Goal: Task Accomplishment & Management: Manage account settings

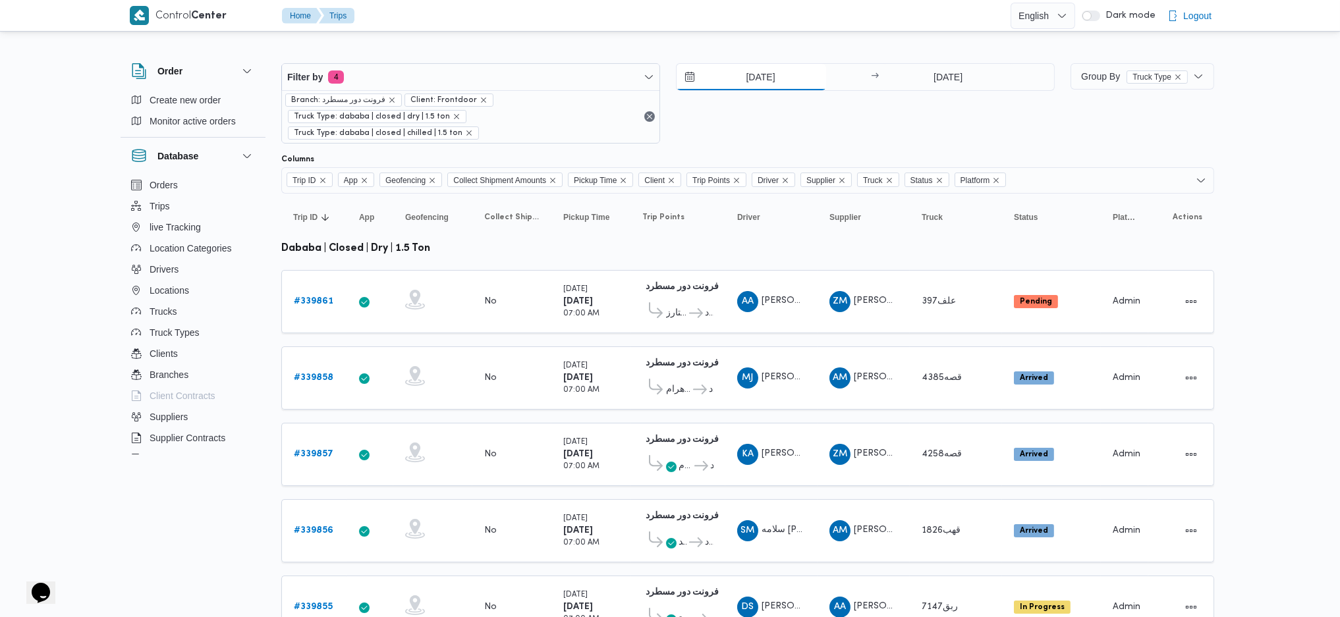
click at [754, 66] on input "[DATE]" at bounding box center [752, 77] width 150 height 26
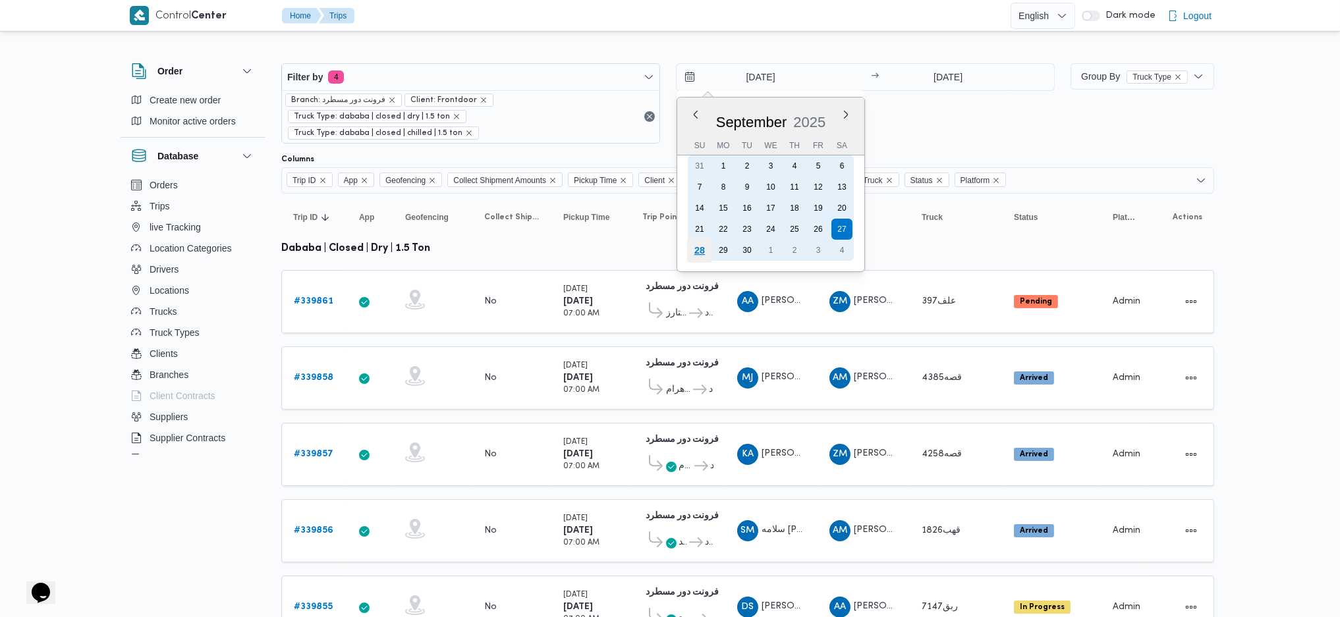
click at [696, 242] on div "28" at bounding box center [699, 250] width 25 height 25
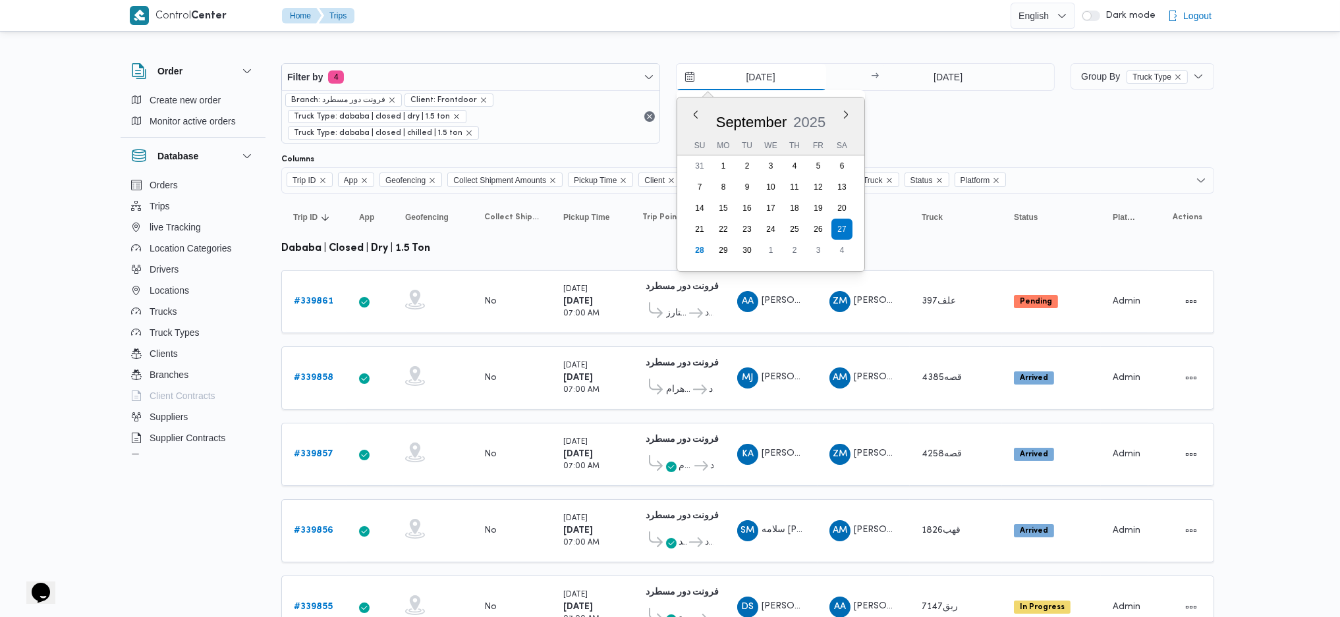
type input "[DATE]"
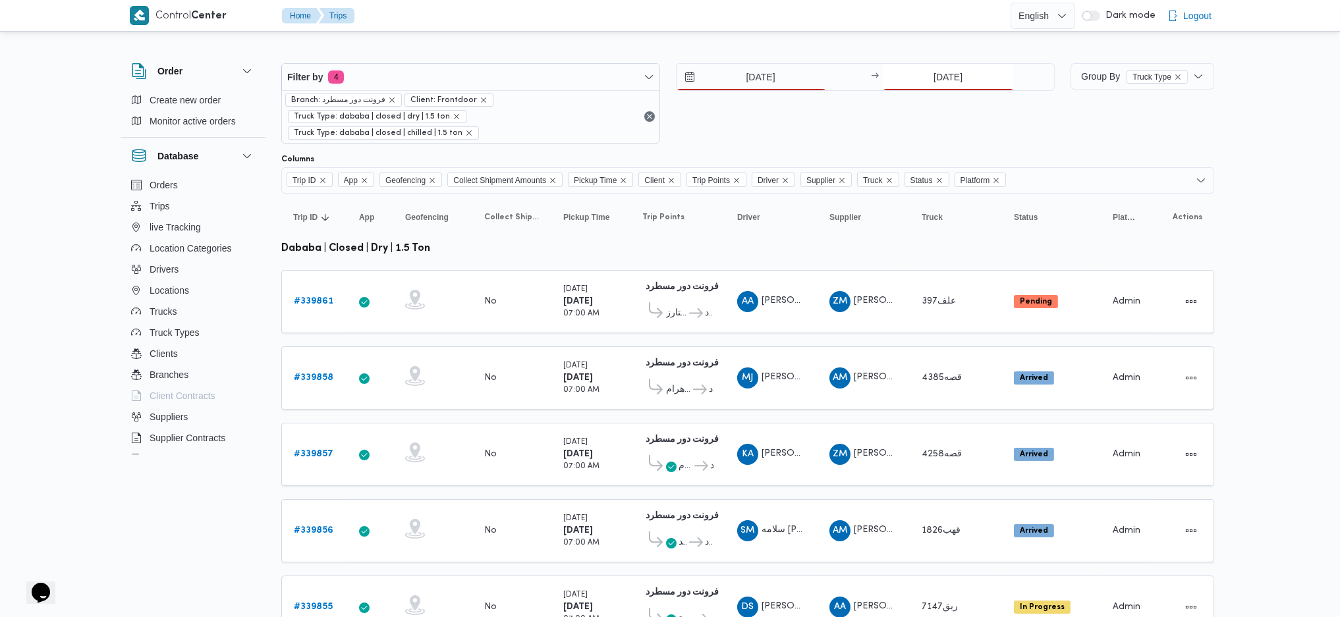
click at [925, 82] on input "[DATE]" at bounding box center [948, 77] width 131 height 26
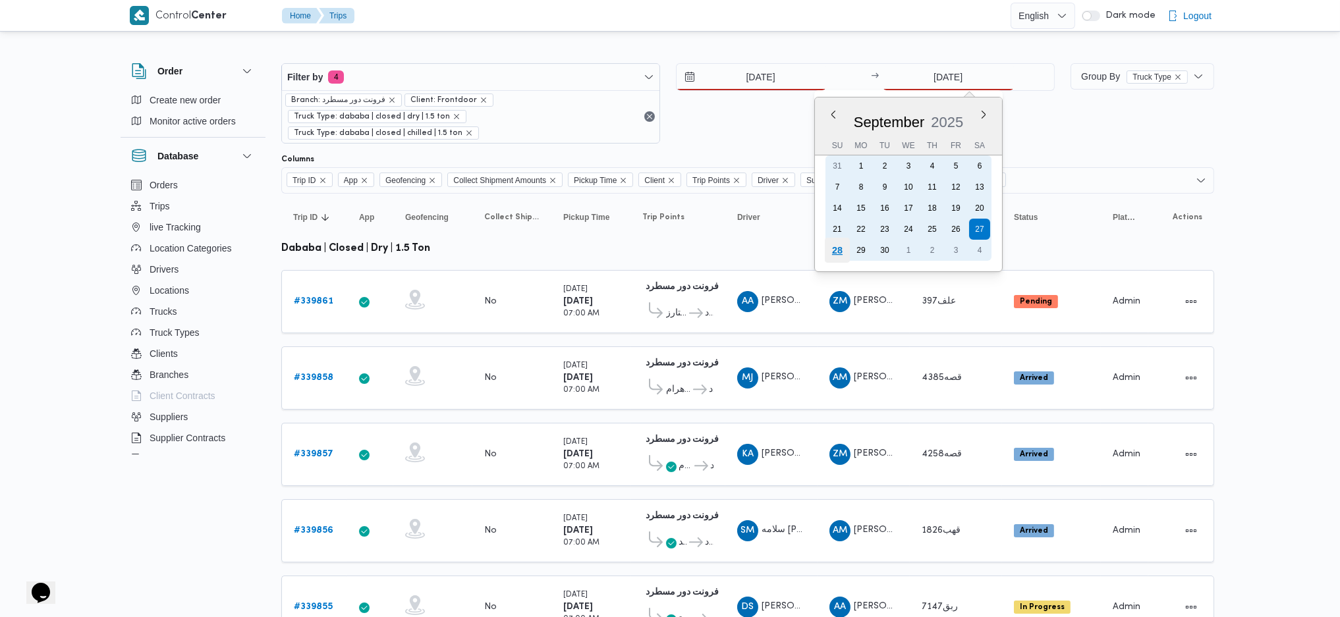
click at [835, 249] on div "28" at bounding box center [836, 250] width 25 height 25
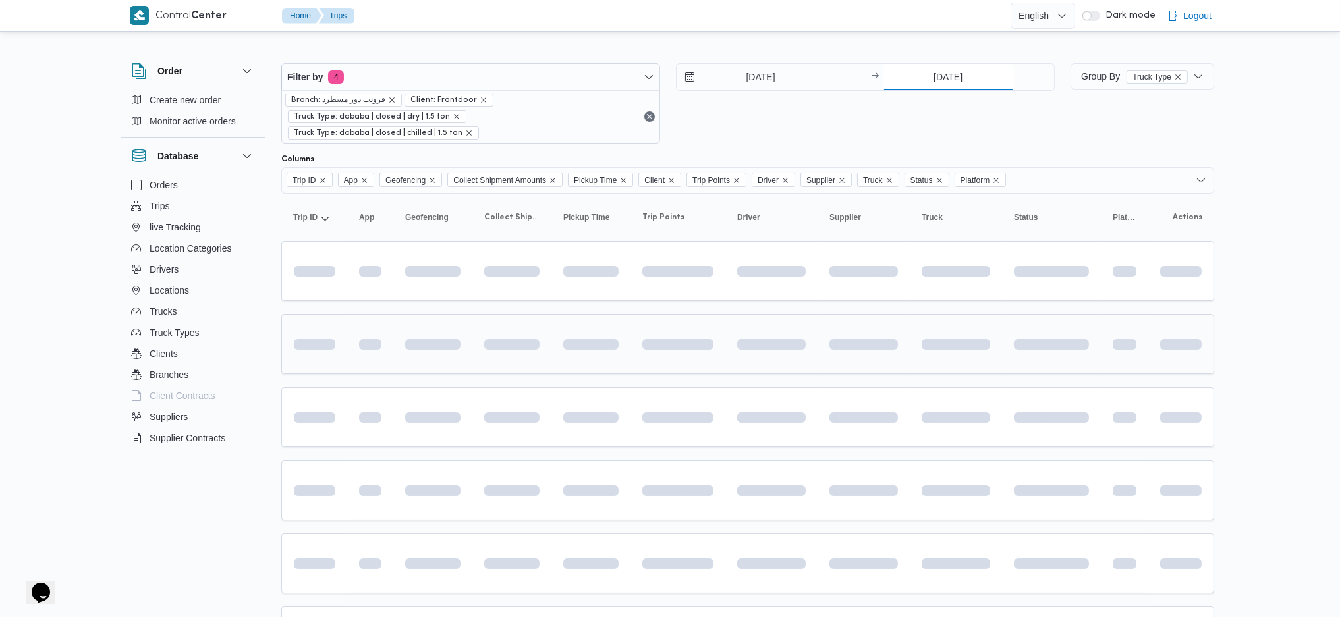
type input "[DATE]"
click at [740, 314] on td at bounding box center [771, 344] width 92 height 60
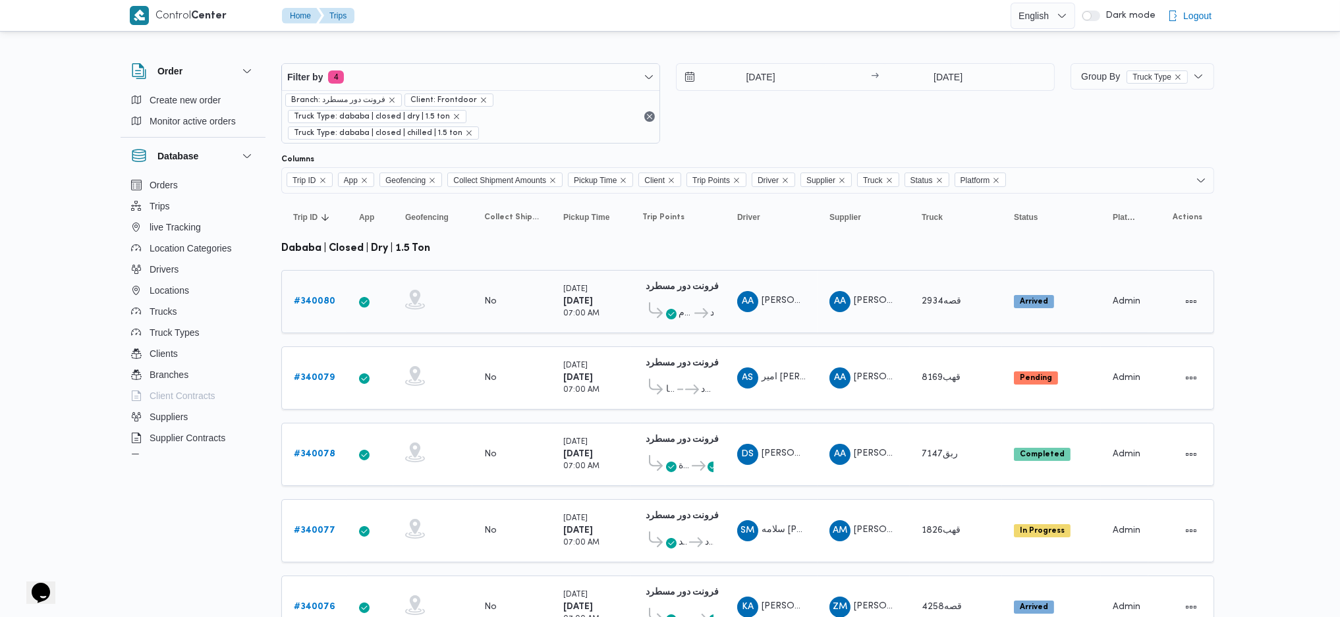
click at [697, 308] on icon at bounding box center [702, 313] width 14 height 10
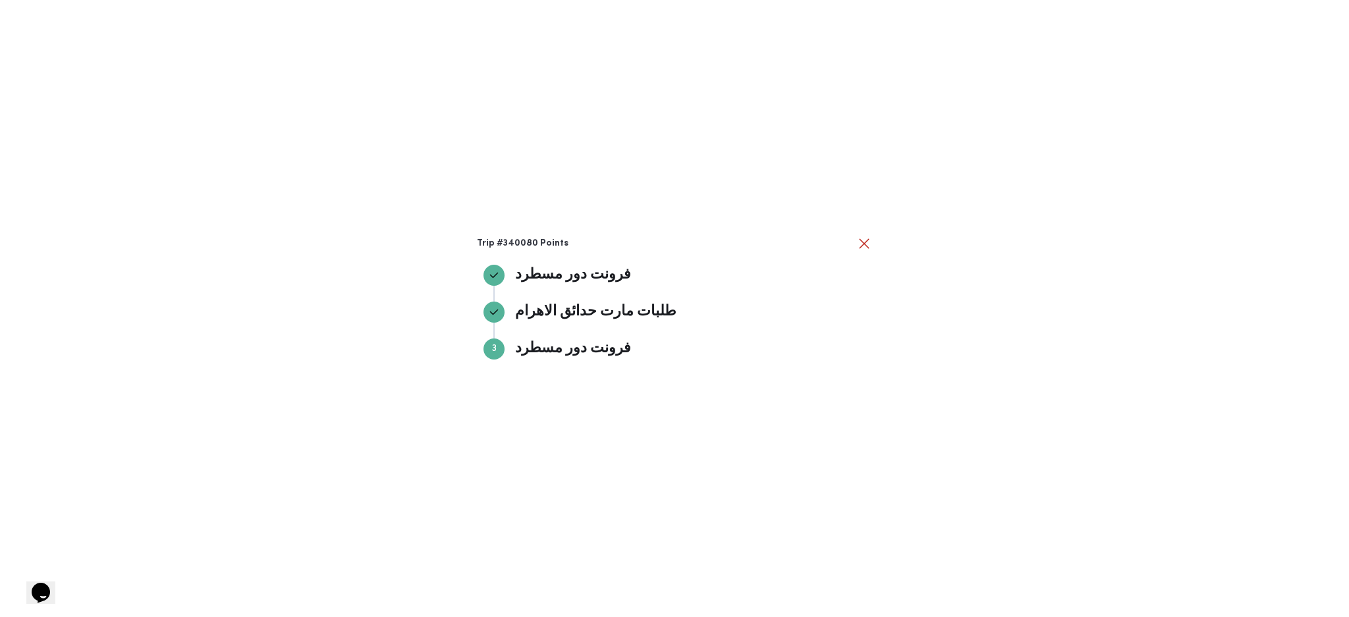
click at [1061, 190] on div "Trip #340080 Points فرونت دور مسطرد فرونت دور مسطرد طلبات مارت حدائق الاهرام طل…" at bounding box center [674, 308] width 1349 height 617
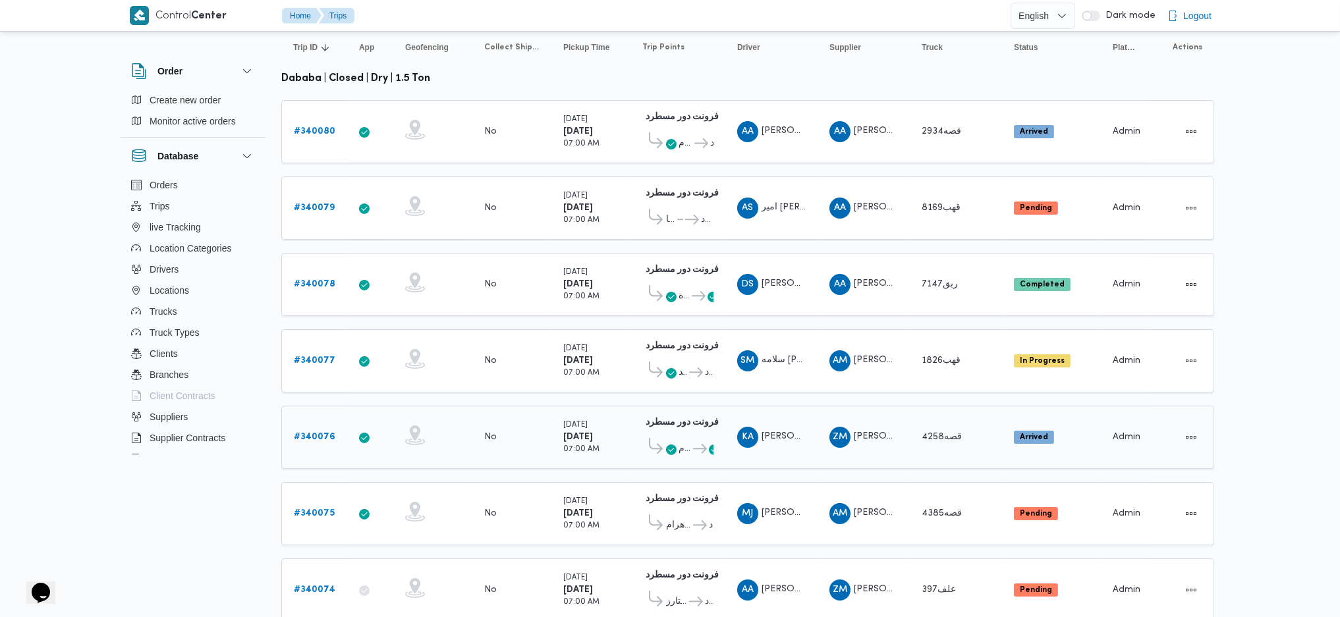
scroll to position [264, 0]
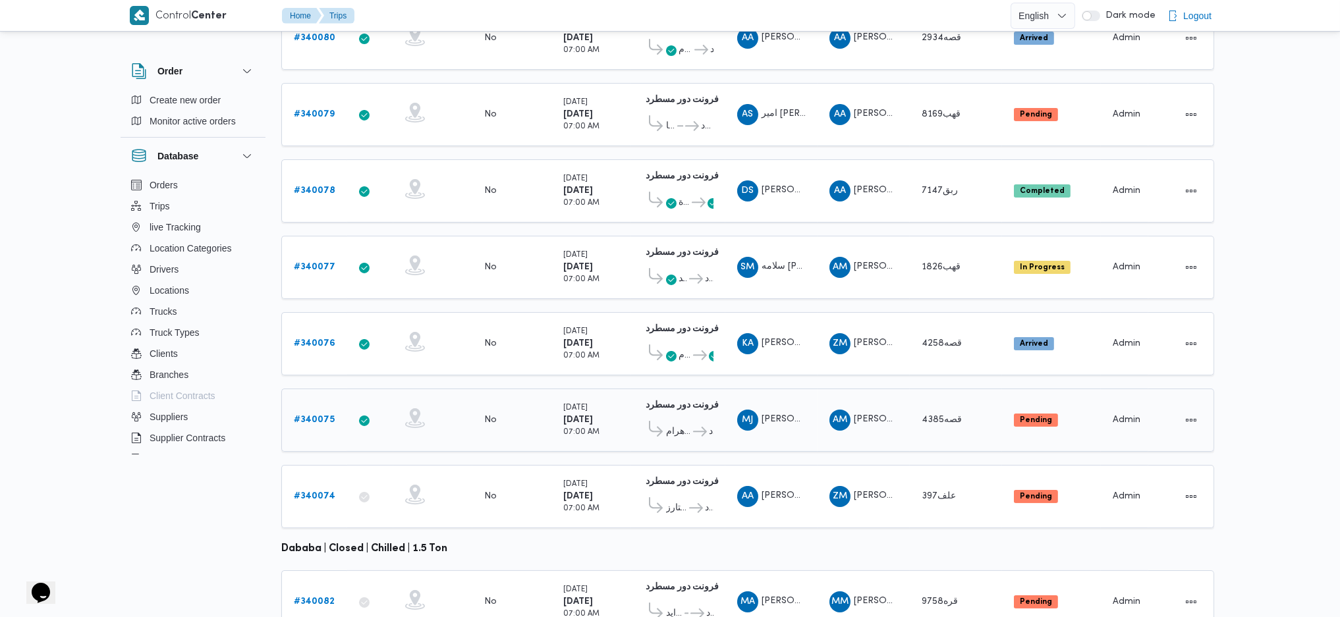
click at [338, 407] on div "# 340075" at bounding box center [315, 420] width 52 height 26
click at [327, 416] on b "# 340075" at bounding box center [314, 420] width 41 height 9
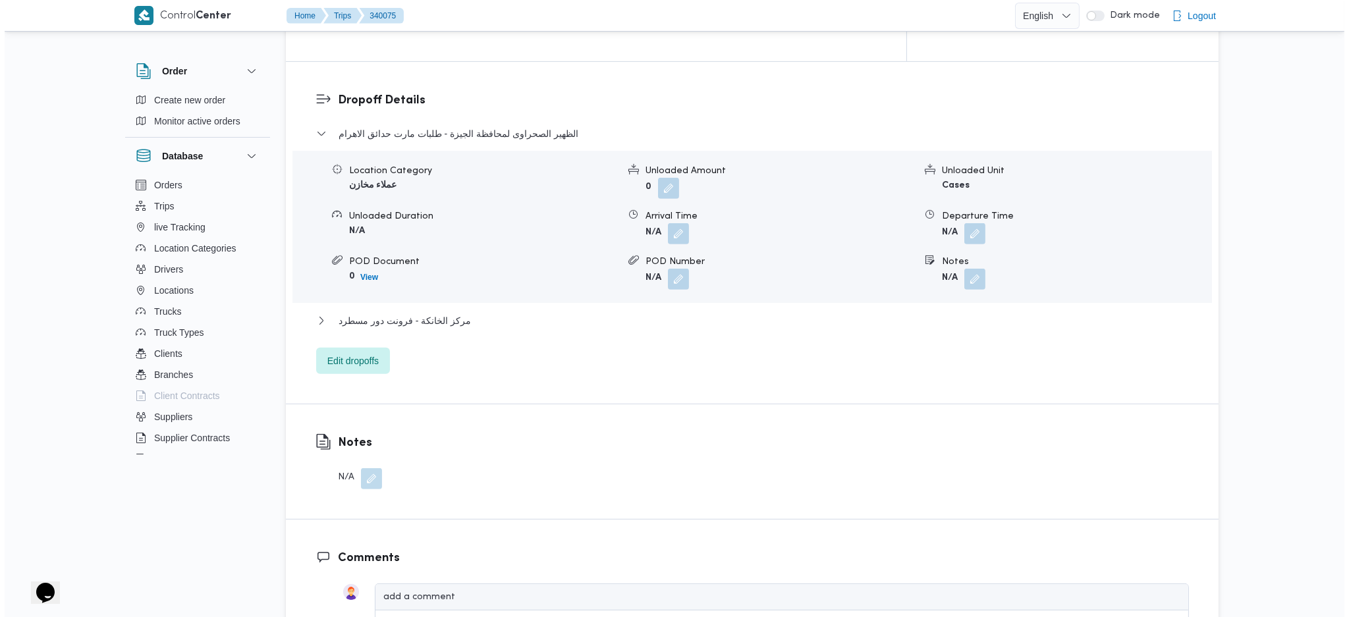
scroll to position [1142, 0]
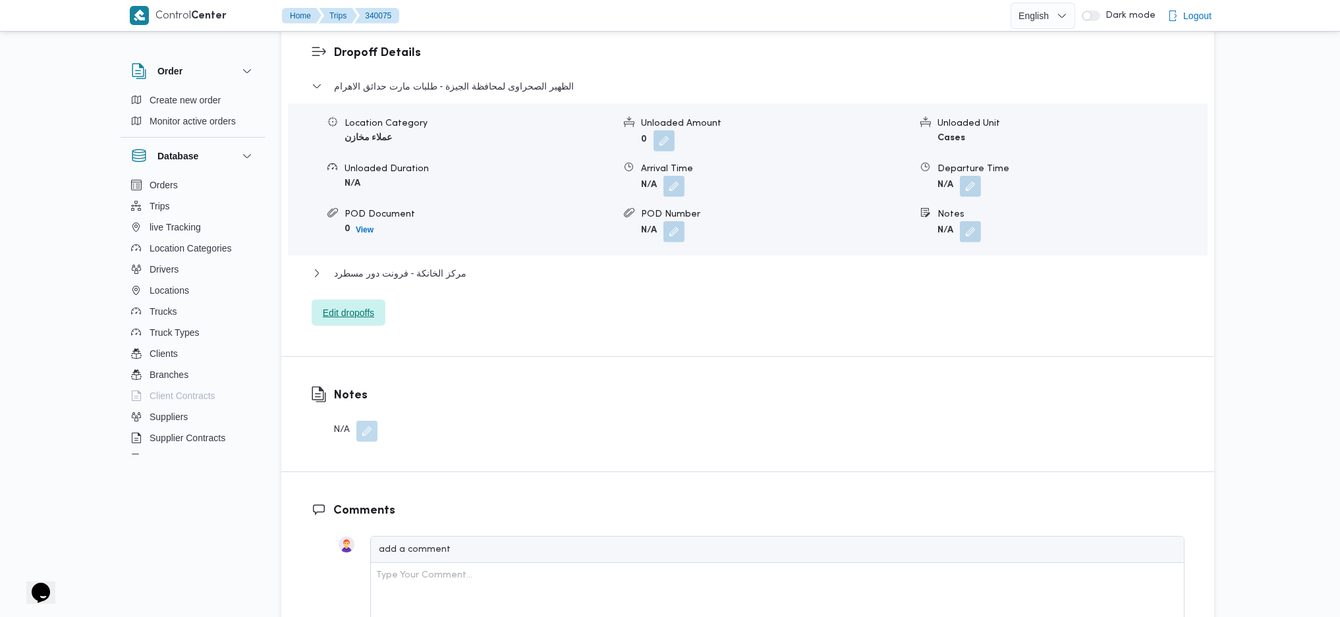
click at [369, 300] on span "Edit dropoffs" at bounding box center [349, 313] width 74 height 26
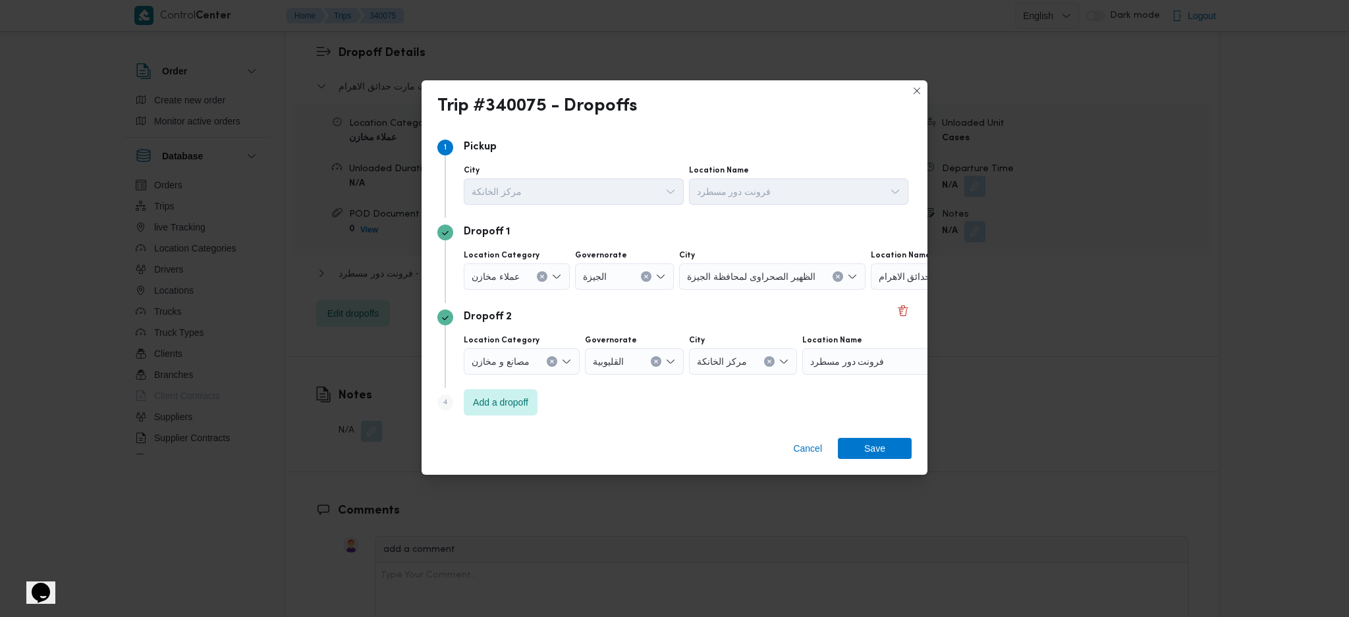
click at [878, 268] on div "طلبات مارت حدائق الاهرام" at bounding box center [953, 277] width 165 height 26
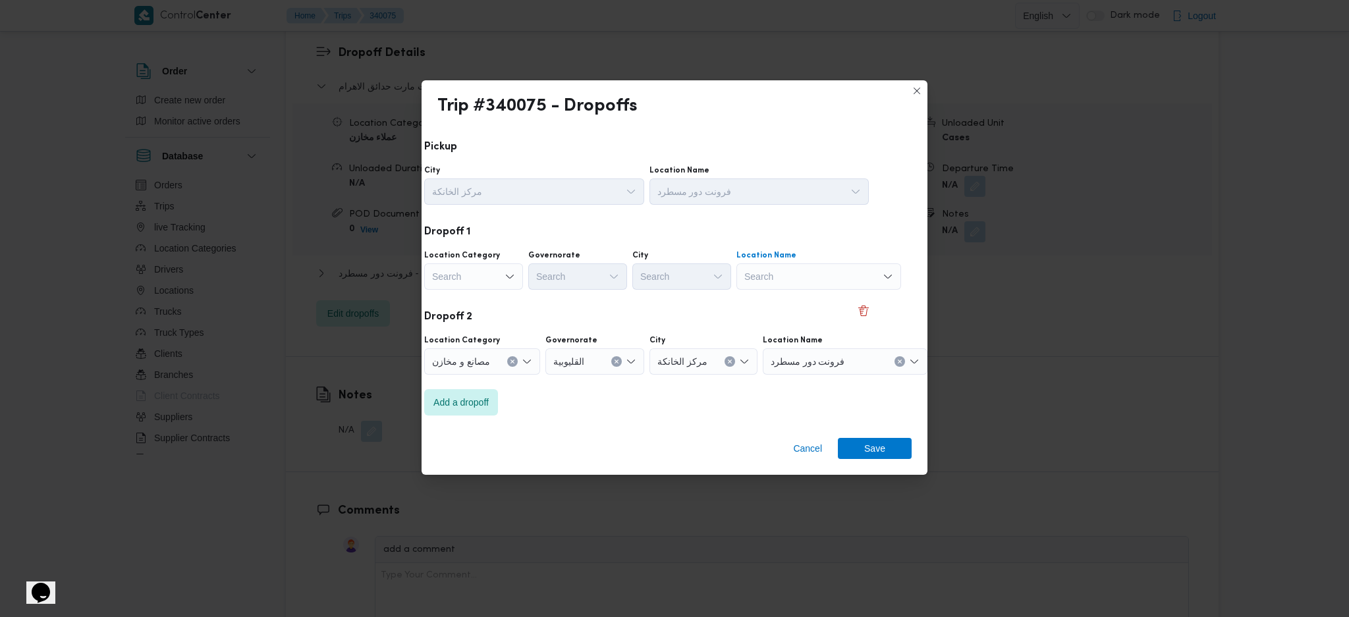
scroll to position [0, 34]
type input "طلبات مدين"
click at [837, 318] on span "طلبات مدين تي الجديده | مدينتى ال[GEOGRAPHIC_DATA] الجديدة | العاشرة" at bounding box center [832, 320] width 133 height 16
click at [855, 383] on div "Dropoff 2 Location Category مصانع و [GEOGRAPHIC_DATA] ال[GEOGRAPHIC_DATA] مركز …" at bounding box center [640, 345] width 474 height 85
click at [872, 356] on div "فرونت دور مسطرد" at bounding box center [850, 362] width 165 height 26
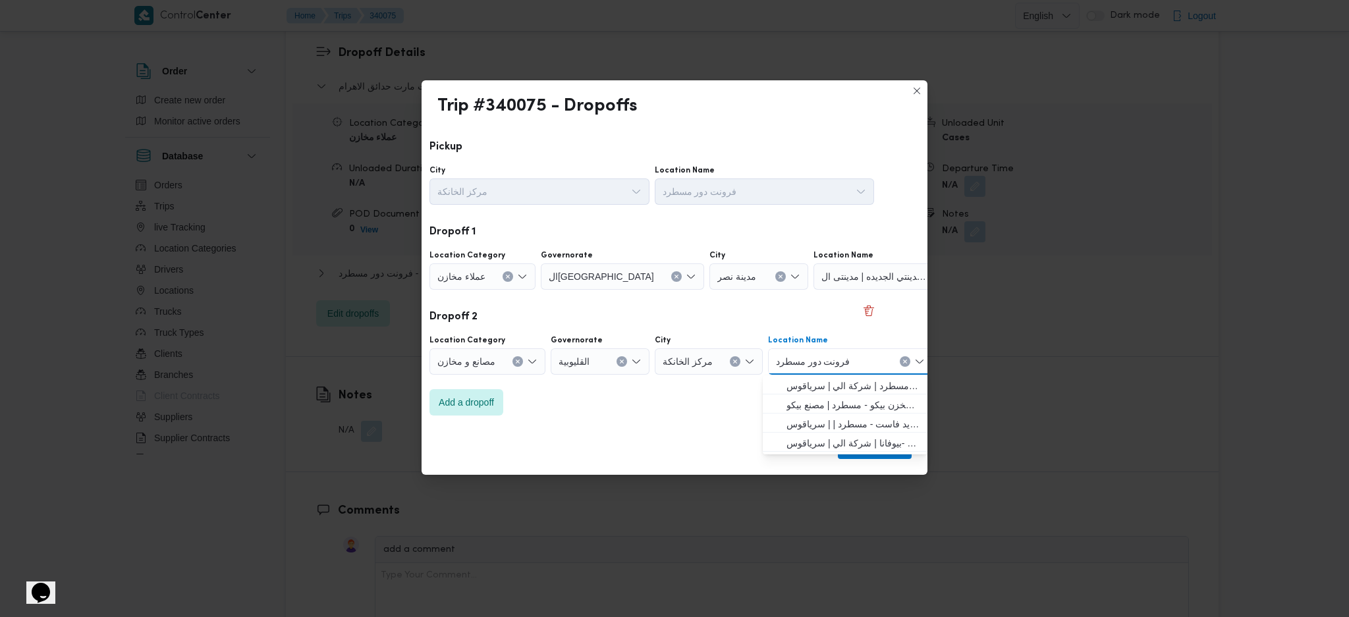
scroll to position [0, 18]
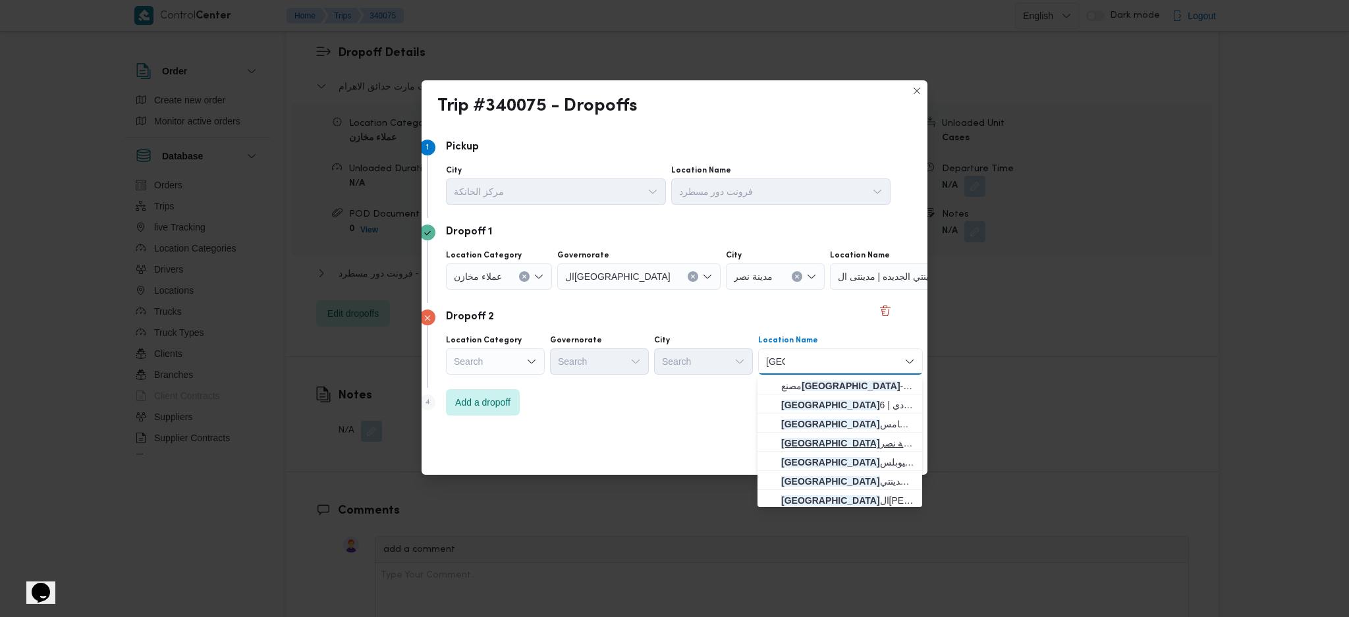
type input "[GEOGRAPHIC_DATA]"
click at [847, 439] on span "ويلز مدينة نصر | Taxman ramo | مساكن المهندسين" at bounding box center [847, 444] width 133 height 16
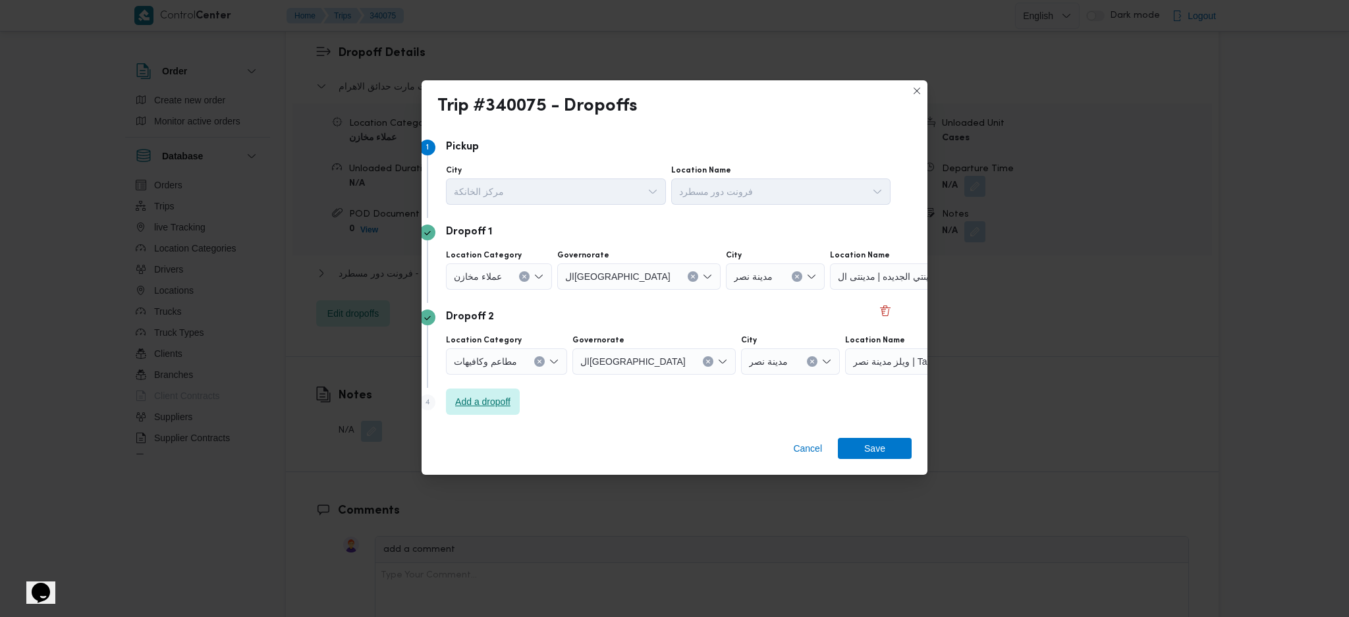
click at [505, 407] on span "Add a dropoff" at bounding box center [482, 402] width 55 height 16
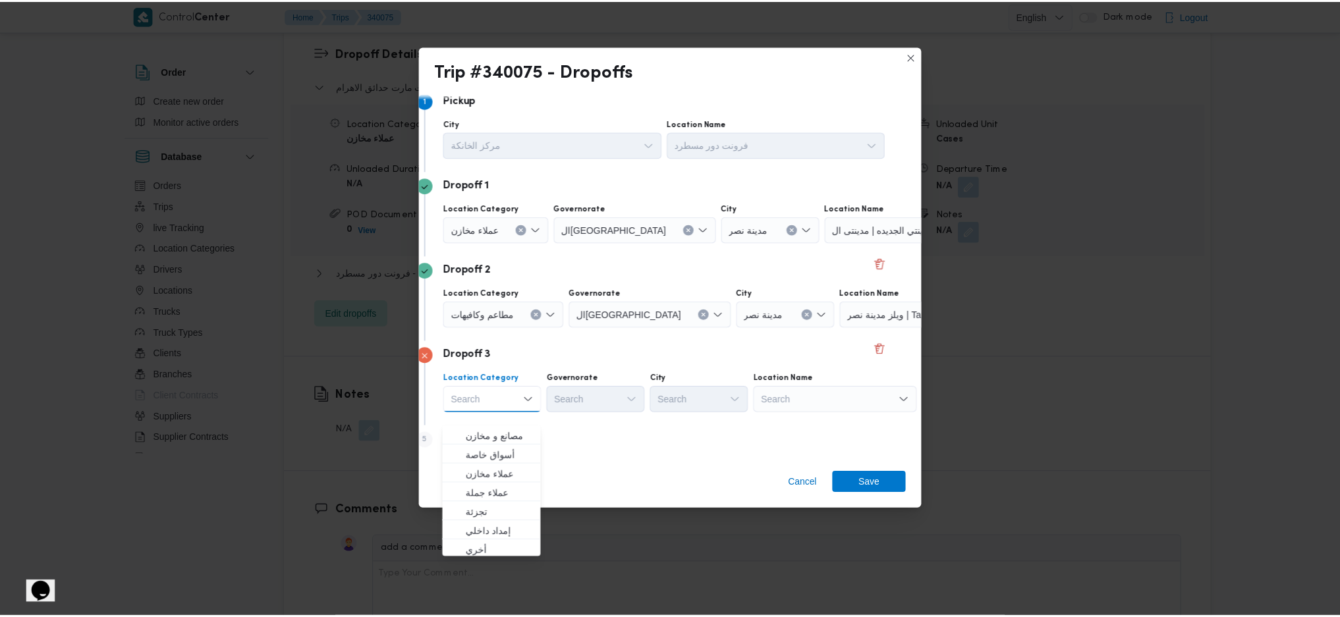
scroll to position [16, 18]
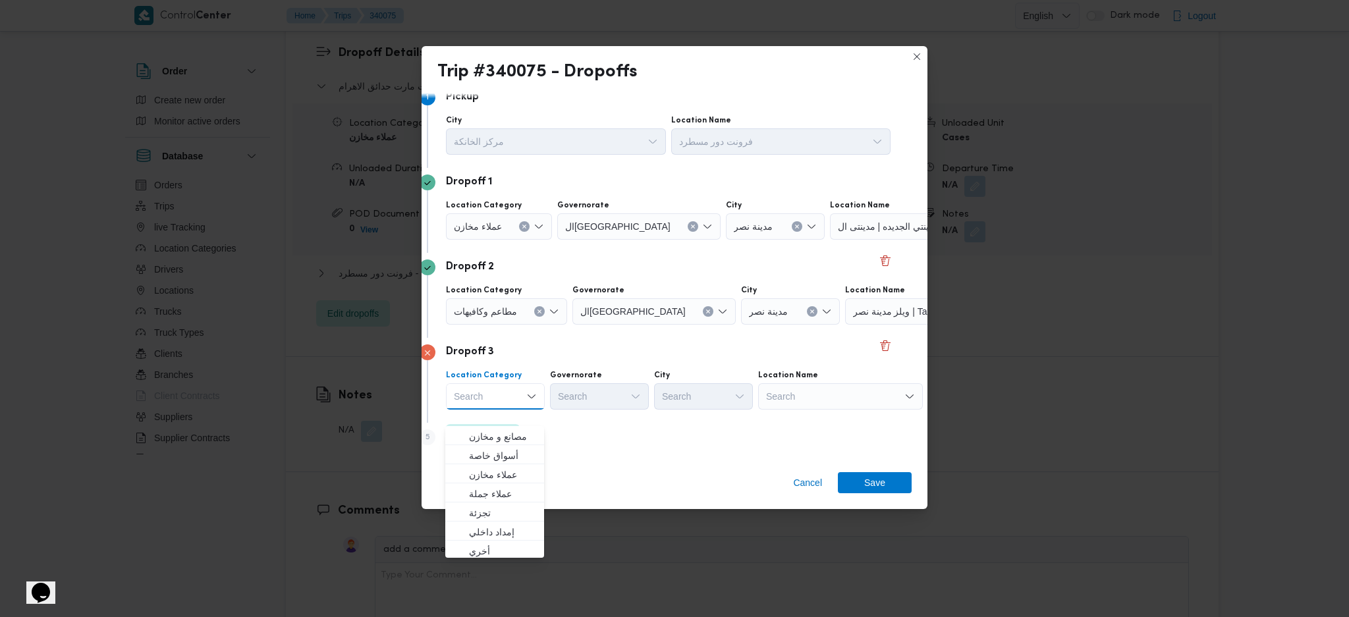
click at [844, 398] on div "Search" at bounding box center [840, 396] width 165 height 26
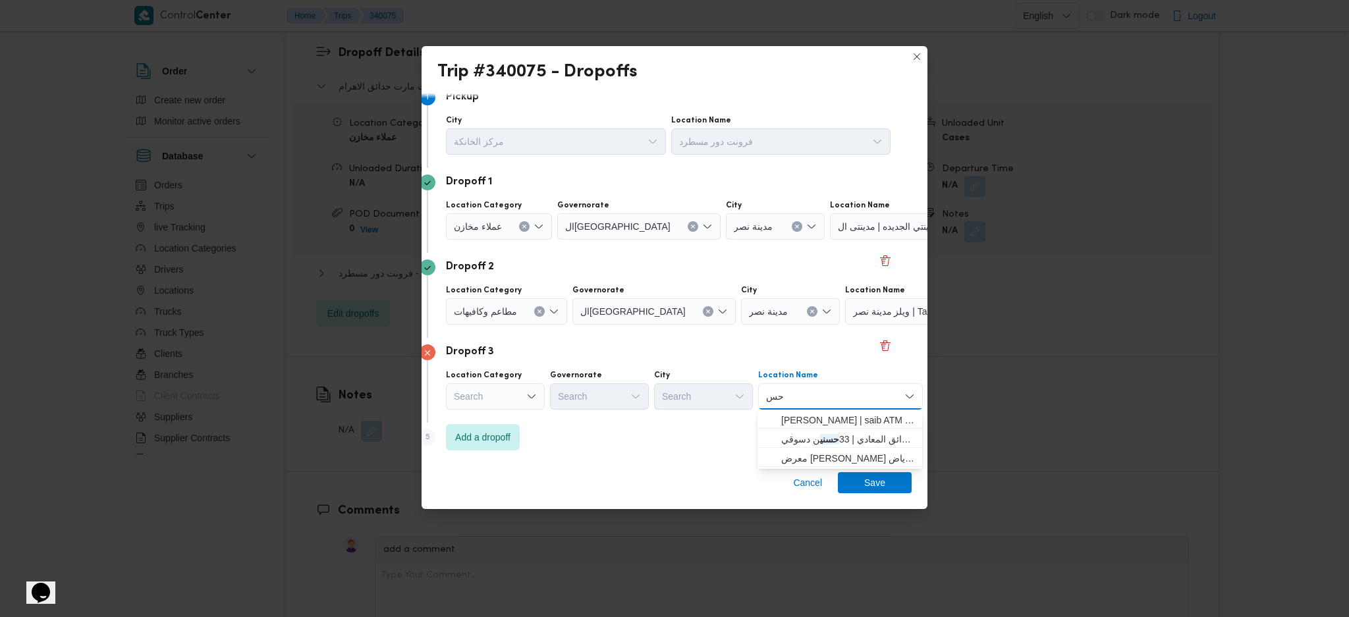
type input "ح"
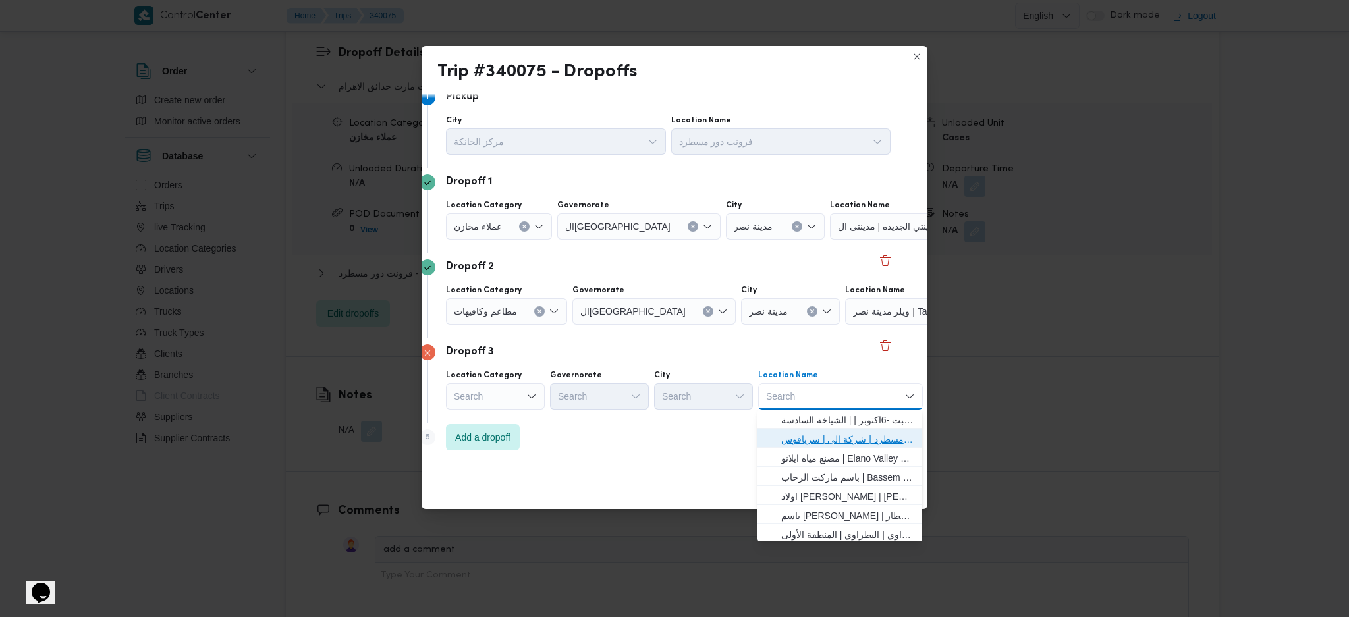
click at [814, 442] on span "فرونت دور مسطرد | شركة الي | سرياقوس" at bounding box center [847, 440] width 133 height 16
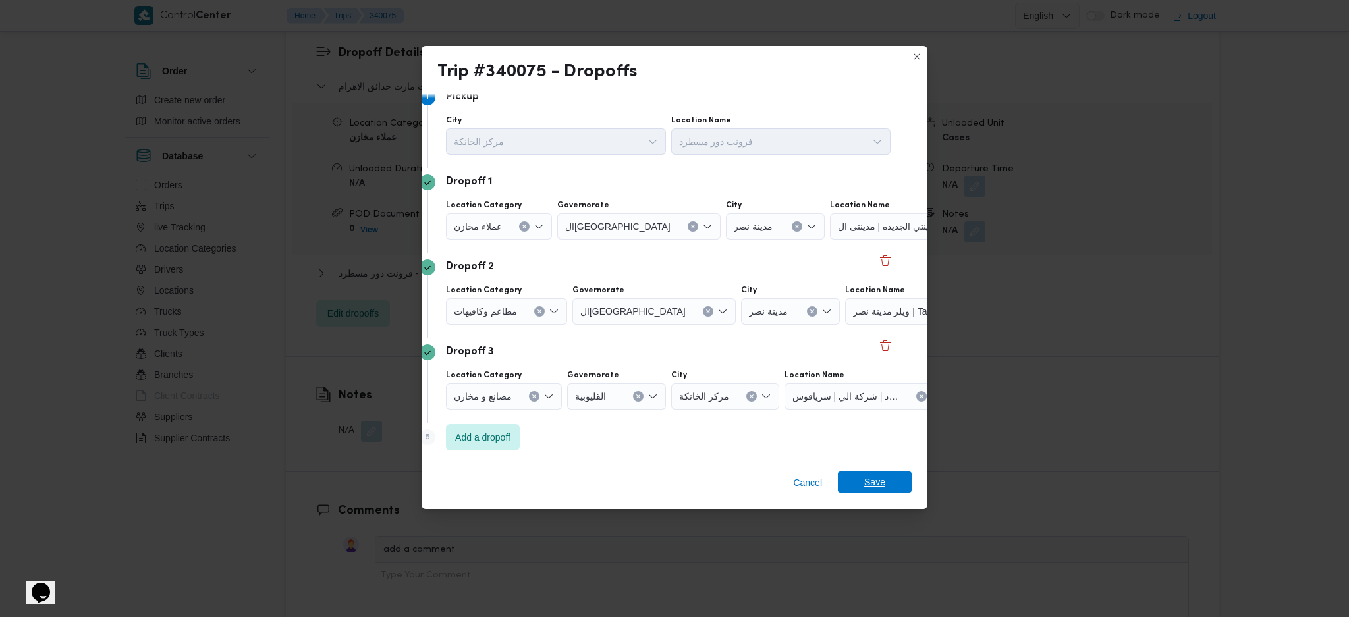
click at [881, 483] on span "Save" at bounding box center [875, 482] width 21 height 21
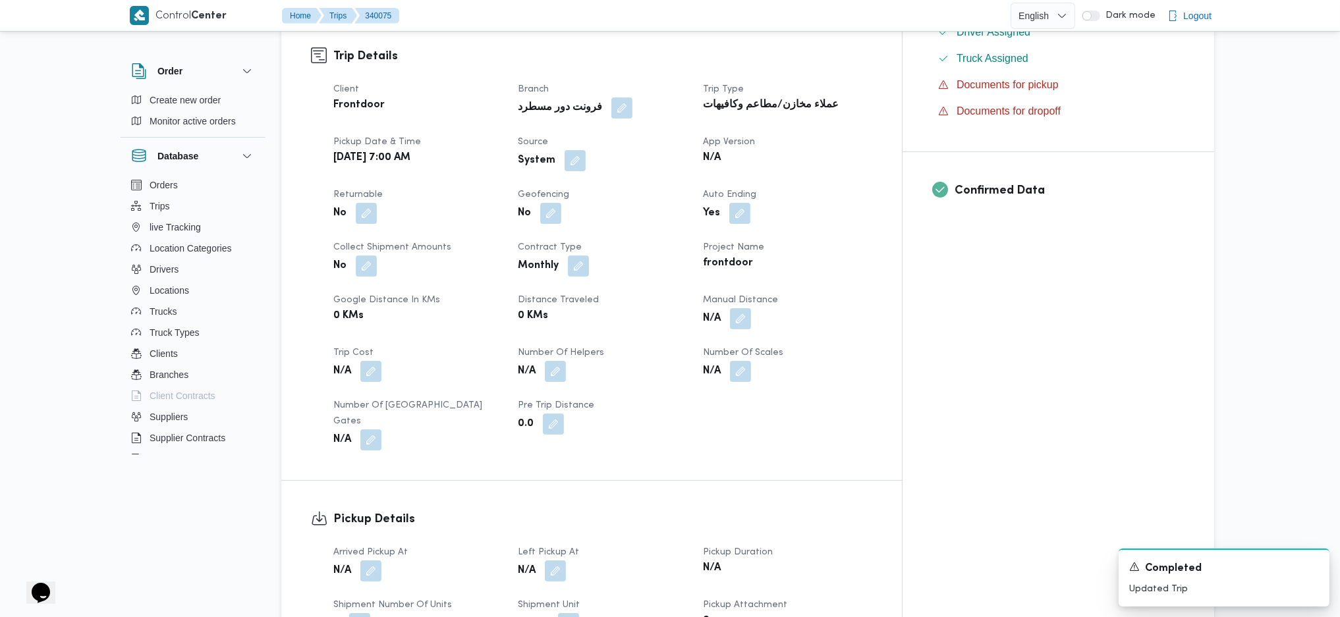
scroll to position [702, 0]
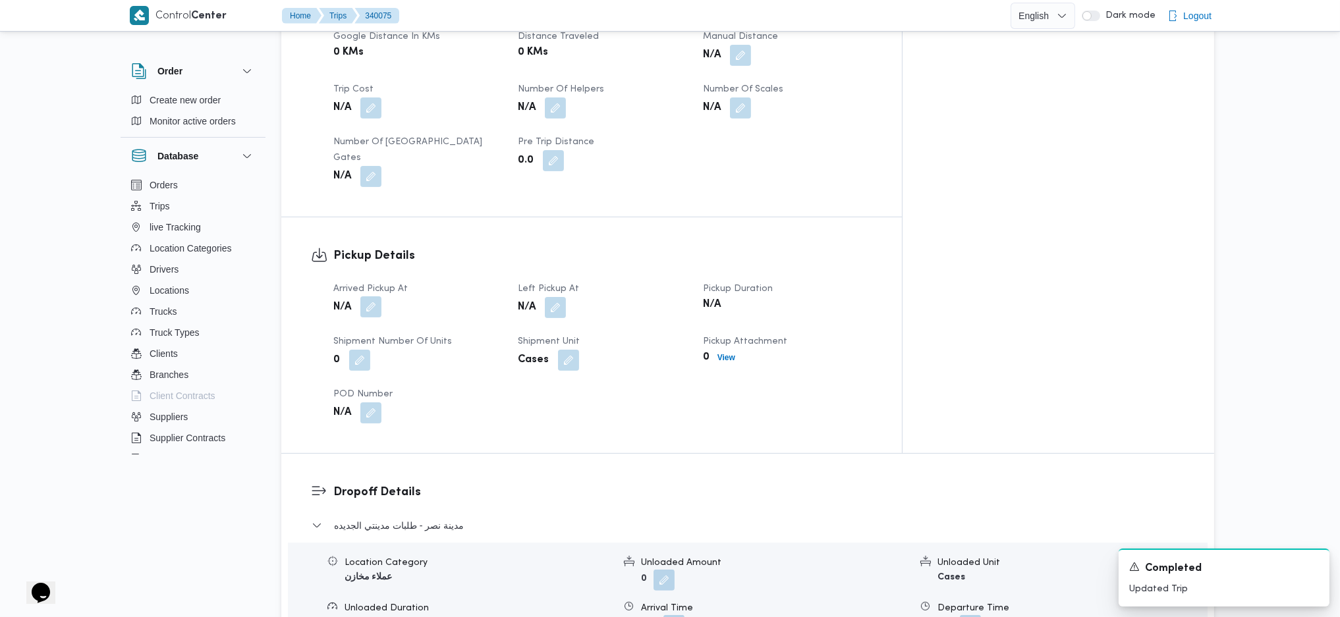
click at [374, 297] on button "button" at bounding box center [370, 307] width 21 height 21
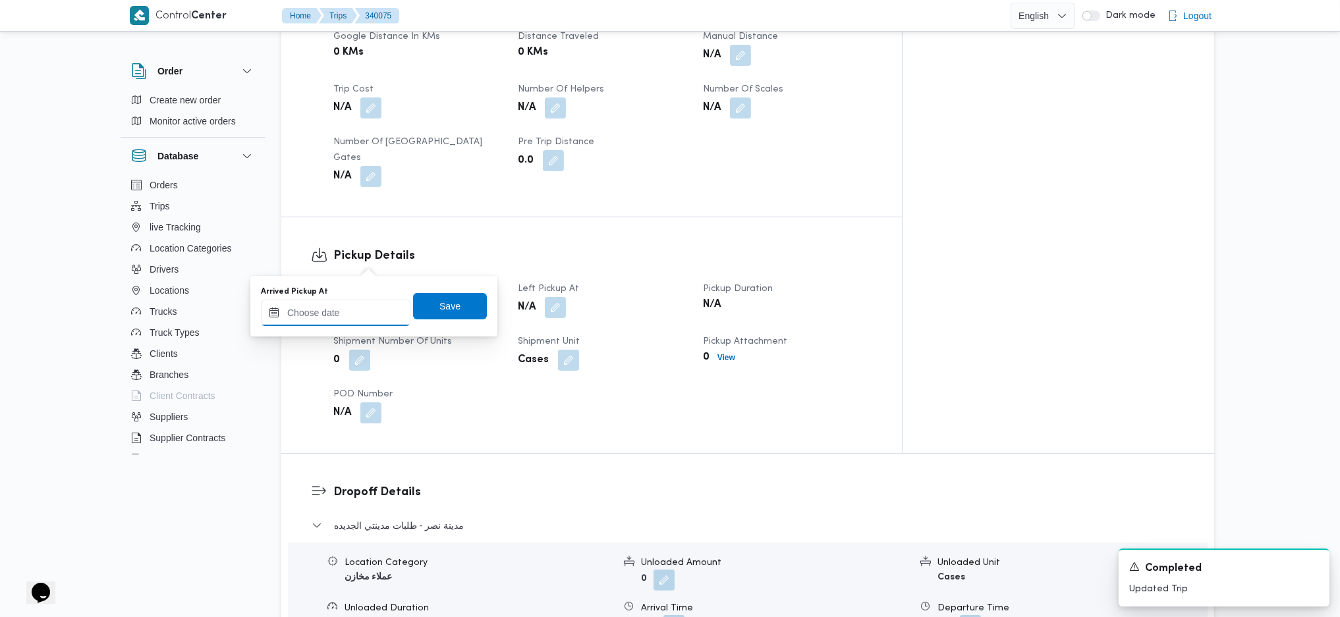
click at [348, 322] on input "Arrived Pickup At" at bounding box center [336, 313] width 150 height 26
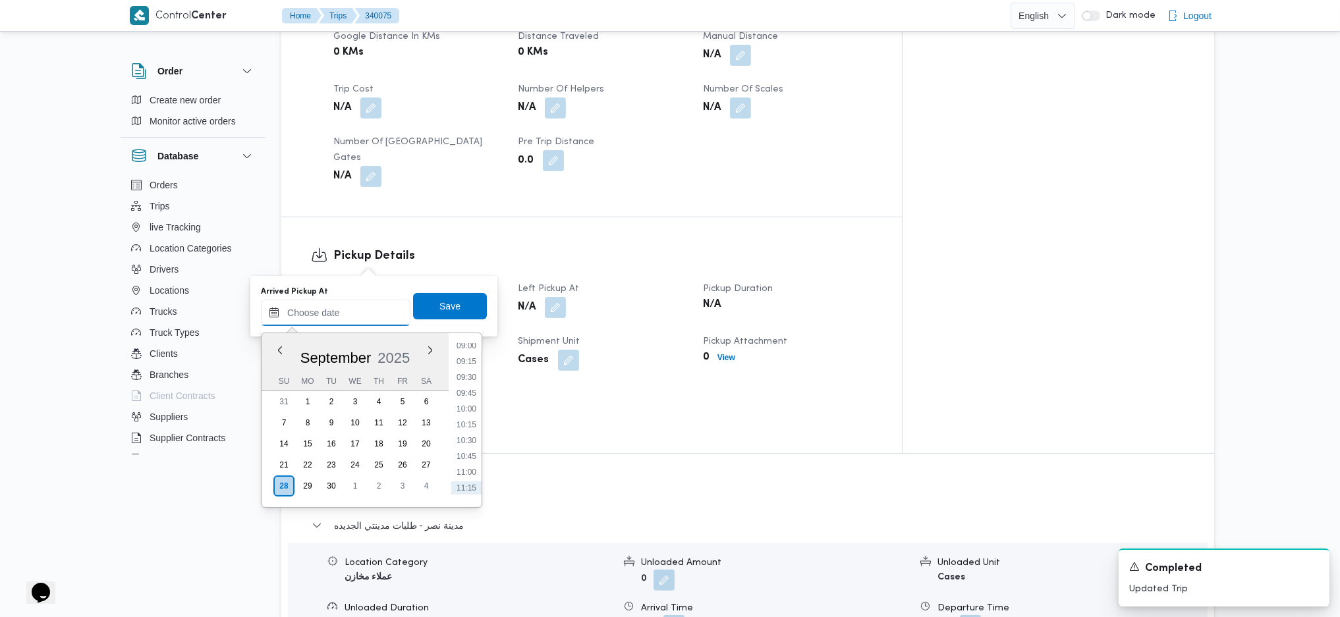
scroll to position [458, 0]
click at [467, 366] on li "07:30" at bounding box center [466, 366] width 30 height 13
type input "[DATE] 07:30"
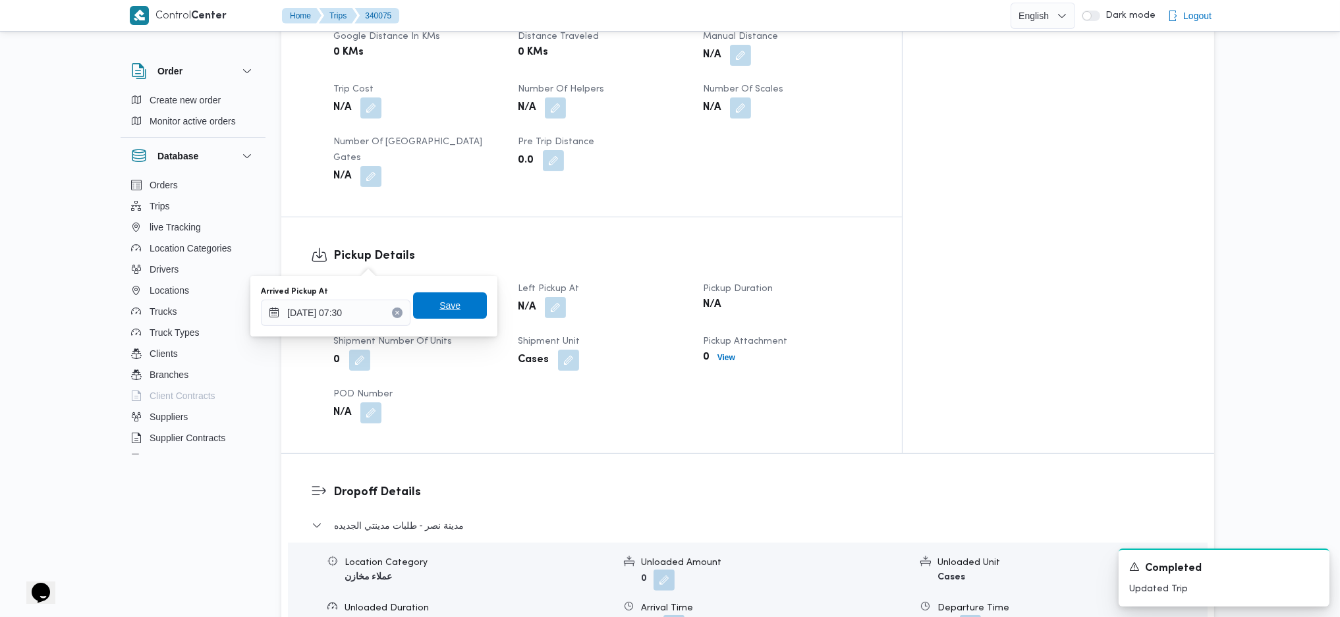
click at [432, 297] on span "Save" at bounding box center [450, 306] width 74 height 26
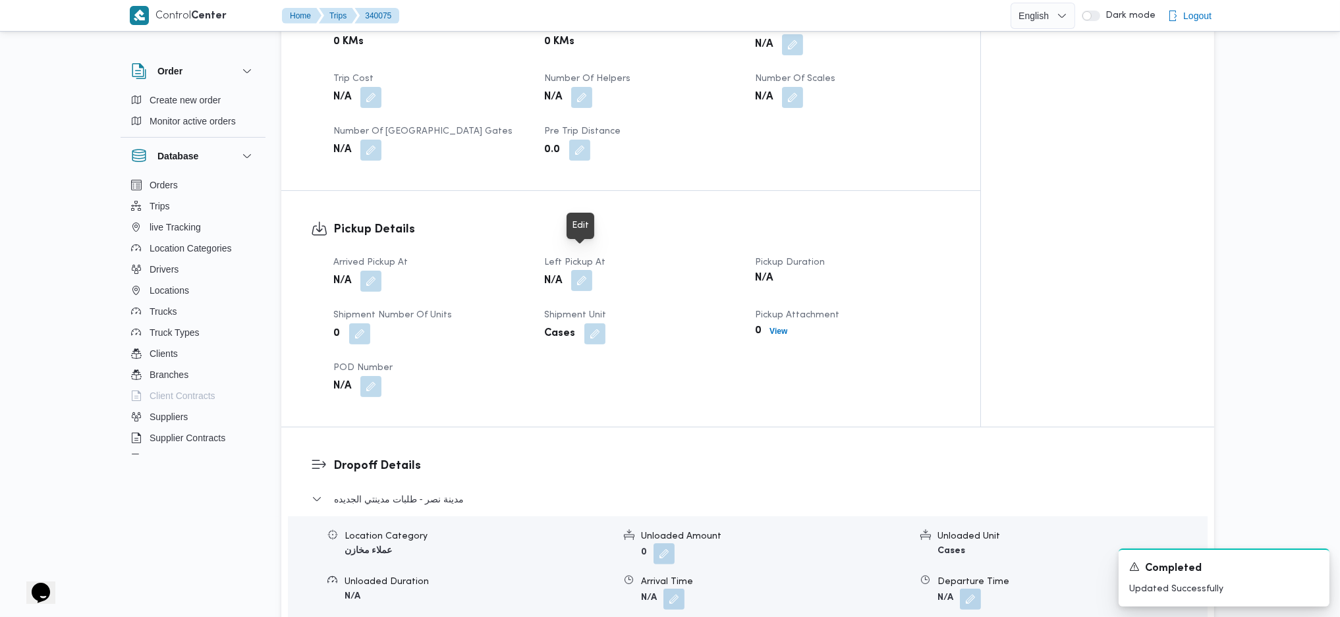
click at [575, 270] on button "button" at bounding box center [581, 280] width 21 height 21
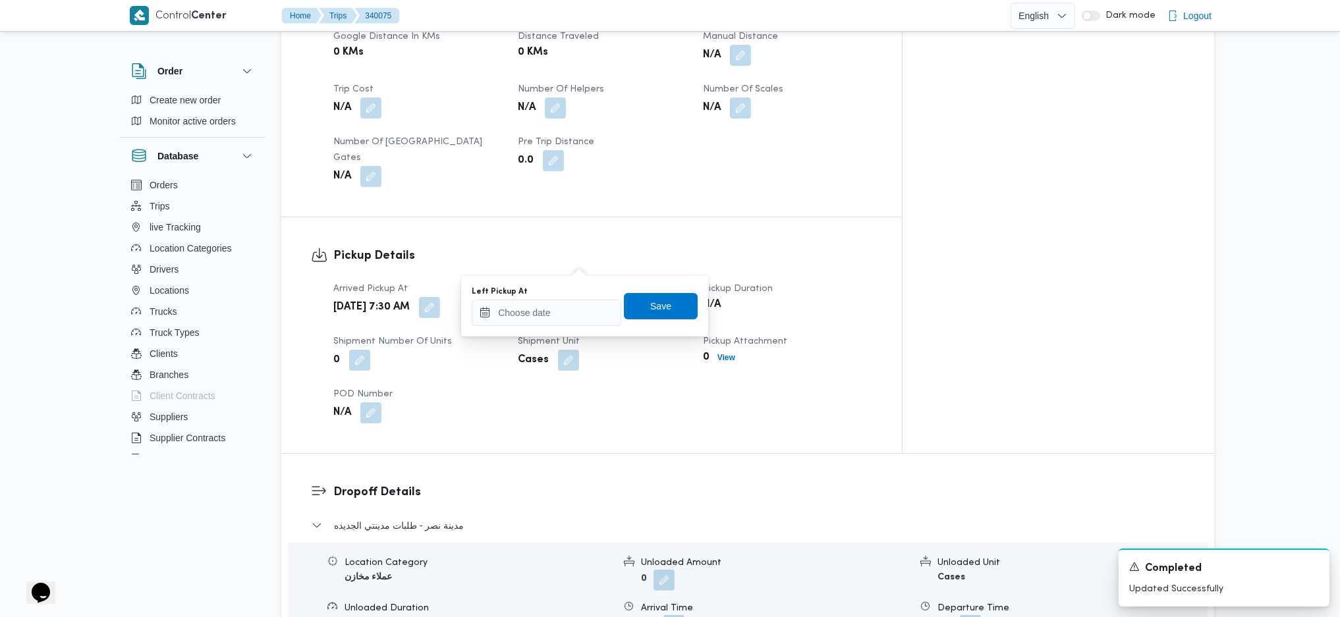
drag, startPoint x: 501, startPoint y: 326, endPoint x: 509, endPoint y: 326, distance: 7.3
click at [507, 326] on div "Left Pickup At Save" at bounding box center [584, 306] width 229 height 42
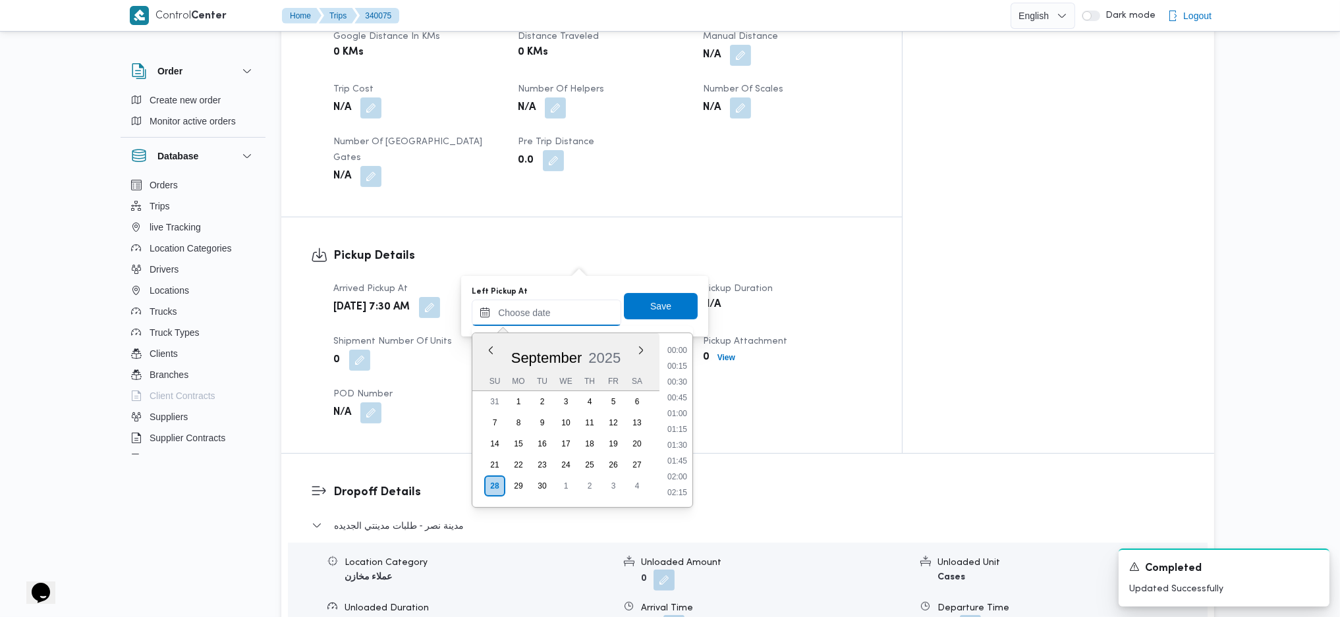
drag, startPoint x: 530, startPoint y: 313, endPoint x: 539, endPoint y: 320, distance: 11.2
click at [531, 313] on input "Left Pickup At" at bounding box center [547, 313] width 150 height 26
click at [681, 437] on ul "00:00 00:15 00:30 00:45 01:00 01:15 01:30 01:45 02:00 02:15 02:30 02:45 03:00 0…" at bounding box center [677, 420] width 30 height 153
click at [680, 428] on li "08:30" at bounding box center [677, 430] width 30 height 13
type input "[DATE] 08:30"
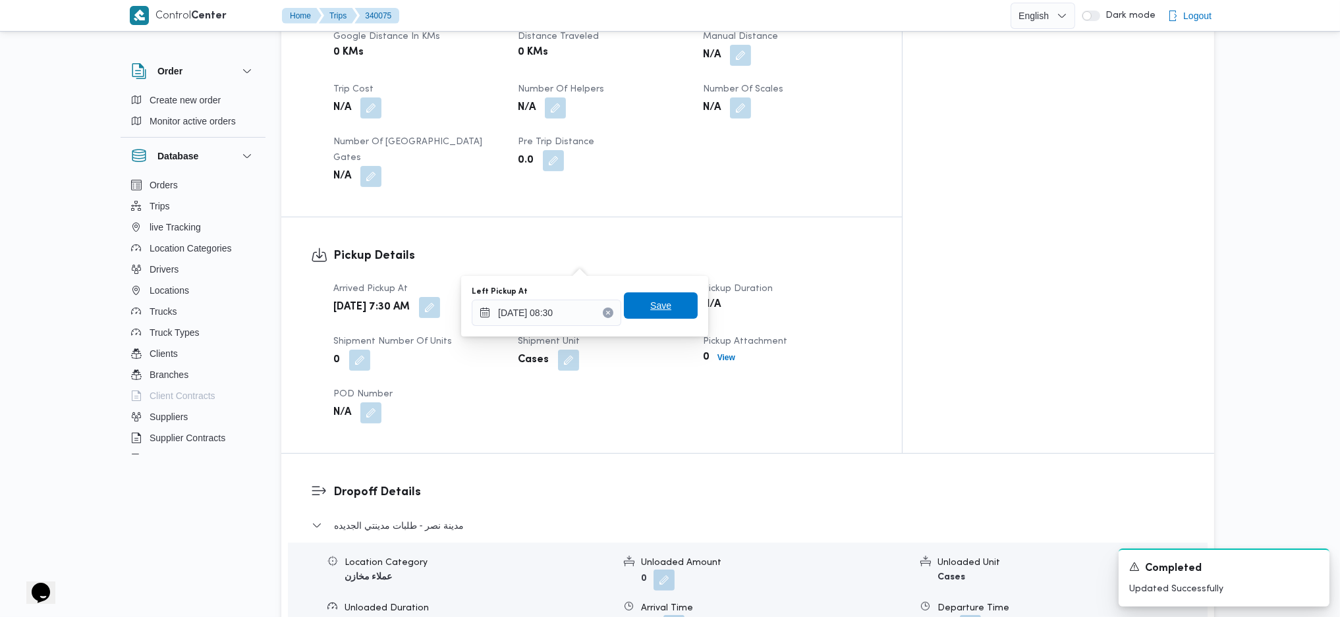
click at [650, 310] on span "Save" at bounding box center [660, 306] width 21 height 16
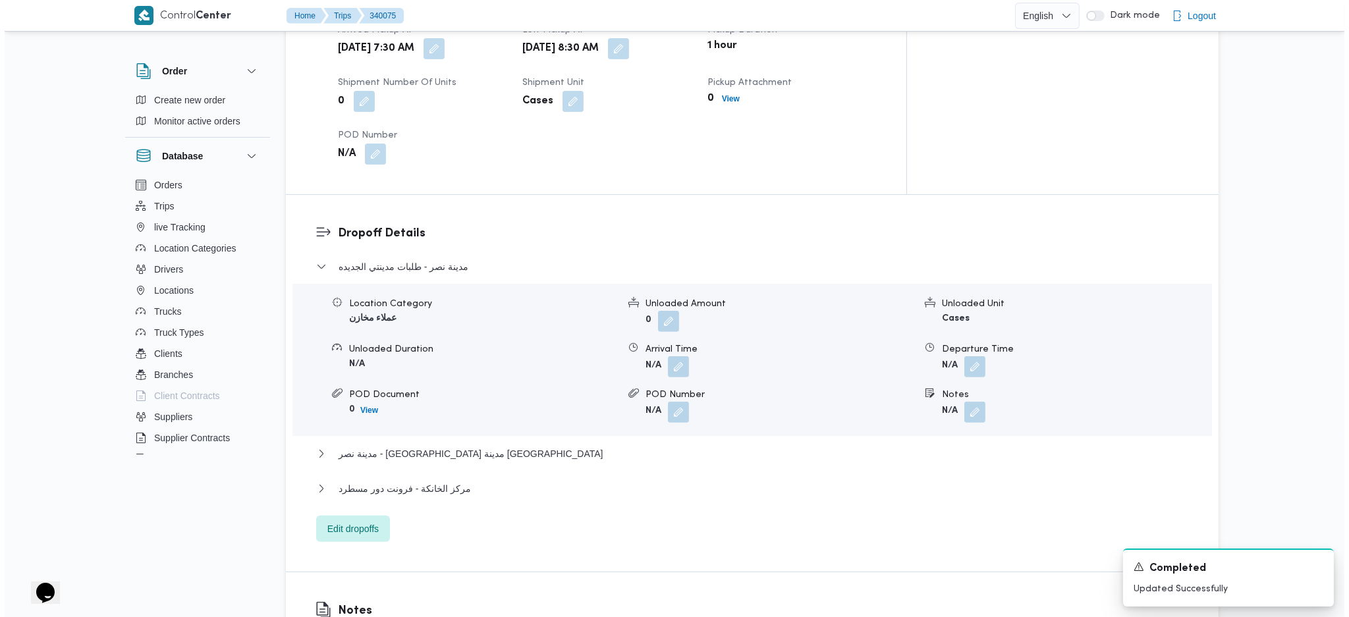
scroll to position [1054, 0]
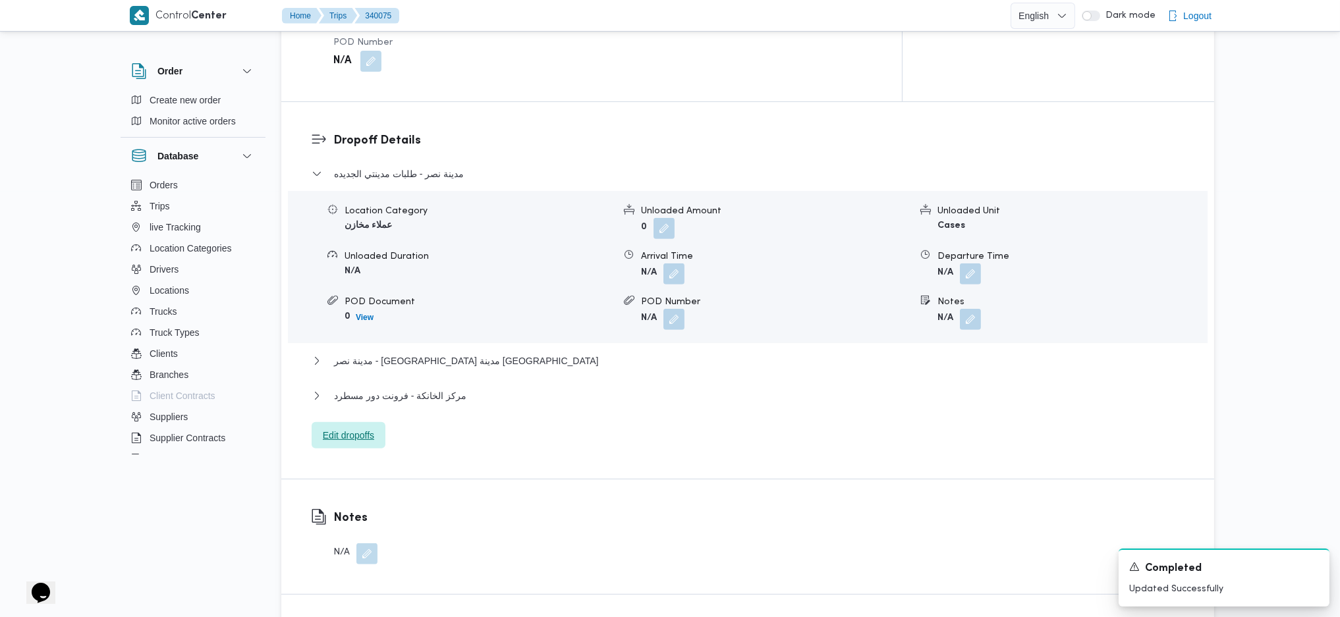
click at [355, 428] on span "Edit dropoffs" at bounding box center [348, 436] width 51 height 16
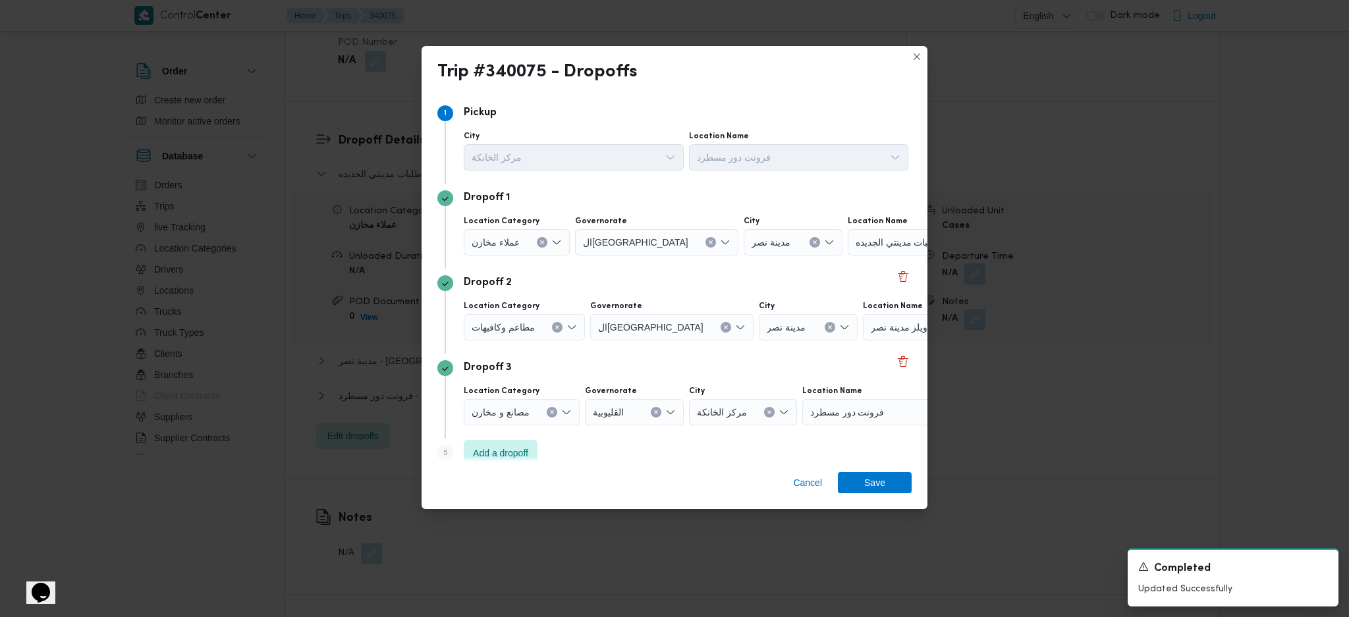
click at [866, 251] on div "طلبات مدينتي الجديده" at bounding box center [930, 242] width 165 height 26
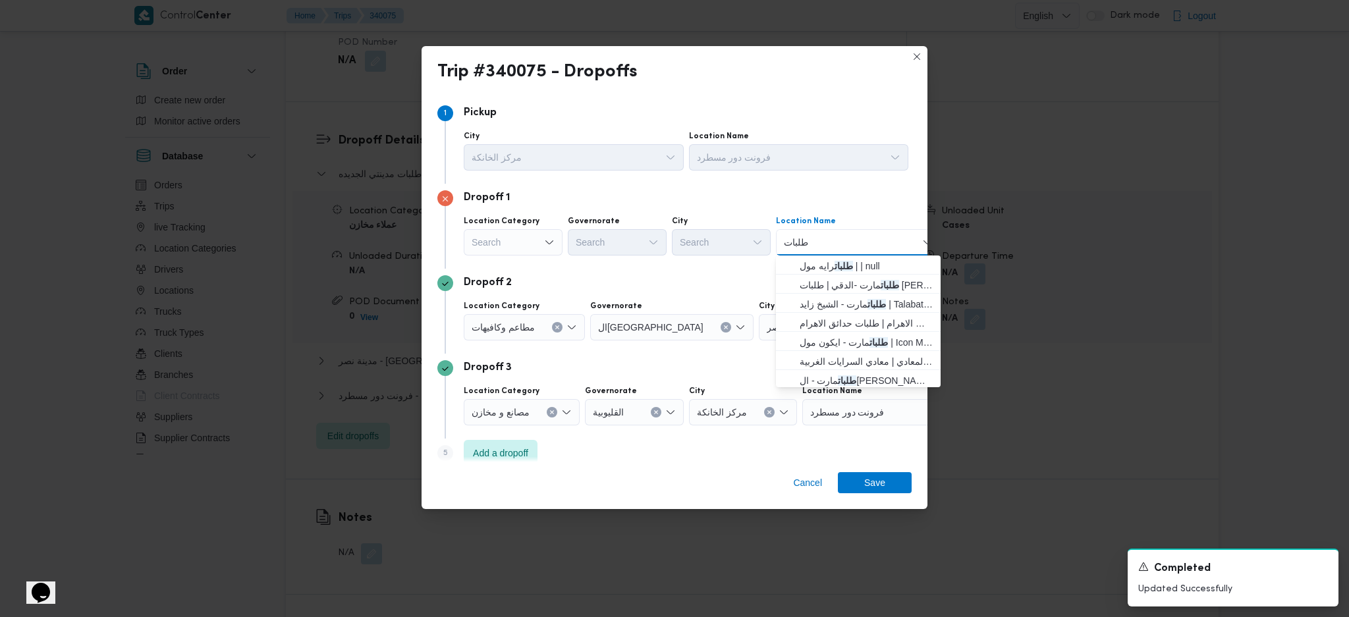
type input "طلبات"
click at [518, 242] on div "Search" at bounding box center [513, 242] width 99 height 26
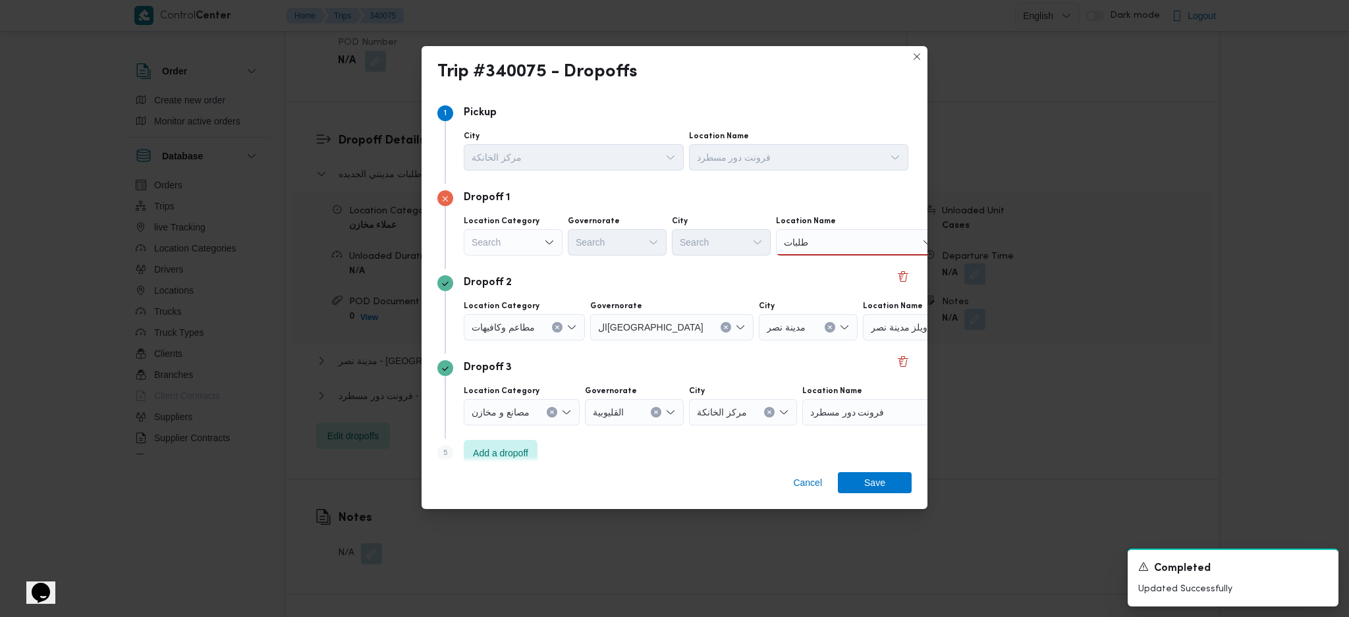
click at [645, 293] on div "Dropoff 2 Location Category مطاعم و[GEOGRAPHIC_DATA] ال[GEOGRAPHIC_DATA] City م…" at bounding box center [675, 311] width 474 height 85
click at [515, 243] on div "Search" at bounding box center [513, 242] width 99 height 26
click at [837, 246] on div "طلبات طلبات" at bounding box center [858, 242] width 165 height 26
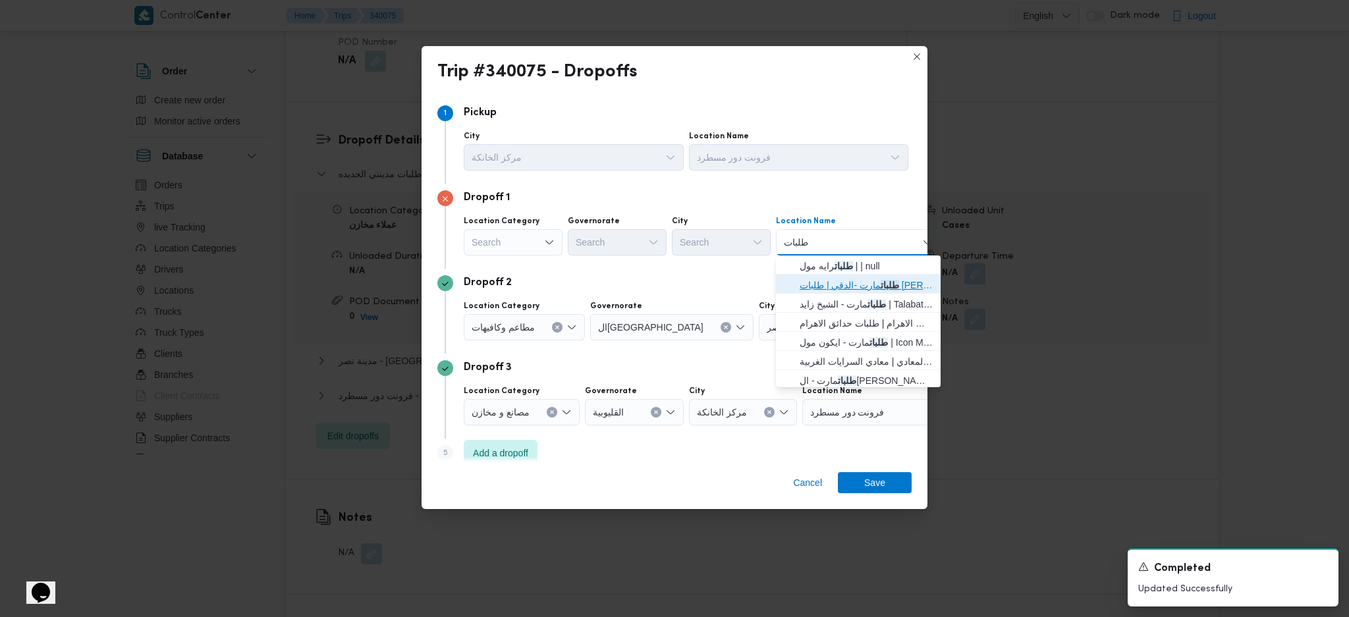
click at [804, 288] on span "طلبات مارت -الدقي | طلبات [PERSON_NAME] | الدقي" at bounding box center [866, 285] width 133 height 16
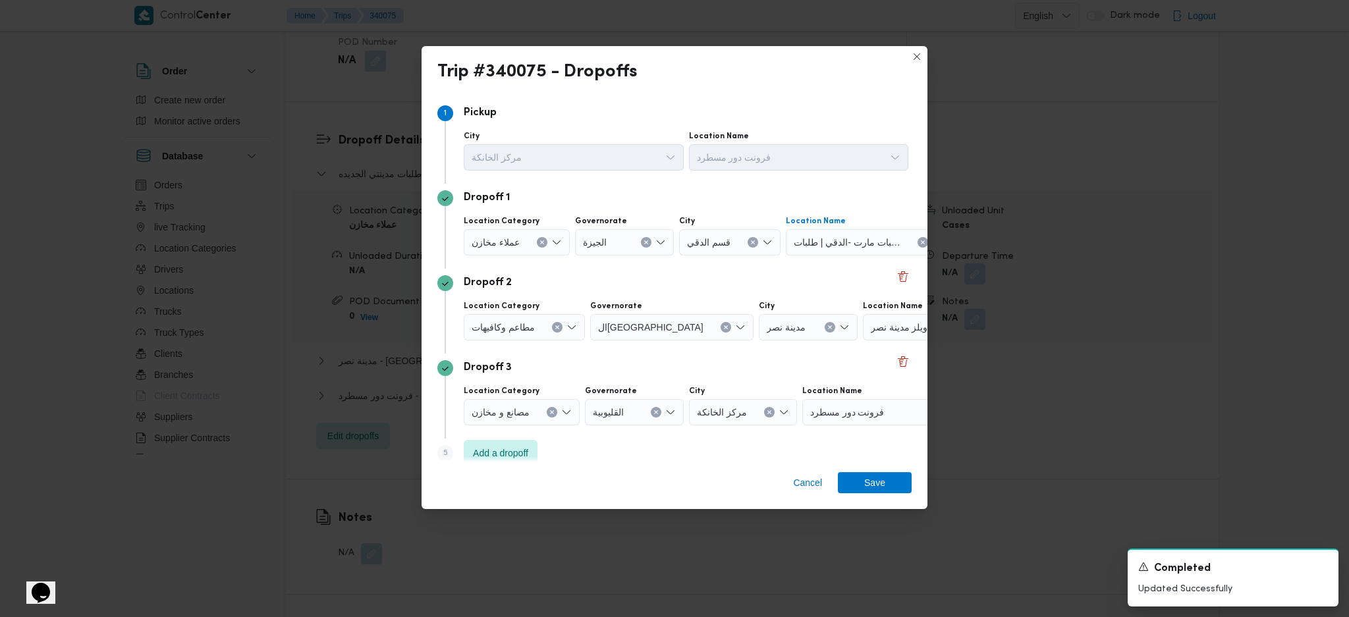
click at [644, 240] on icon "Clear input" at bounding box center [646, 242] width 5 height 5
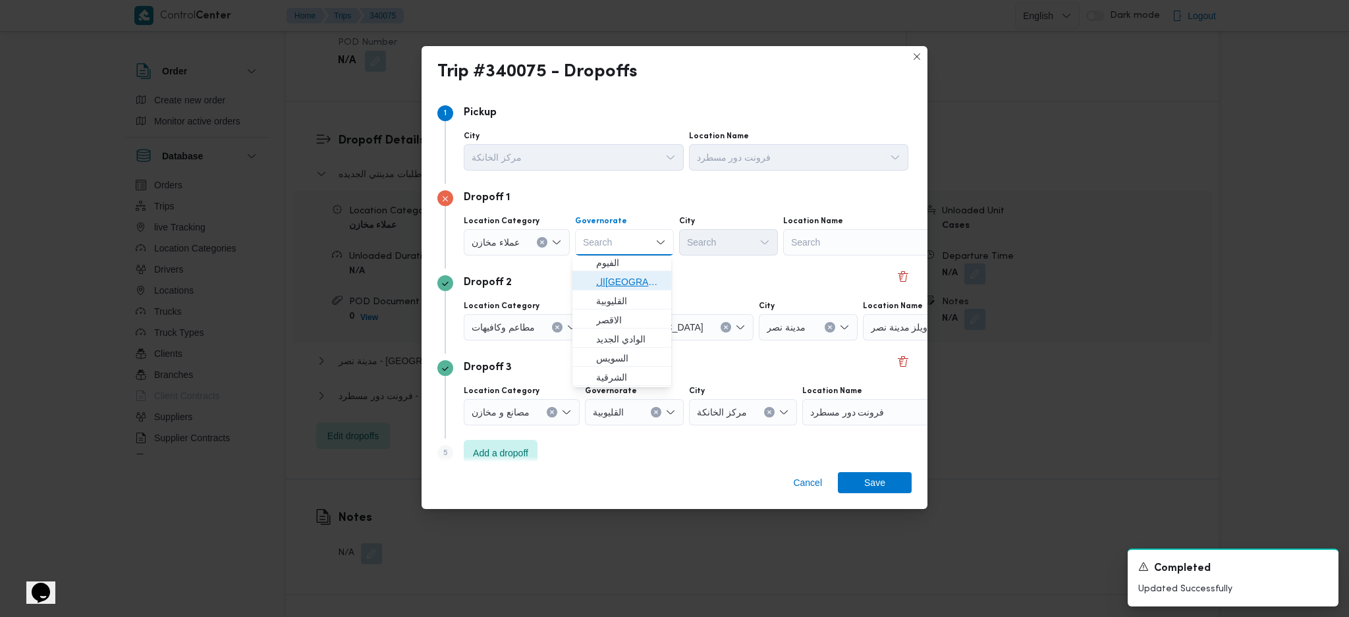
click at [620, 274] on span "ال[GEOGRAPHIC_DATA]" at bounding box center [629, 282] width 67 height 16
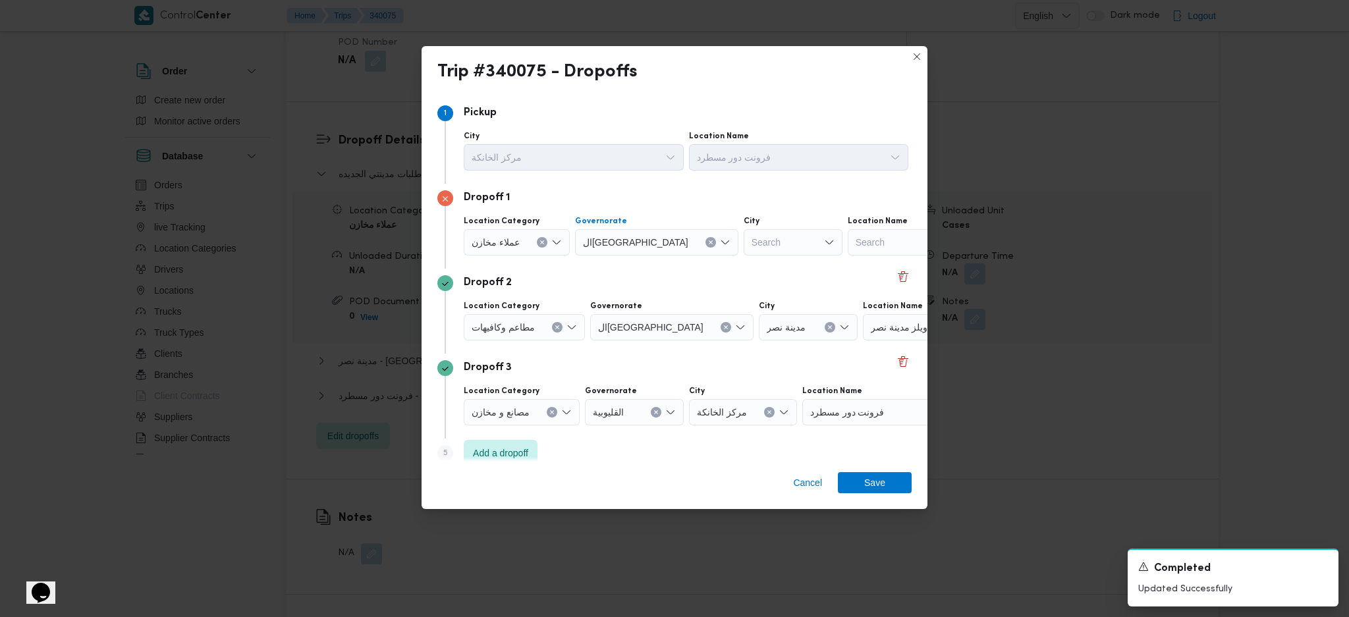
click at [744, 227] on div "City Search" at bounding box center [793, 236] width 99 height 40
click at [744, 247] on div "Search" at bounding box center [793, 242] width 99 height 26
type input "نص"
click at [696, 270] on span "قسم أول مدينة نص ر" at bounding box center [726, 266] width 88 height 21
click at [883, 246] on div "Search" at bounding box center [965, 242] width 165 height 26
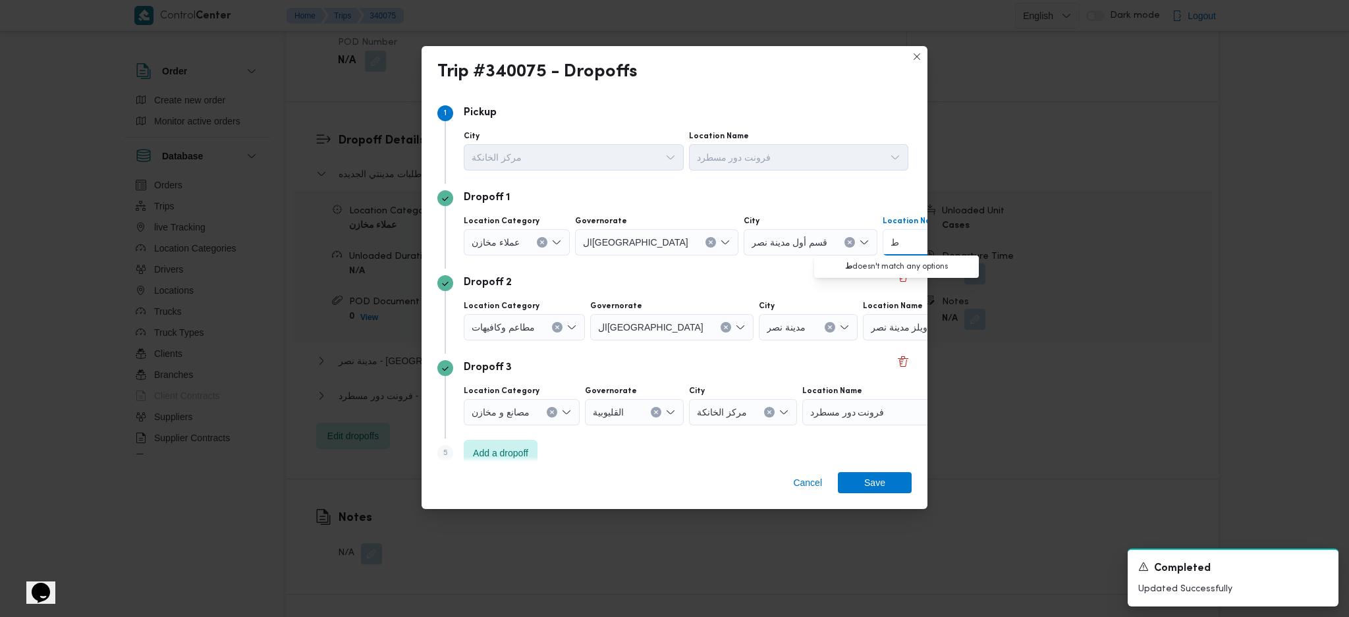
type input "ط"
click at [540, 240] on icon "Clear input" at bounding box center [542, 242] width 5 height 5
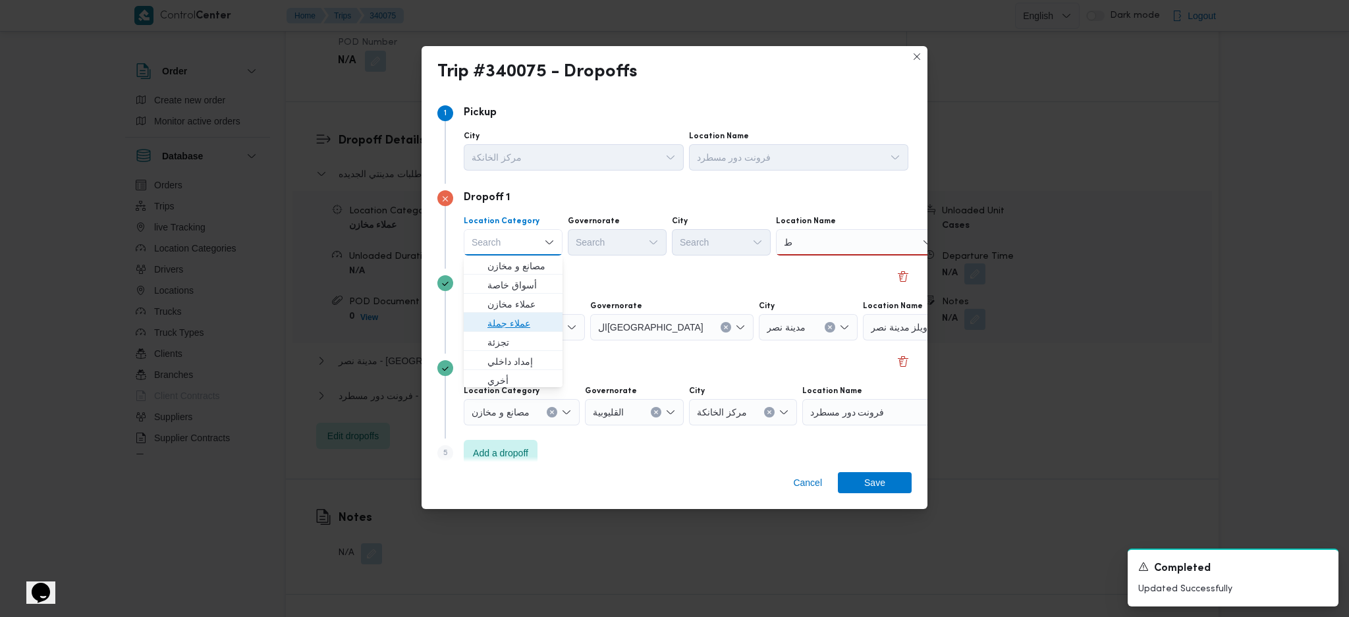
click at [525, 325] on span "عملاء جملة" at bounding box center [521, 324] width 67 height 16
click at [631, 246] on div "Search" at bounding box center [619, 242] width 99 height 26
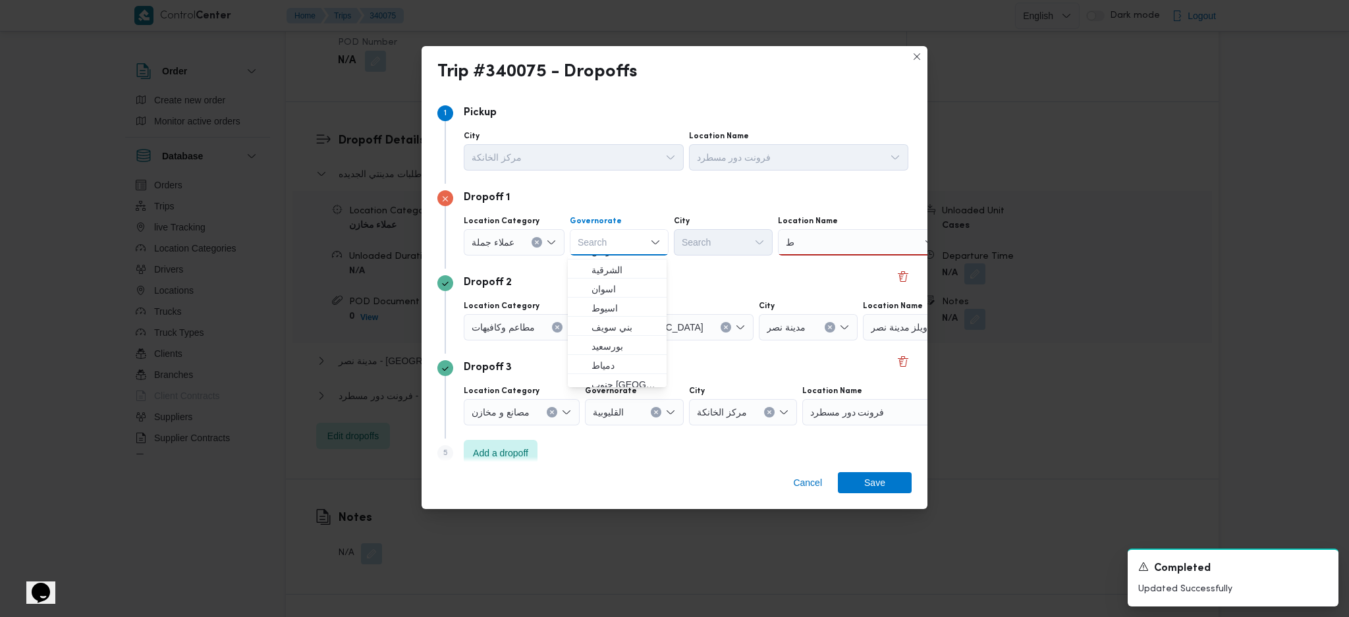
scroll to position [175, 0]
click at [607, 288] on span "ال[GEOGRAPHIC_DATA]" at bounding box center [625, 282] width 67 height 16
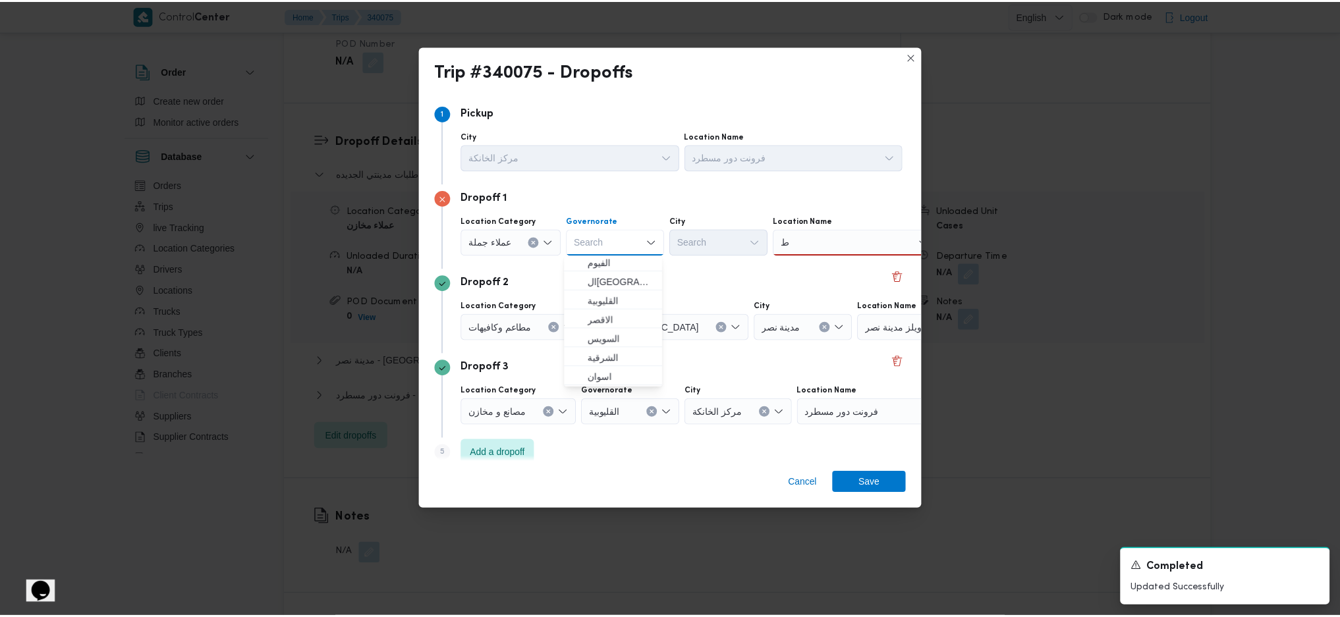
scroll to position [0, 0]
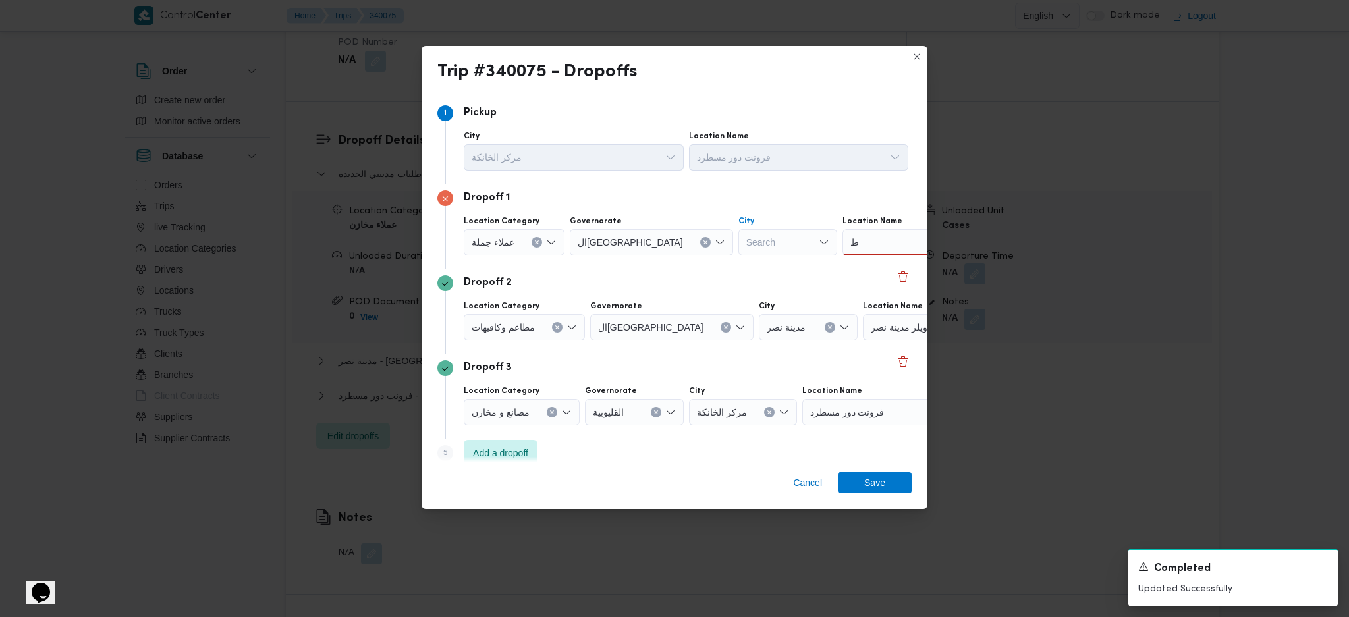
click at [739, 252] on div "Search" at bounding box center [788, 242] width 99 height 26
type input "[PERSON_NAME]"
click at [693, 264] on span "قسم أول مدينة نصر" at bounding box center [721, 266] width 88 height 21
click at [878, 241] on div "ط ط" at bounding box center [960, 242] width 165 height 26
type input "ط"
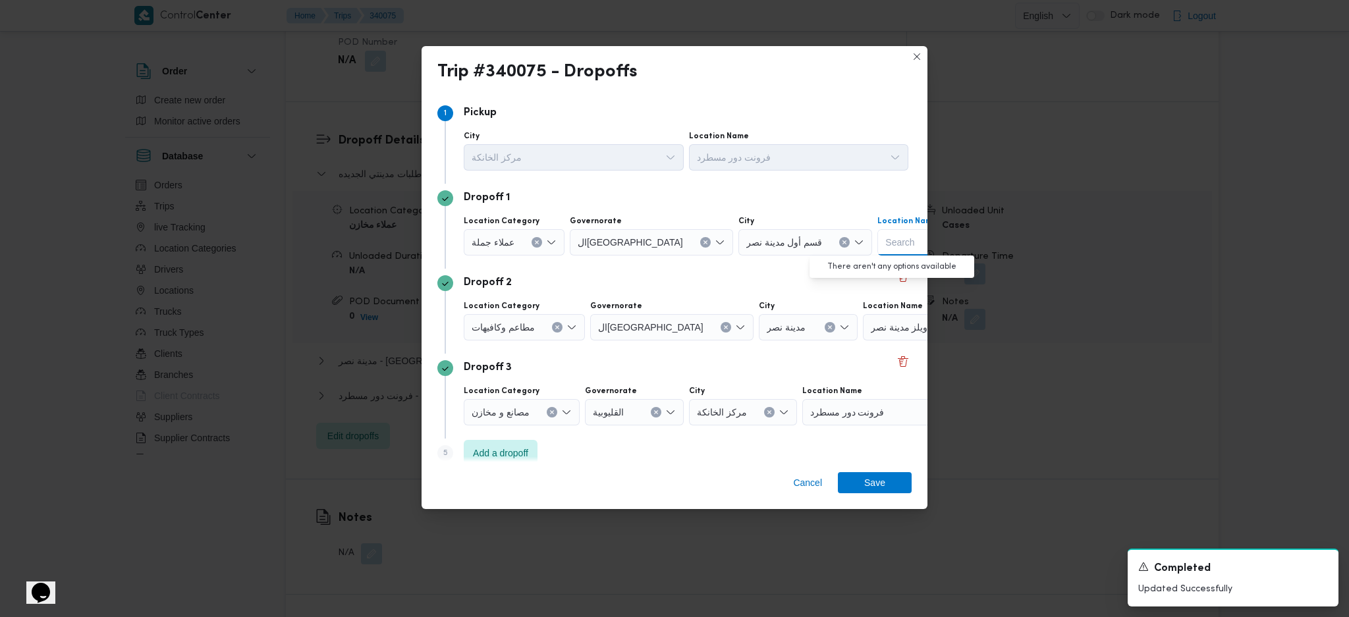
click at [843, 242] on icon "Clear input" at bounding box center [844, 242] width 3 height 3
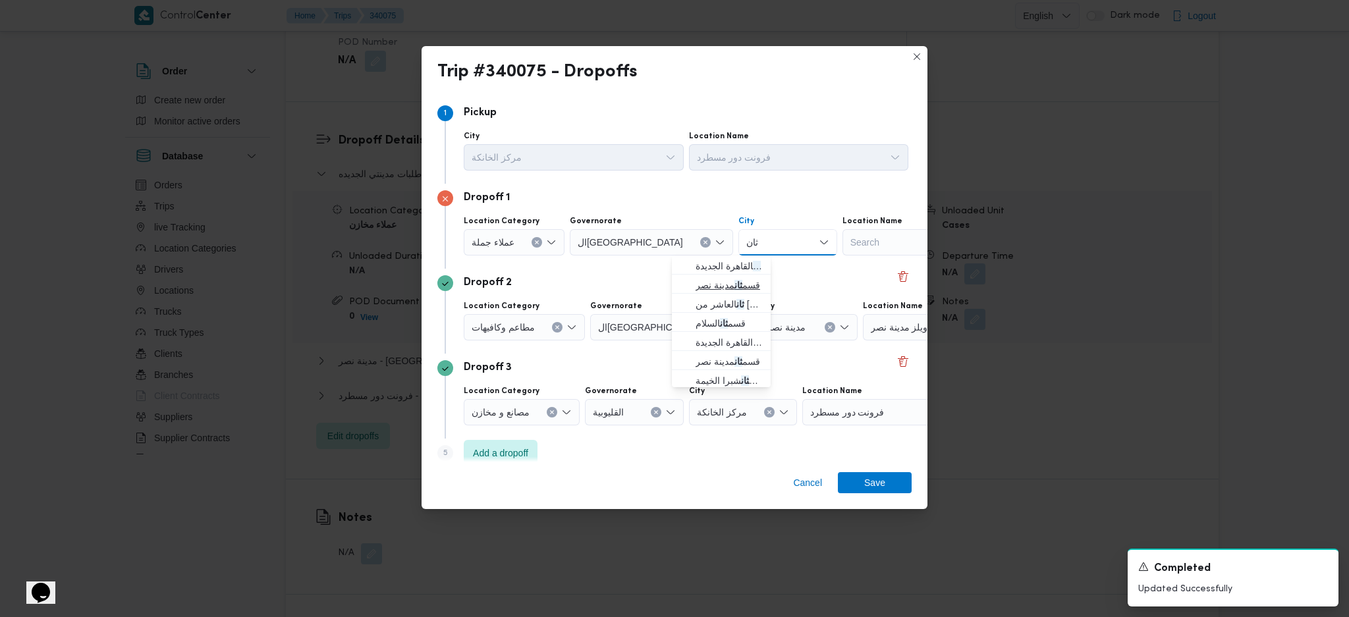
type input "ثان"
drag, startPoint x: 727, startPoint y: 288, endPoint x: 751, endPoint y: 288, distance: 23.7
click at [727, 288] on span "قسم ثان مدينة نصر" at bounding box center [729, 285] width 67 height 16
click at [878, 246] on div "Search" at bounding box center [960, 242] width 165 height 26
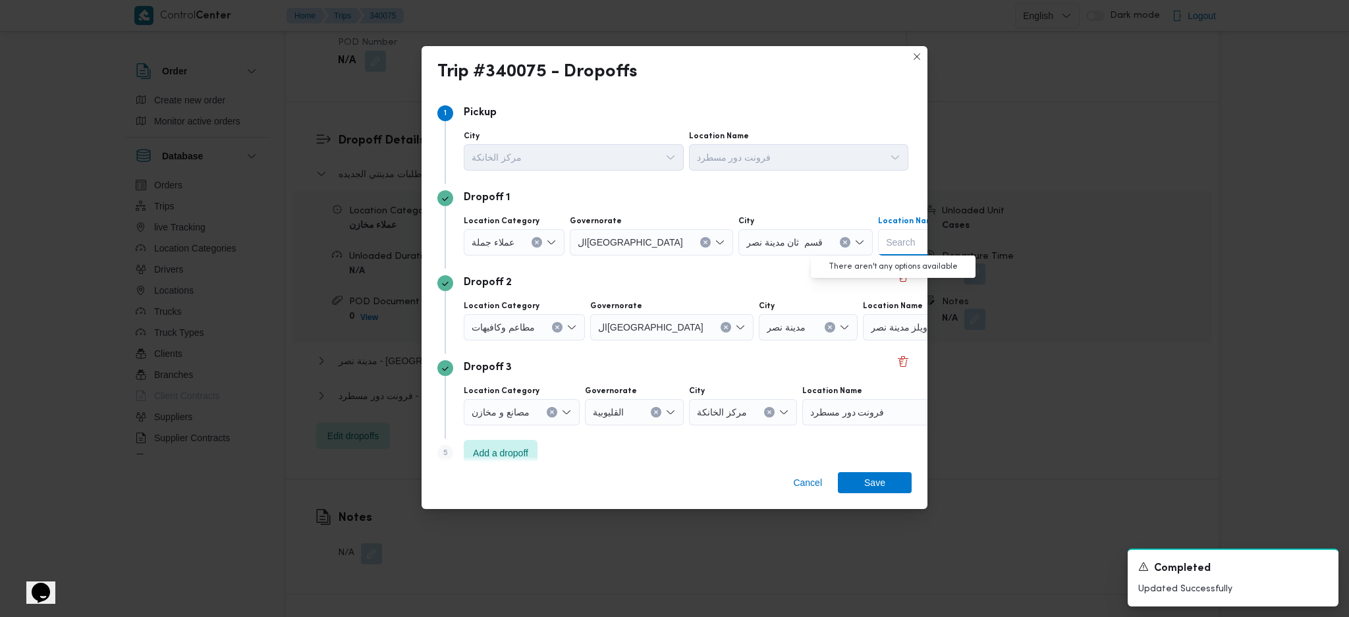
type input "ط"
click at [921, 62] on button "Closes this modal window" at bounding box center [917, 56] width 16 height 16
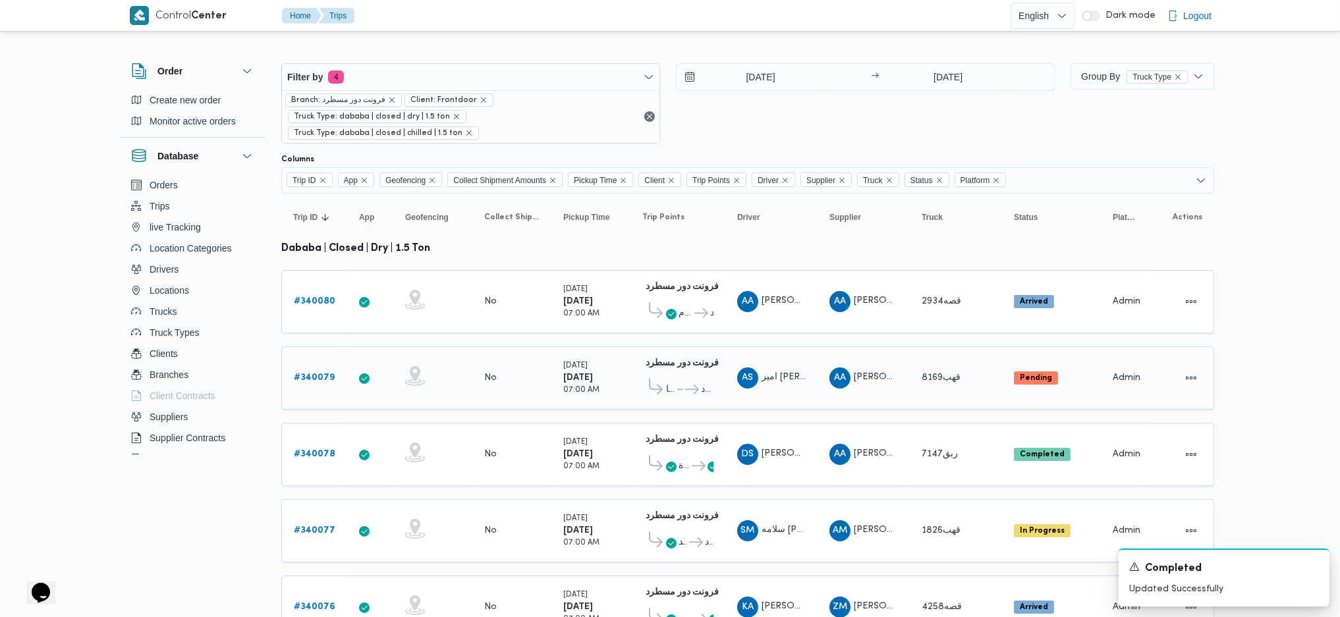
click at [298, 374] on b "# 340079" at bounding box center [314, 378] width 41 height 9
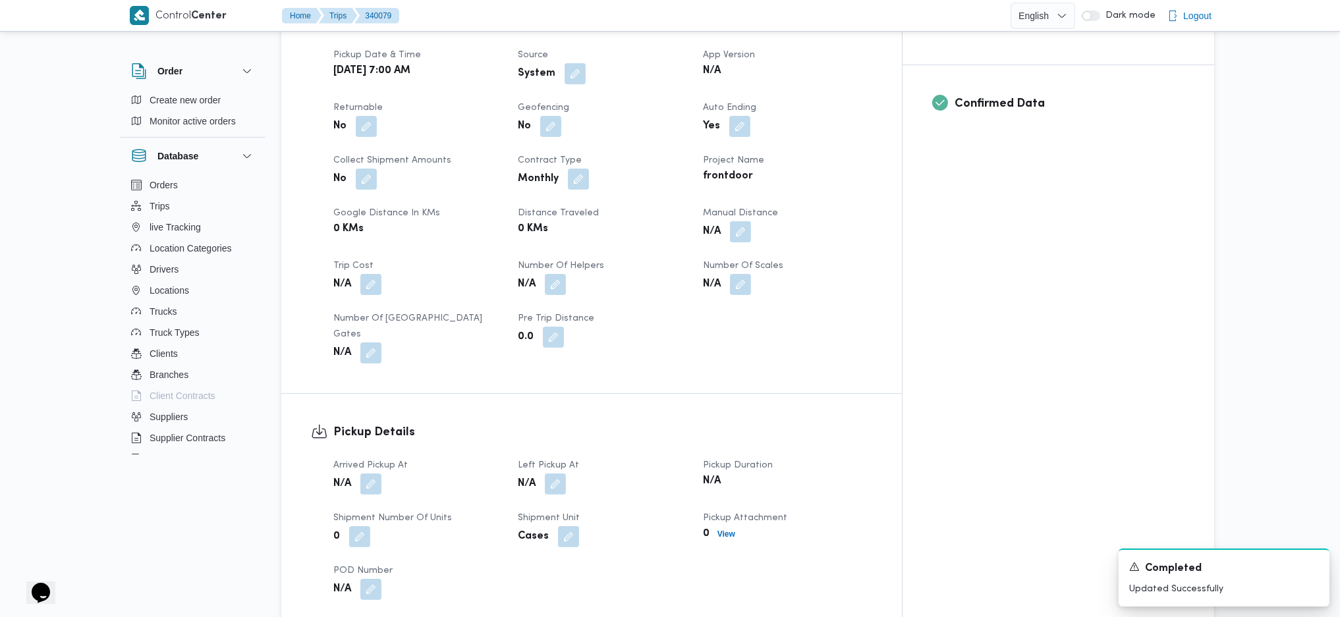
scroll to position [527, 0]
click at [376, 472] on button "button" at bounding box center [370, 482] width 21 height 21
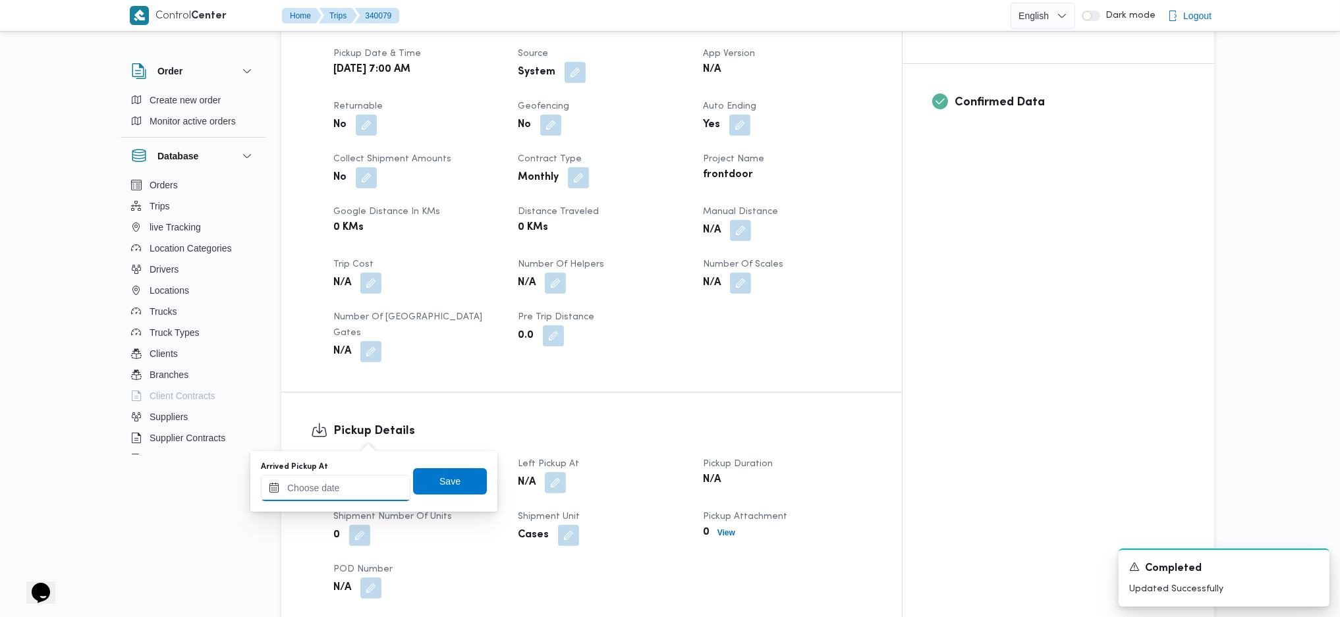
click at [366, 484] on input "Arrived Pickup At" at bounding box center [336, 488] width 150 height 26
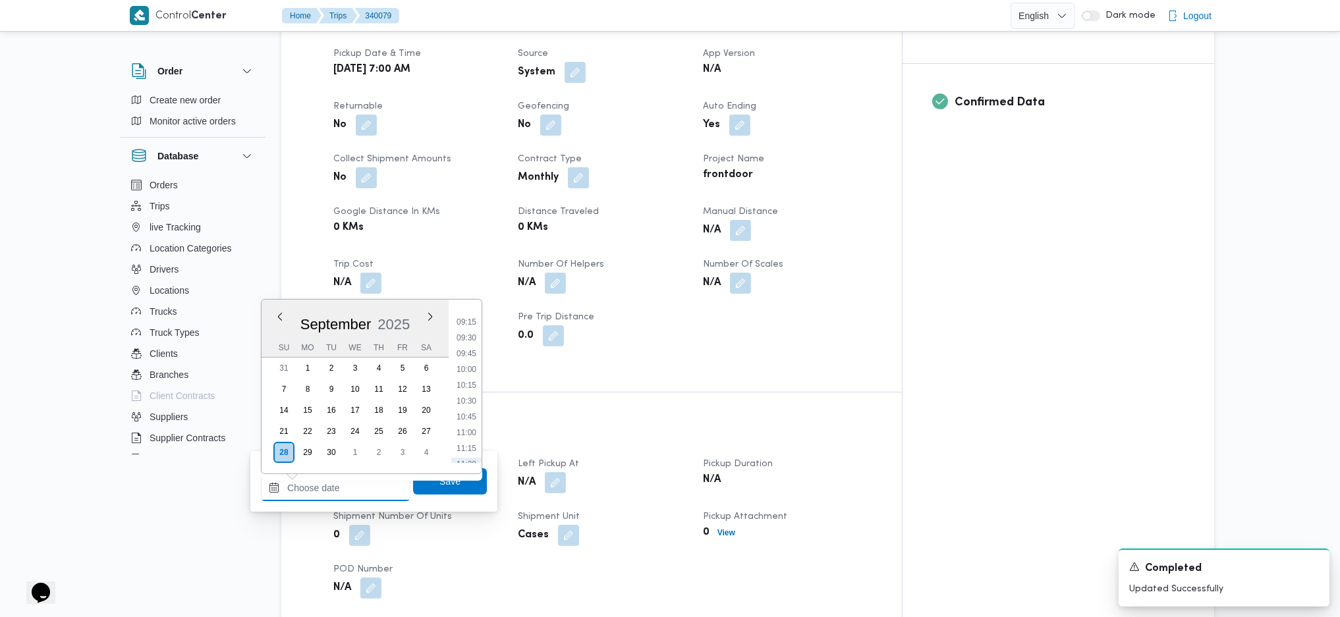
scroll to position [474, 0]
drag, startPoint x: 470, startPoint y: 317, endPoint x: 474, endPoint y: 358, distance: 41.1
click at [470, 317] on li "07:30" at bounding box center [466, 316] width 30 height 13
type input "[DATE] 07:30"
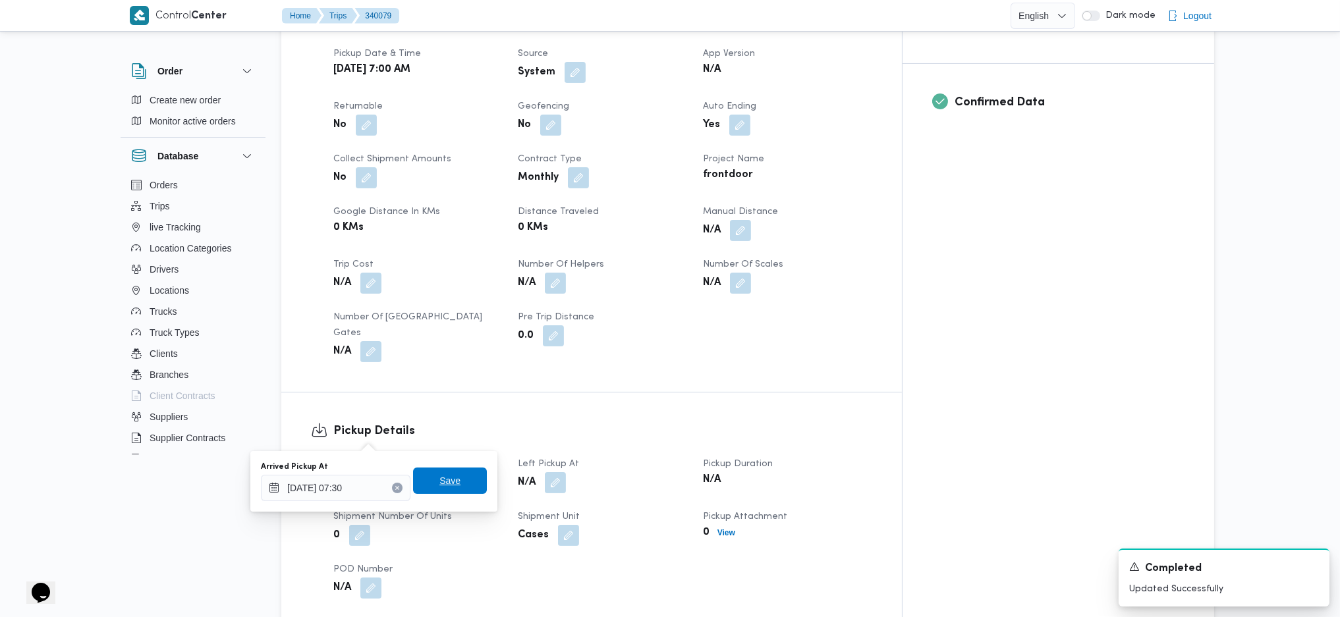
click at [455, 483] on span "Save" at bounding box center [450, 481] width 74 height 26
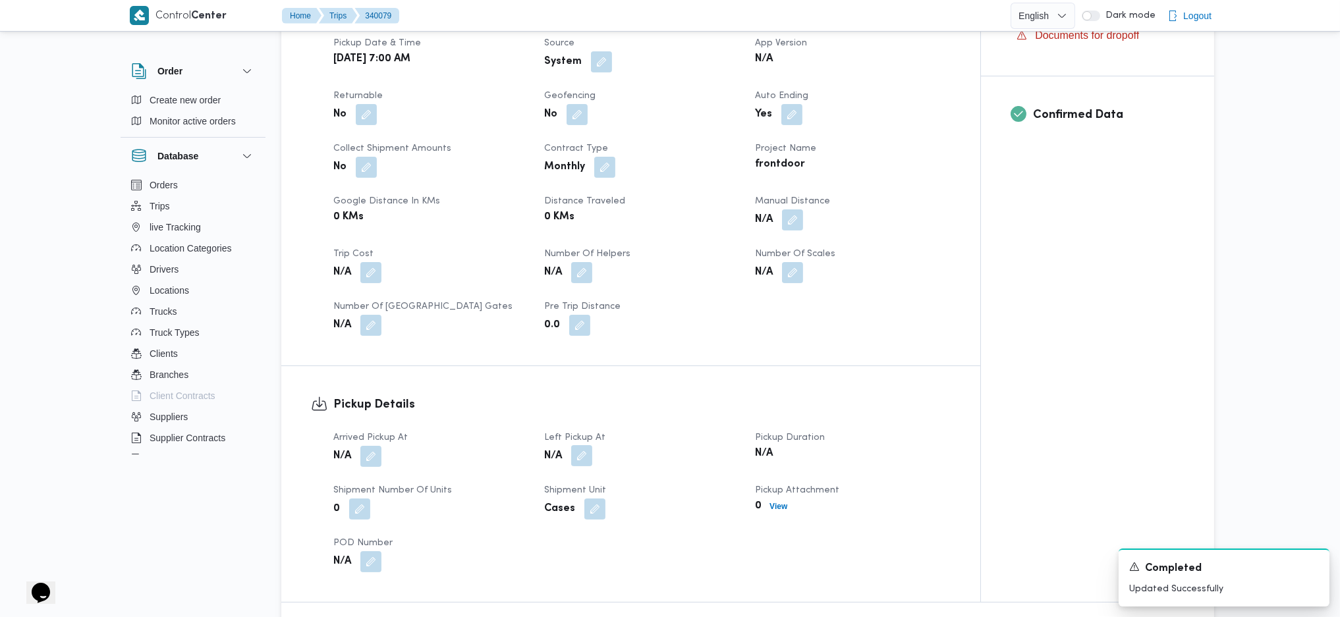
click at [582, 445] on button "button" at bounding box center [581, 455] width 21 height 21
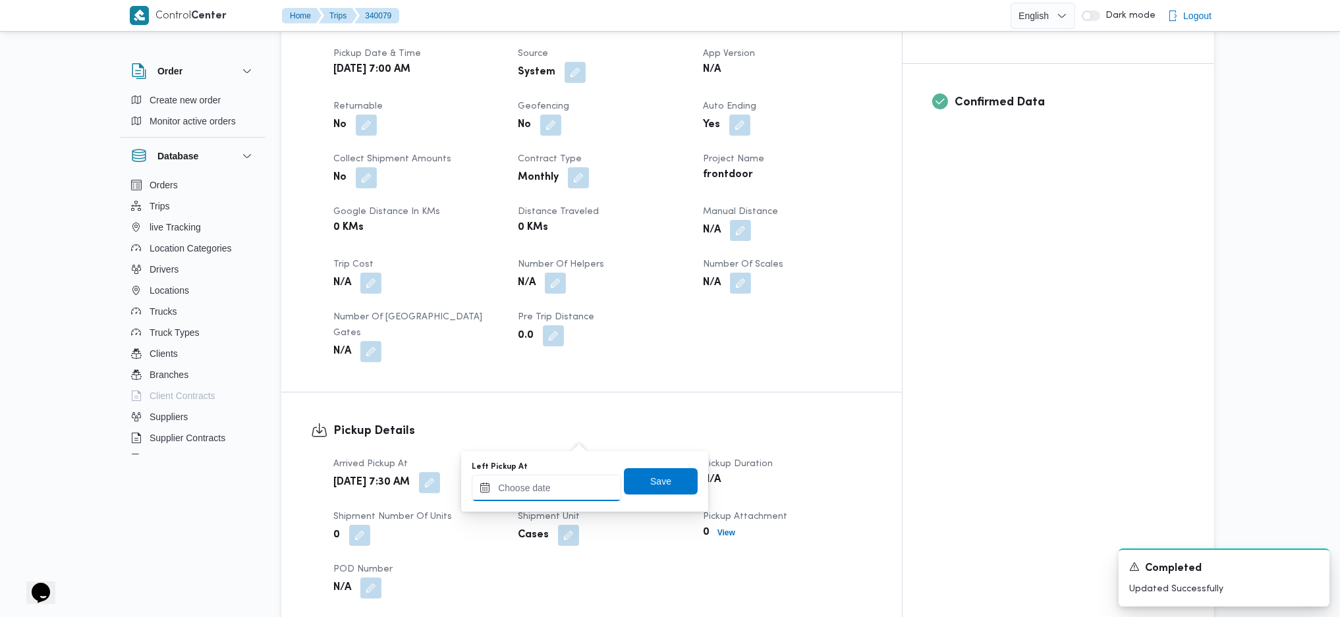
click at [546, 483] on input "Left Pickup At" at bounding box center [547, 488] width 150 height 26
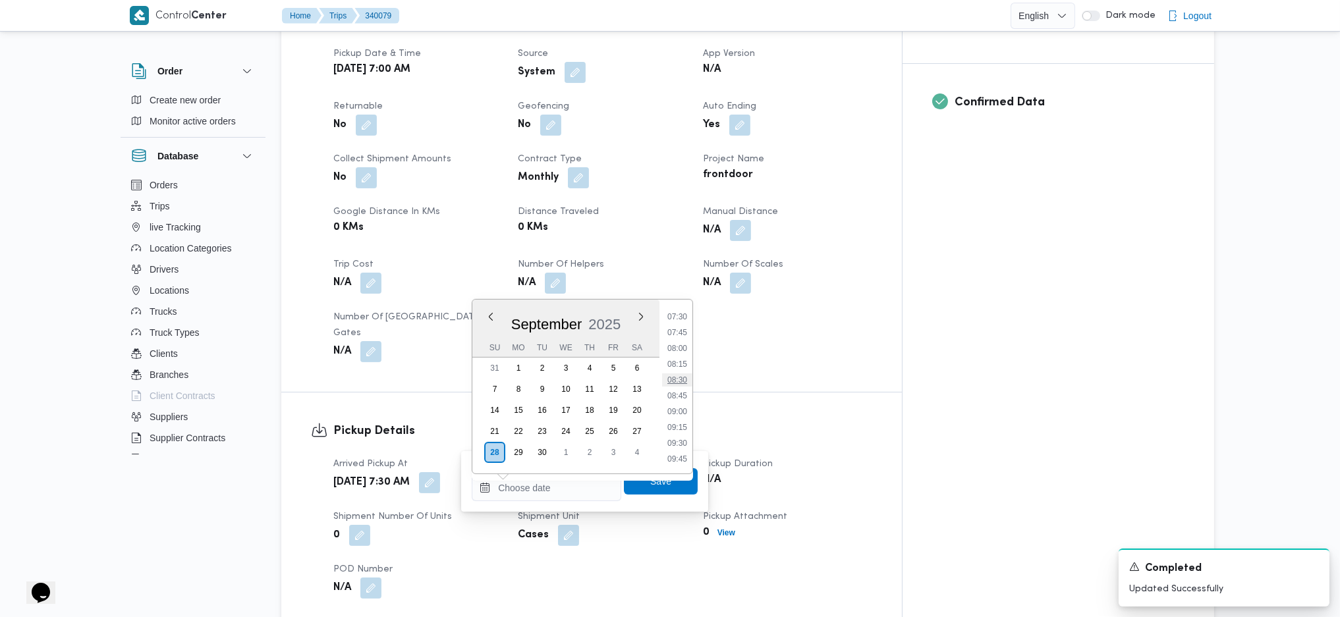
click at [675, 374] on li "08:30" at bounding box center [677, 380] width 30 height 13
type input "[DATE] 08:30"
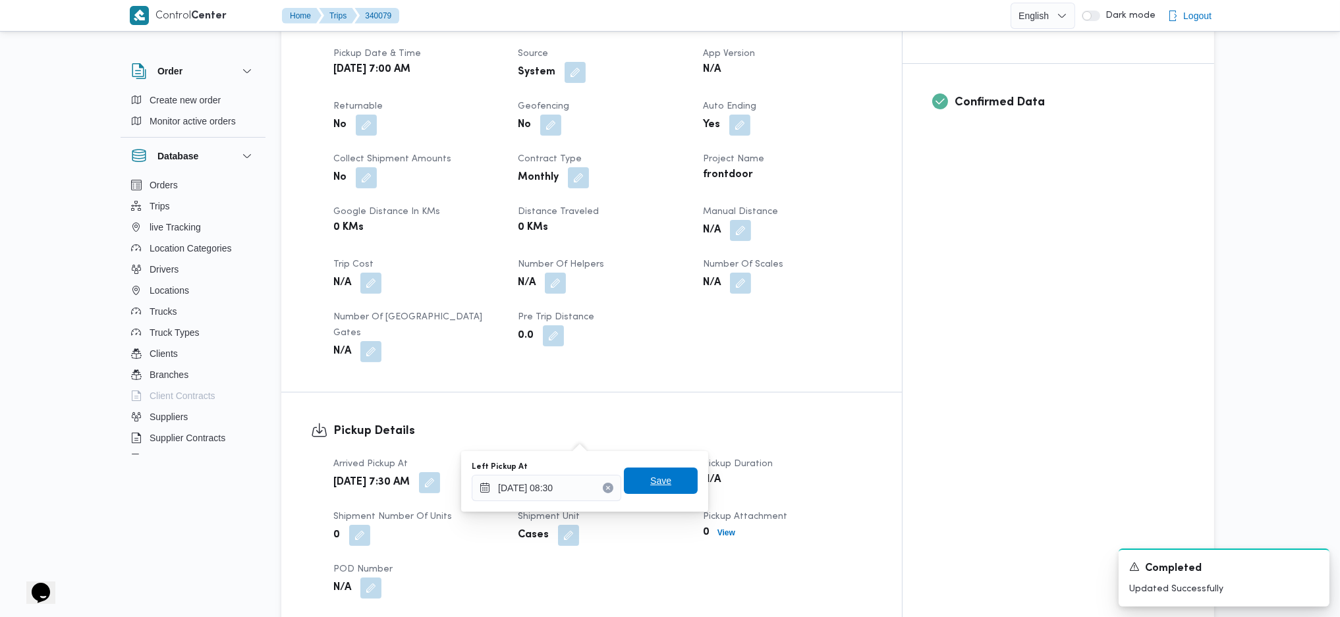
click at [650, 480] on span "Save" at bounding box center [660, 481] width 21 height 16
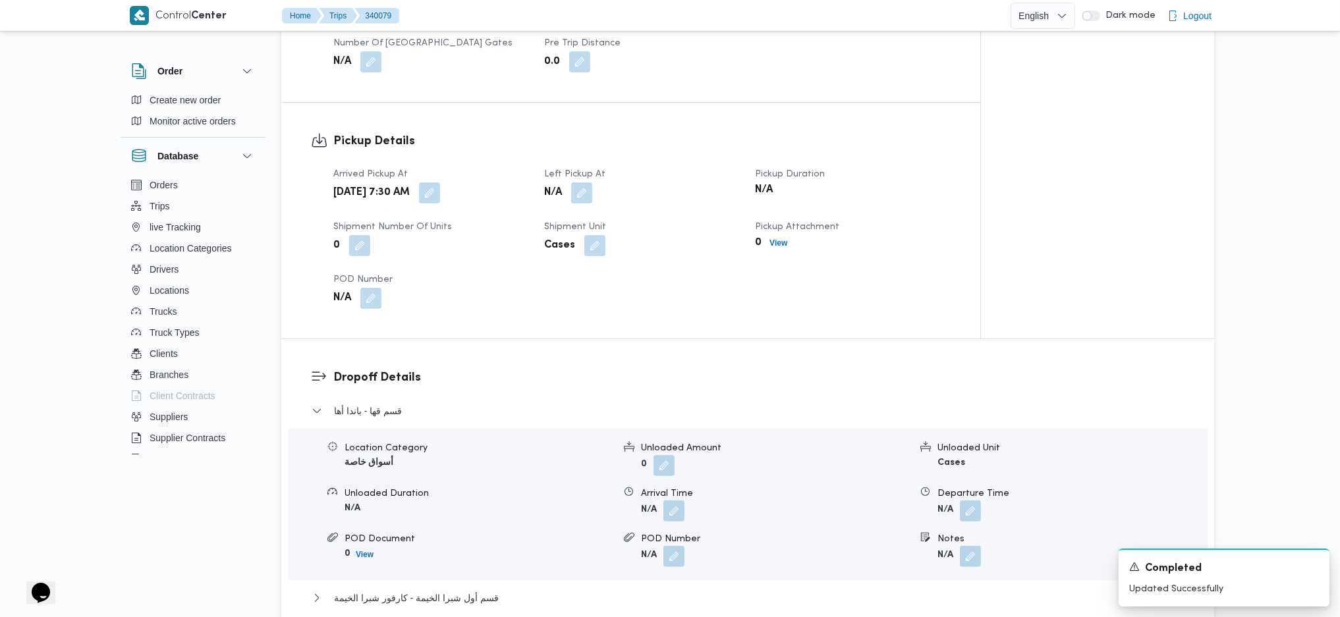
scroll to position [1142, 0]
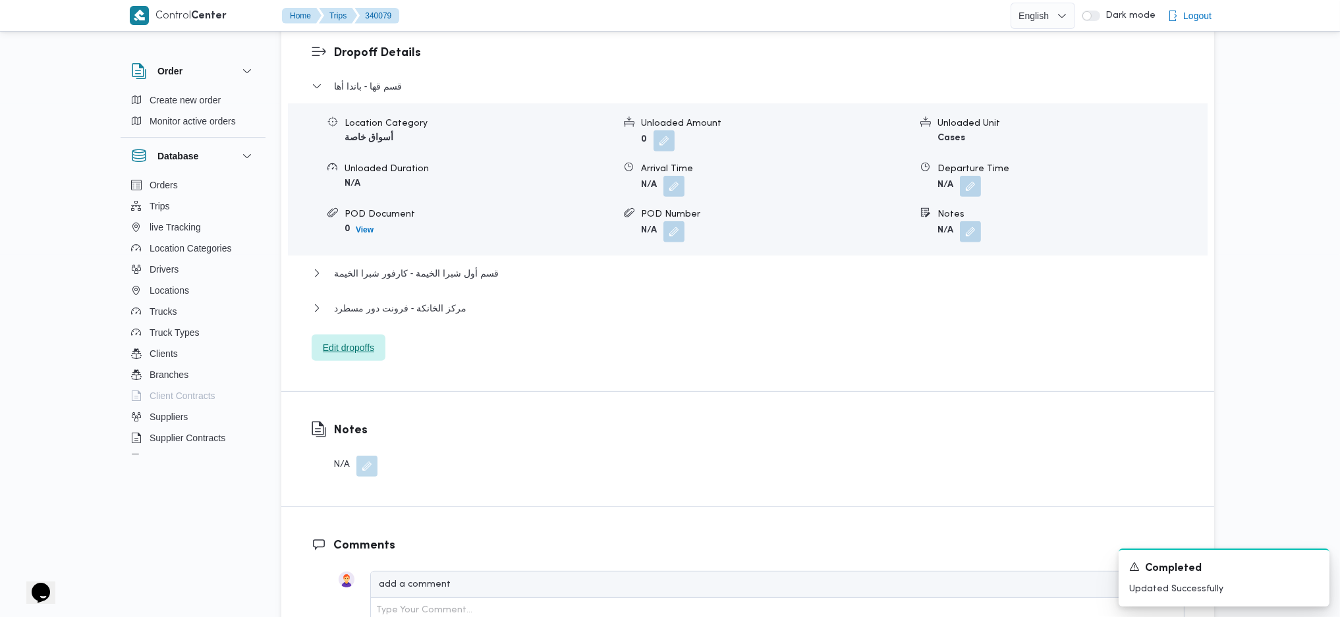
click at [335, 340] on span "Edit dropoffs" at bounding box center [348, 348] width 51 height 16
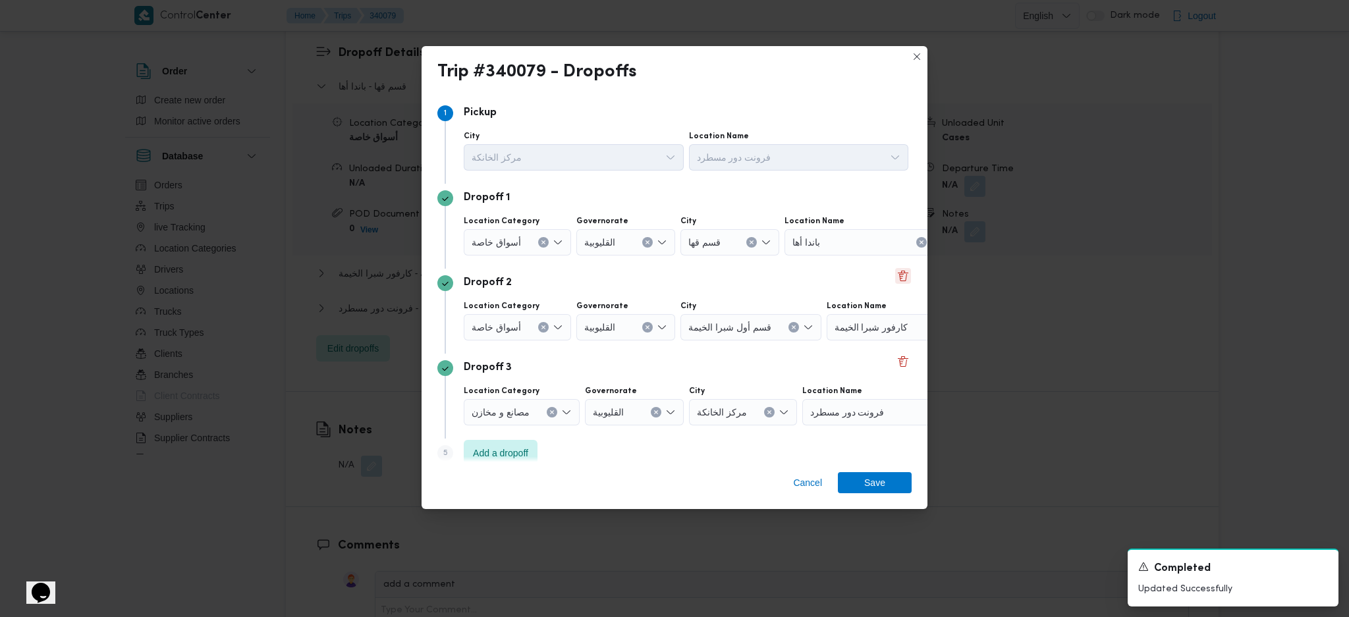
click at [895, 277] on button "Delete" at bounding box center [903, 276] width 16 height 16
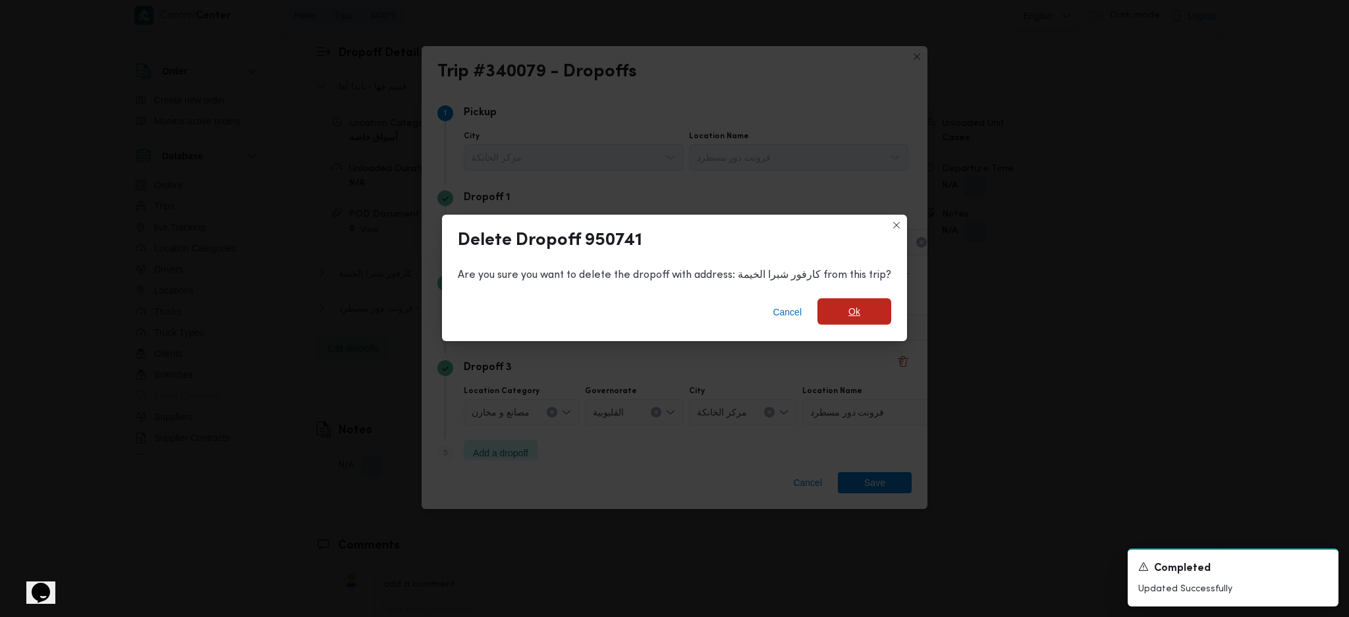
click at [862, 311] on span "Ok" at bounding box center [855, 311] width 74 height 26
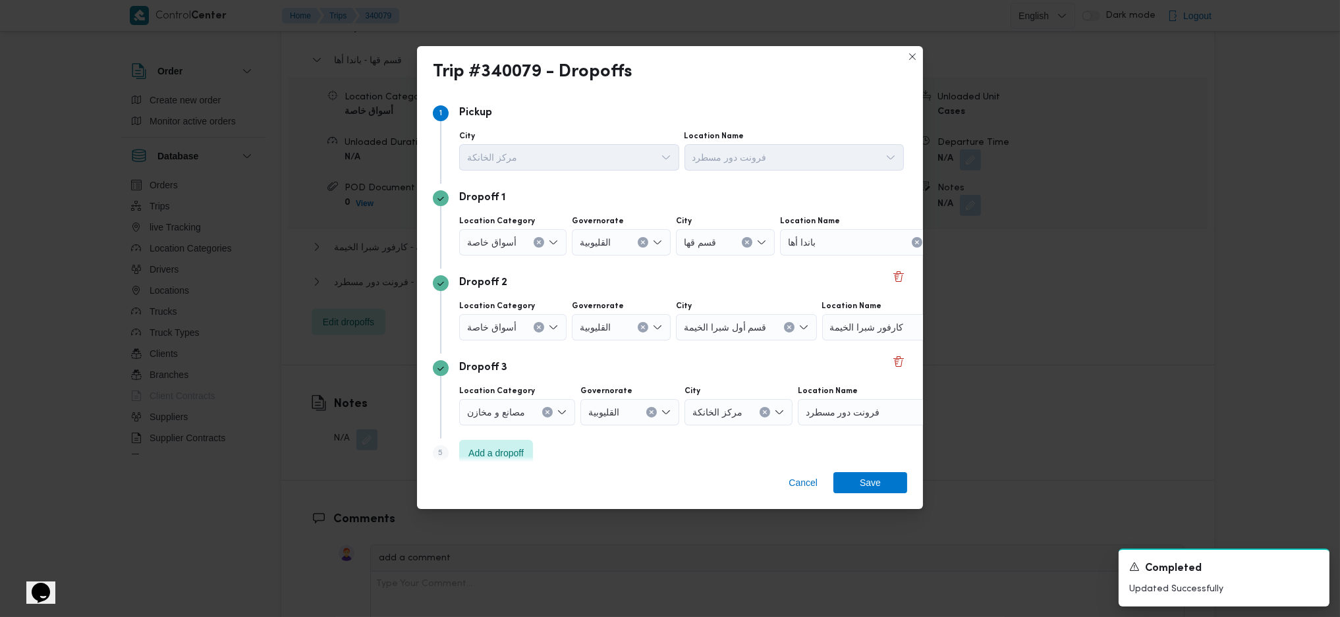
click at [540, 245] on icon "Clear input" at bounding box center [538, 242] width 5 height 5
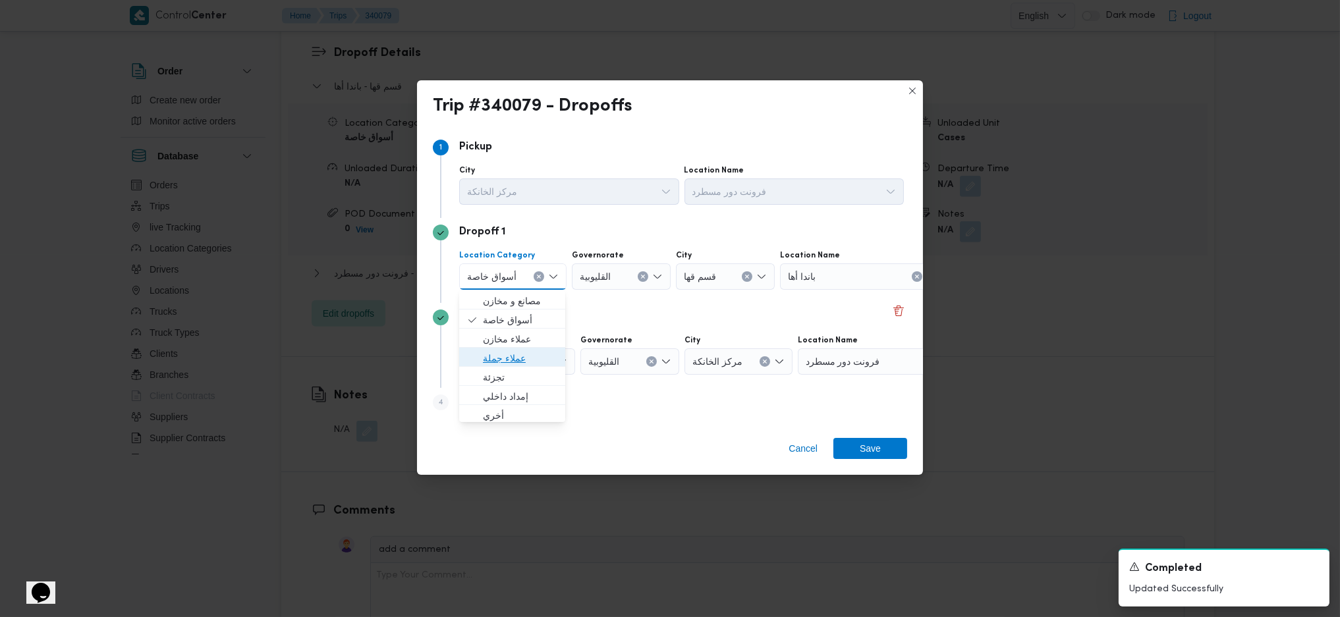
click at [503, 353] on span "عملاء جملة" at bounding box center [520, 359] width 74 height 16
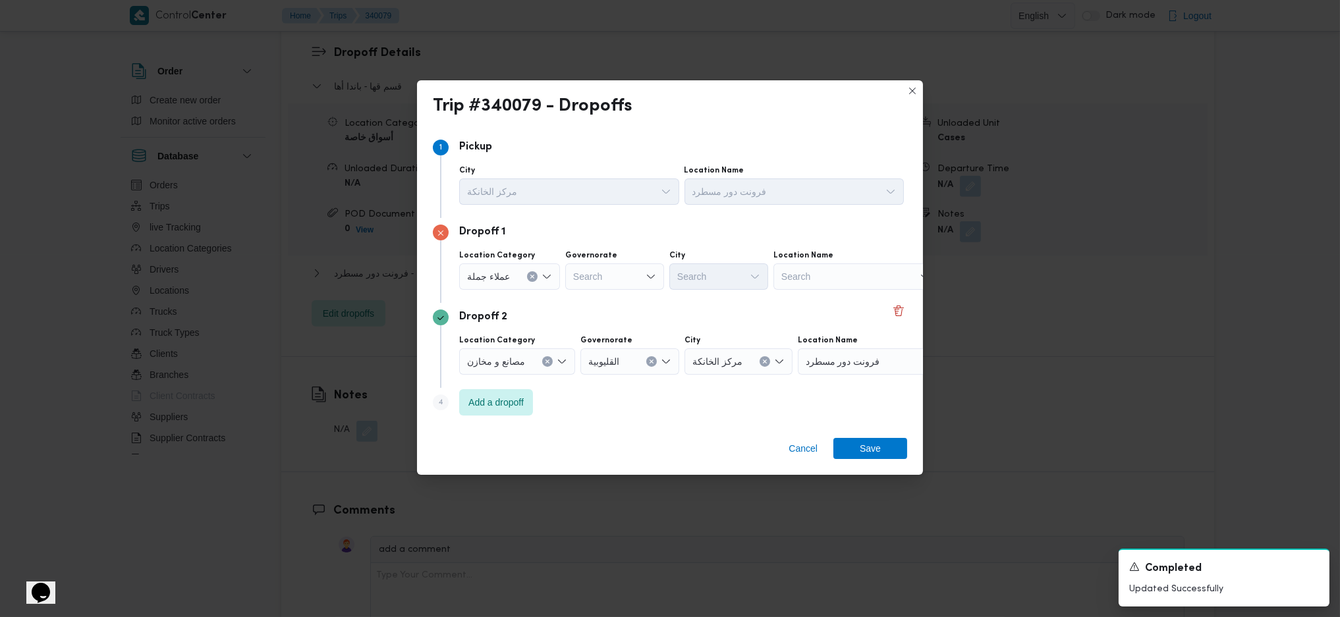
drag, startPoint x: 604, startPoint y: 260, endPoint x: 604, endPoint y: 274, distance: 14.5
click at [604, 264] on div "Governorate Search" at bounding box center [614, 270] width 99 height 40
click at [644, 265] on div "Search" at bounding box center [614, 277] width 99 height 26
click at [616, 273] on div "Search Combo box. Selected. Combo box input. Search. Type some text or, to disp…" at bounding box center [614, 277] width 99 height 26
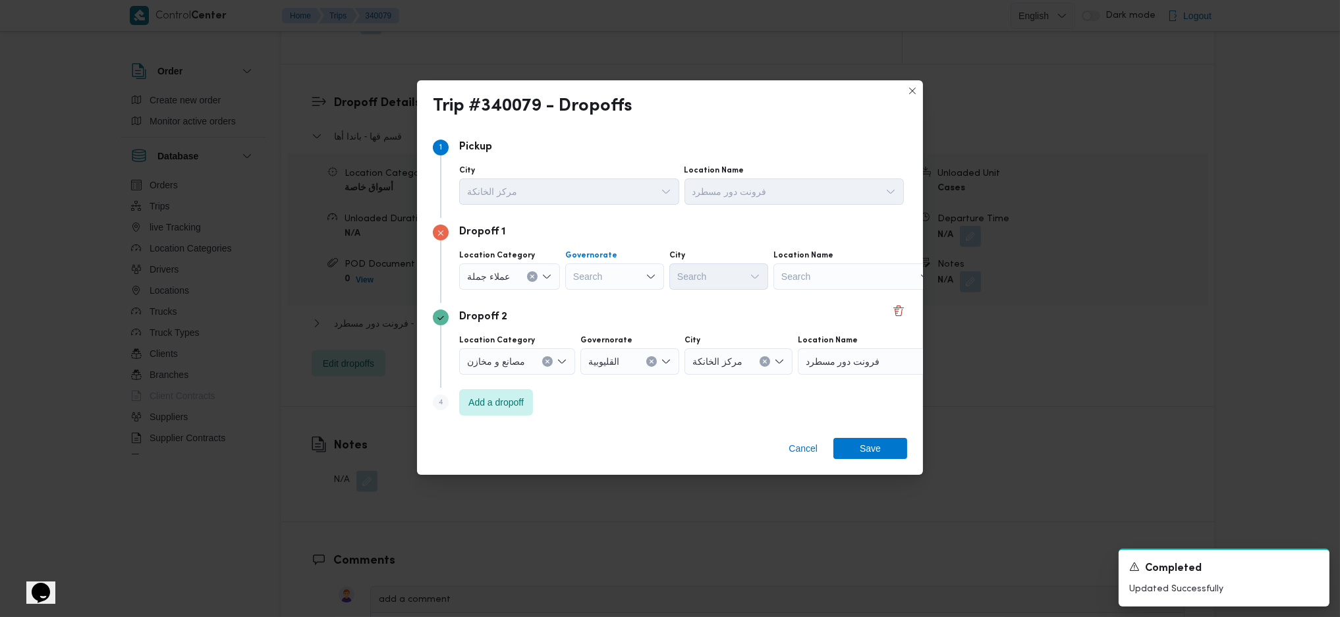
scroll to position [1230, 0]
click at [615, 274] on div "Search" at bounding box center [614, 277] width 99 height 26
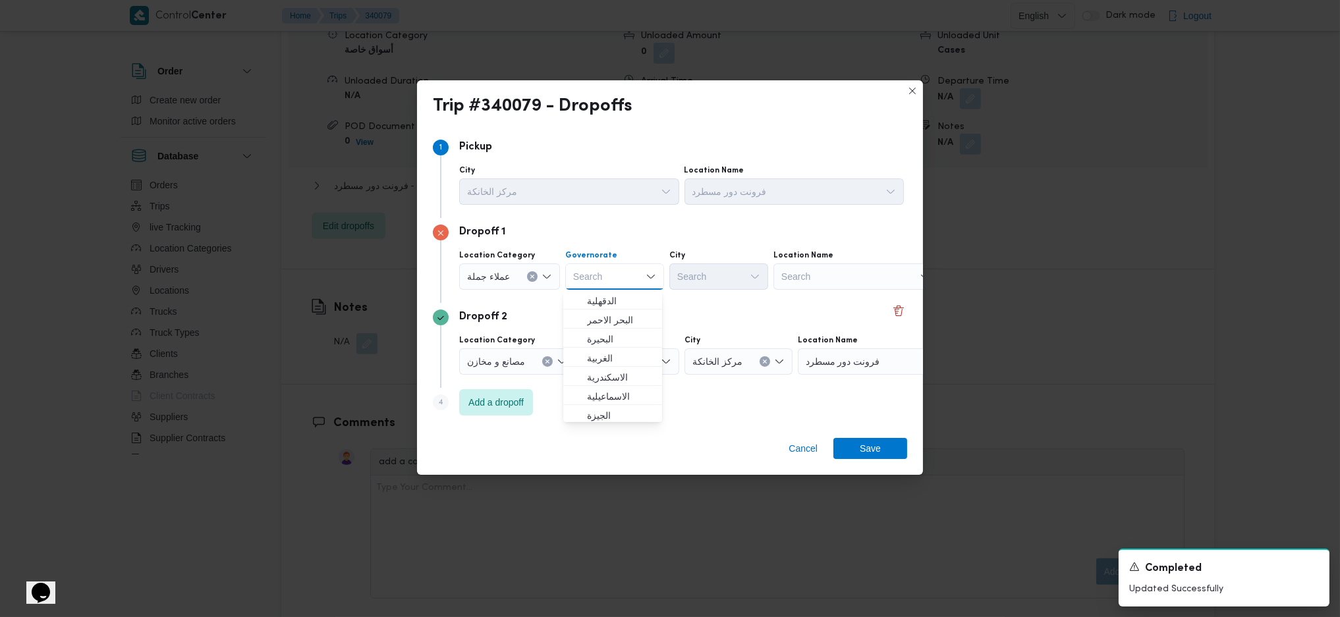
scroll to position [175, 0]
click at [620, 318] on span "ال[GEOGRAPHIC_DATA]" at bounding box center [620, 317] width 67 height 16
click at [734, 277] on div "Search" at bounding box center [783, 277] width 99 height 26
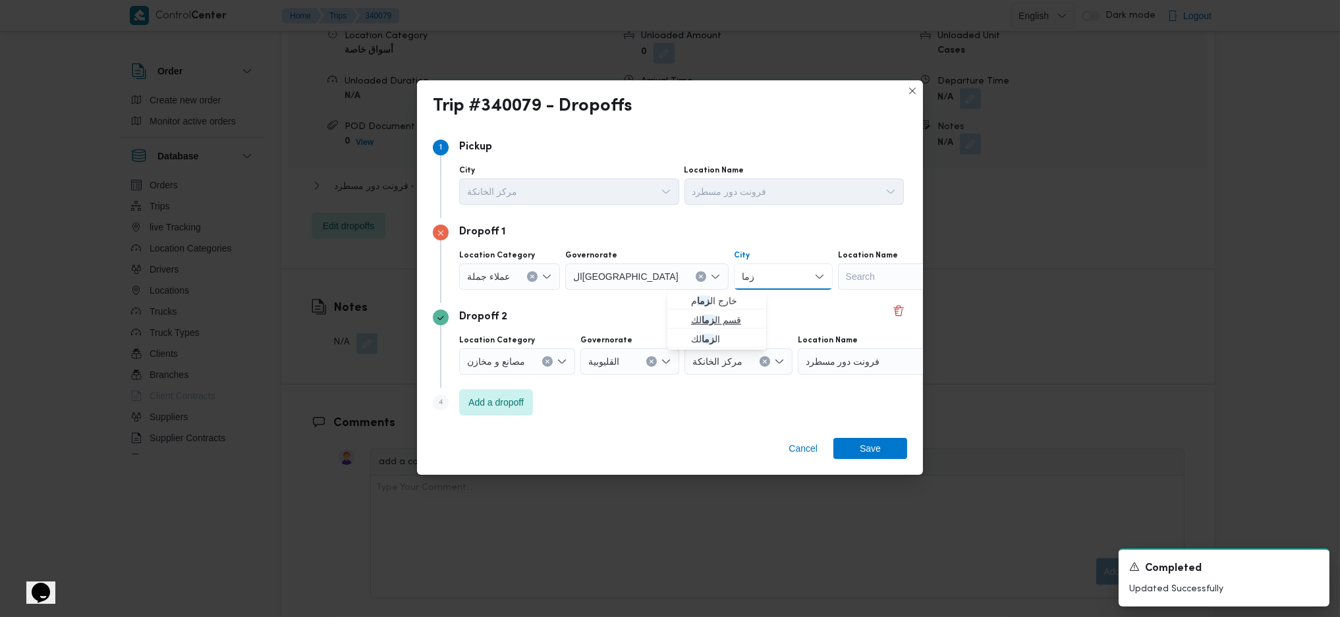
type input "زما"
click at [679, 325] on span "قسم ال زما لك" at bounding box center [717, 320] width 88 height 21
click at [856, 440] on span "Save" at bounding box center [871, 448] width 74 height 21
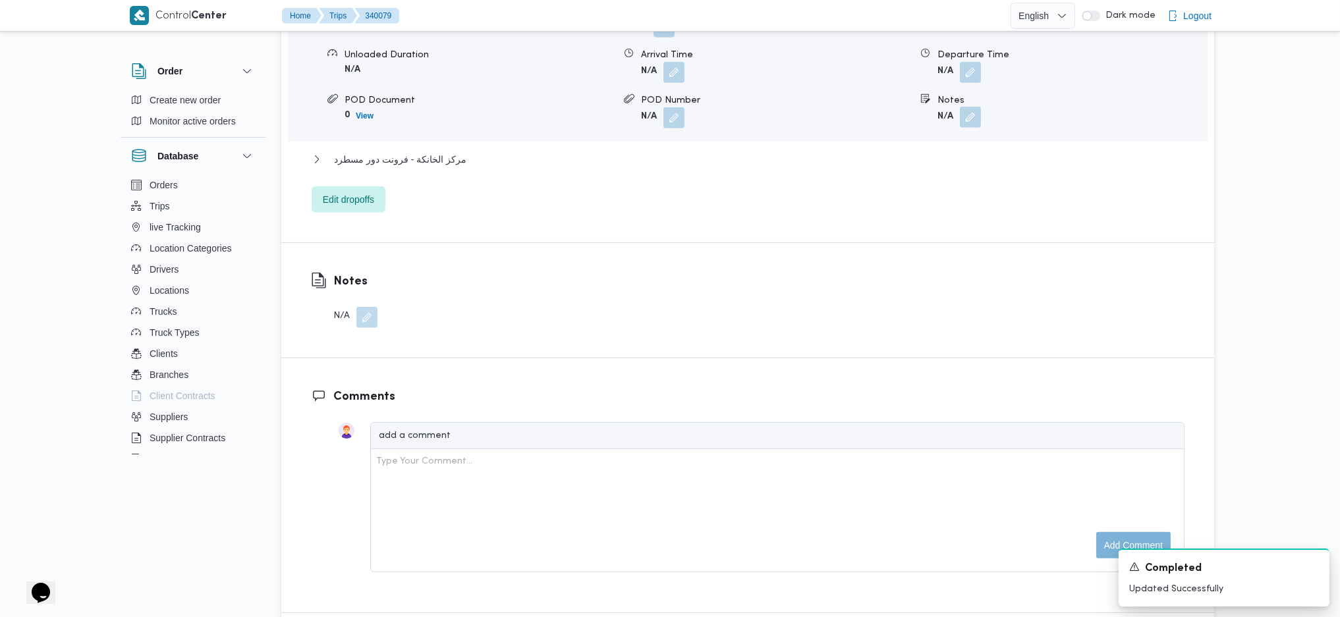
click at [973, 107] on button "button" at bounding box center [970, 117] width 21 height 21
click at [937, 142] on input "Notes" at bounding box center [935, 149] width 131 height 26
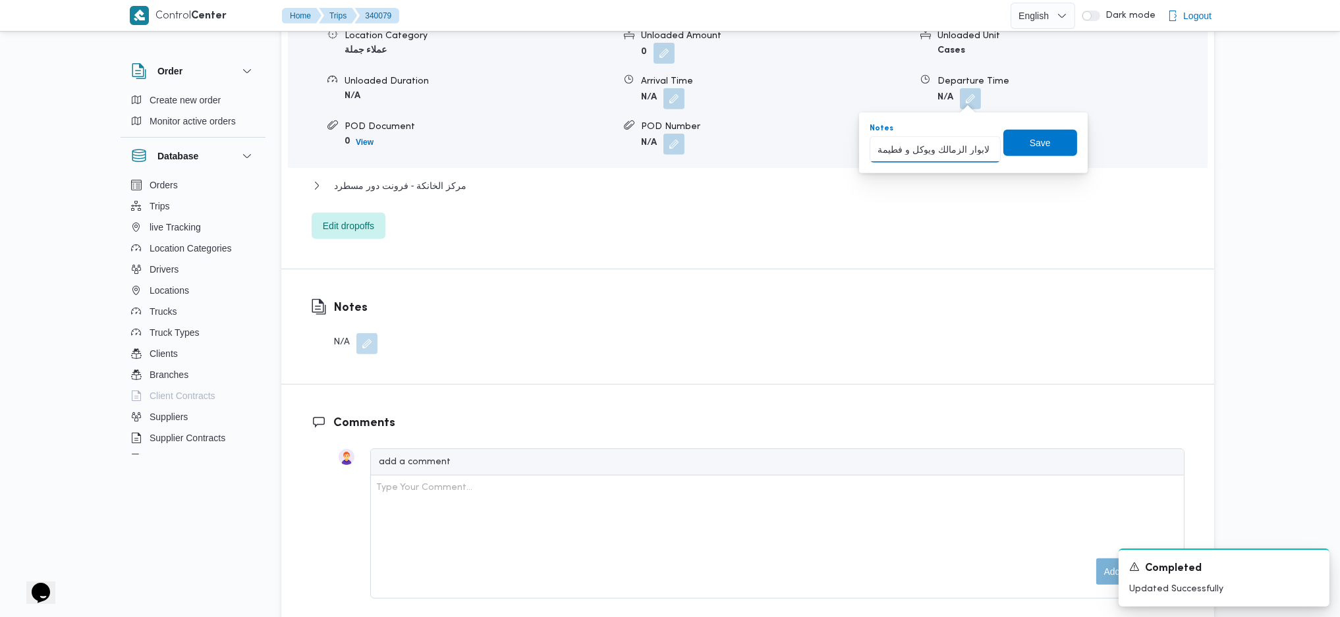
scroll to position [0, 5]
type input "لابوار الزمالك ويوكل و فطيمة"
click button "Save" at bounding box center [1041, 143] width 74 height 26
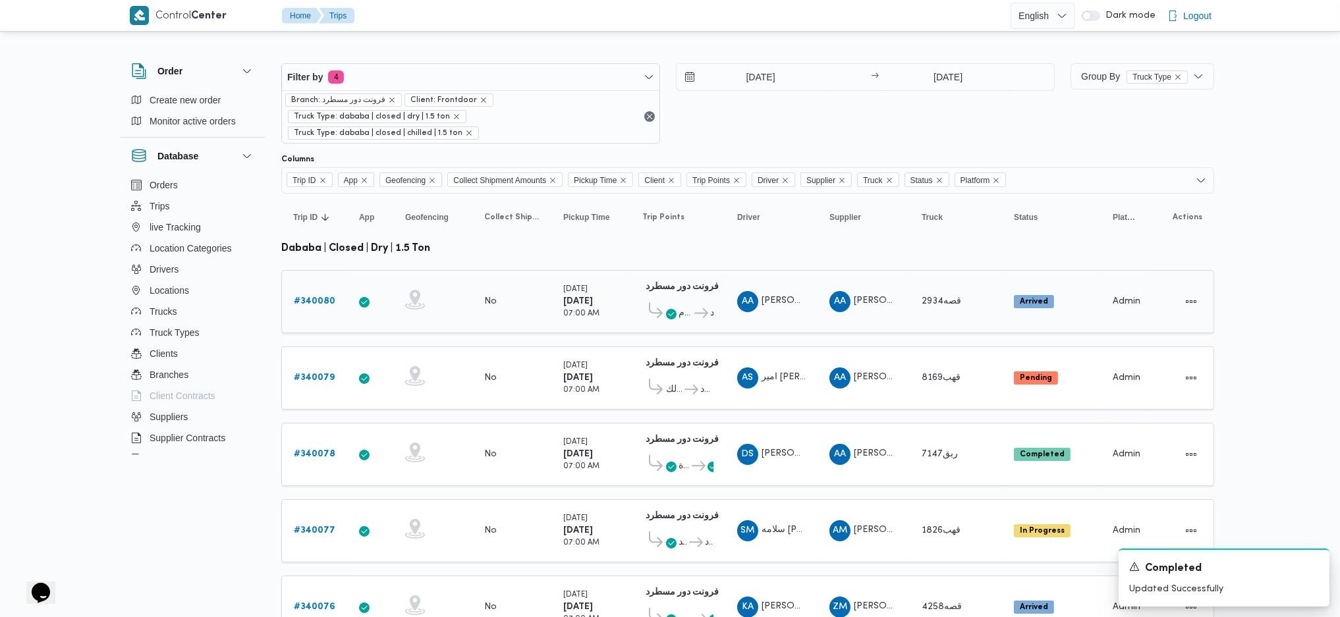
click at [329, 297] on b "# 340080" at bounding box center [315, 301] width 42 height 9
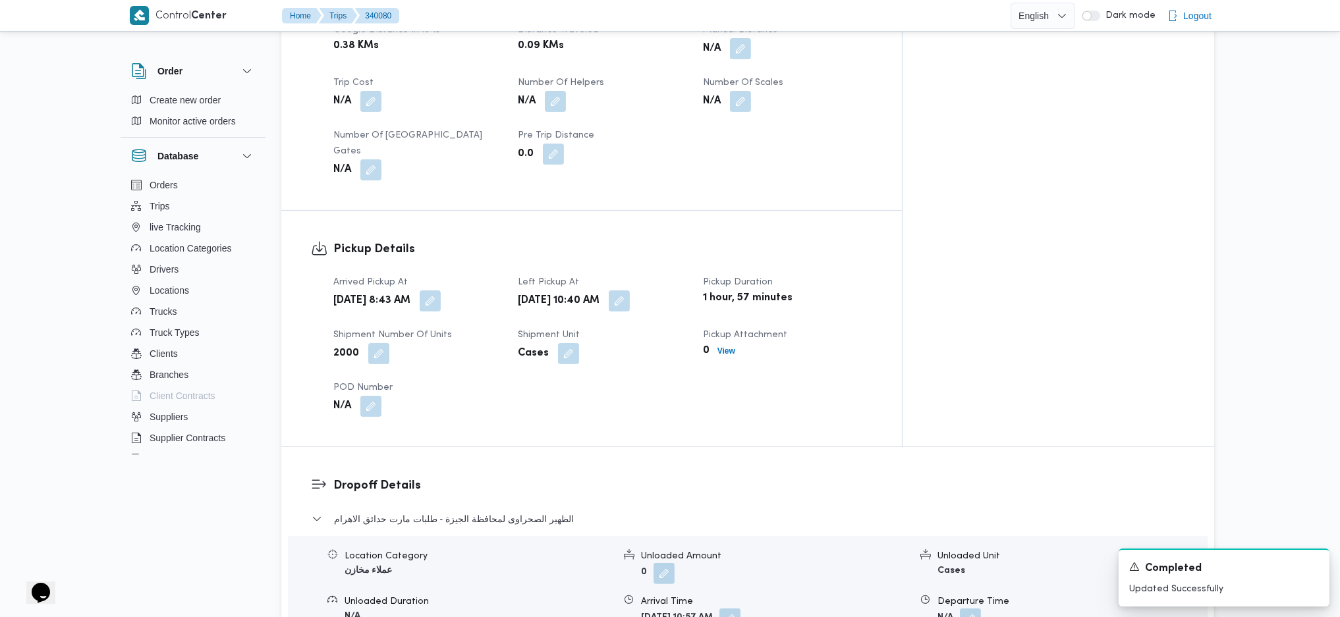
scroll to position [791, 0]
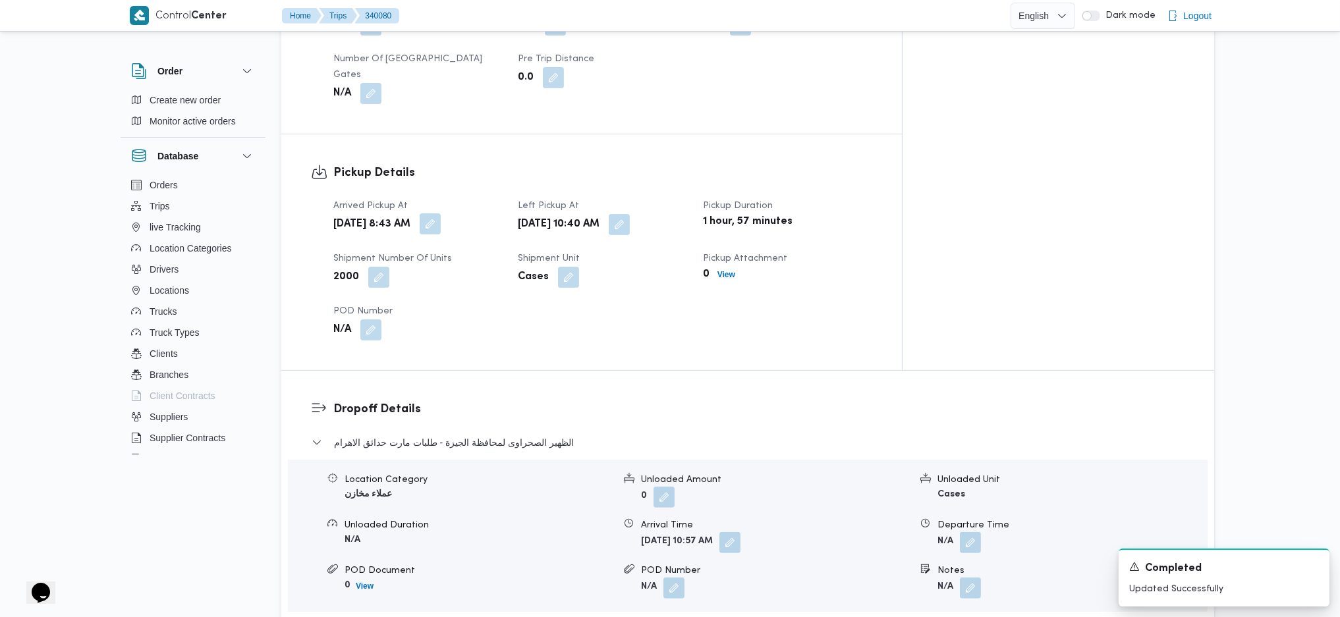
click at [441, 213] on button "button" at bounding box center [430, 223] width 21 height 21
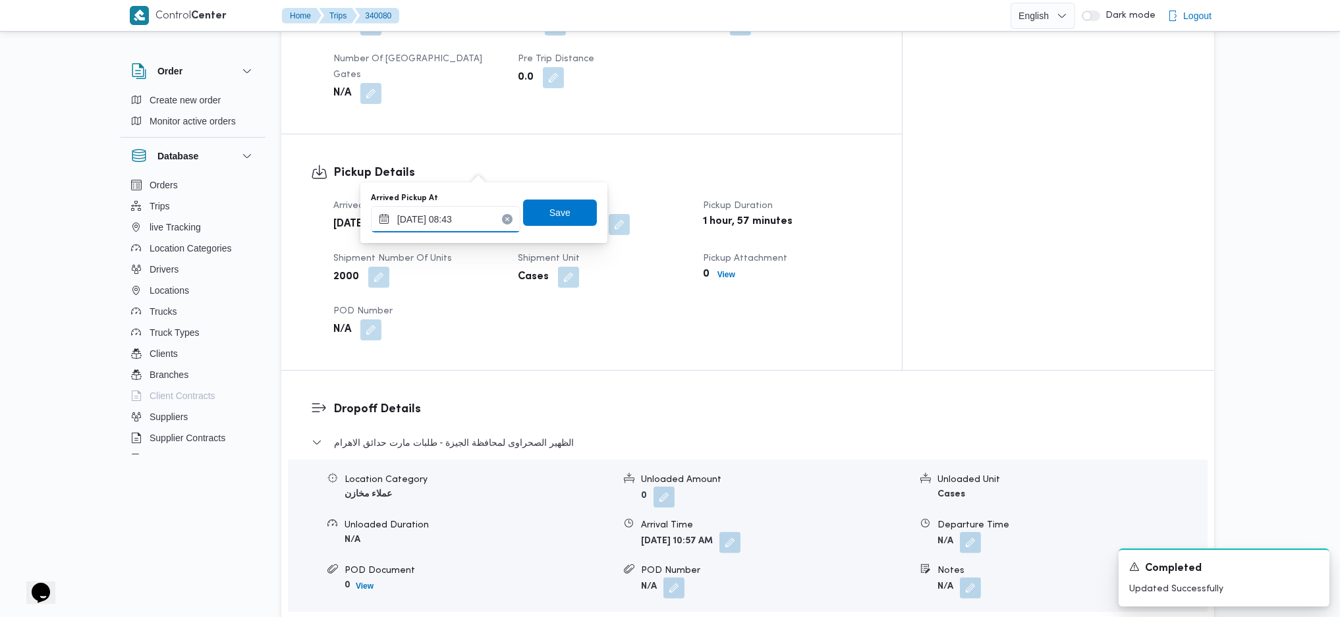
click at [459, 219] on input "[DATE] 08:43" at bounding box center [446, 219] width 150 height 26
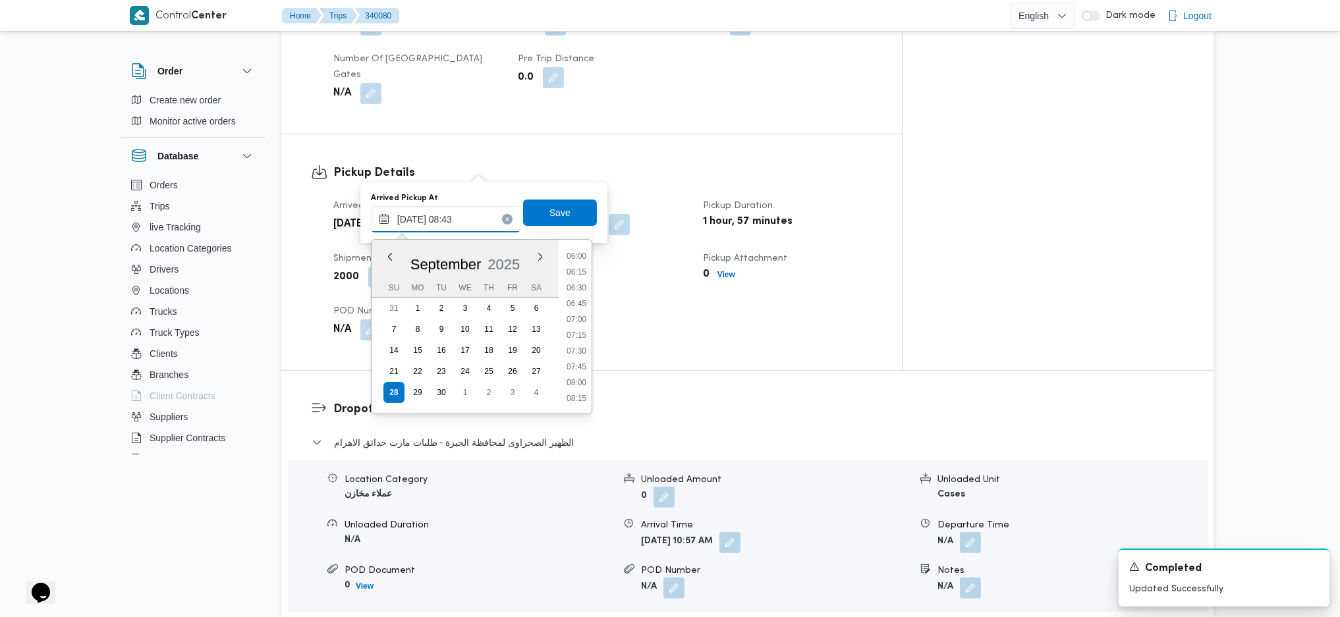
scroll to position [459, 0]
click at [640, 273] on div "Arrived Pickup At [DATE] 8:43 AM Left Pickup At [DATE] 10:40 AM Pickup Duration…" at bounding box center [603, 269] width 555 height 158
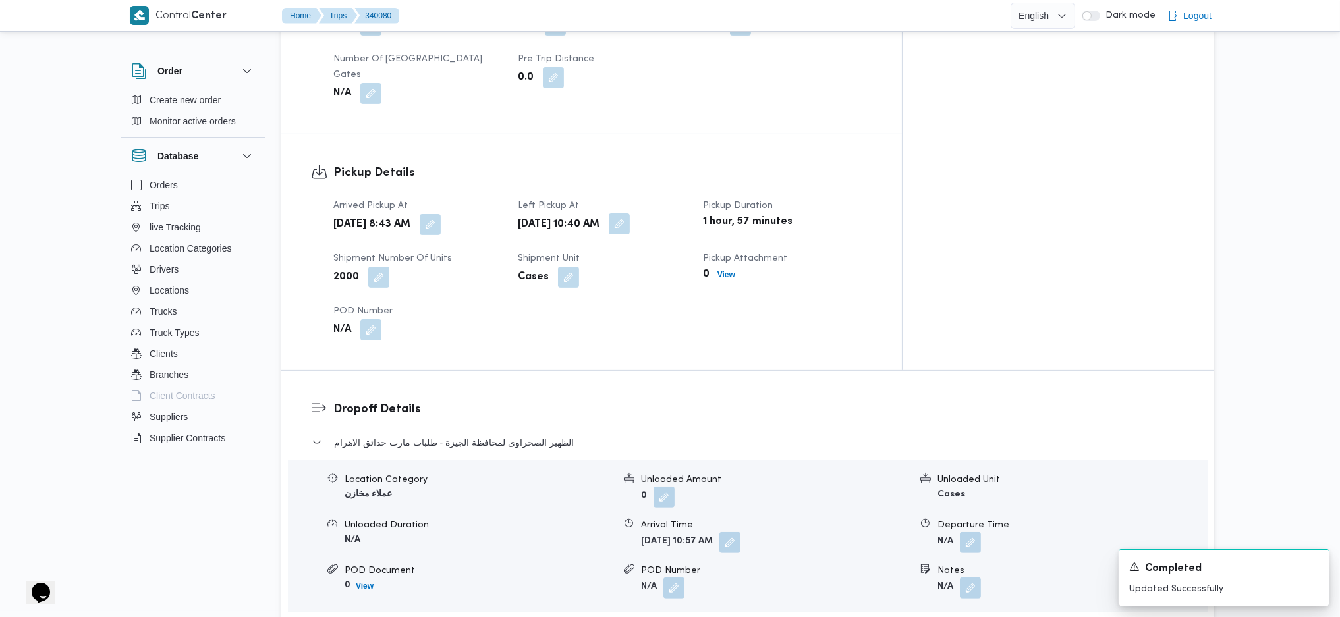
click at [630, 213] on button "button" at bounding box center [619, 223] width 21 height 21
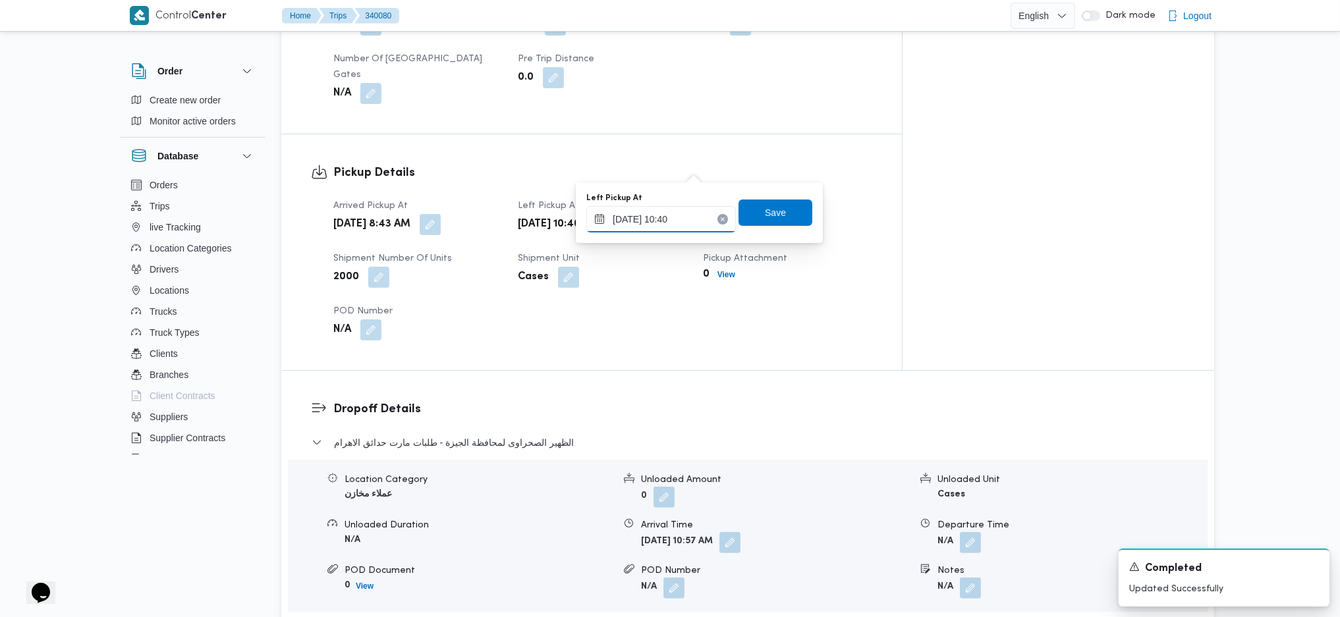
click at [663, 223] on input "[DATE] 10:40" at bounding box center [661, 219] width 150 height 26
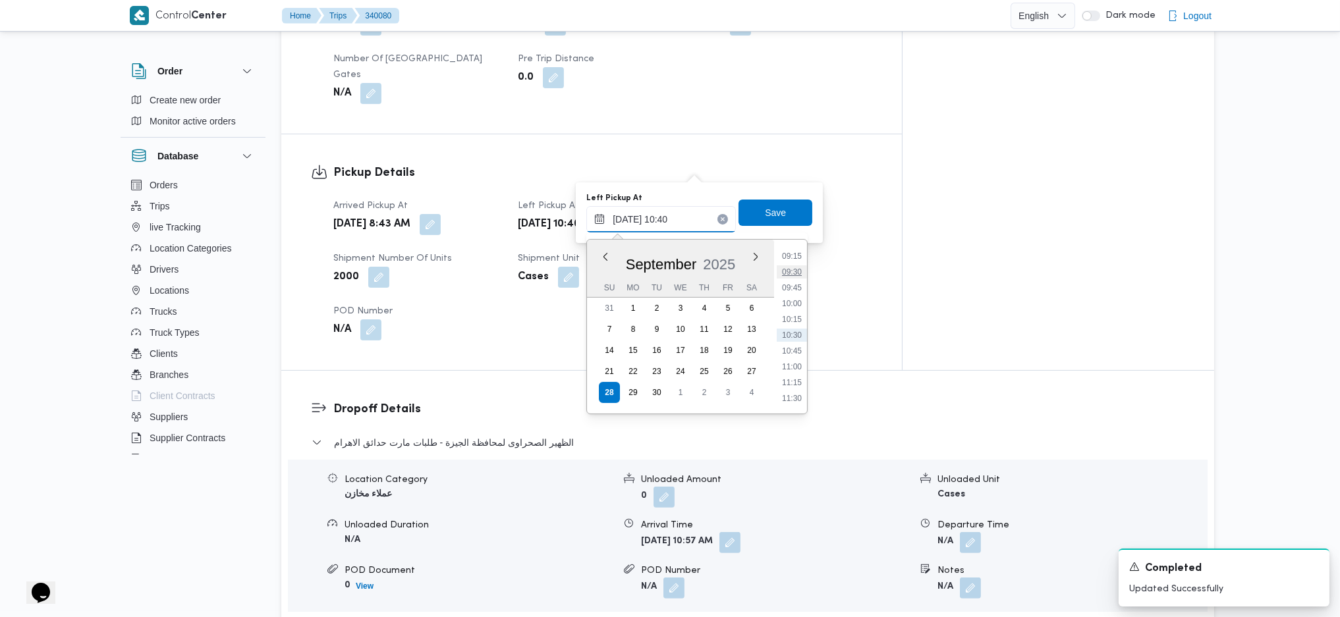
scroll to position [498, 0]
click at [791, 324] on li "09:00" at bounding box center [792, 328] width 30 height 13
type input "[DATE] 09:00"
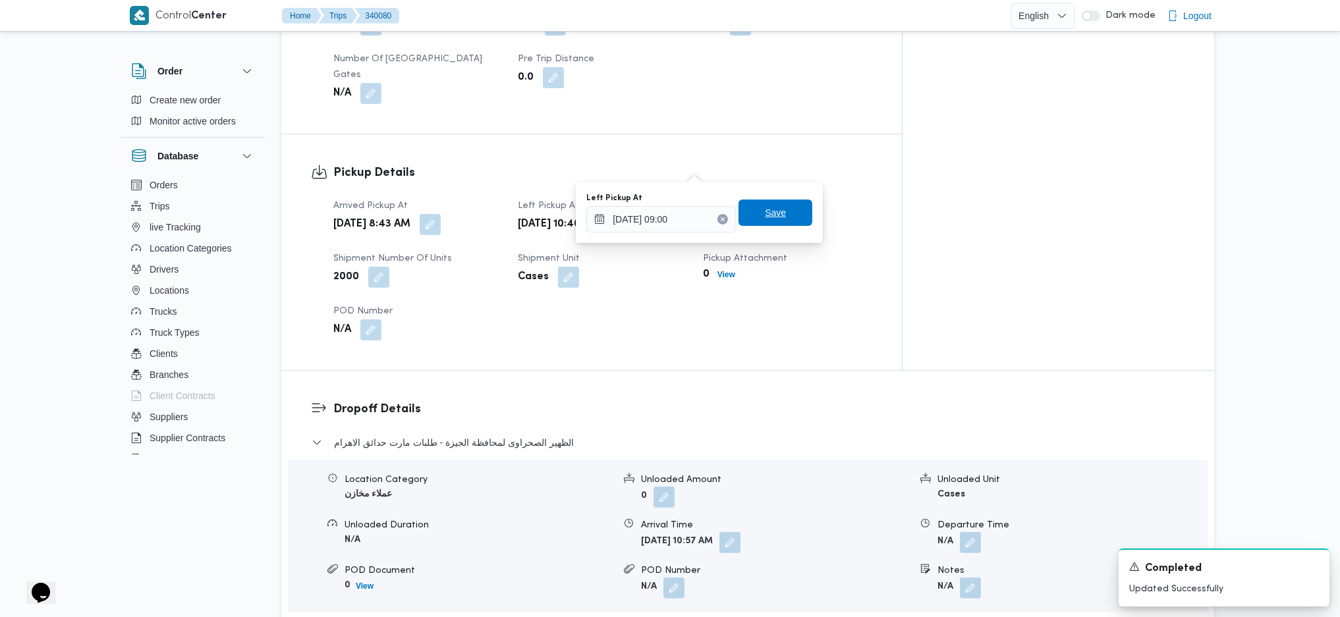
click at [765, 210] on span "Save" at bounding box center [775, 213] width 21 height 16
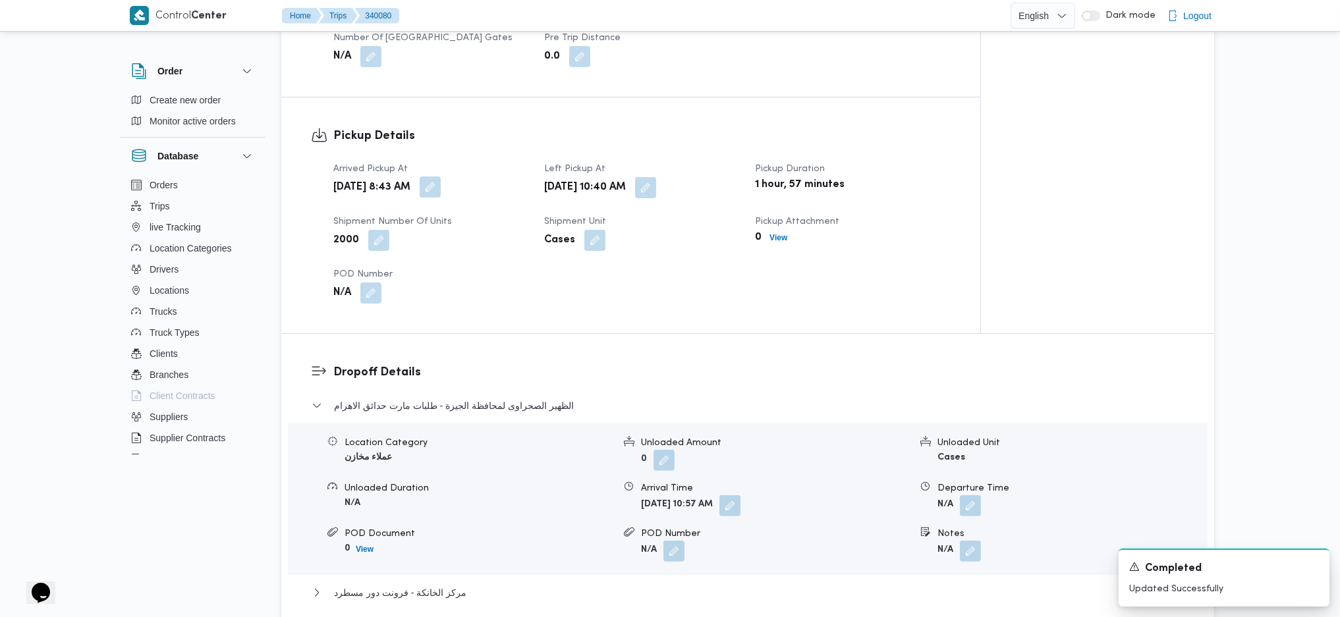
drag, startPoint x: 484, startPoint y: 159, endPoint x: 480, endPoint y: 173, distance: 14.9
click at [441, 177] on button "button" at bounding box center [430, 187] width 21 height 21
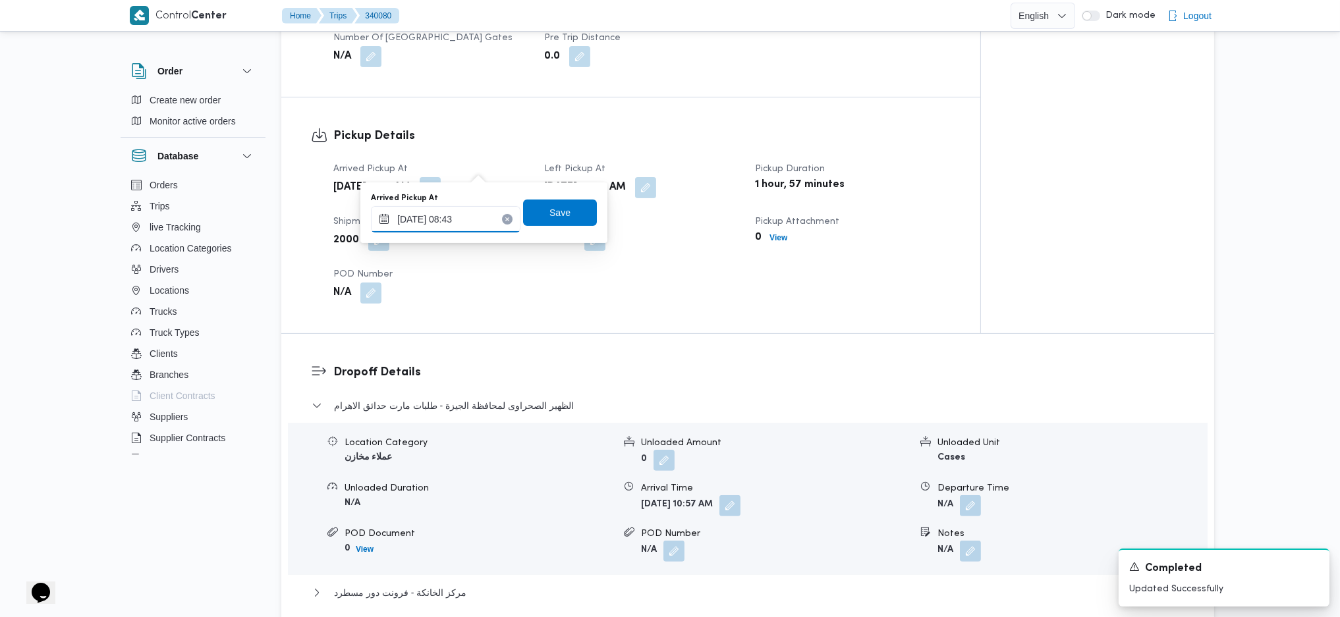
click at [461, 227] on input "[DATE] 08:43" at bounding box center [446, 219] width 150 height 26
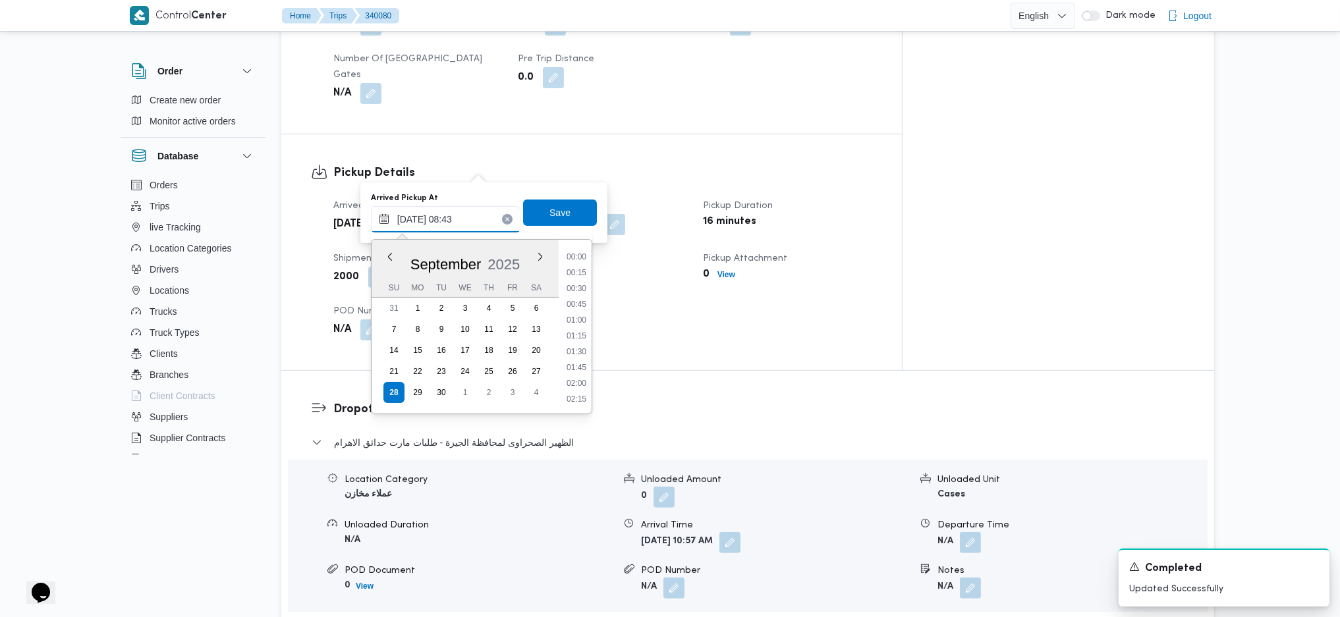
scroll to position [459, 0]
click at [581, 262] on li "07:15" at bounding box center [576, 256] width 30 height 13
type input "[DATE] 07:15"
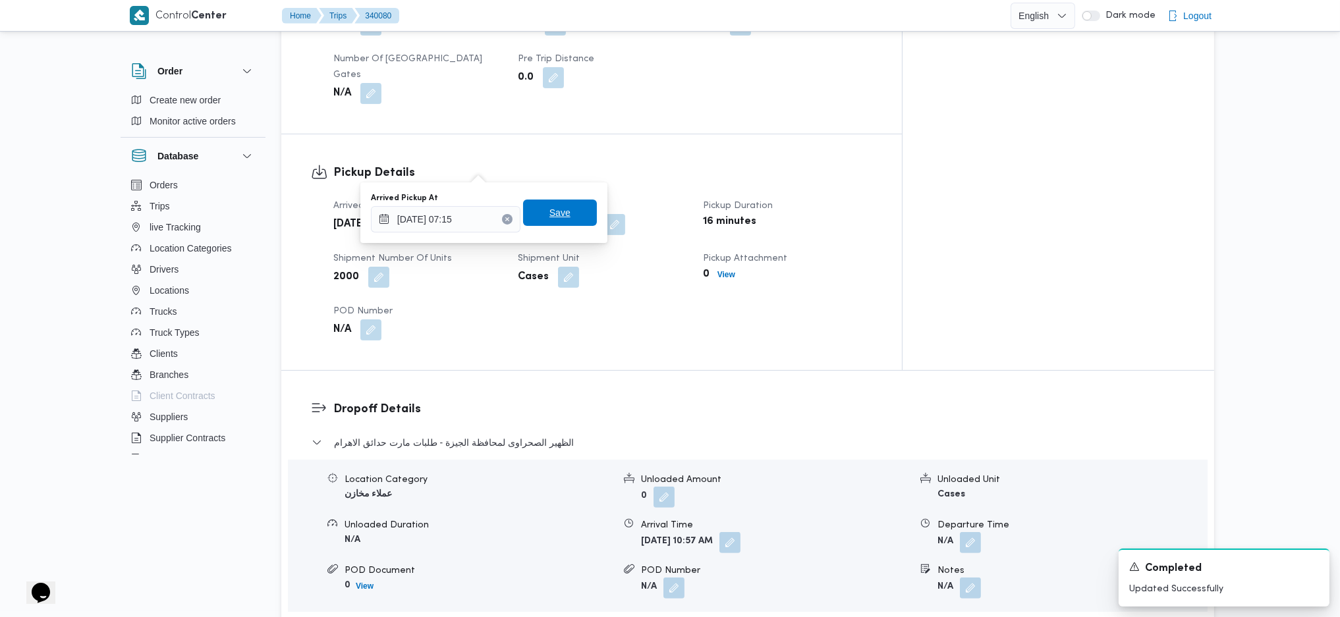
click at [564, 221] on span "Save" at bounding box center [560, 213] width 74 height 26
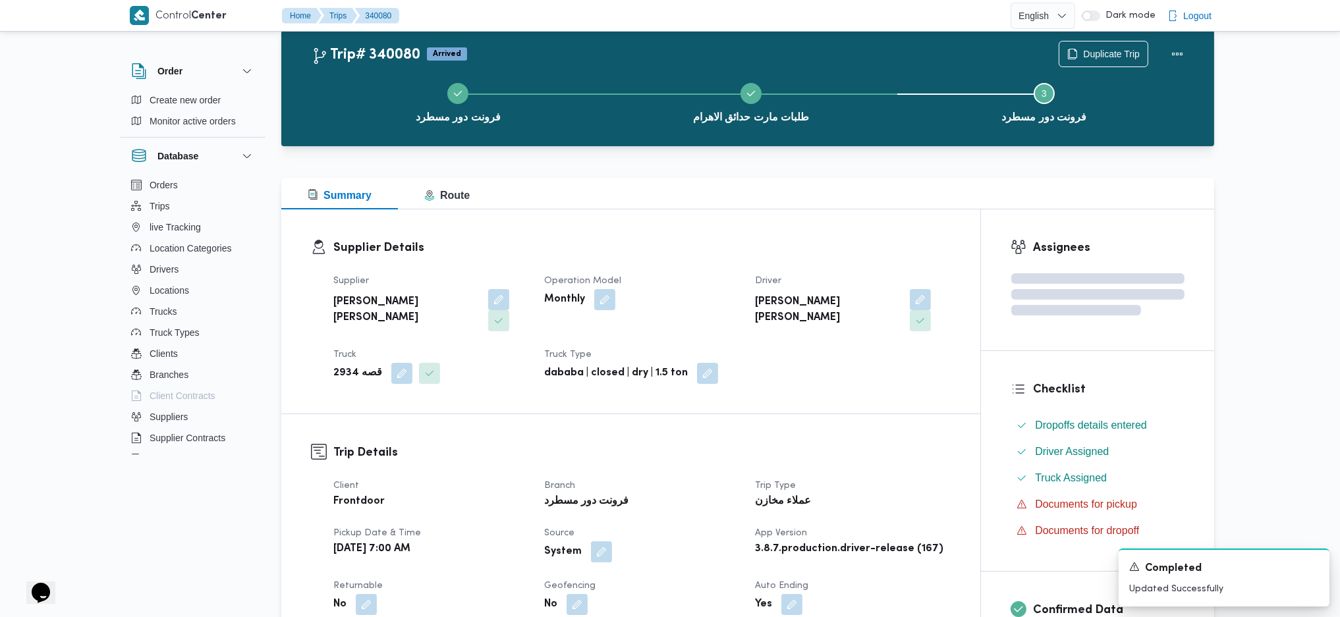
scroll to position [0, 0]
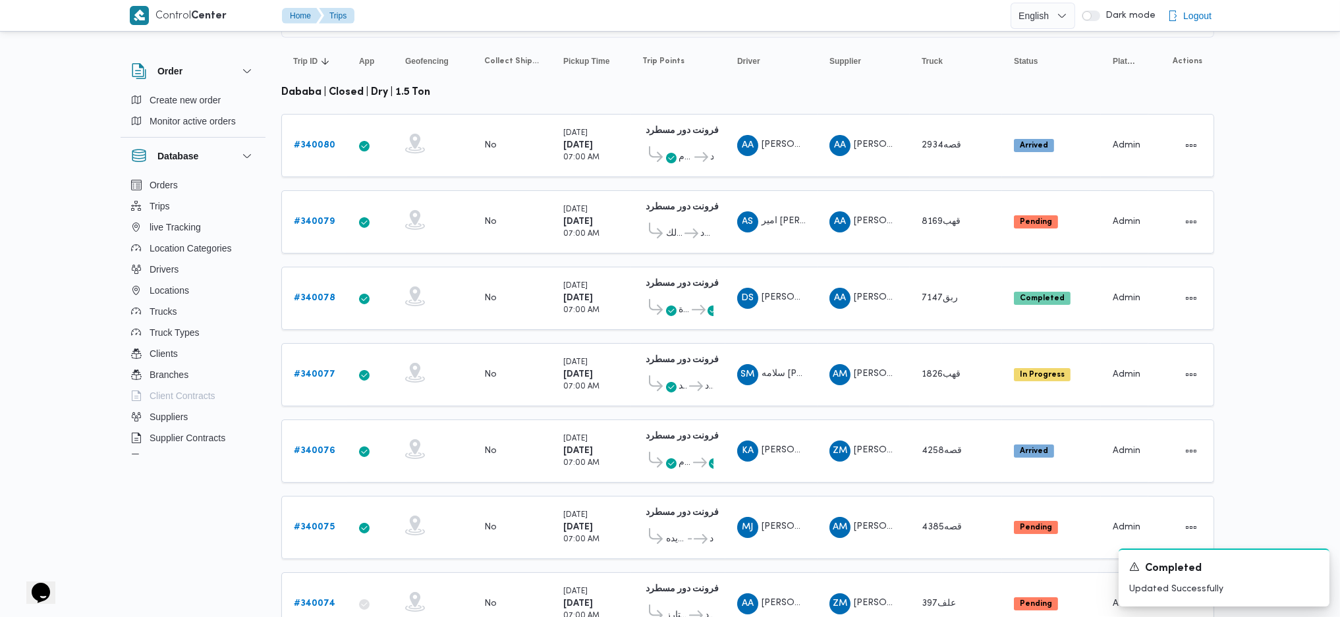
scroll to position [175, 0]
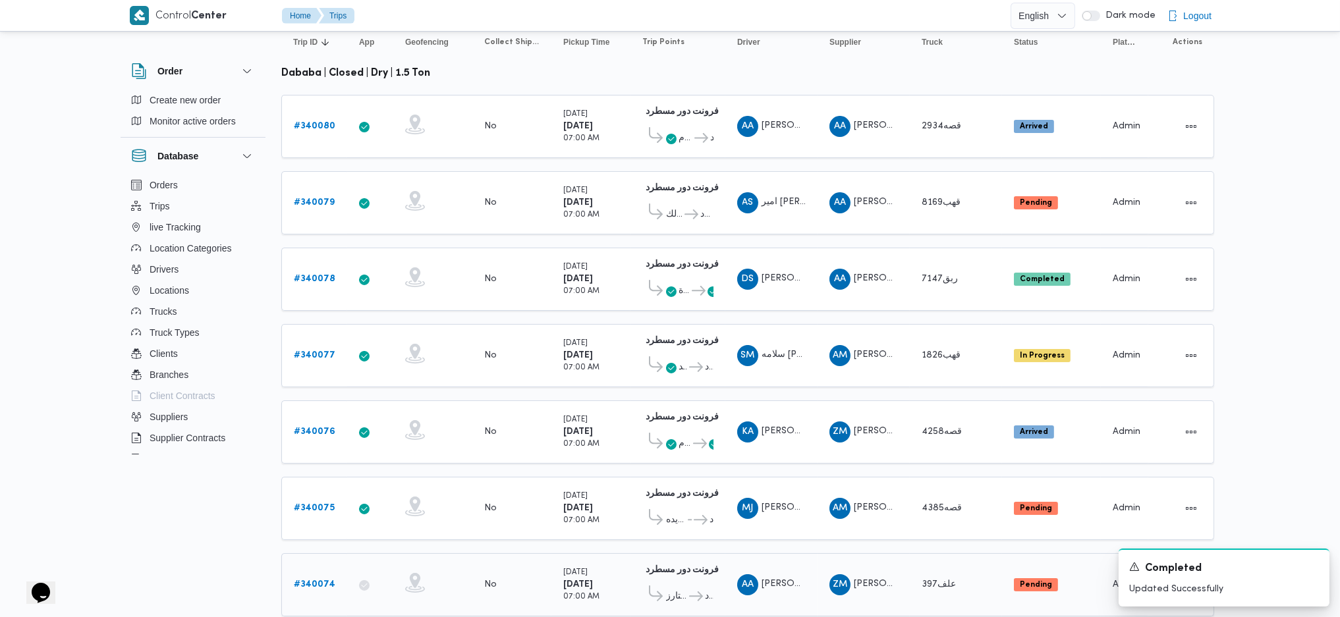
click at [317, 523] on b "# 340074" at bounding box center [315, 585] width 42 height 9
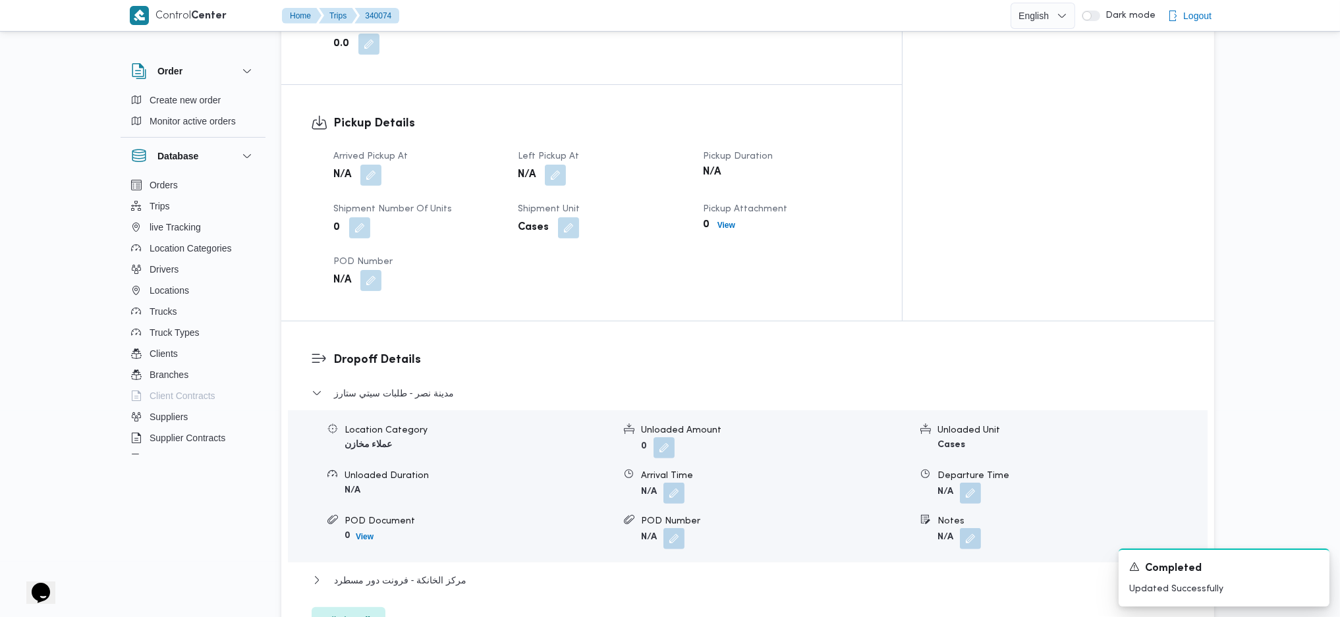
scroll to position [702, 0]
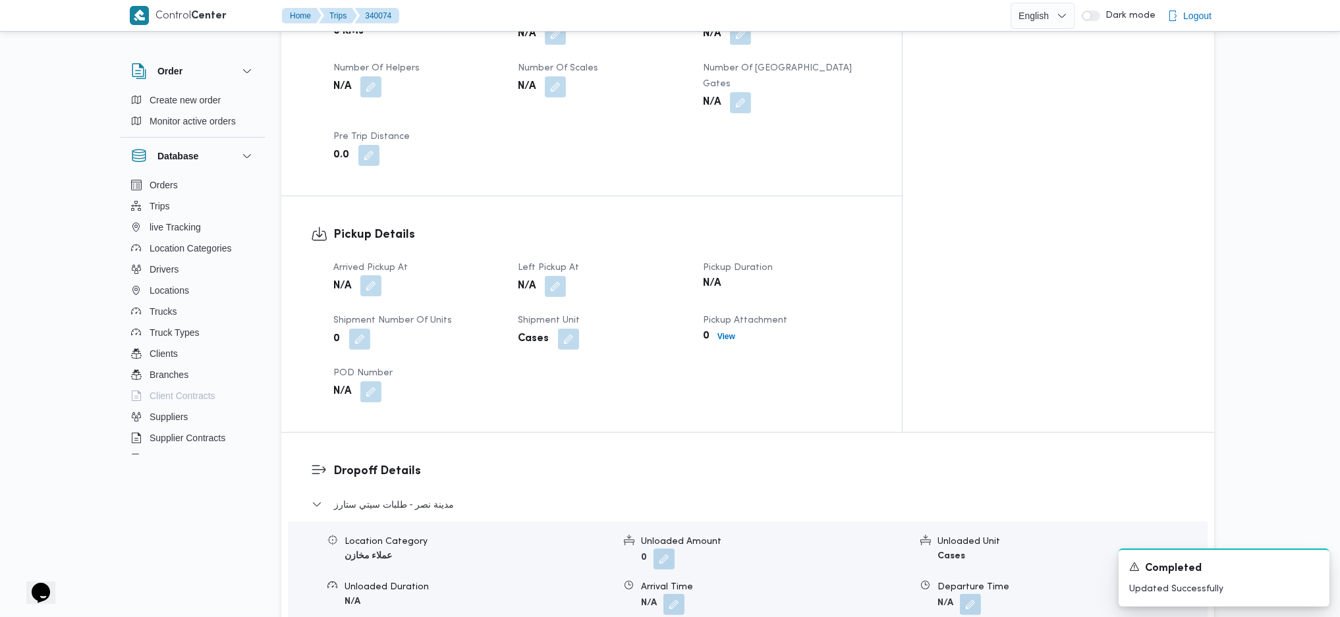
drag, startPoint x: 371, startPoint y: 260, endPoint x: 362, endPoint y: 270, distance: 13.1
click at [364, 275] on button "button" at bounding box center [370, 285] width 21 height 21
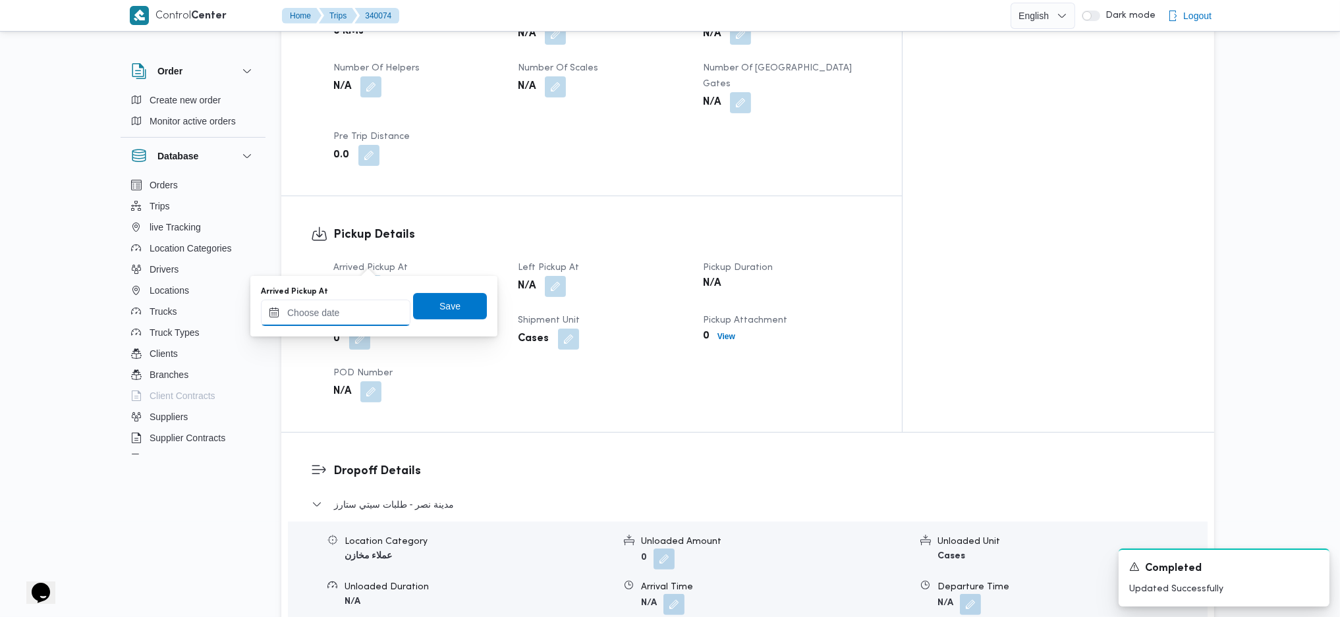
click at [335, 313] on input "Arrived Pickup At" at bounding box center [336, 313] width 150 height 26
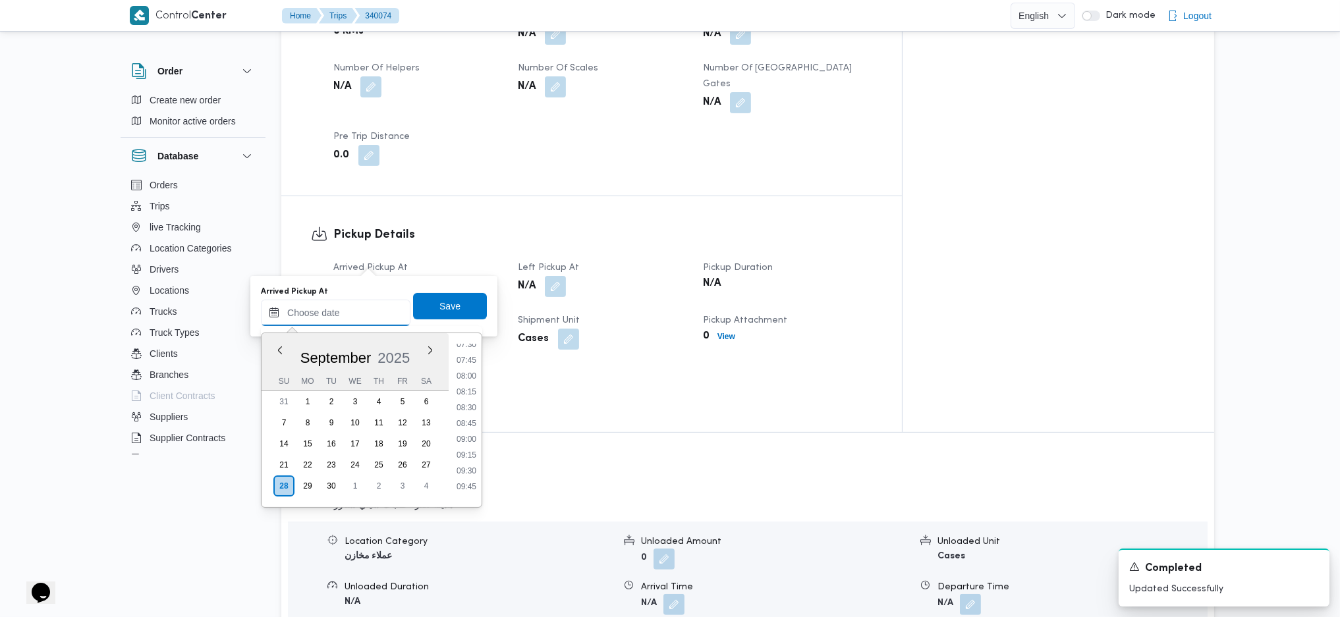
scroll to position [474, 0]
click at [465, 370] on li "07:45" at bounding box center [466, 366] width 30 height 13
type input "[DATE] 07:45"
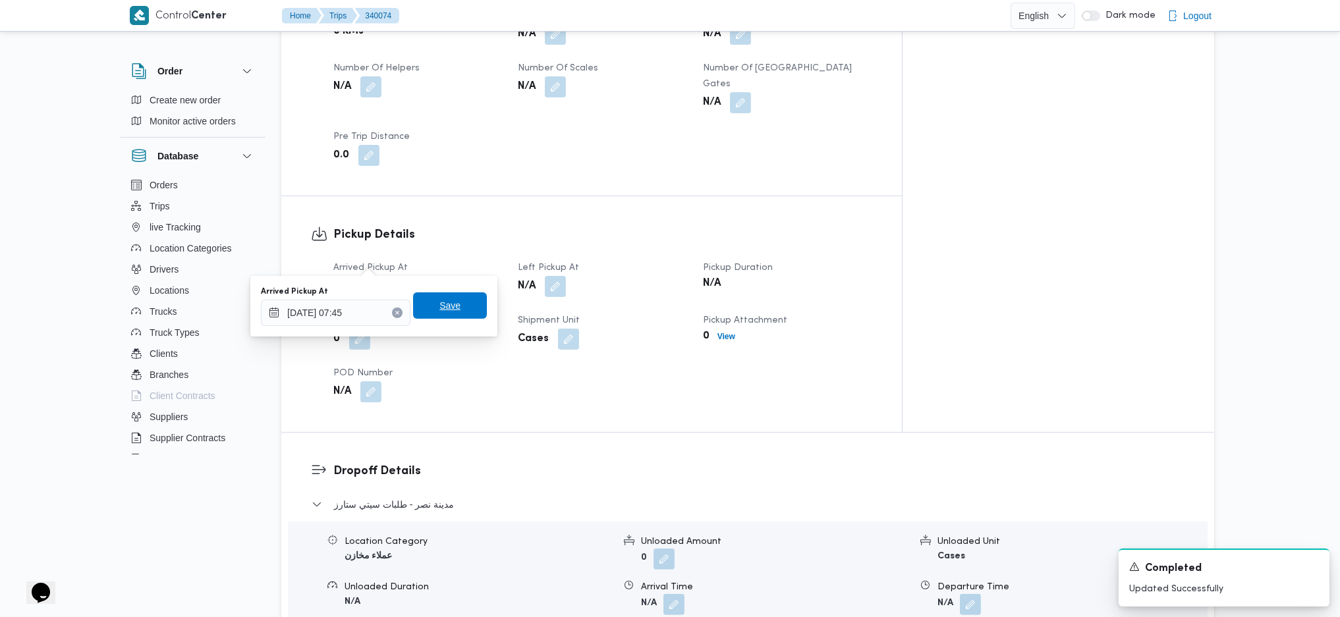
click at [445, 302] on span "Save" at bounding box center [450, 306] width 21 height 16
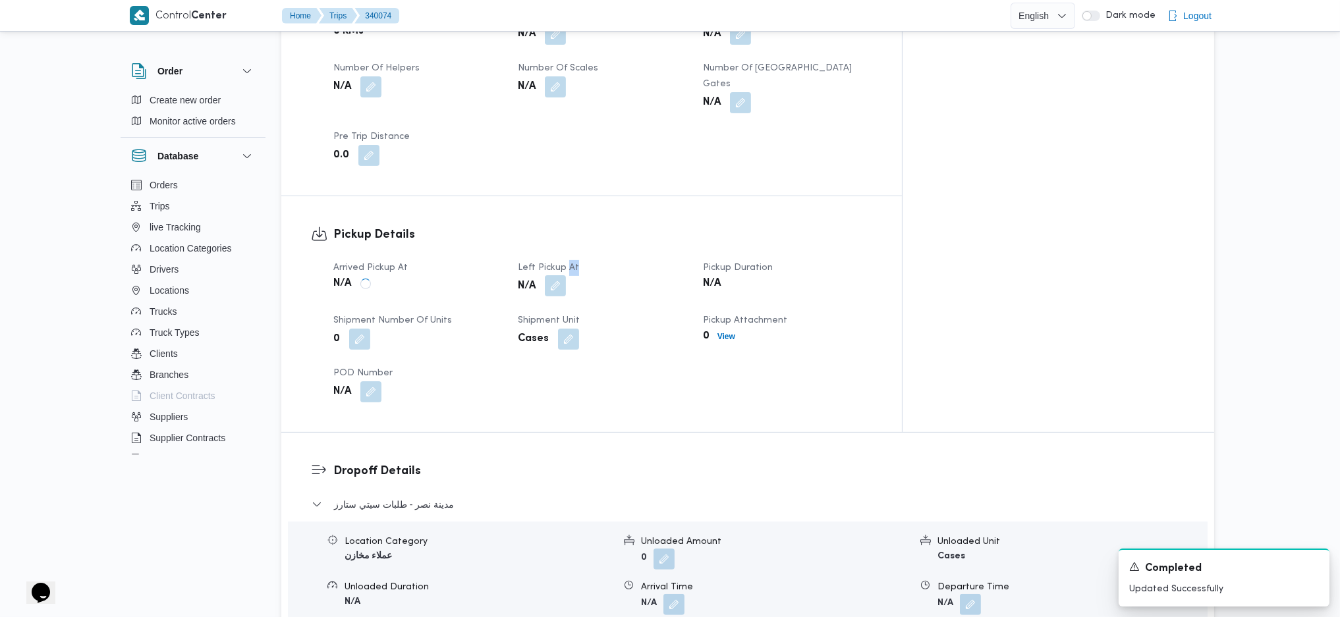
drag, startPoint x: 601, startPoint y: 239, endPoint x: 590, endPoint y: 253, distance: 17.4
click at [592, 260] on dl "Left Pickup At N/A" at bounding box center [602, 279] width 169 height 38
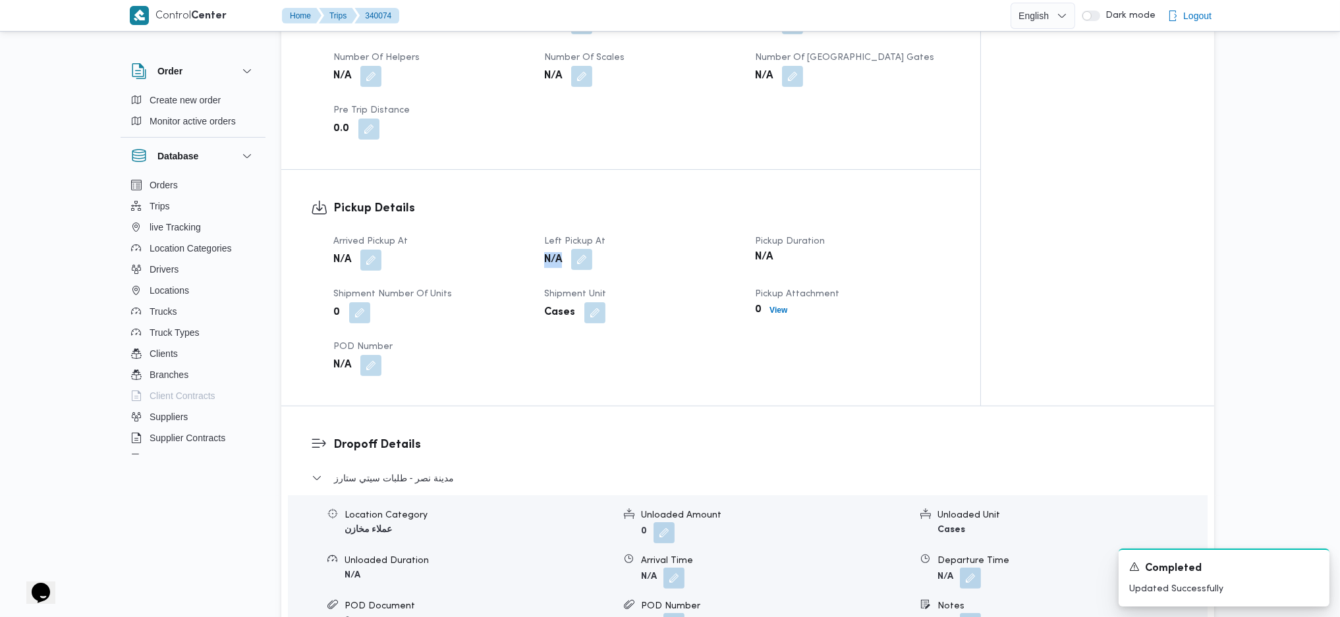
click at [590, 253] on button "button" at bounding box center [581, 259] width 21 height 21
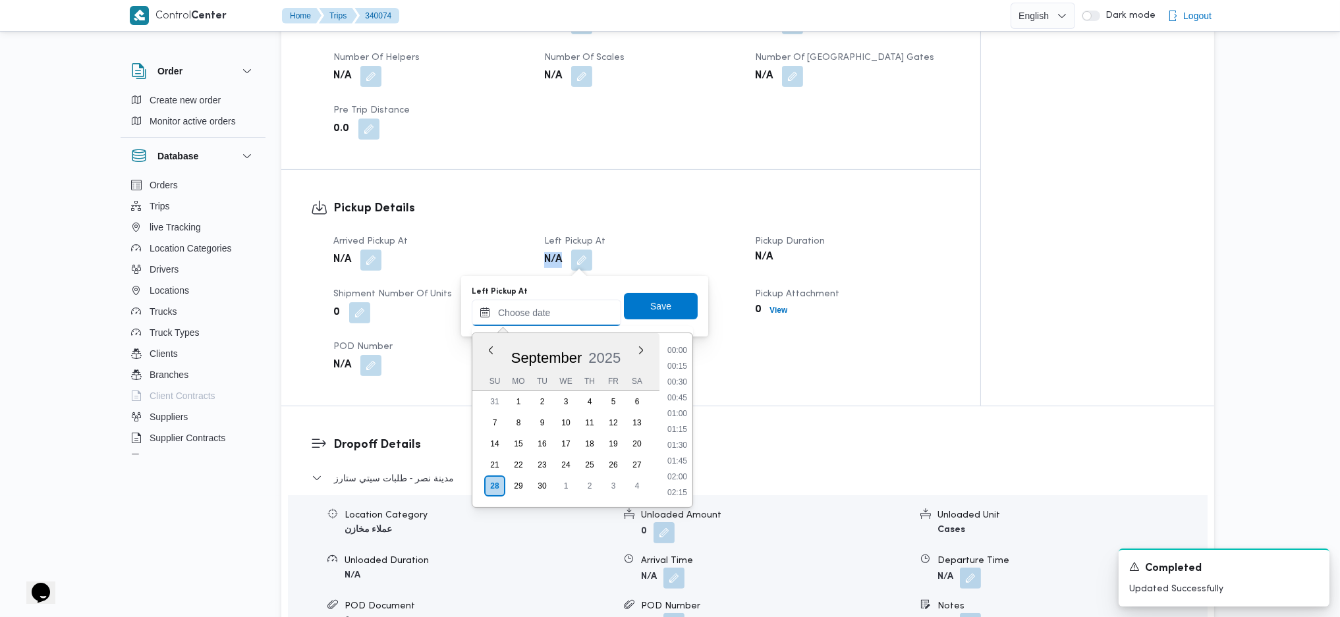
click at [552, 313] on input "Left Pickup At" at bounding box center [547, 313] width 150 height 26
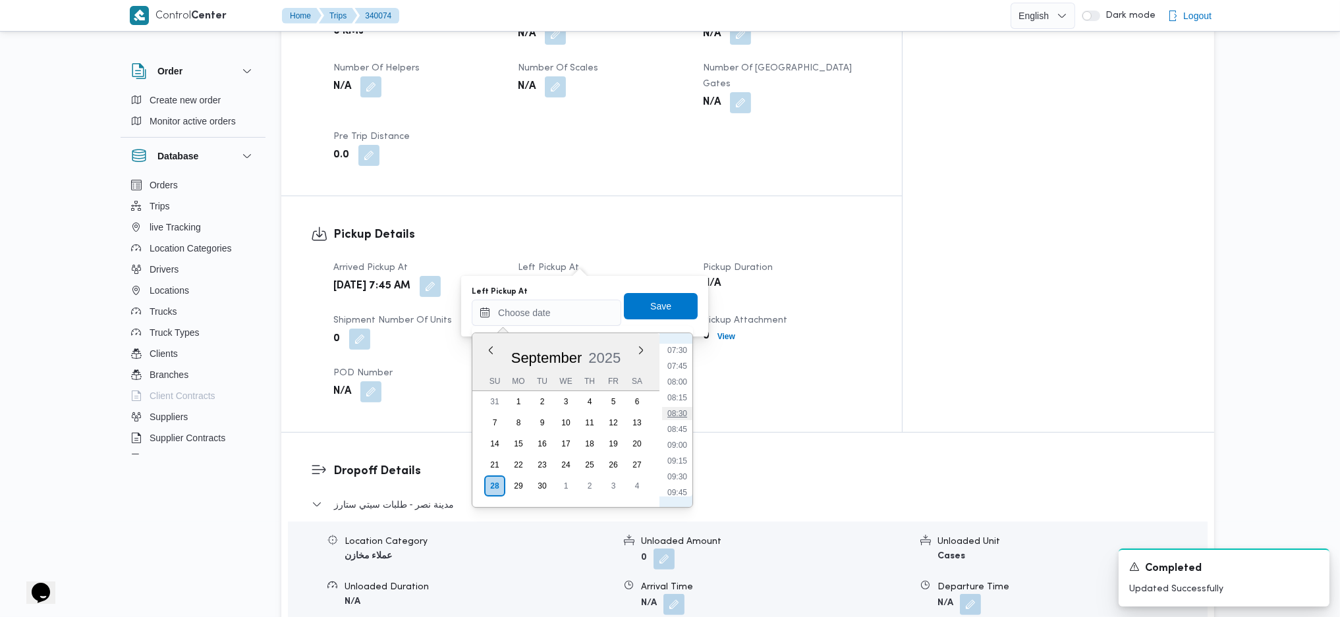
click at [679, 410] on li "08:30" at bounding box center [677, 413] width 30 height 13
type input "[DATE] 08:30"
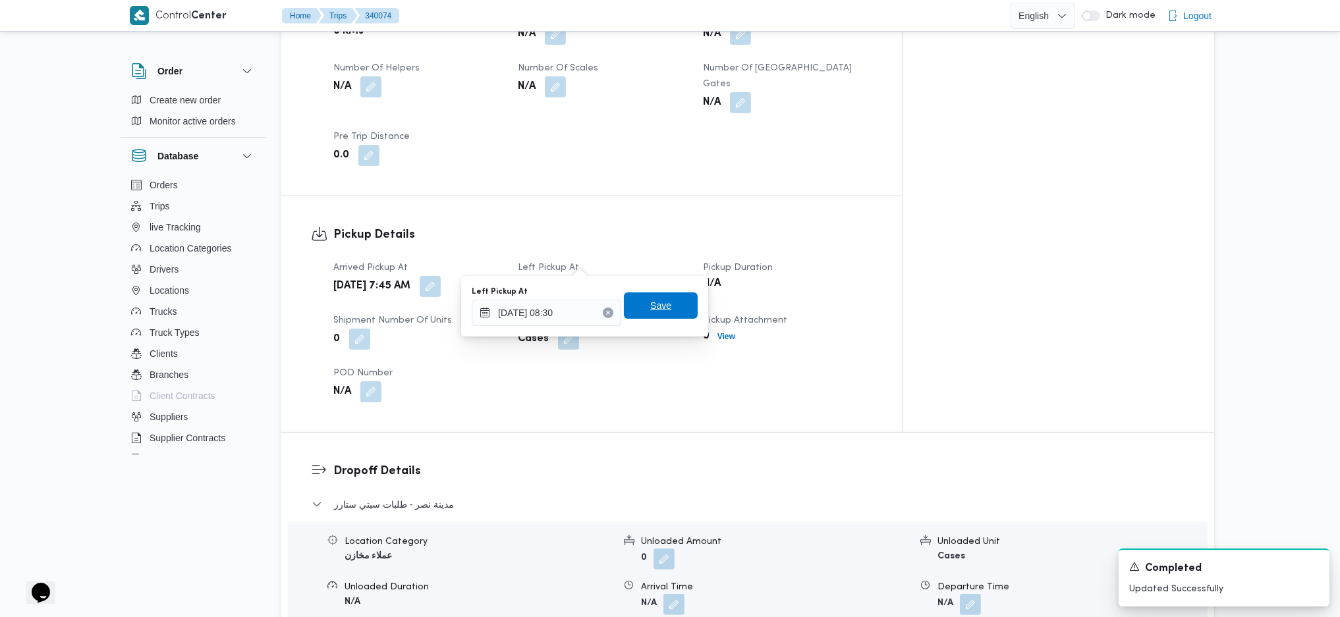
click at [650, 303] on span "Save" at bounding box center [660, 306] width 21 height 16
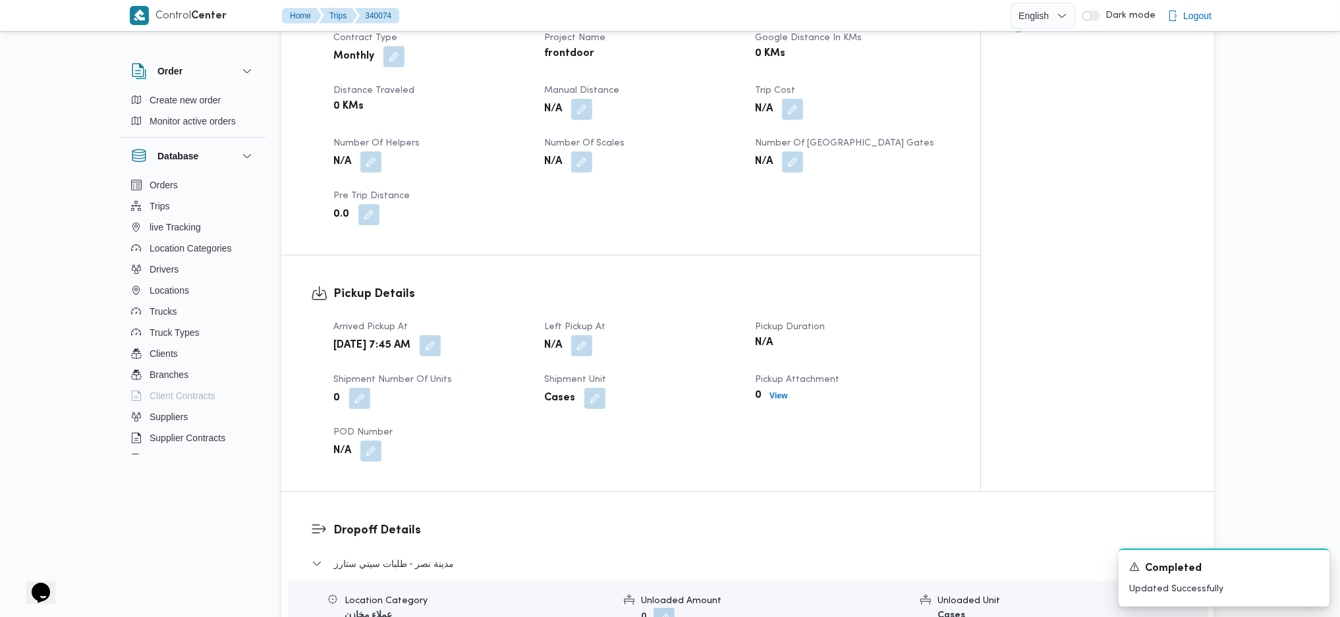
scroll to position [0, 0]
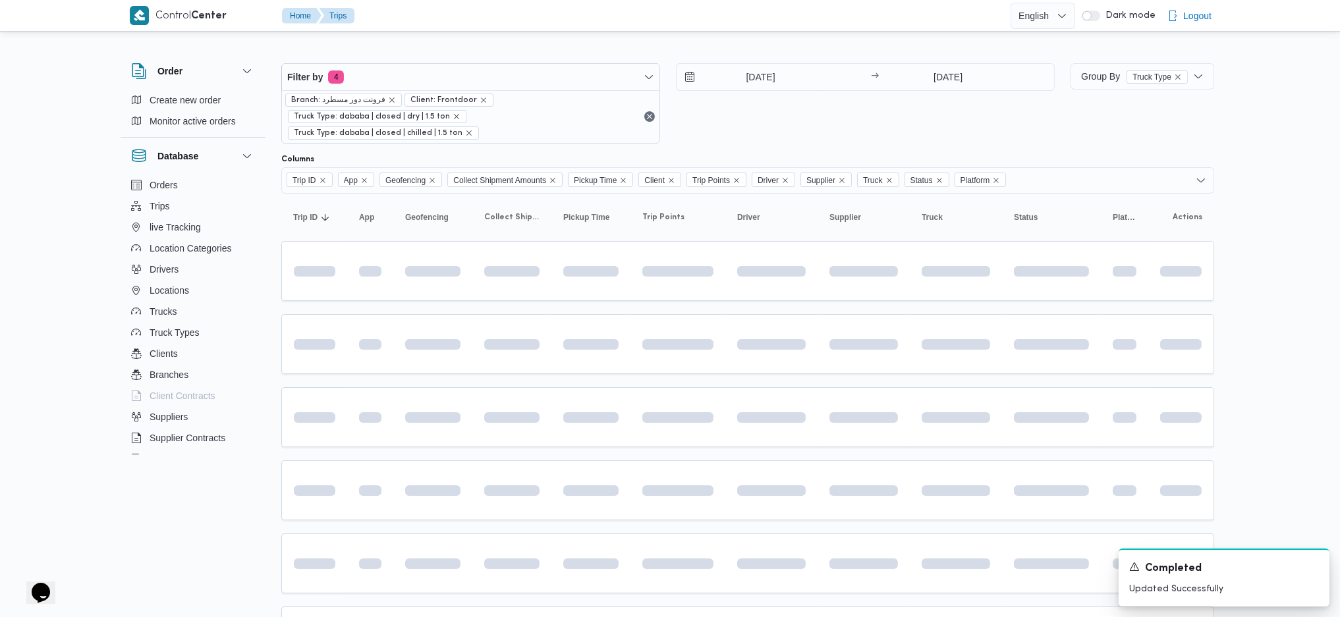
scroll to position [192, 0]
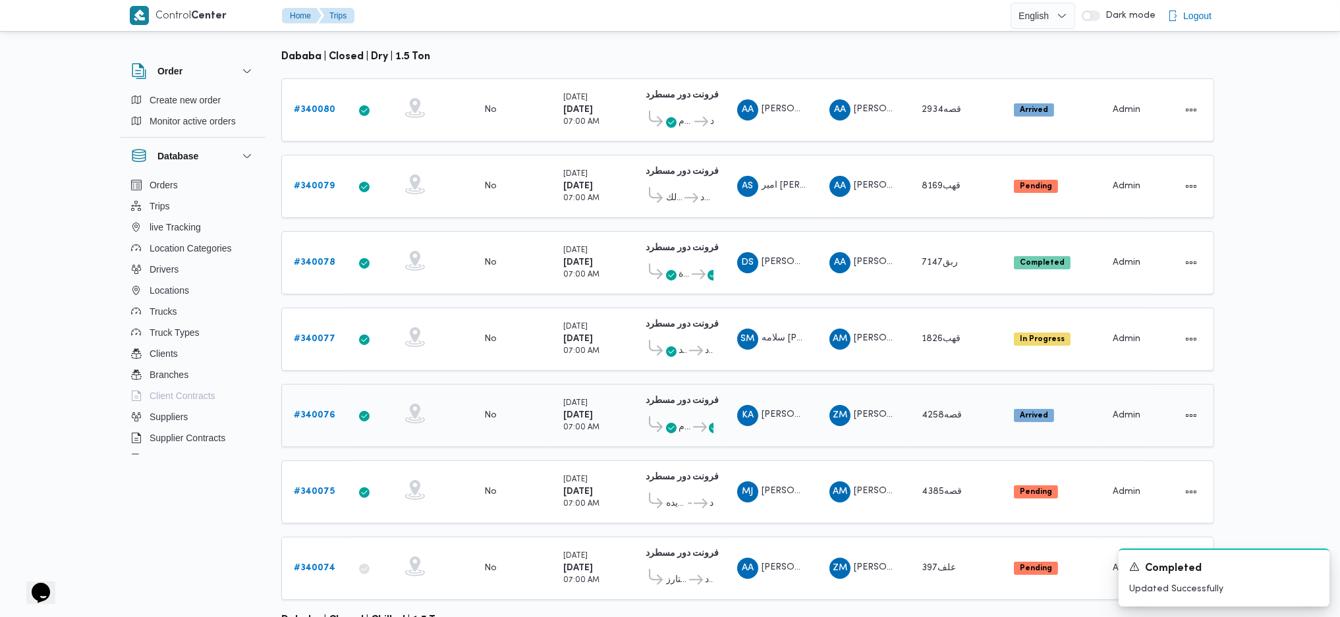
click at [318, 411] on b "# 340076" at bounding box center [315, 415] width 42 height 9
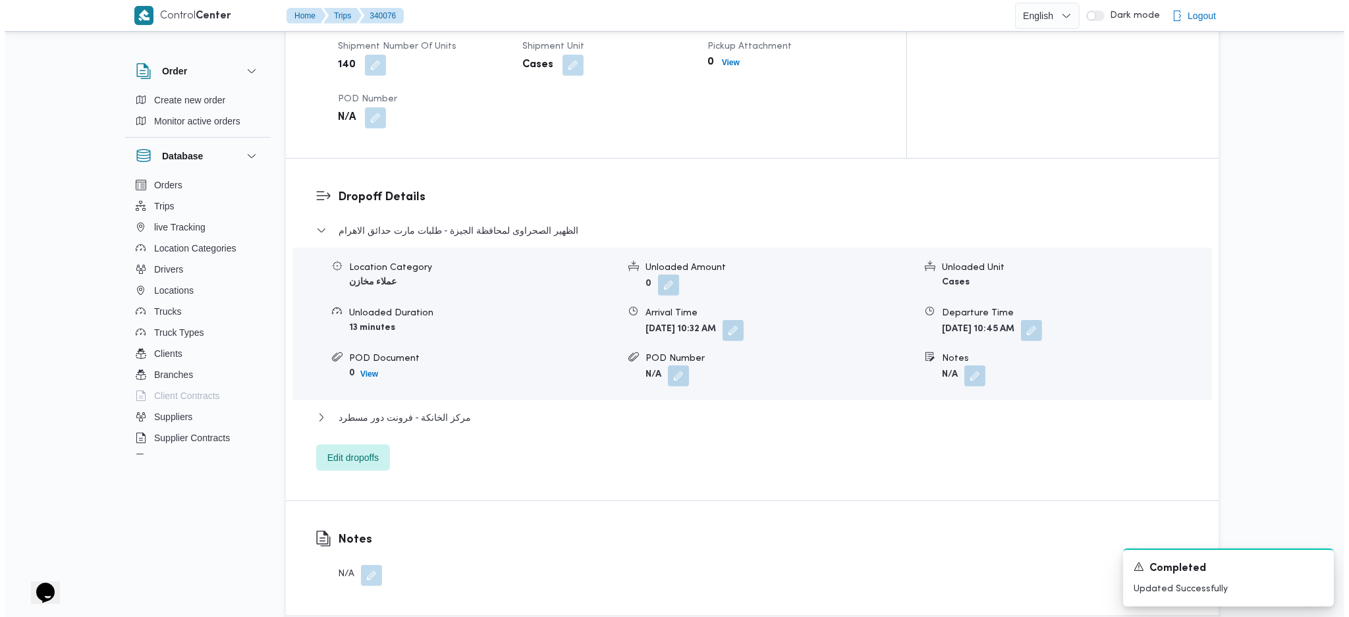
scroll to position [1142, 0]
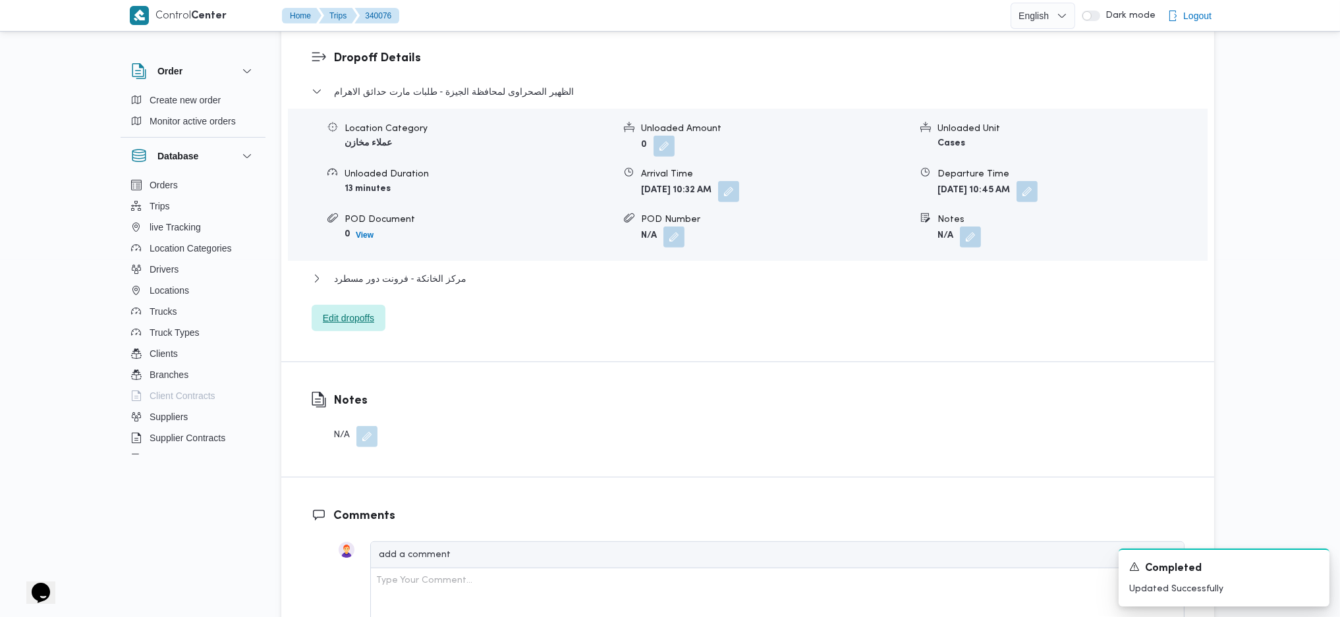
click at [364, 310] on span "Edit dropoffs" at bounding box center [348, 318] width 51 height 16
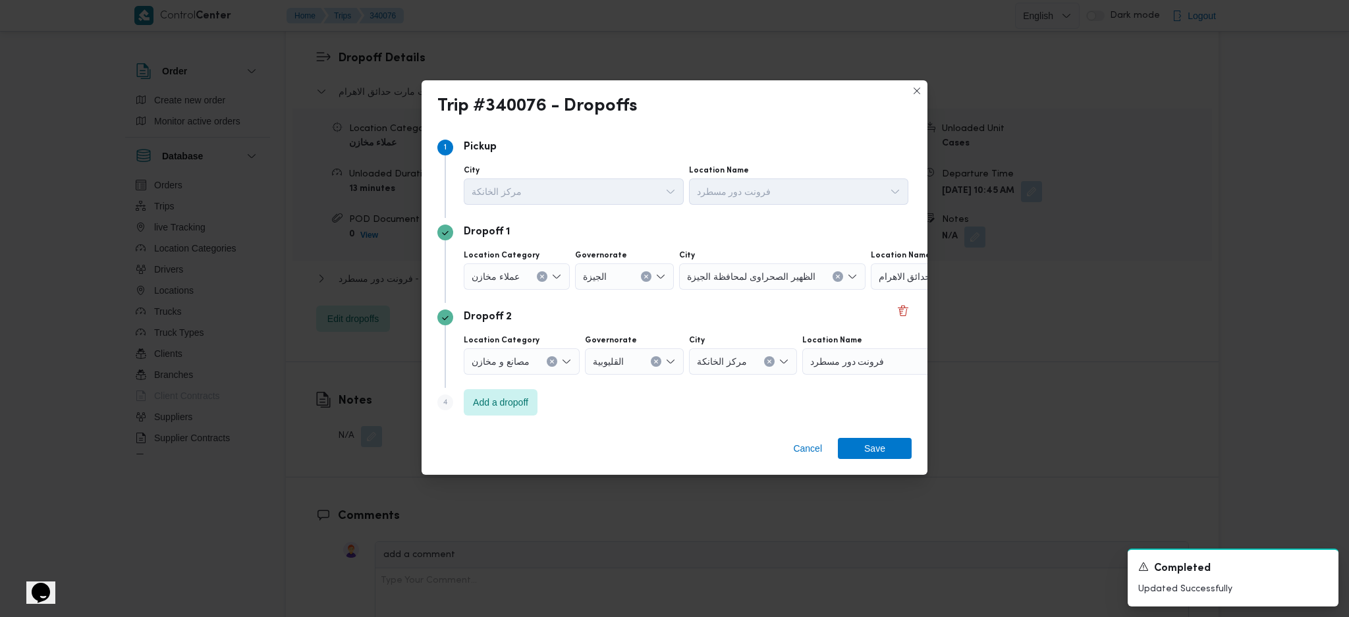
click at [888, 278] on span "طلبات مارت حدائق الاهرام" at bounding box center [930, 276] width 103 height 14
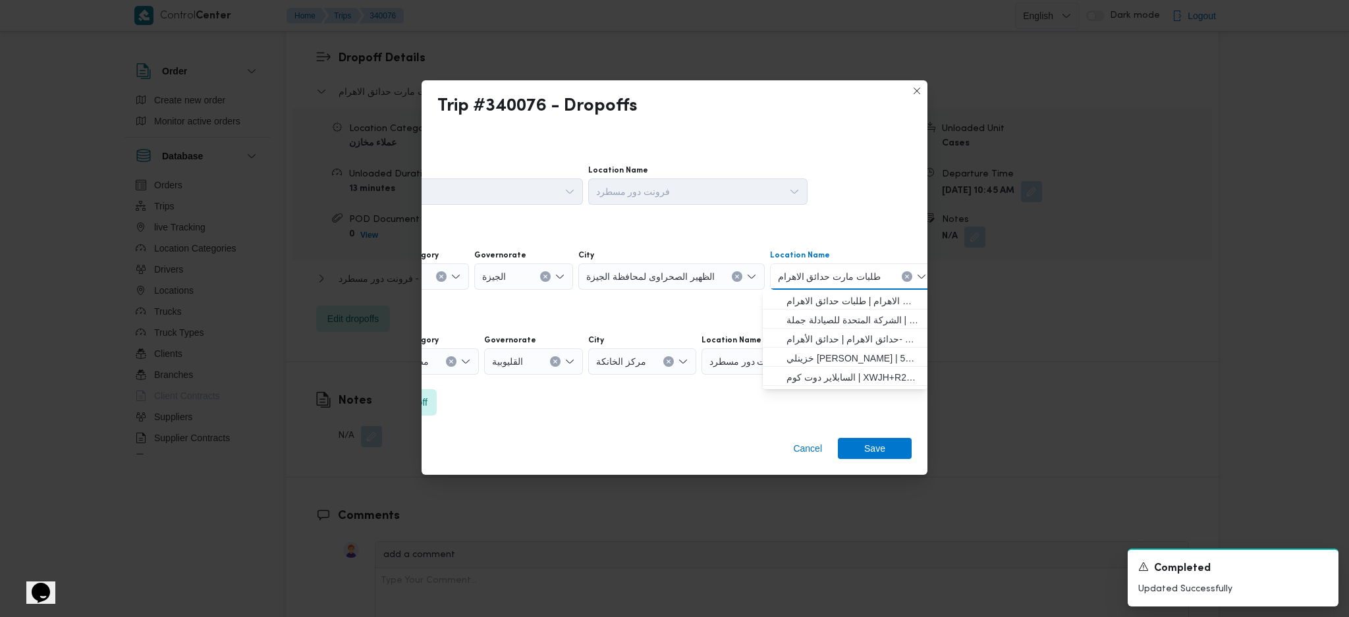
scroll to position [0, 34]
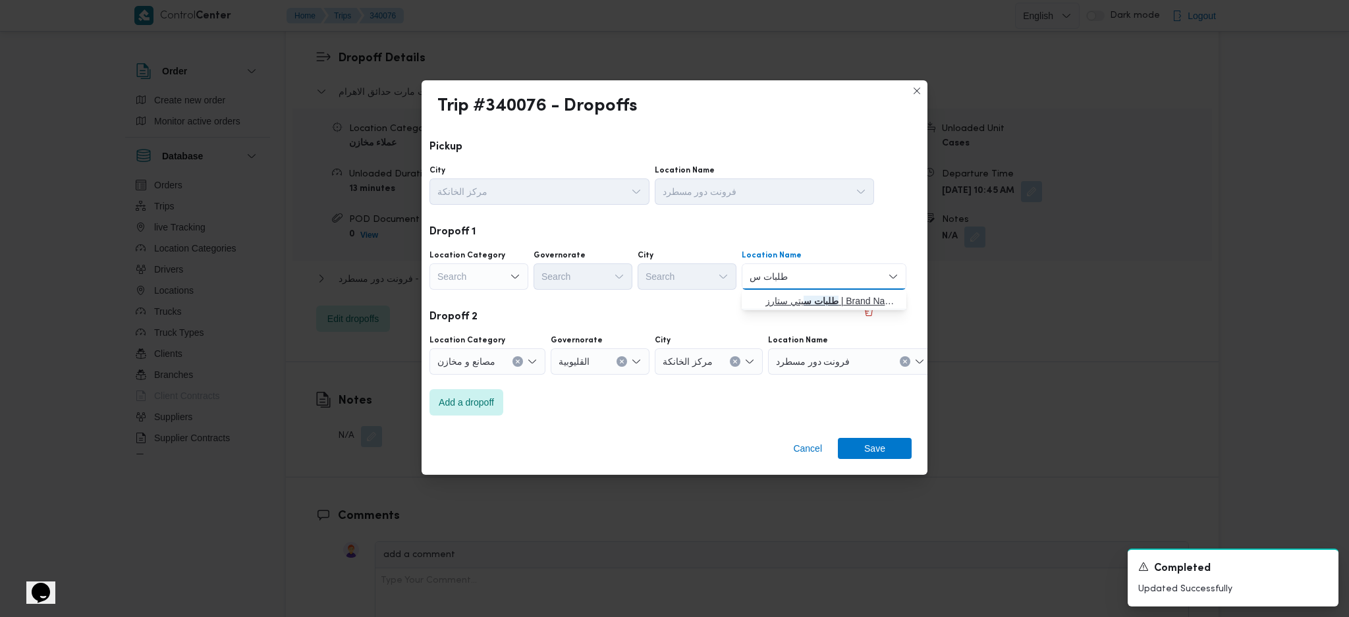
type input "طلبات س"
click at [806, 291] on span "طلبات س يتي ستارز | Brand Names | مساكن المهندسين" at bounding box center [824, 301] width 154 height 21
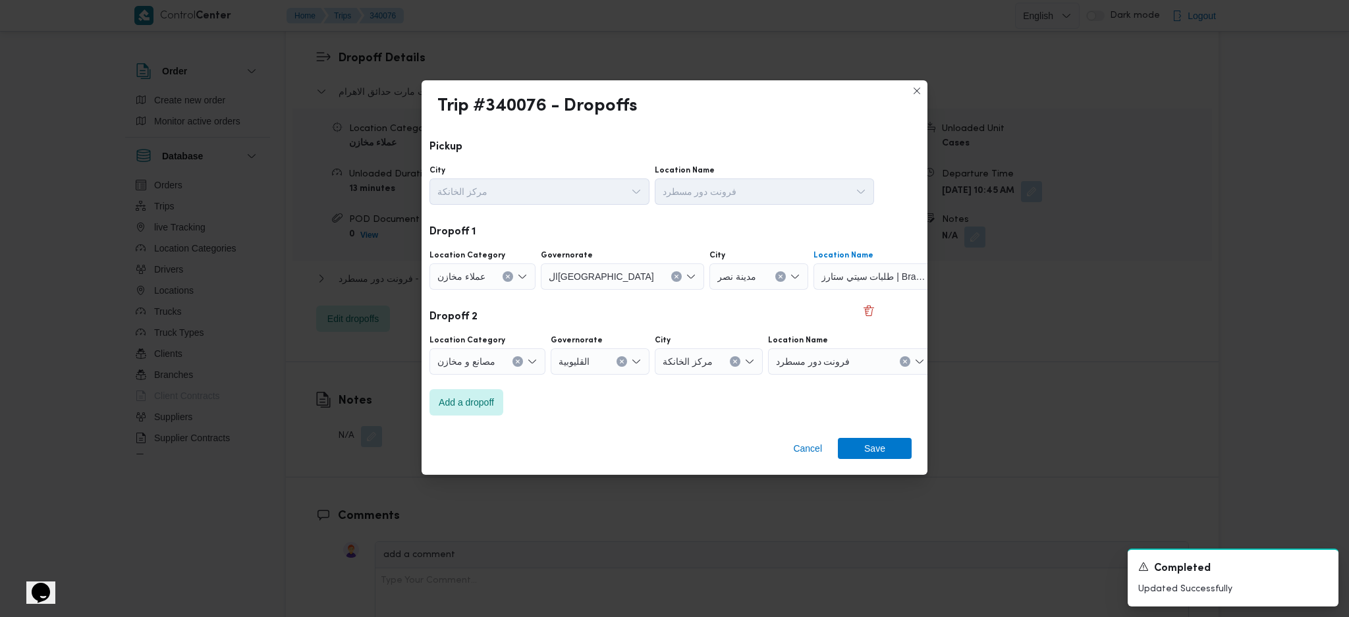
click at [802, 364] on span "فرونت دور مسطرد" at bounding box center [813, 361] width 74 height 14
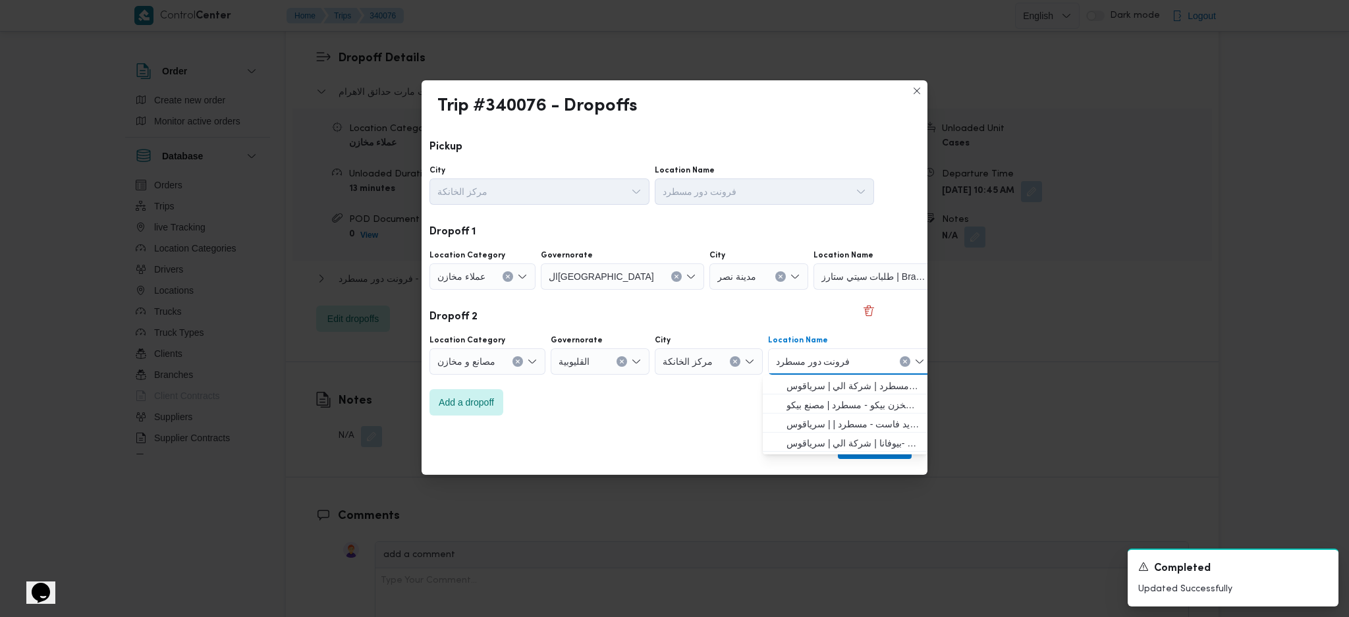
scroll to position [0, 18]
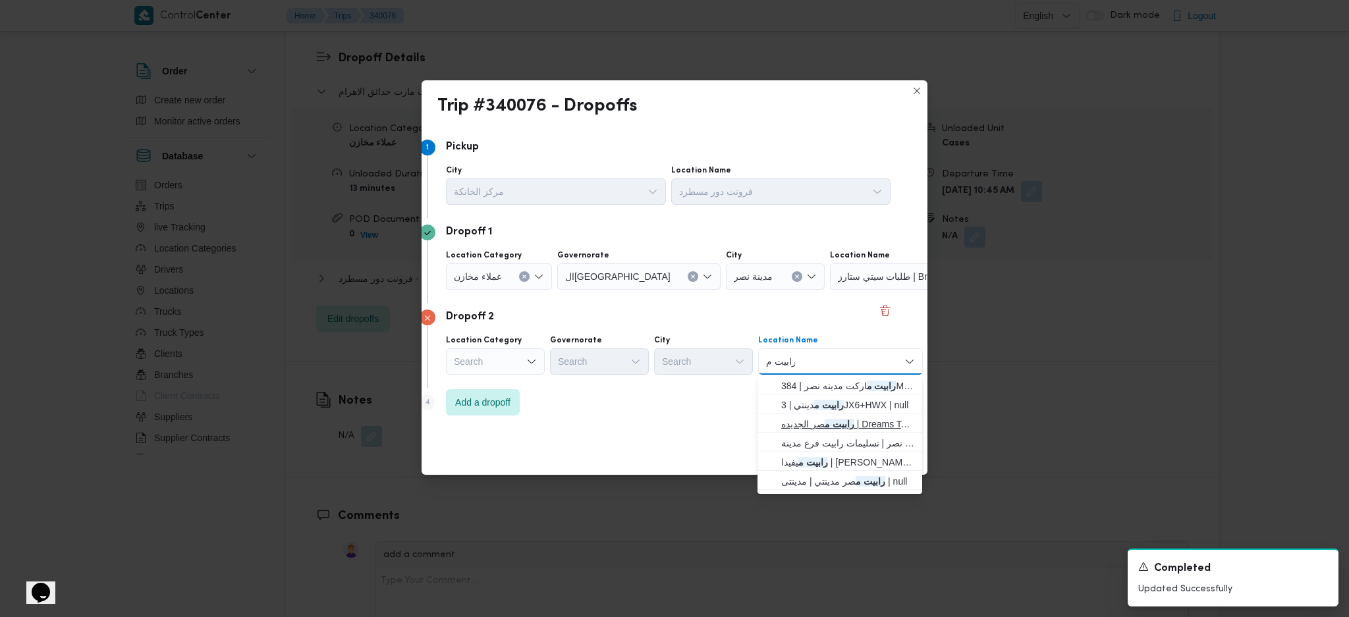
type input "رابيت م"
click at [820, 421] on span "رابيت م صر الجديده | Dreams Tower | النزهة" at bounding box center [847, 424] width 133 height 16
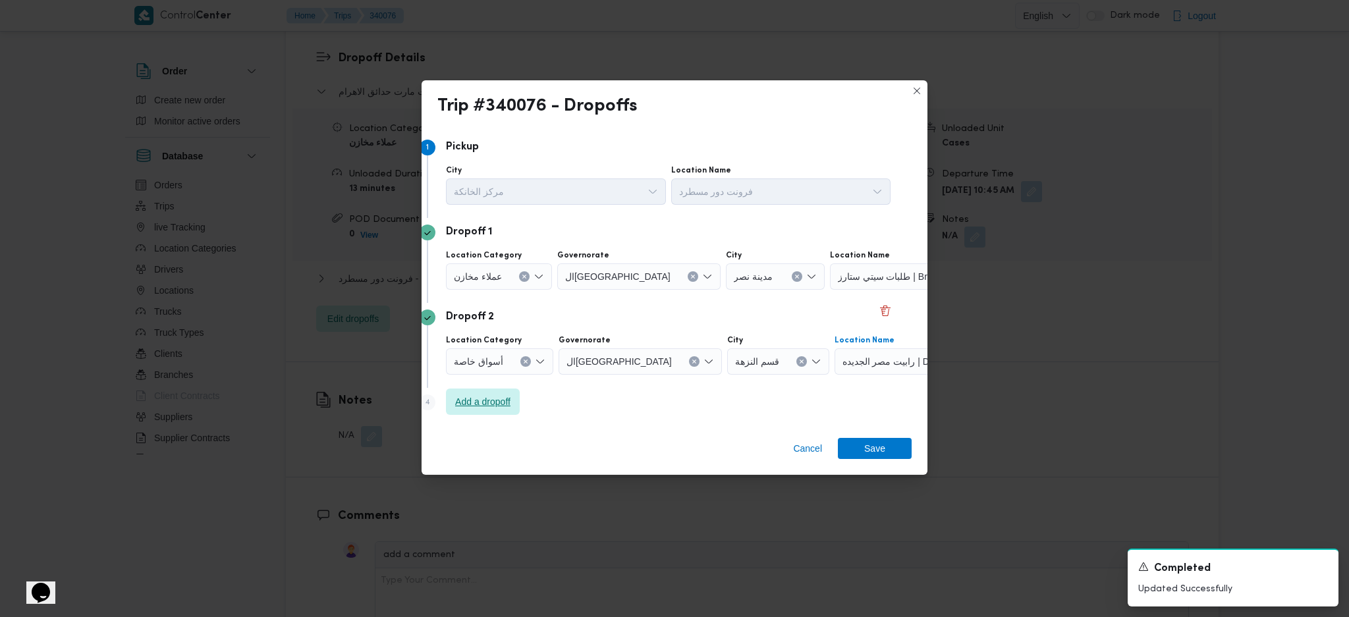
click at [494, 406] on span "Add a dropoff" at bounding box center [482, 402] width 55 height 16
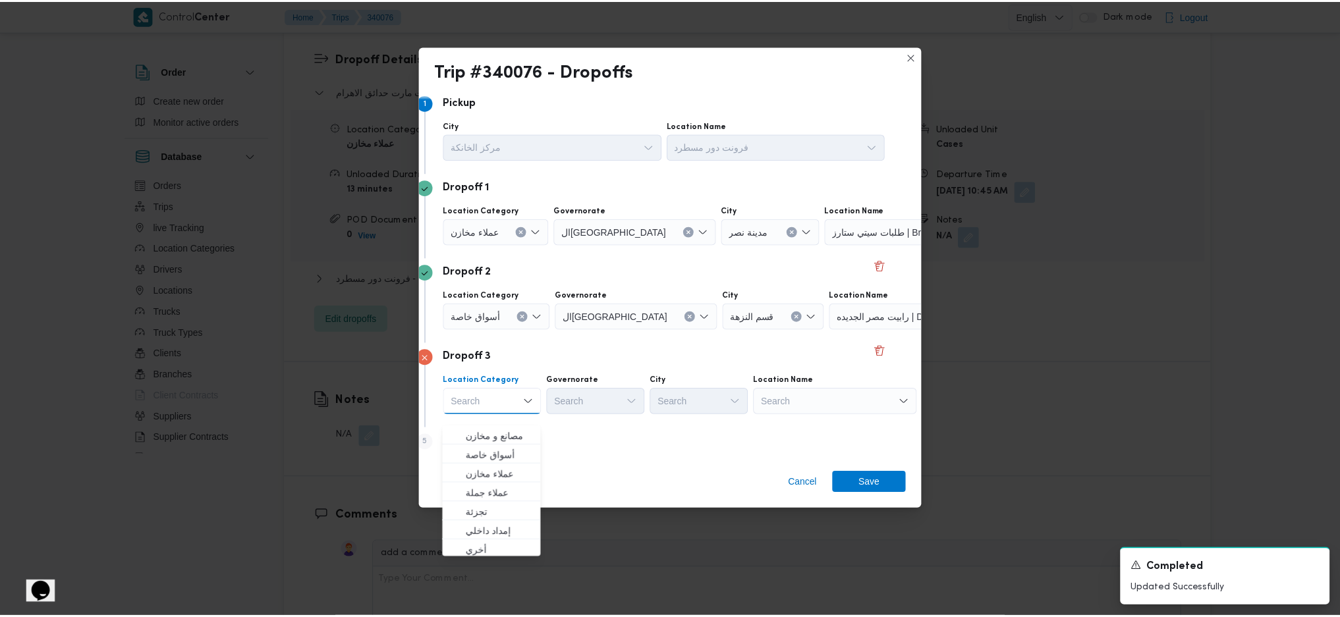
scroll to position [16, 18]
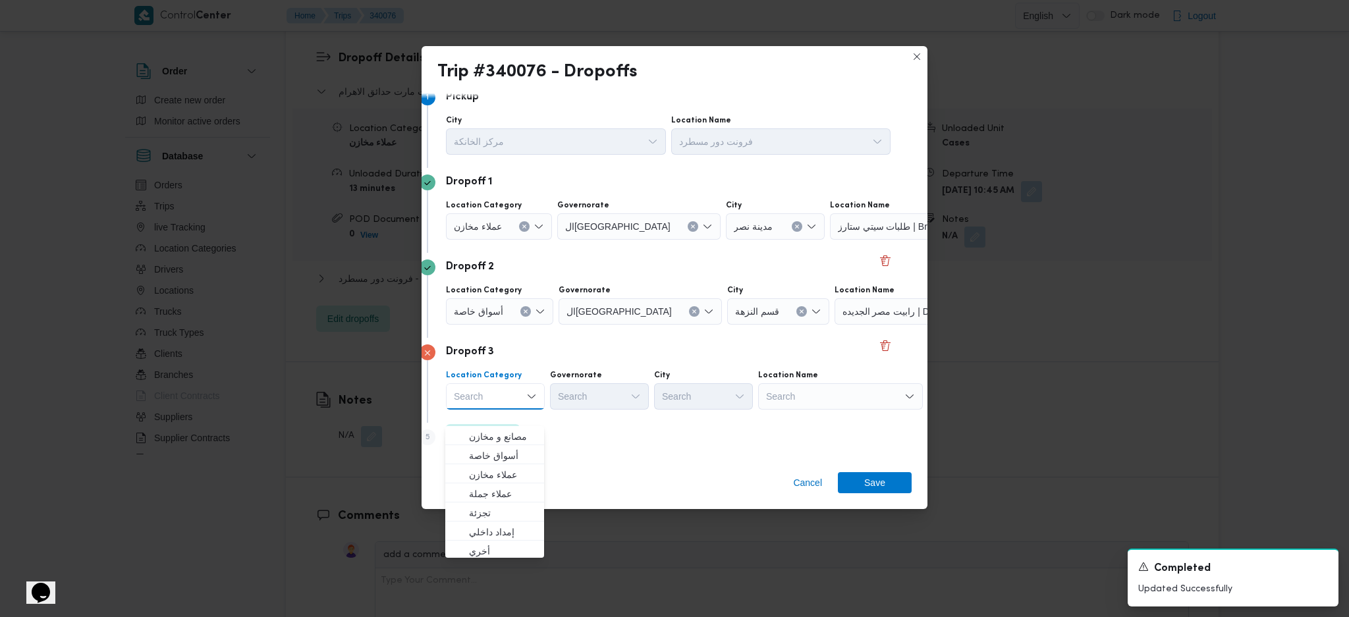
click at [848, 398] on div "Search" at bounding box center [840, 396] width 165 height 26
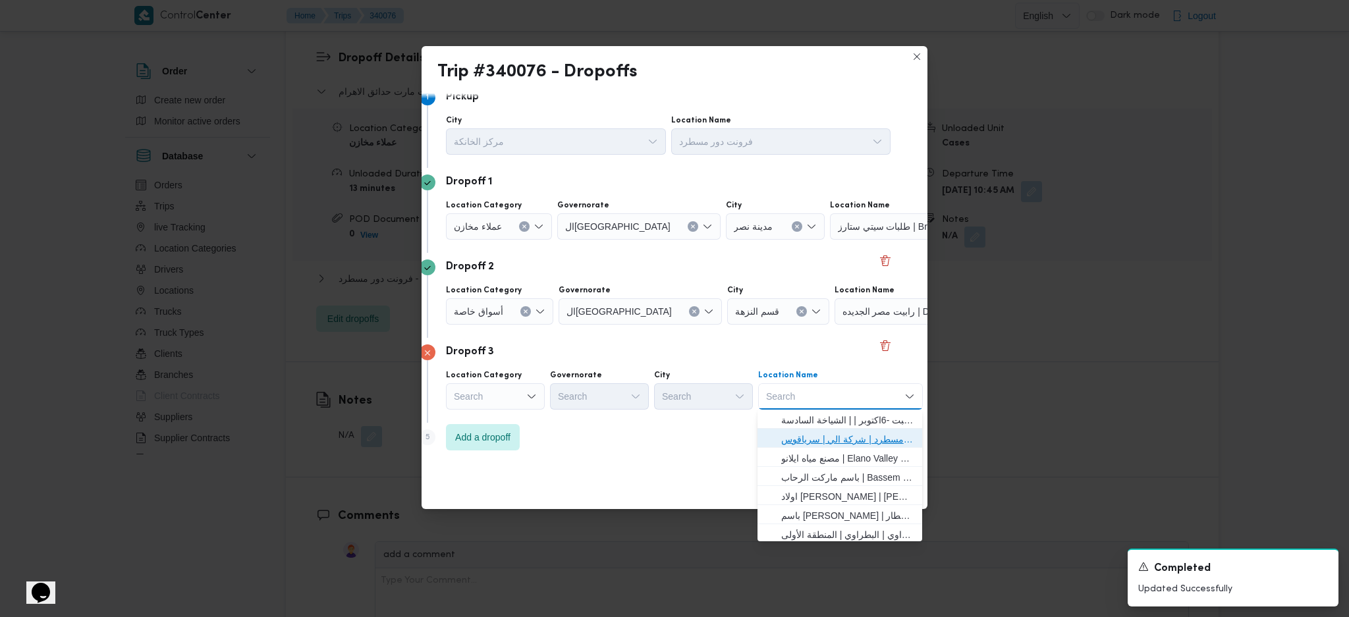
click at [814, 436] on span "فرونت دور مسطرد | شركة الي | سرياقوس" at bounding box center [847, 440] width 133 height 16
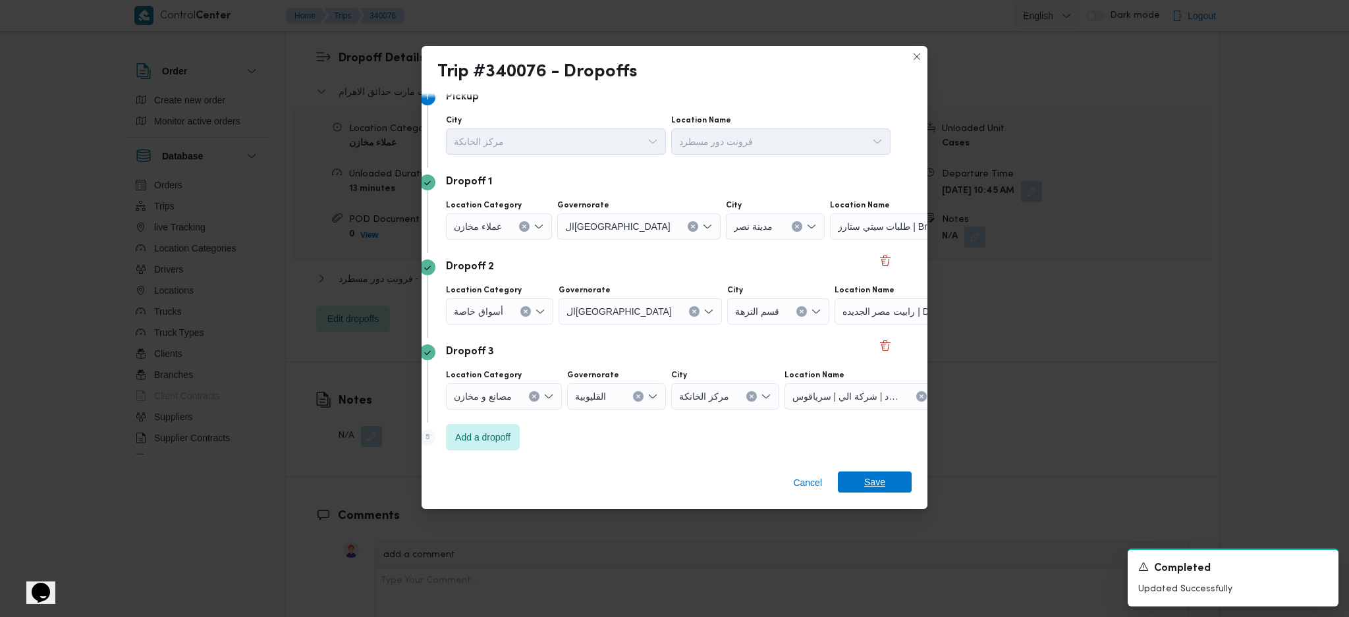
click at [869, 481] on span "Save" at bounding box center [875, 482] width 21 height 21
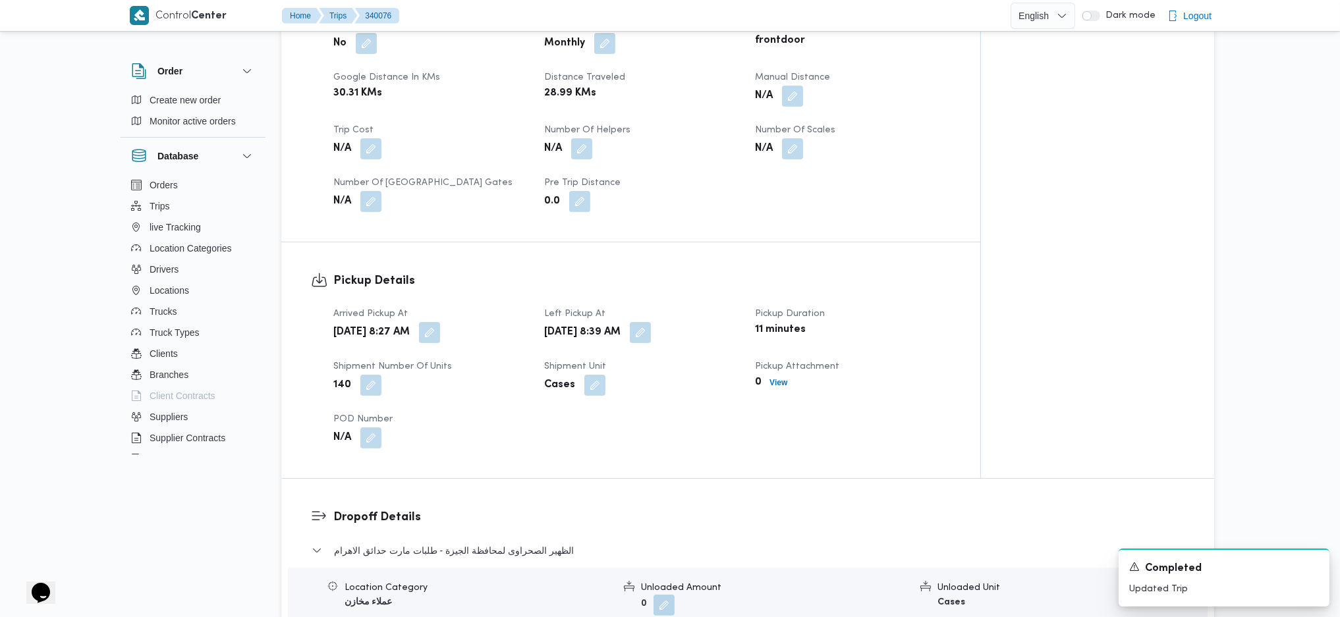
scroll to position [702, 0]
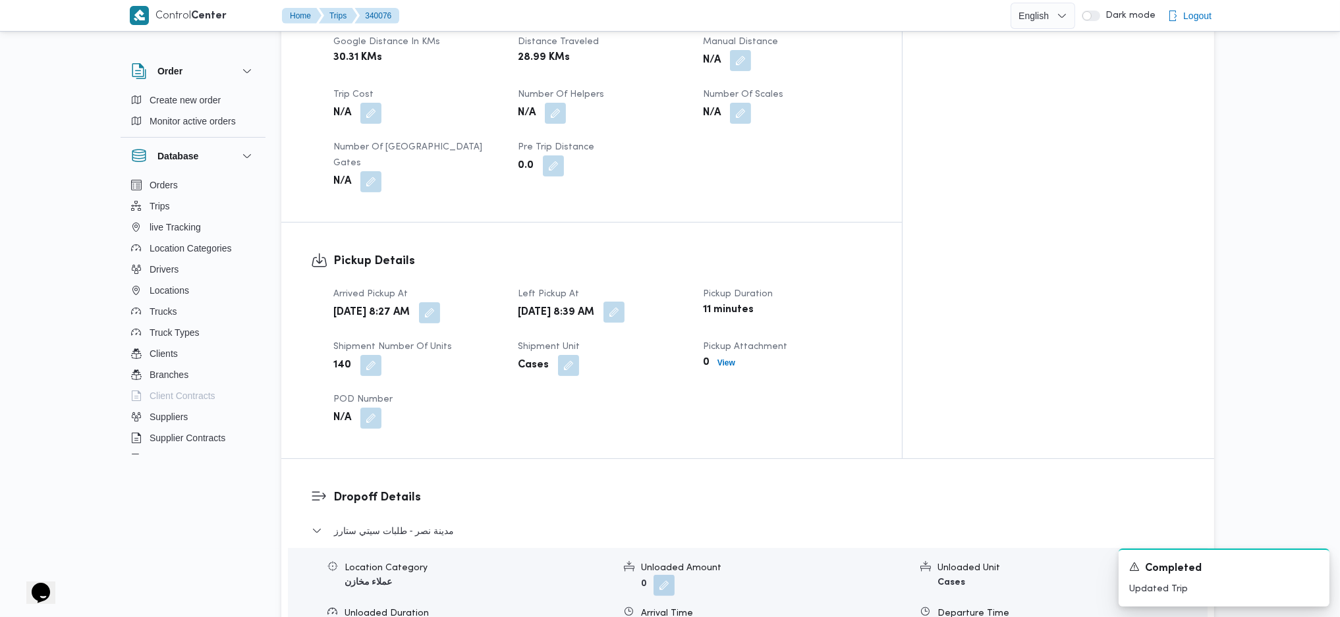
click at [625, 302] on button "button" at bounding box center [614, 312] width 21 height 21
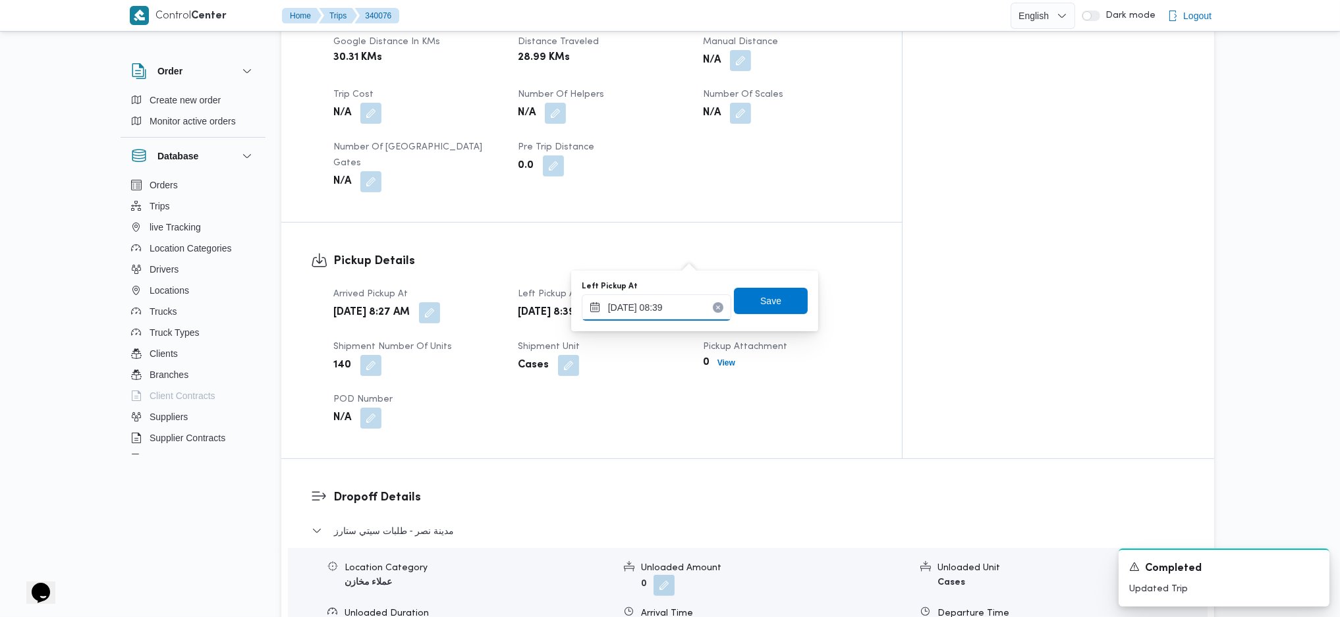
click at [673, 312] on input "[DATE] 08:39" at bounding box center [657, 308] width 150 height 26
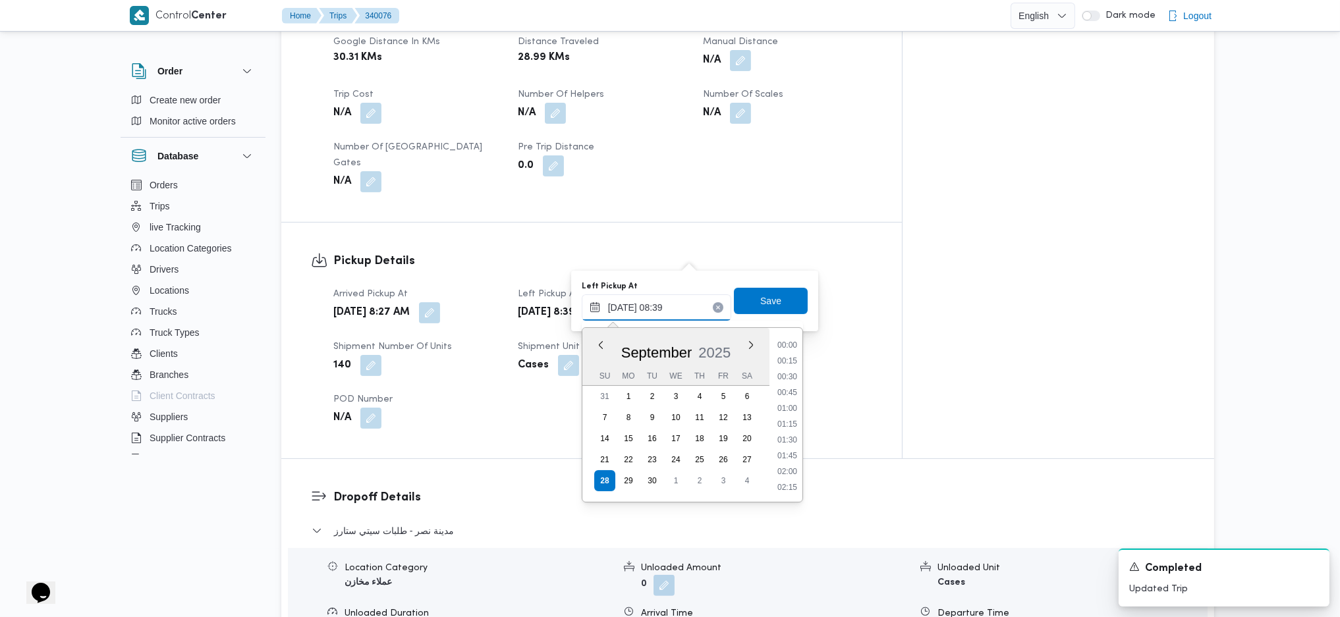
scroll to position [459, 0]
click at [792, 450] on li "09:00" at bounding box center [787, 455] width 30 height 13
type input "[DATE] 09:00"
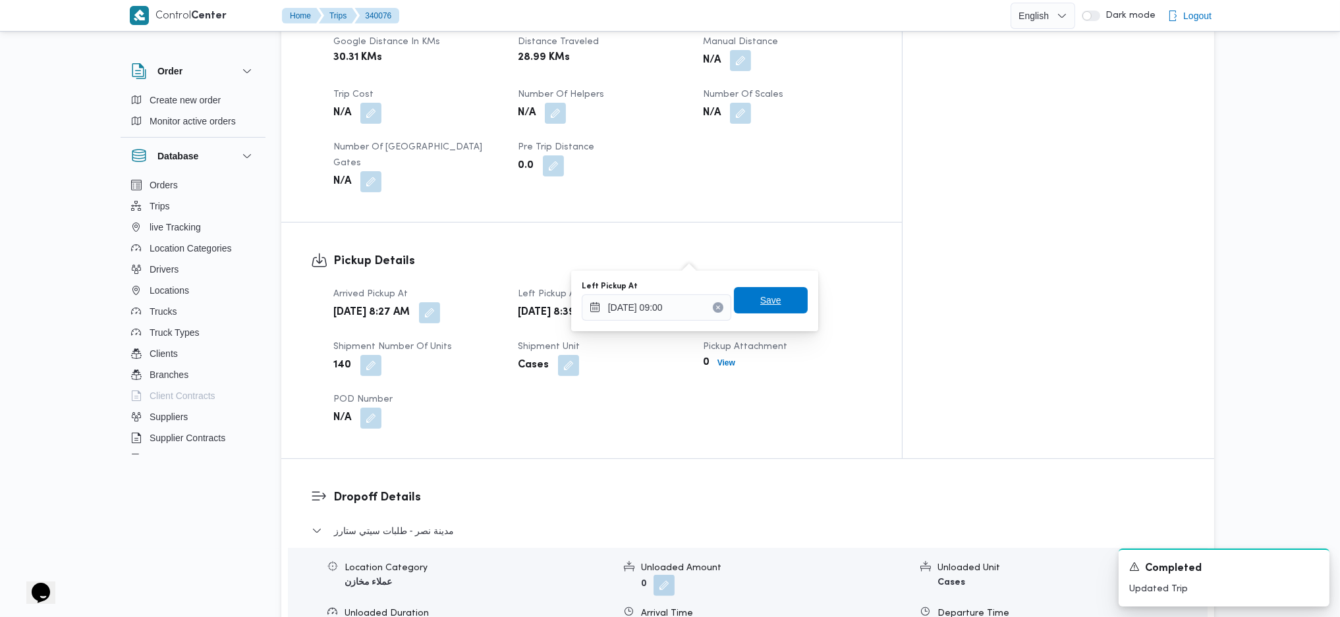
click at [781, 312] on span "Save" at bounding box center [771, 300] width 74 height 26
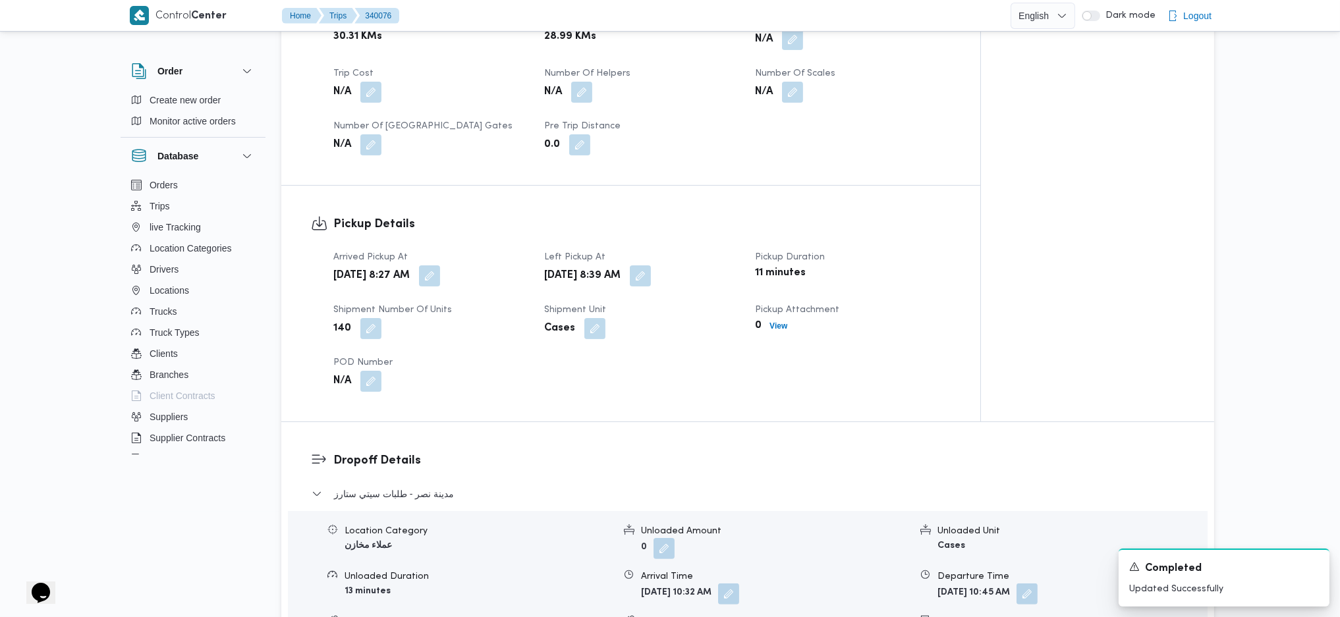
scroll to position [0, 0]
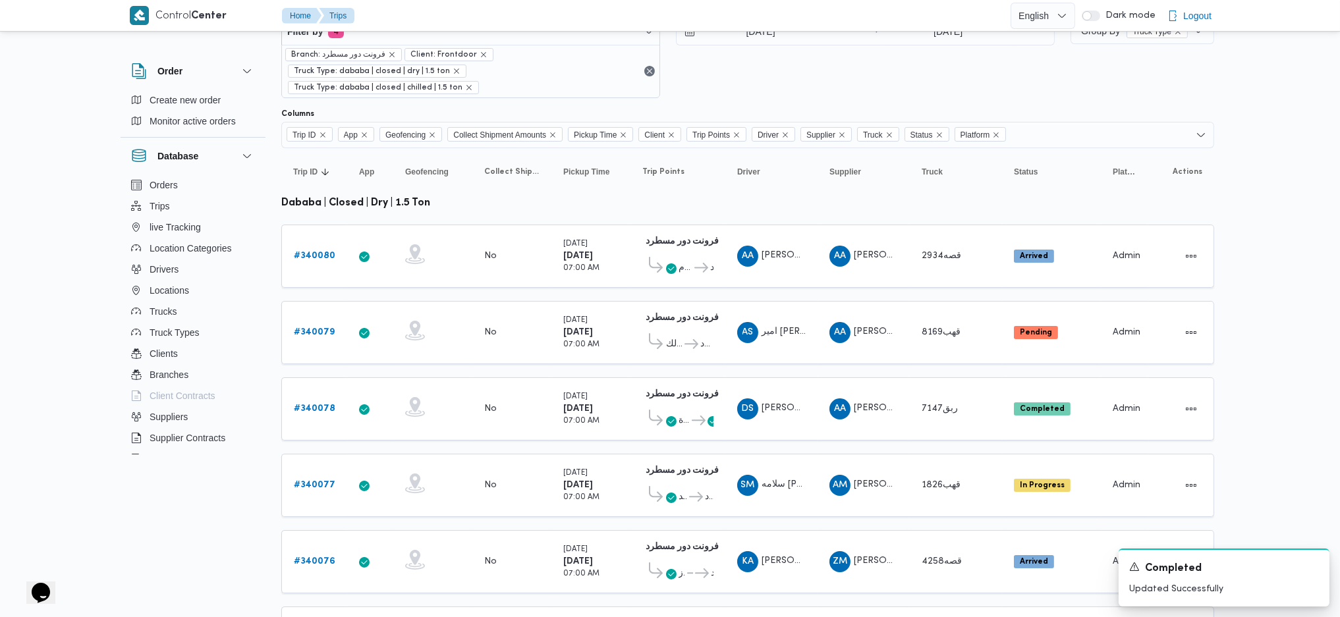
scroll to position [208, 0]
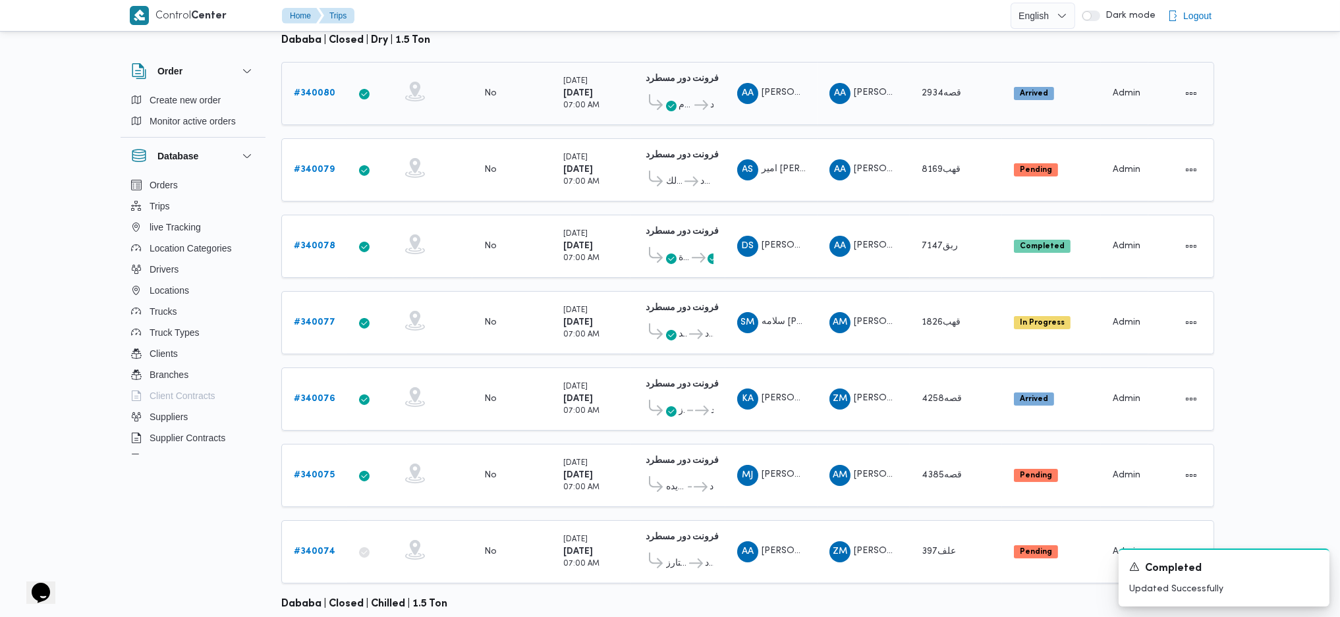
click at [913, 86] on td "Truck قصه2934" at bounding box center [956, 93] width 92 height 63
click at [883, 92] on td "Supplier AA [PERSON_NAME] [PERSON_NAME]" at bounding box center [864, 93] width 92 height 63
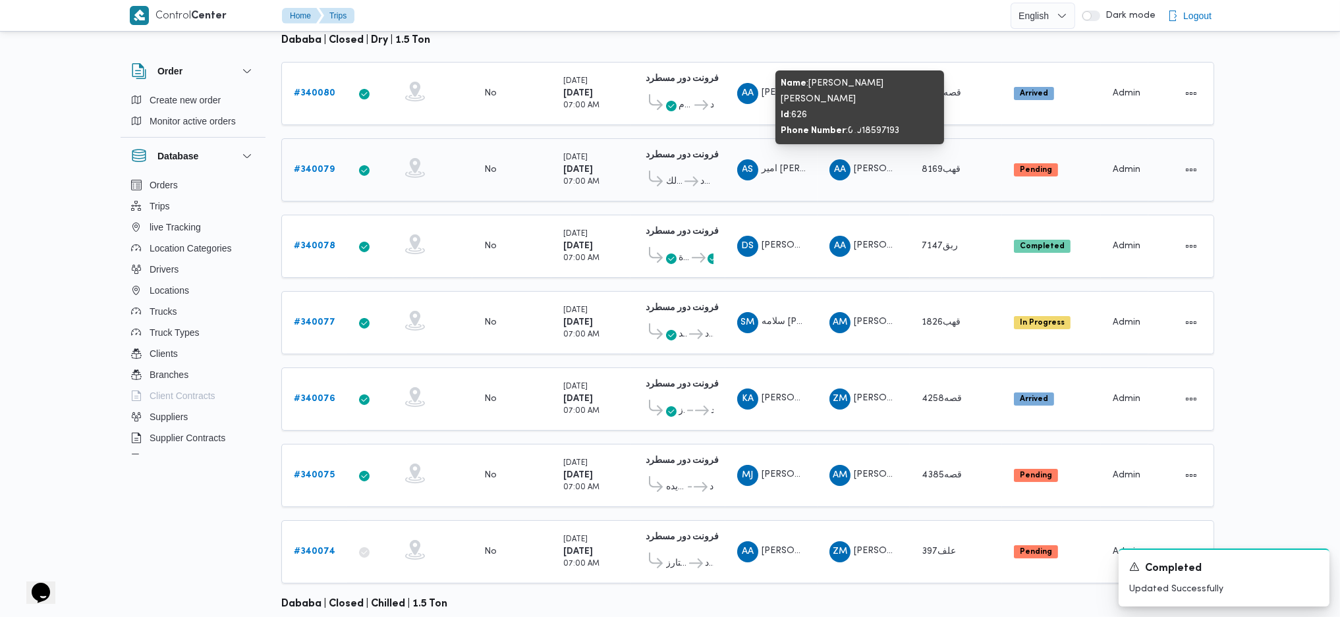
click at [888, 159] on span "AA [PERSON_NAME] [PERSON_NAME]" at bounding box center [864, 169] width 69 height 21
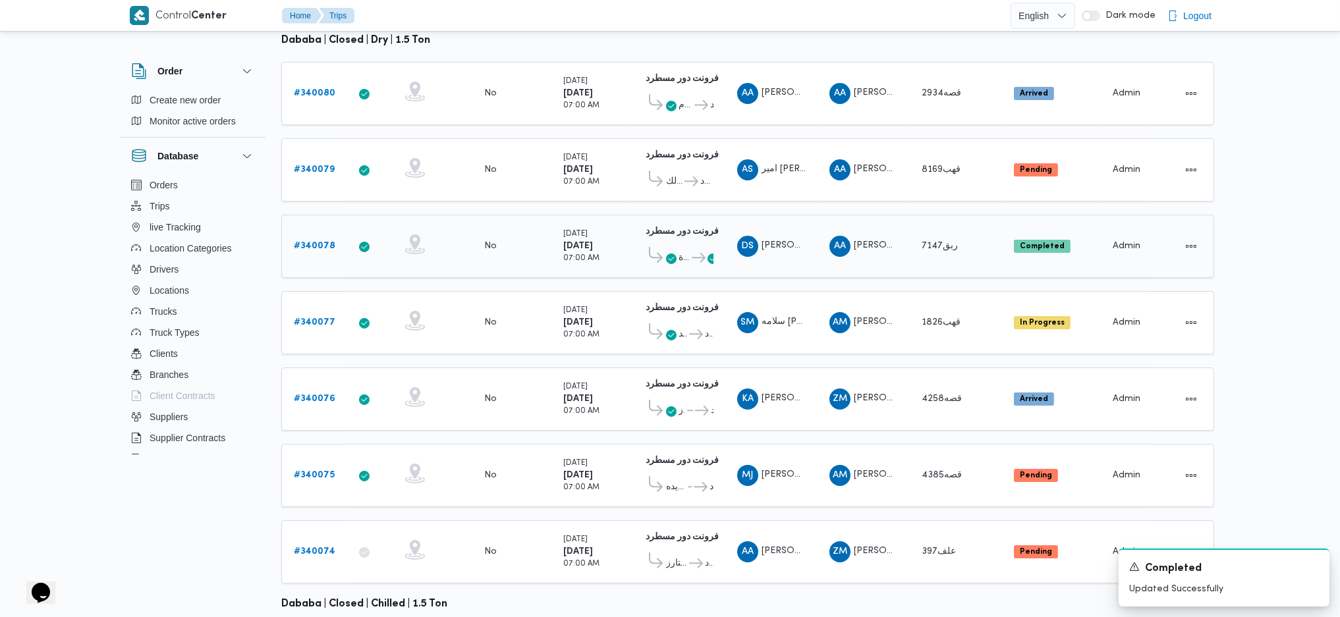
click at [892, 236] on span "AA [PERSON_NAME] [PERSON_NAME]" at bounding box center [864, 246] width 69 height 21
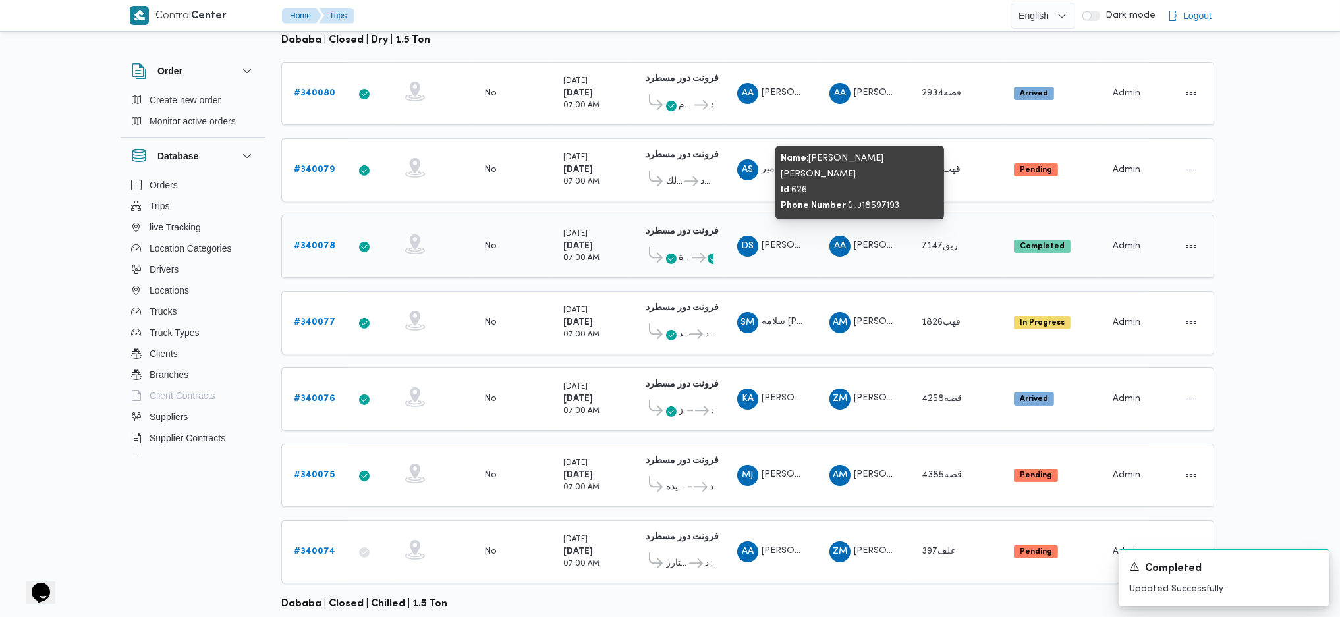
click at [892, 236] on span "AA [PERSON_NAME] [PERSON_NAME]" at bounding box center [864, 246] width 69 height 21
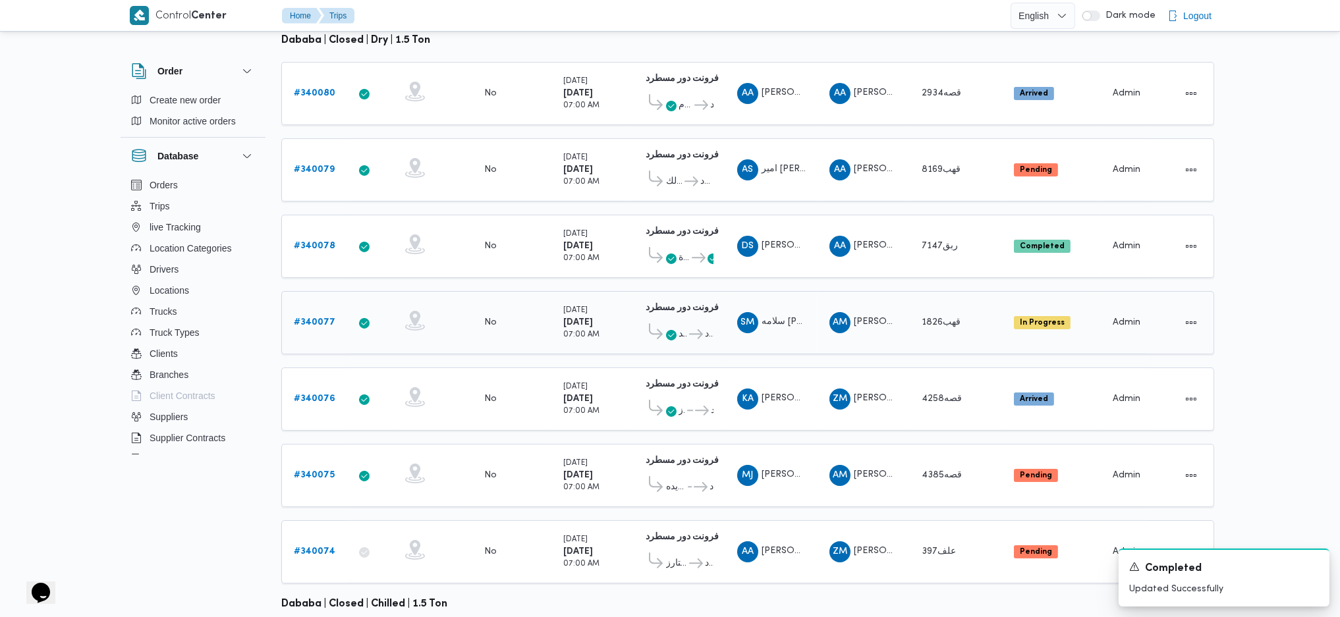
click at [931, 311] on div "قهب1826" at bounding box center [956, 323] width 79 height 26
click at [889, 368] on td "Supplier ZM [PERSON_NAME]" at bounding box center [864, 399] width 92 height 63
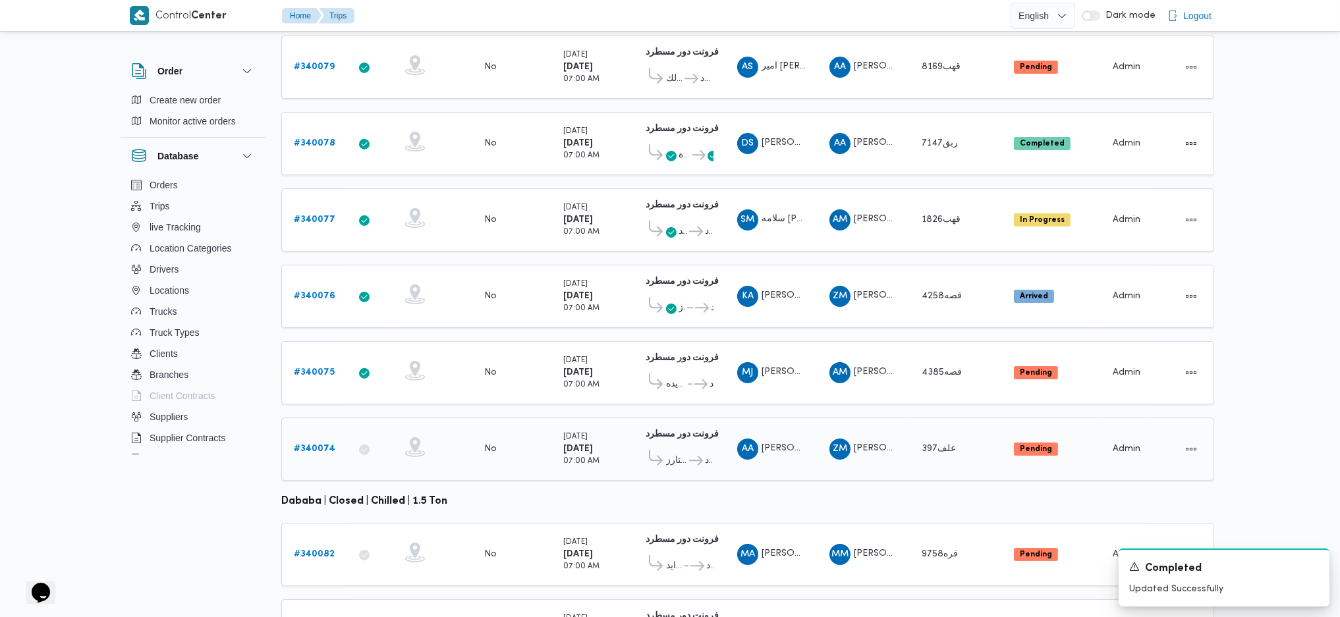
scroll to position [367, 0]
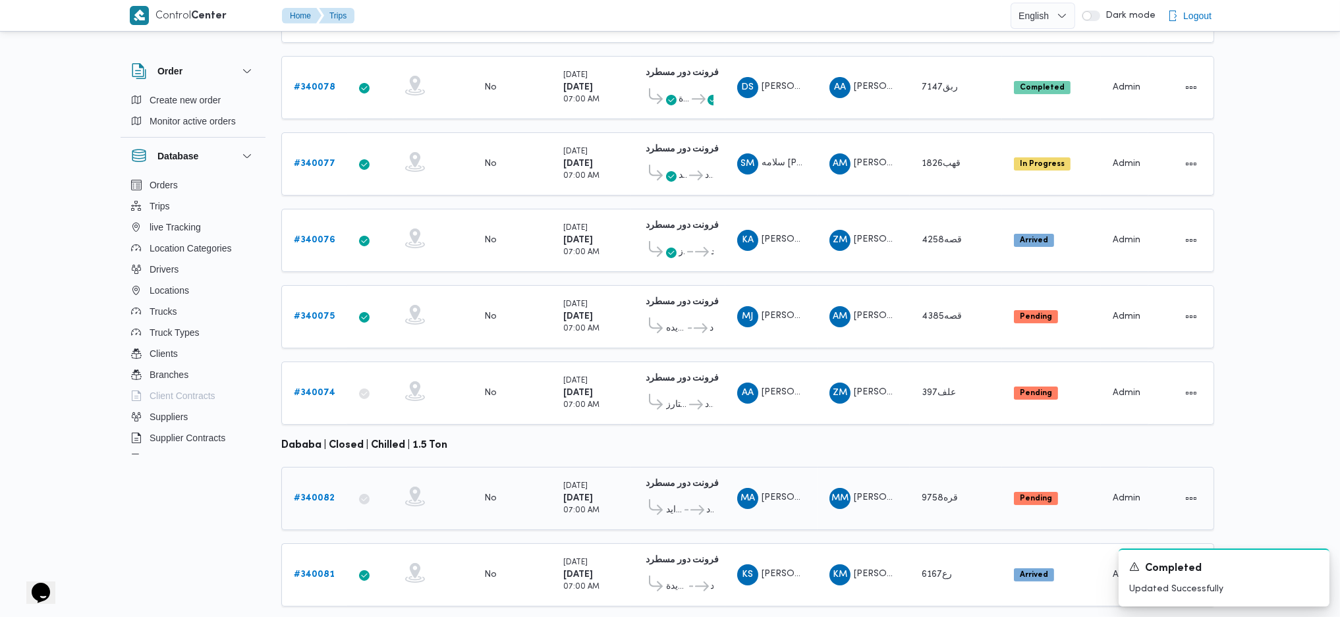
click at [329, 494] on b "# 340082" at bounding box center [314, 498] width 41 height 9
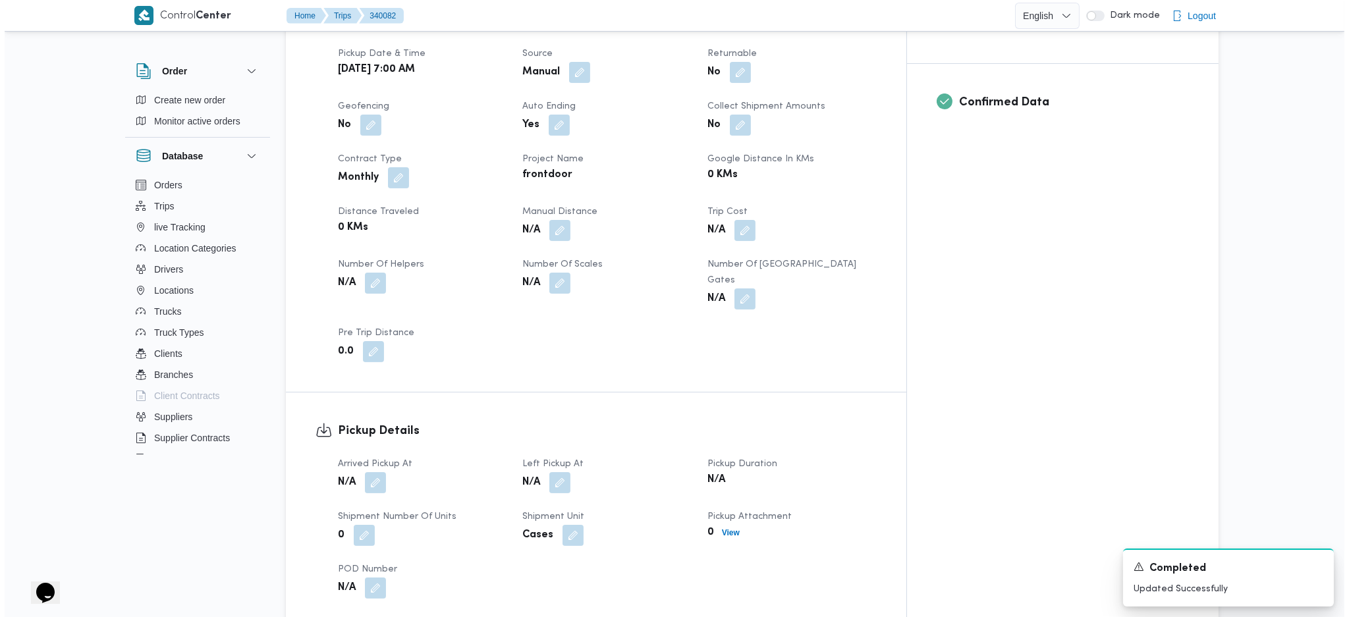
scroll to position [966, 0]
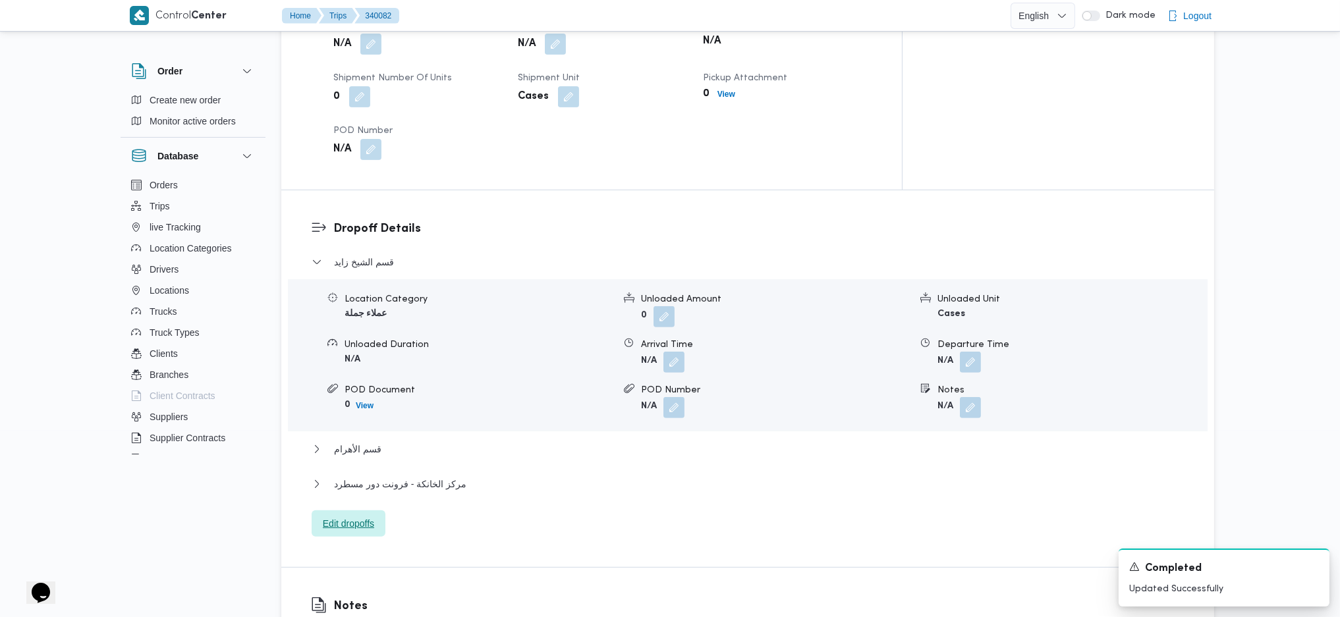
click at [351, 516] on span "Edit dropoffs" at bounding box center [348, 524] width 51 height 16
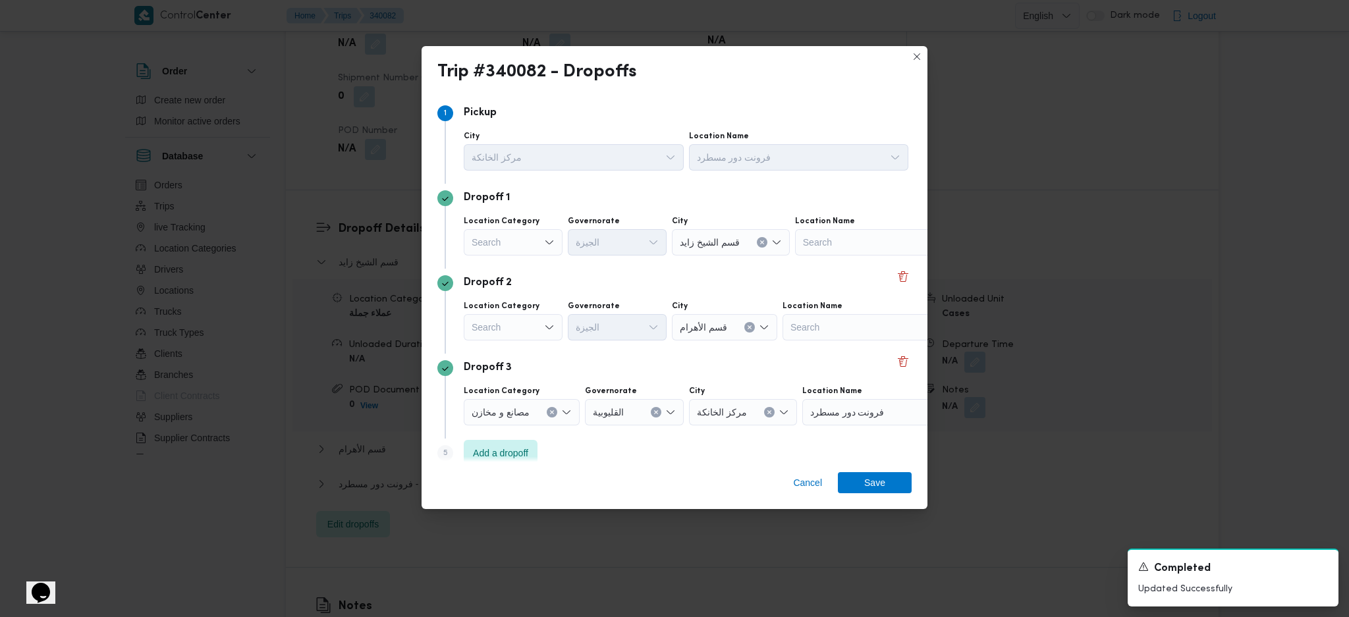
drag, startPoint x: 519, startPoint y: 225, endPoint x: 518, endPoint y: 245, distance: 20.4
click at [519, 226] on label "Location Category" at bounding box center [502, 221] width 76 height 11
click at [473, 235] on input "Location Category" at bounding box center [472, 243] width 1 height 16
drag, startPoint x: 499, startPoint y: 326, endPoint x: 521, endPoint y: 315, distance: 25.0
click at [500, 326] on span "عملاء جملة" at bounding box center [521, 324] width 67 height 16
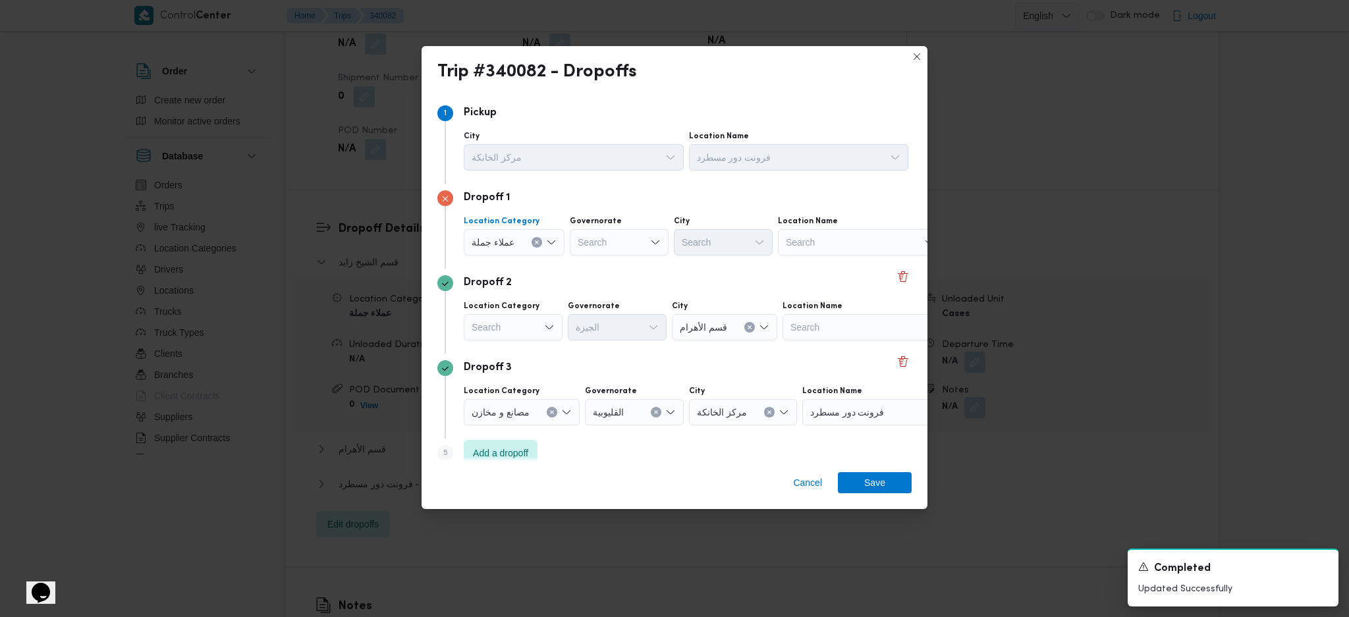
click at [522, 326] on div "Search" at bounding box center [513, 327] width 99 height 26
click at [523, 401] on span "عملاء جملة" at bounding box center [521, 409] width 67 height 16
click at [555, 409] on button "Clear input" at bounding box center [552, 412] width 11 height 11
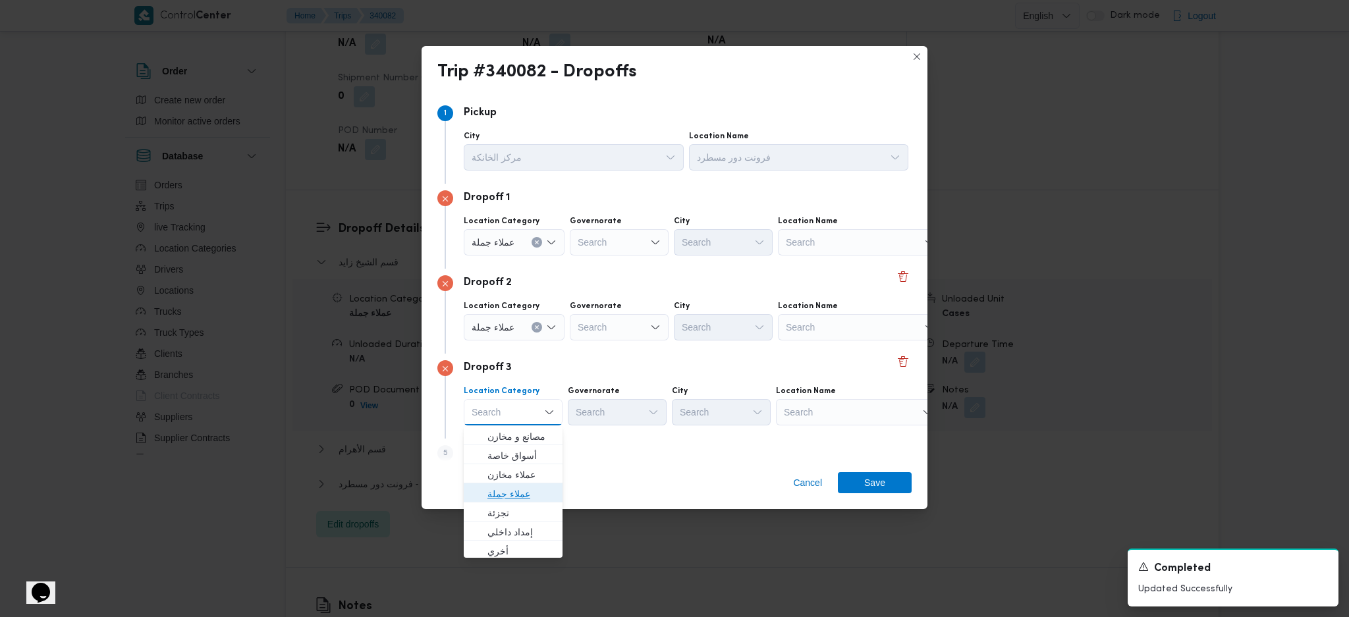
click at [517, 484] on span "عملاء جملة" at bounding box center [513, 494] width 88 height 21
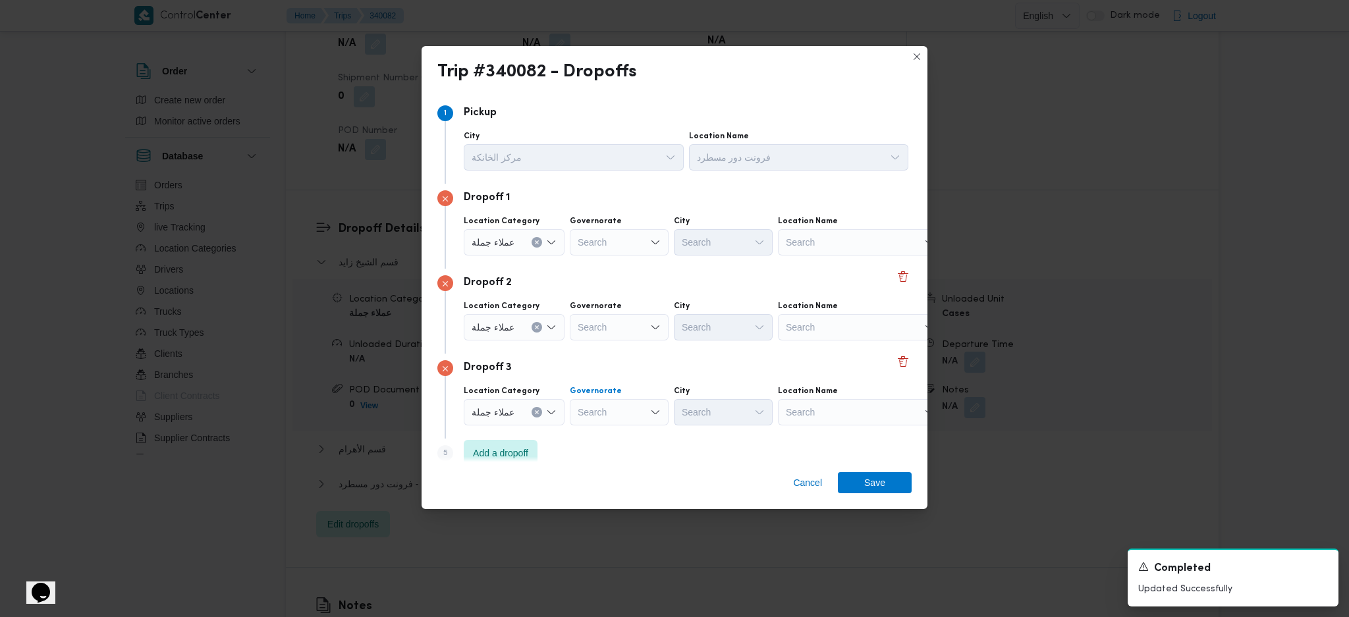
click at [620, 414] on div "Search" at bounding box center [619, 412] width 99 height 26
click at [617, 523] on span "ال[GEOGRAPHIC_DATA]" at bounding box center [625, 540] width 67 height 16
click at [611, 242] on div "Search" at bounding box center [619, 242] width 99 height 26
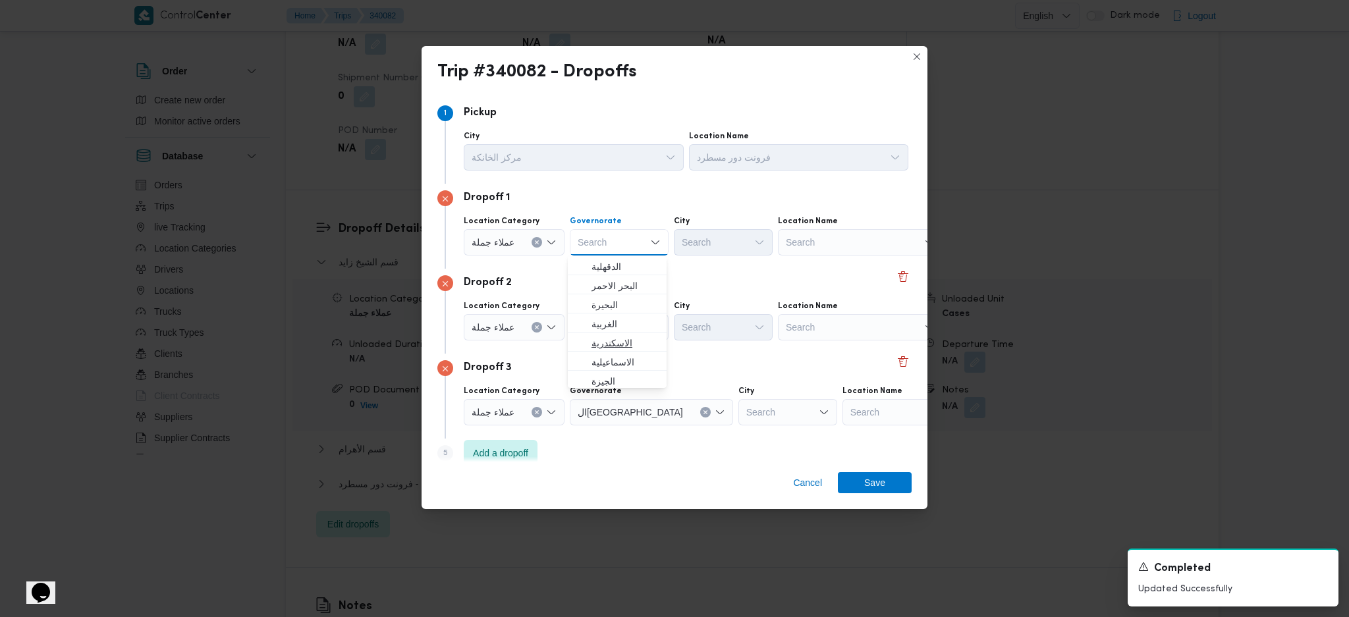
scroll to position [175, 0]
click at [616, 281] on span "ال[GEOGRAPHIC_DATA]" at bounding box center [625, 283] width 67 height 16
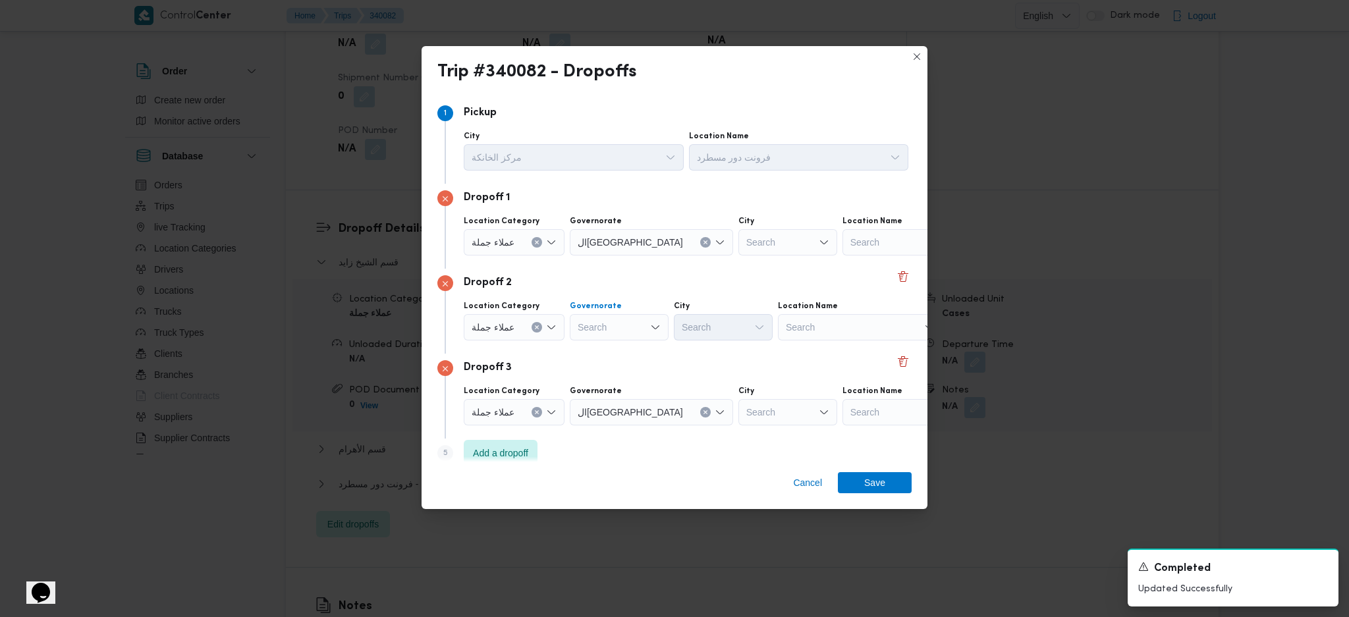
click at [611, 331] on div "Search" at bounding box center [619, 327] width 99 height 26
click at [622, 361] on span "ال[GEOGRAPHIC_DATA]" at bounding box center [625, 368] width 67 height 16
click at [739, 248] on div "Search" at bounding box center [788, 242] width 99 height 26
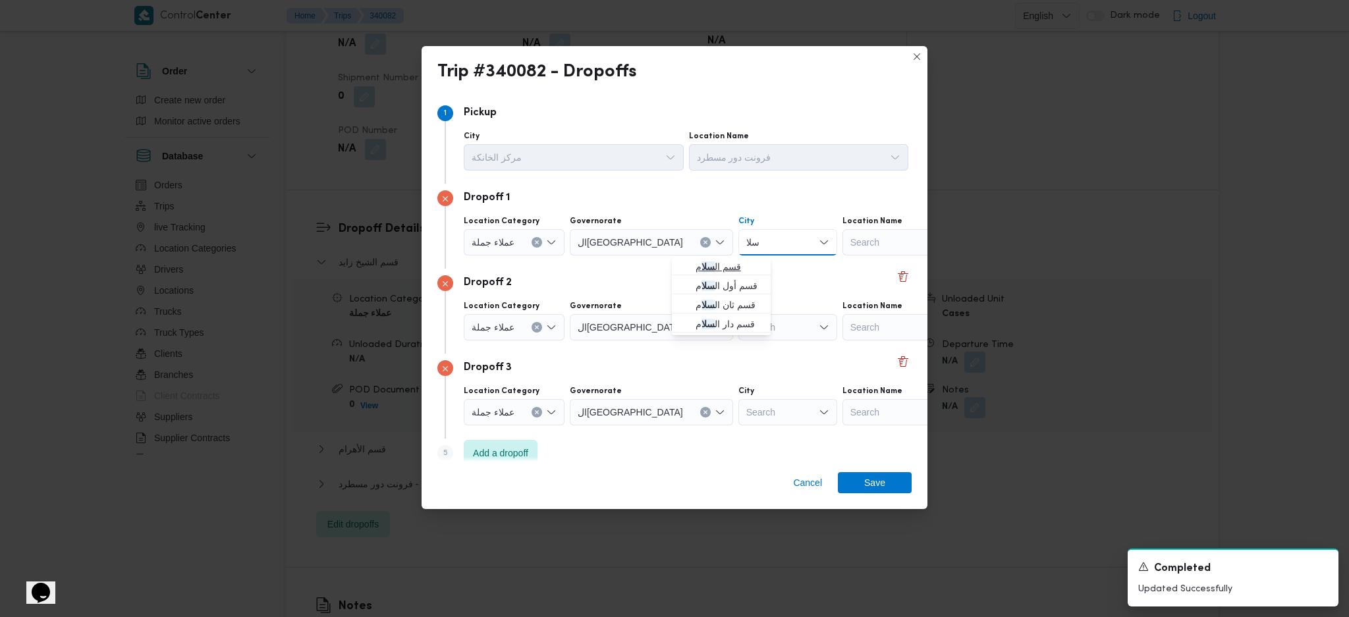
type input "سلا"
drag, startPoint x: 687, startPoint y: 263, endPoint x: 718, endPoint y: 324, distance: 68.4
click at [687, 263] on icon "button" at bounding box center [685, 267] width 11 height 11
click at [739, 331] on div "Search" at bounding box center [788, 327] width 99 height 26
type input "نز"
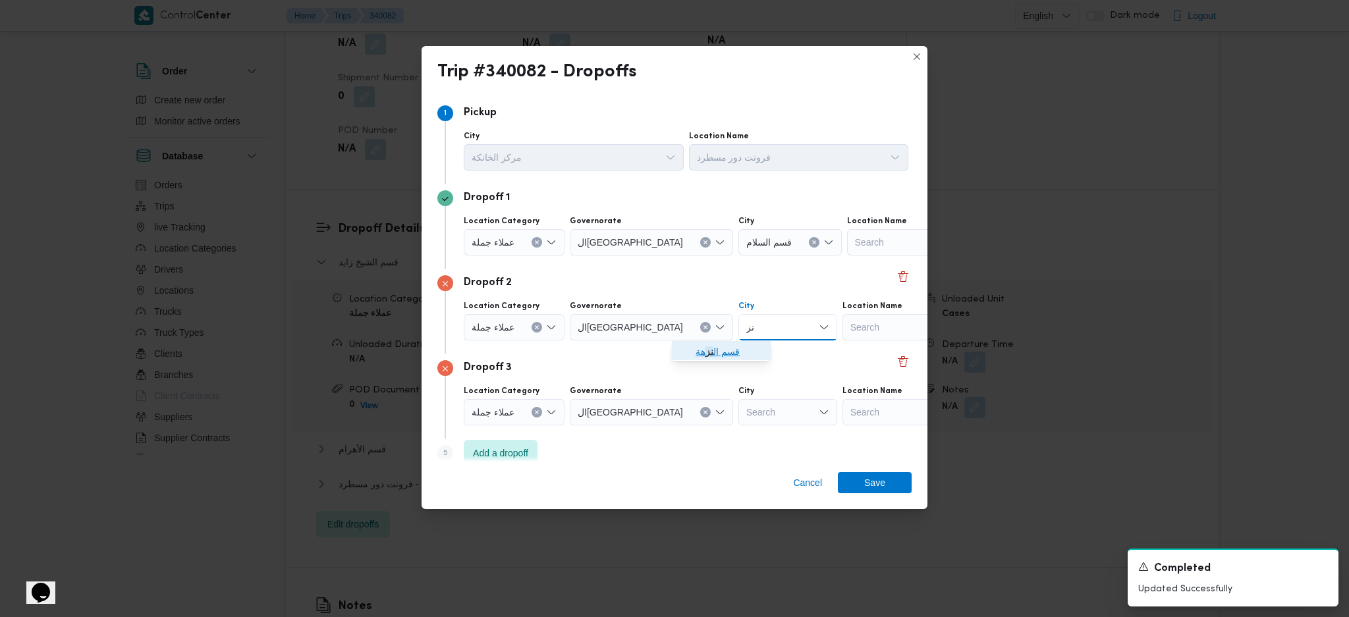
click at [679, 346] on span "قسم ال نز هة" at bounding box center [721, 351] width 88 height 21
click at [739, 421] on div "Search" at bounding box center [788, 412] width 99 height 26
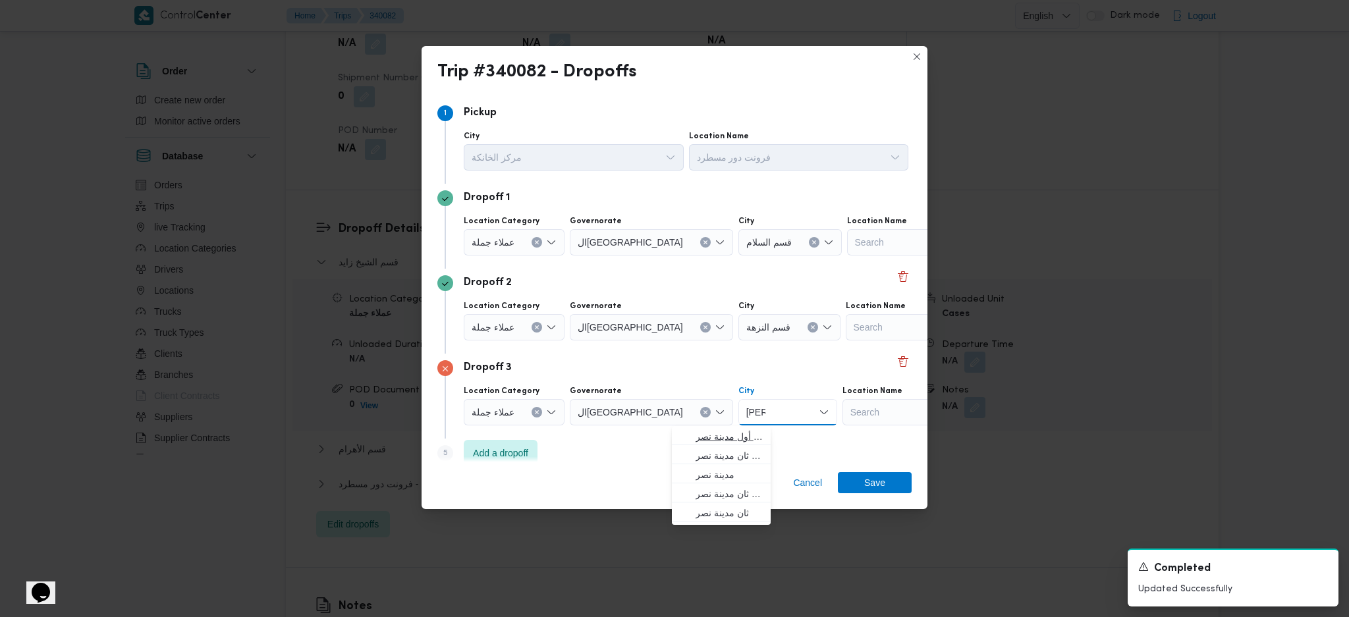
type input "[PERSON_NAME]"
click at [720, 439] on span "قسم أول مدينة نصر" at bounding box center [729, 437] width 67 height 16
drag, startPoint x: 515, startPoint y: 457, endPoint x: 528, endPoint y: 454, distance: 14.2
click at [517, 457] on span "Add a dropoff" at bounding box center [500, 453] width 55 height 16
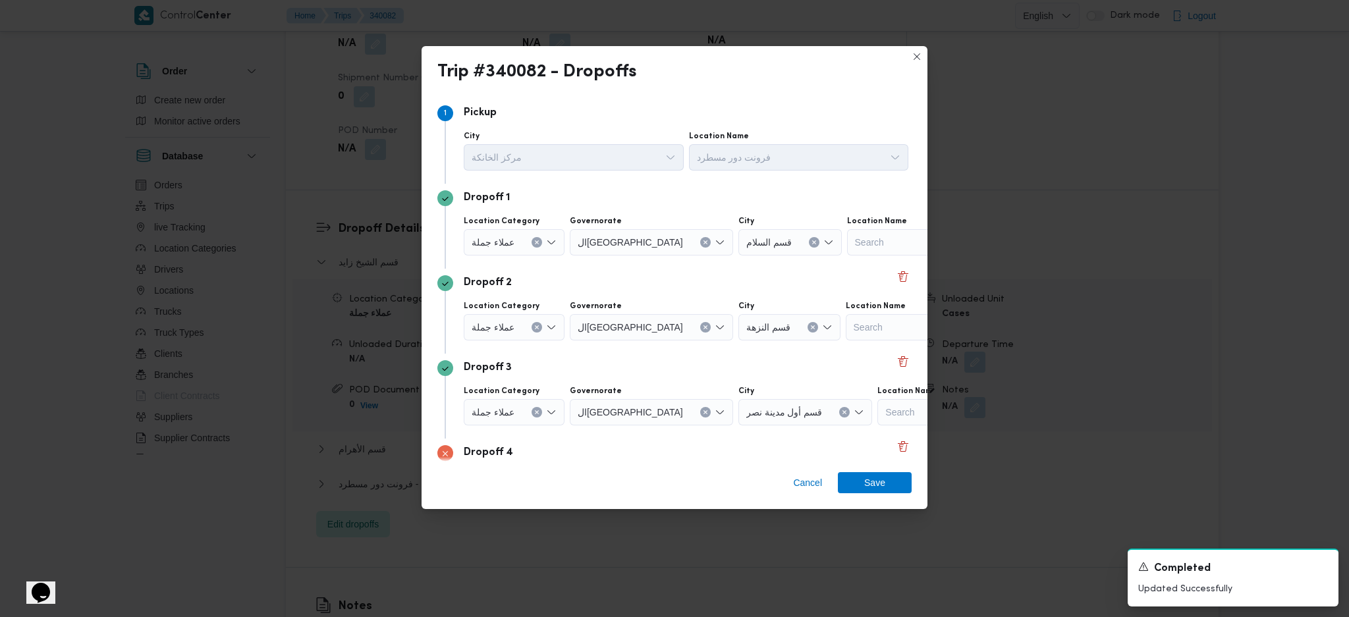
scroll to position [101, 0]
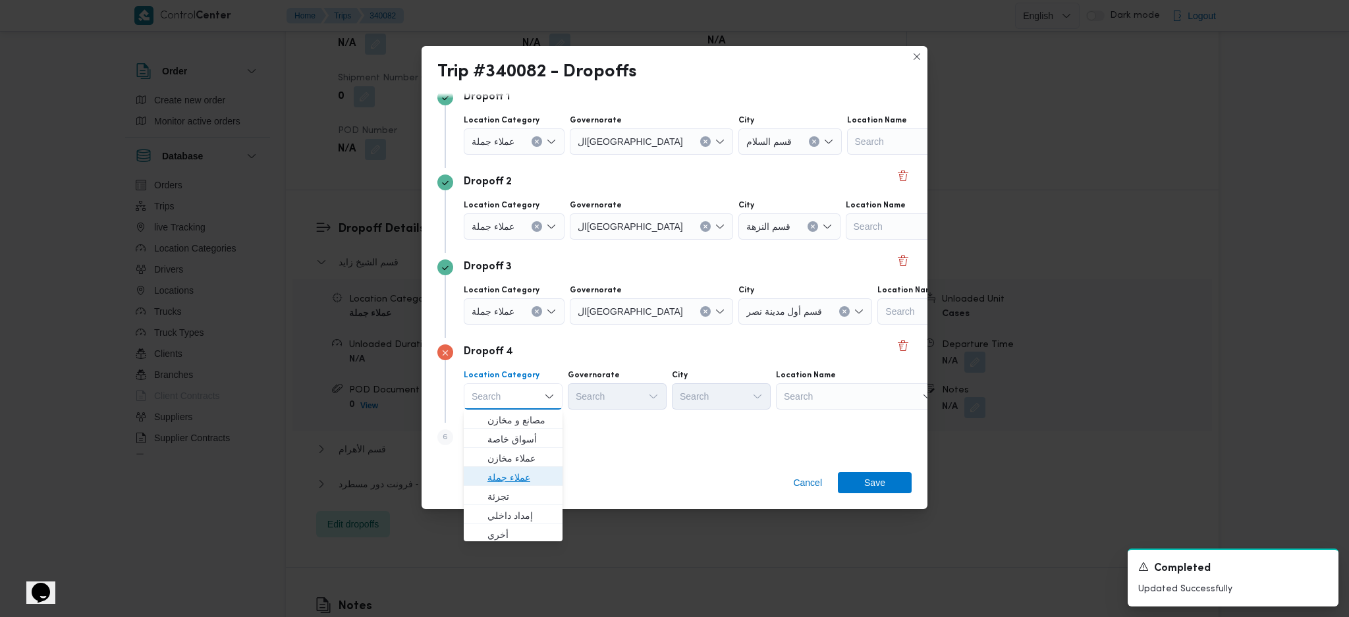
click at [515, 476] on span "عملاء جملة" at bounding box center [521, 478] width 67 height 16
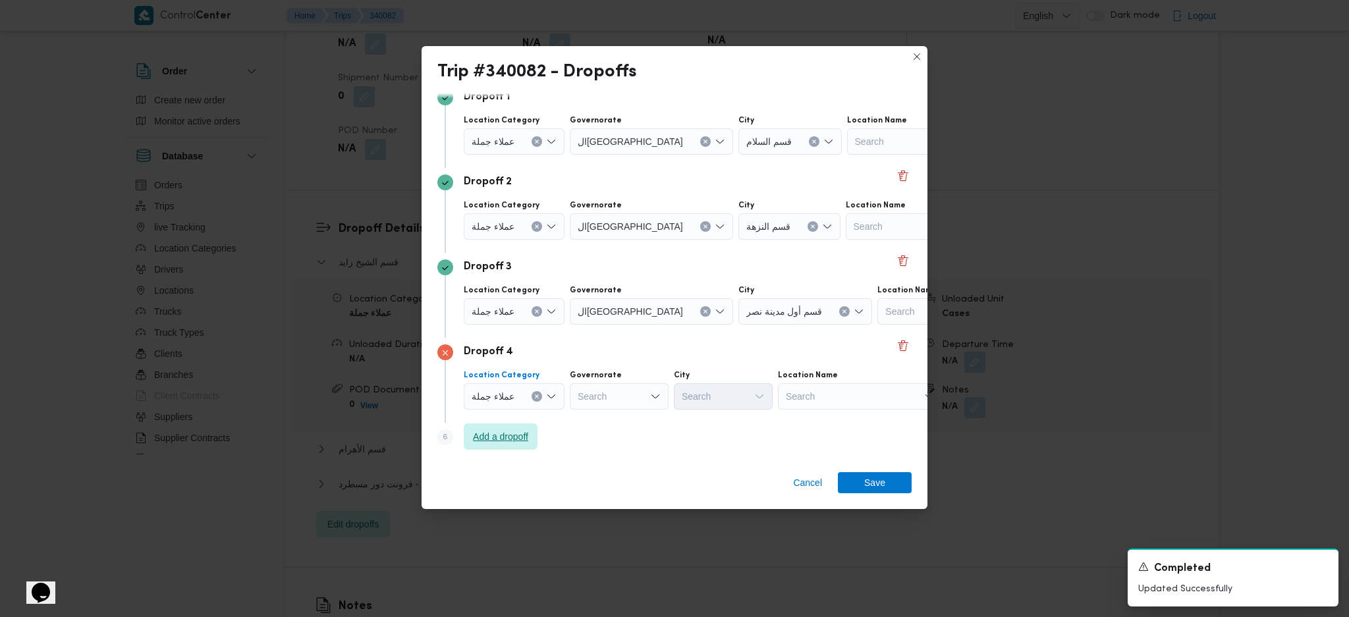
click at [509, 442] on span "Add a dropoff" at bounding box center [500, 437] width 55 height 16
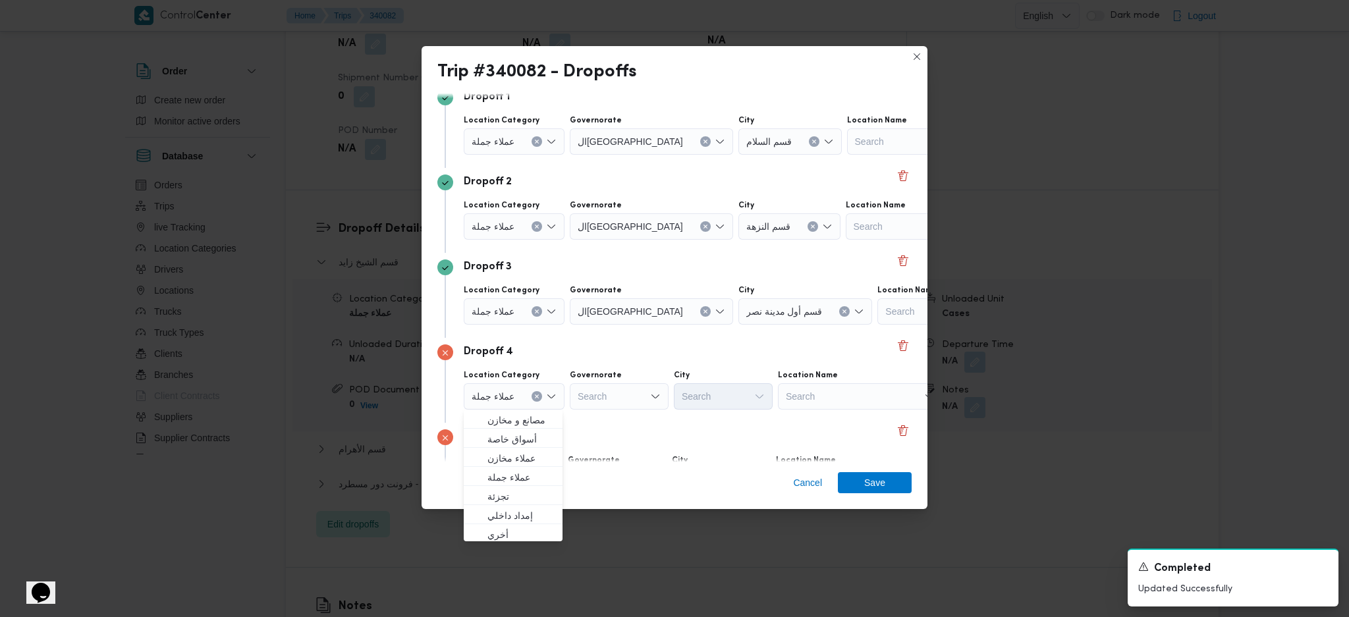
scroll to position [186, 0]
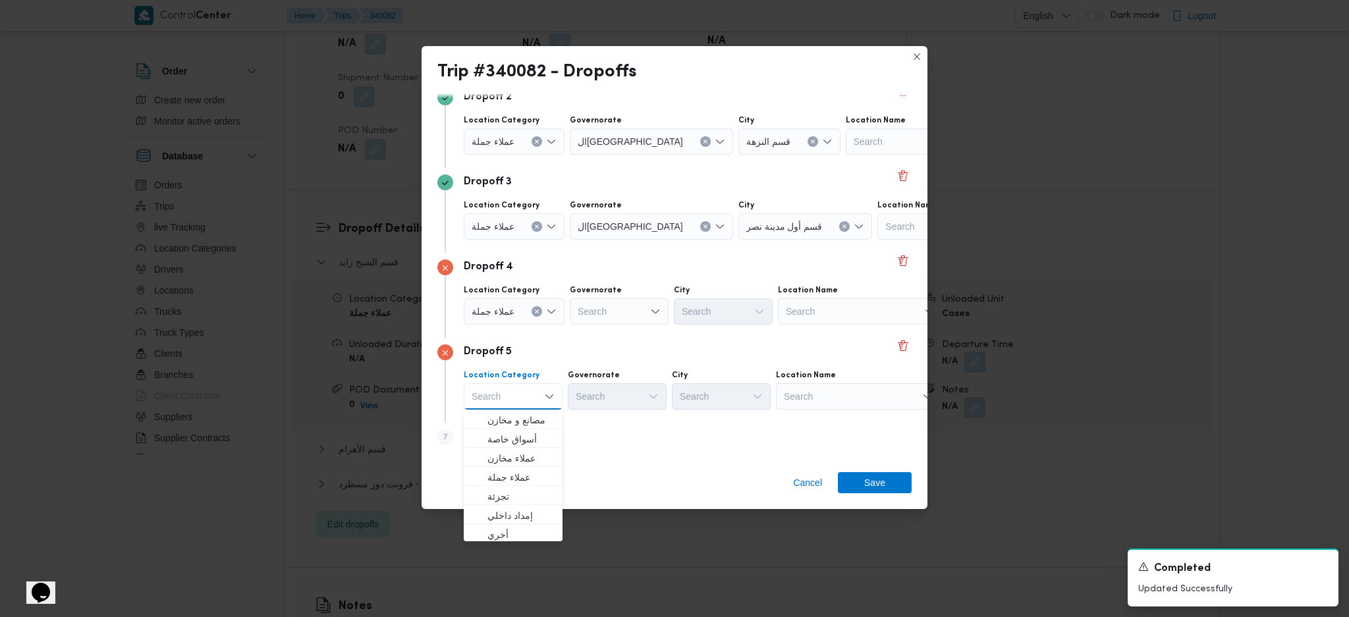
click at [614, 318] on div "Search" at bounding box center [619, 311] width 99 height 26
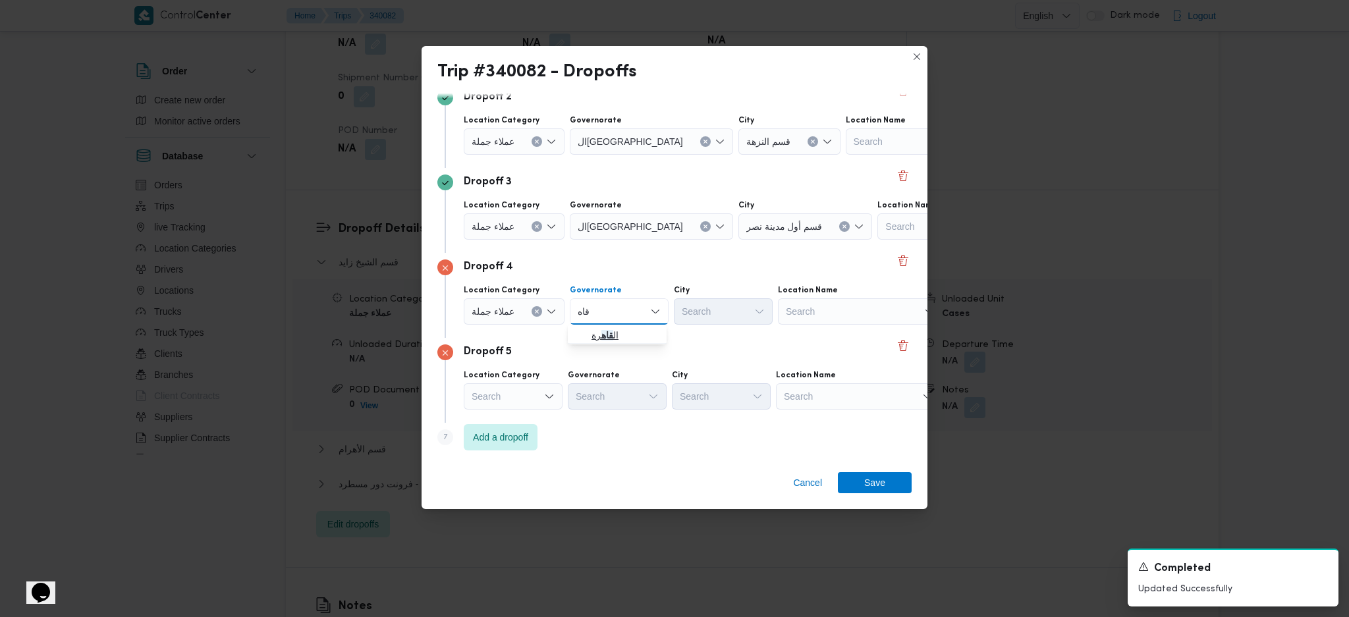
type input "قاه"
click at [608, 326] on span "ال قاه رة" at bounding box center [617, 335] width 88 height 21
click at [497, 395] on div "Search" at bounding box center [513, 396] width 99 height 26
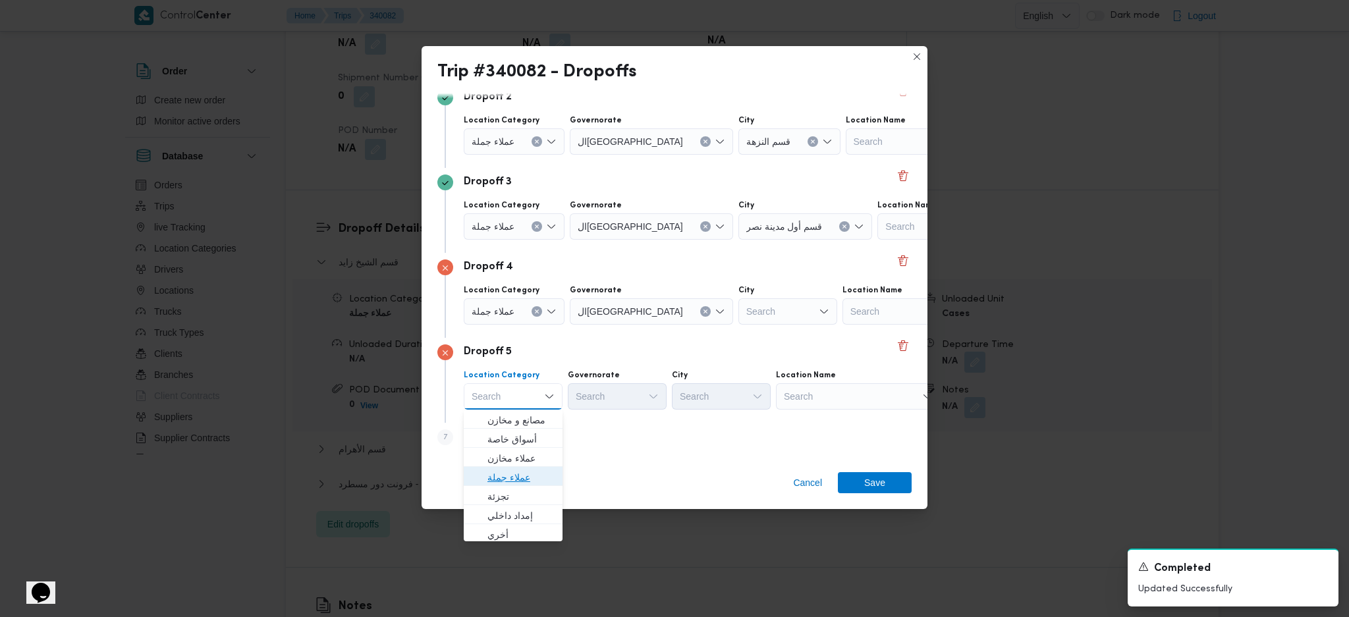
click at [521, 473] on span "عملاء جملة" at bounding box center [521, 478] width 67 height 16
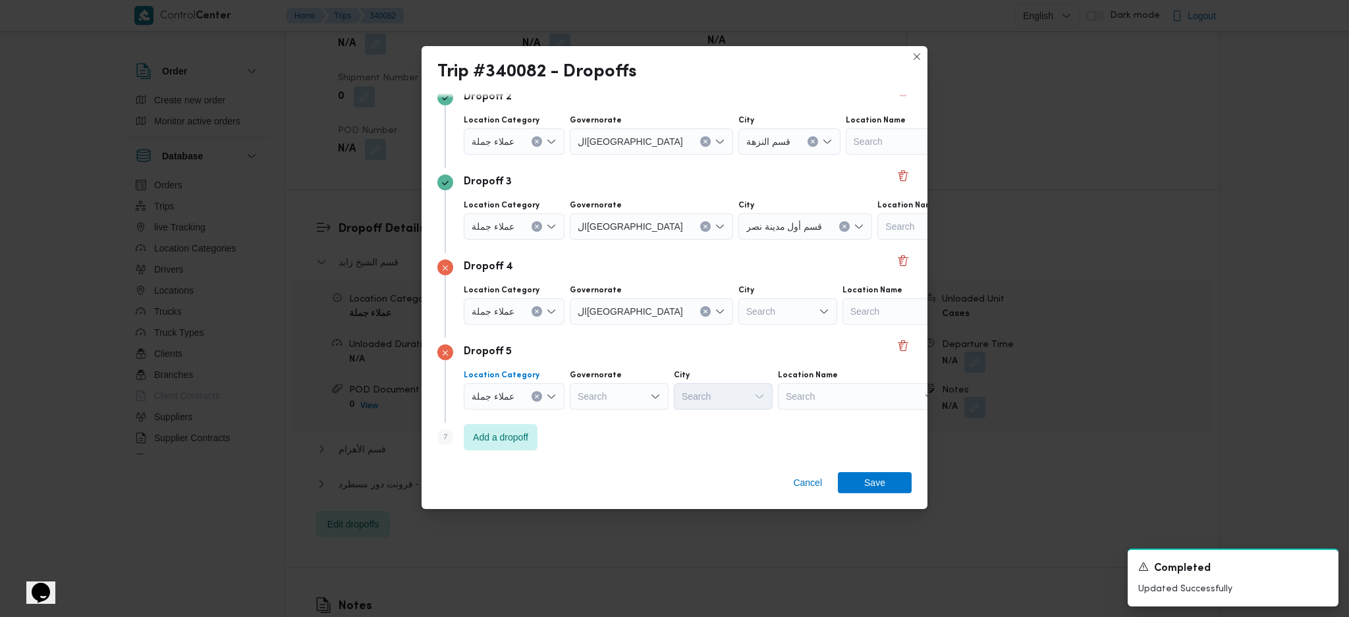
click at [582, 399] on div "Search" at bounding box center [619, 396] width 99 height 26
type input "قاه"
click at [596, 423] on span "ال قاه رة" at bounding box center [625, 420] width 67 height 16
click at [739, 393] on div "Search" at bounding box center [788, 396] width 99 height 26
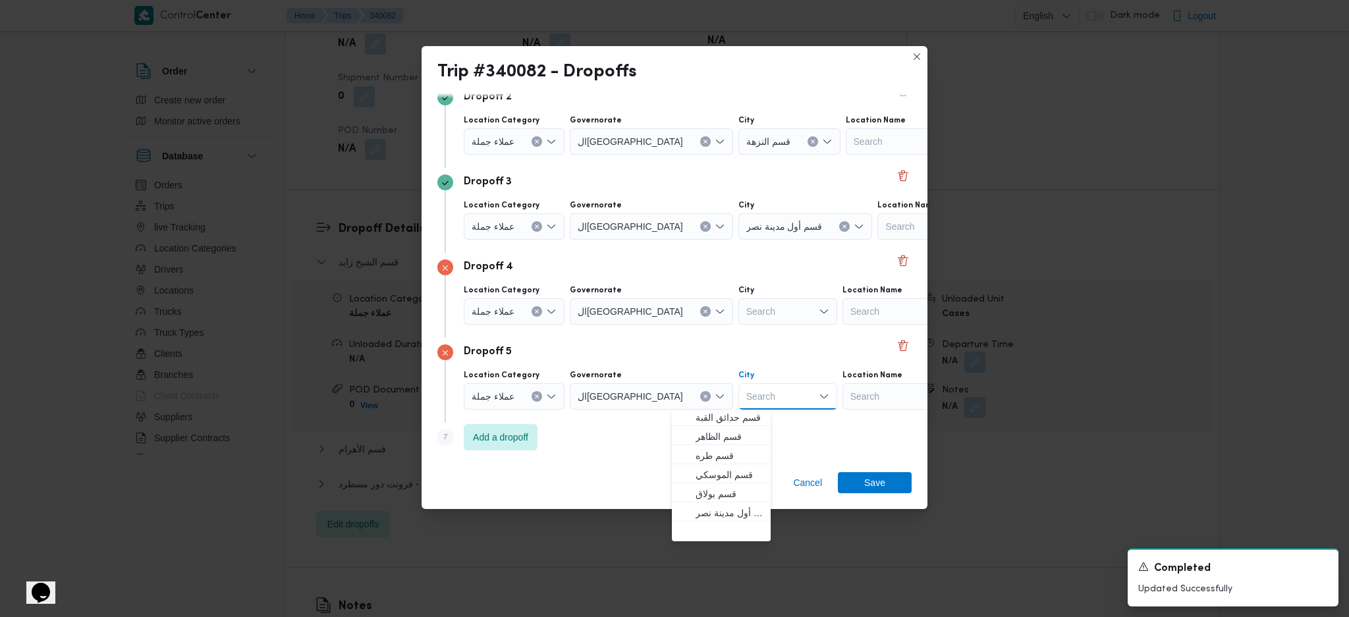
scroll to position [0, 0]
click at [739, 312] on div "Search" at bounding box center [788, 311] width 99 height 26
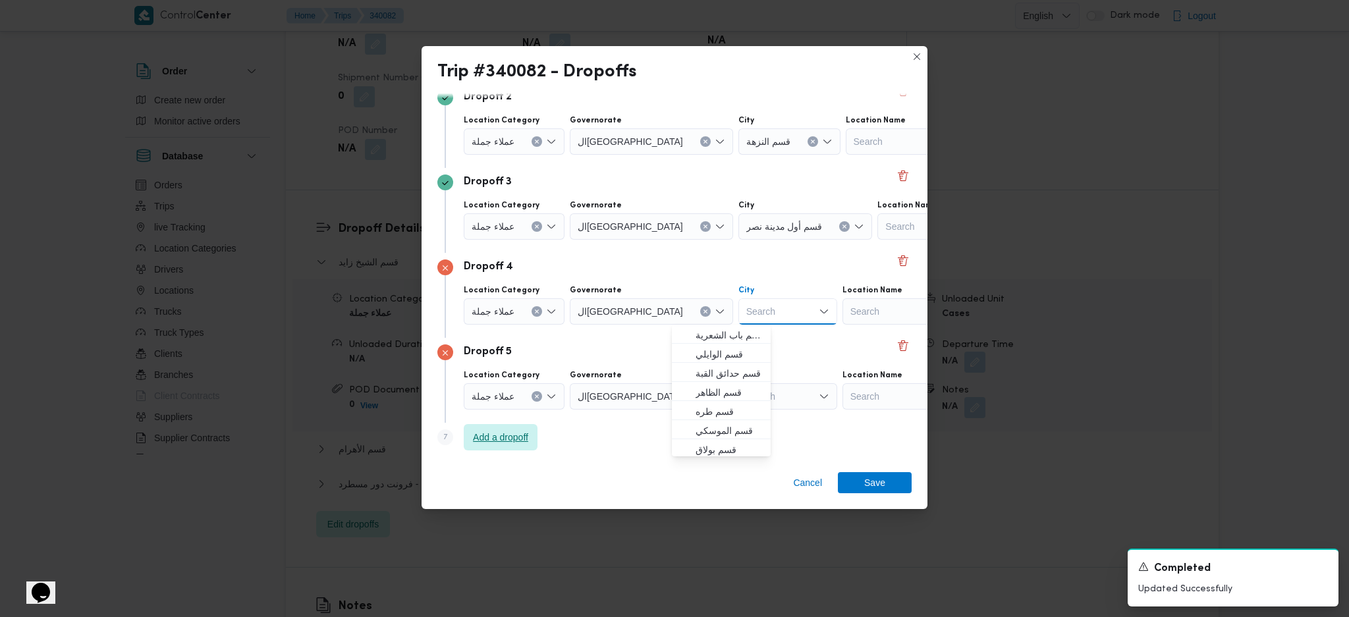
click at [514, 435] on span "Add a dropoff" at bounding box center [500, 438] width 55 height 16
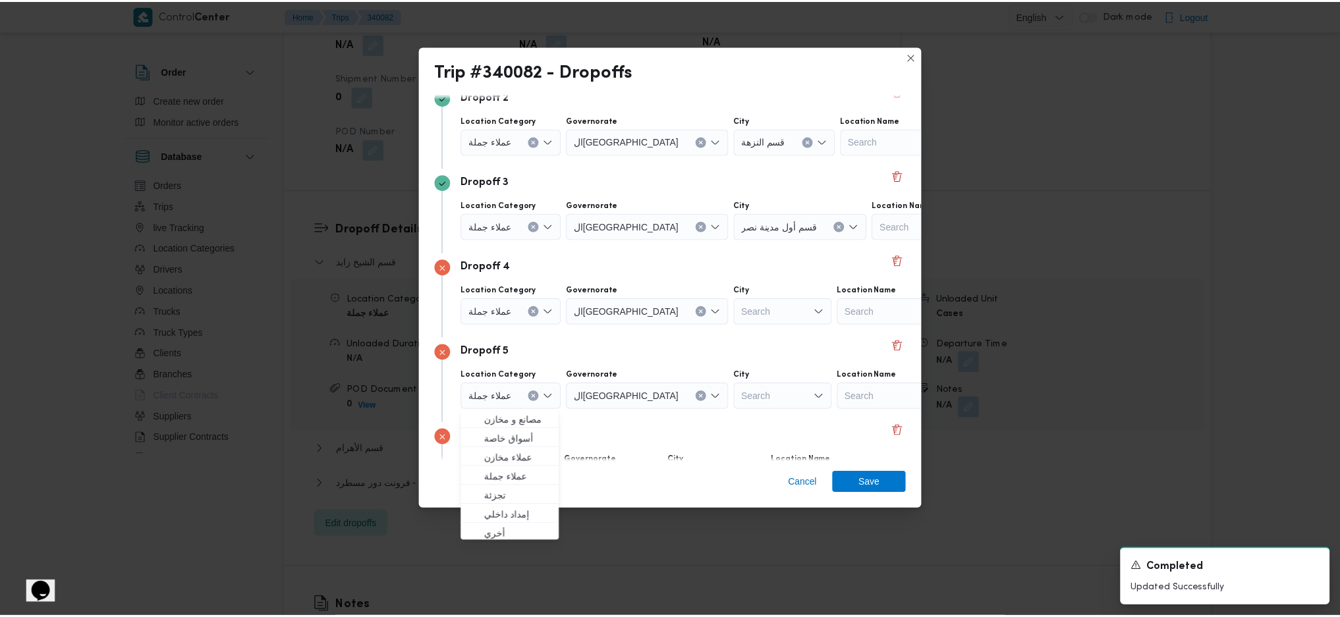
scroll to position [271, 0]
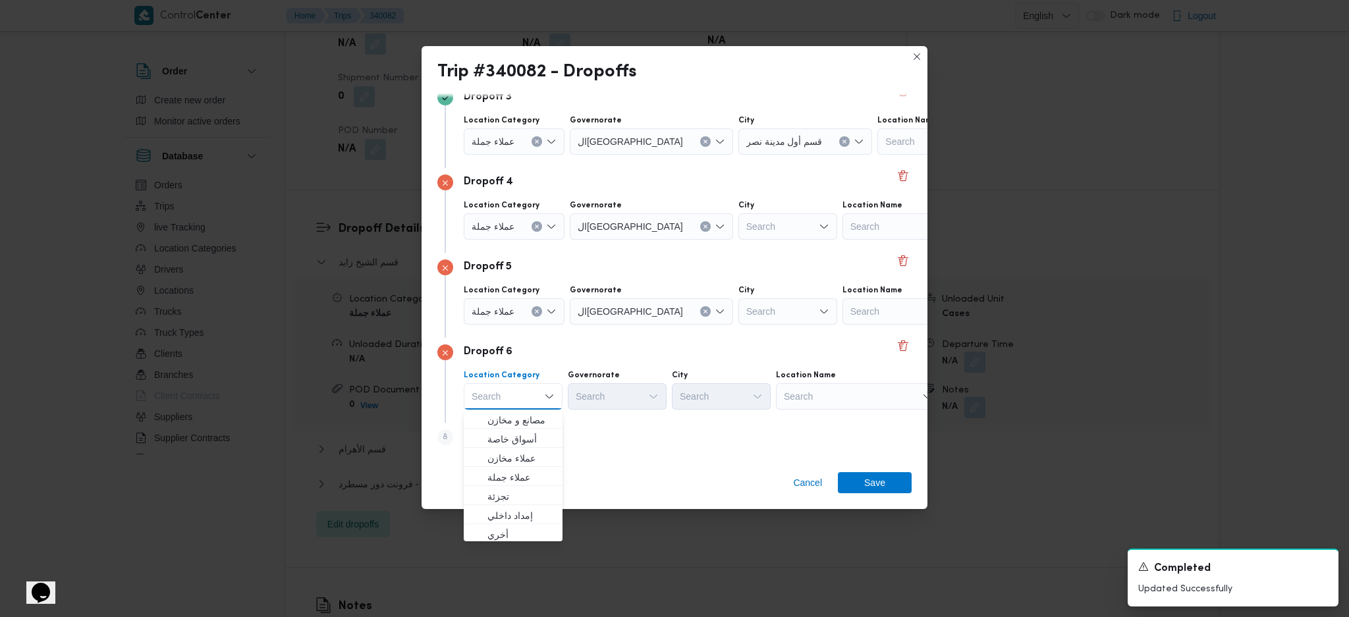
click at [818, 402] on div "Search" at bounding box center [858, 396] width 165 height 26
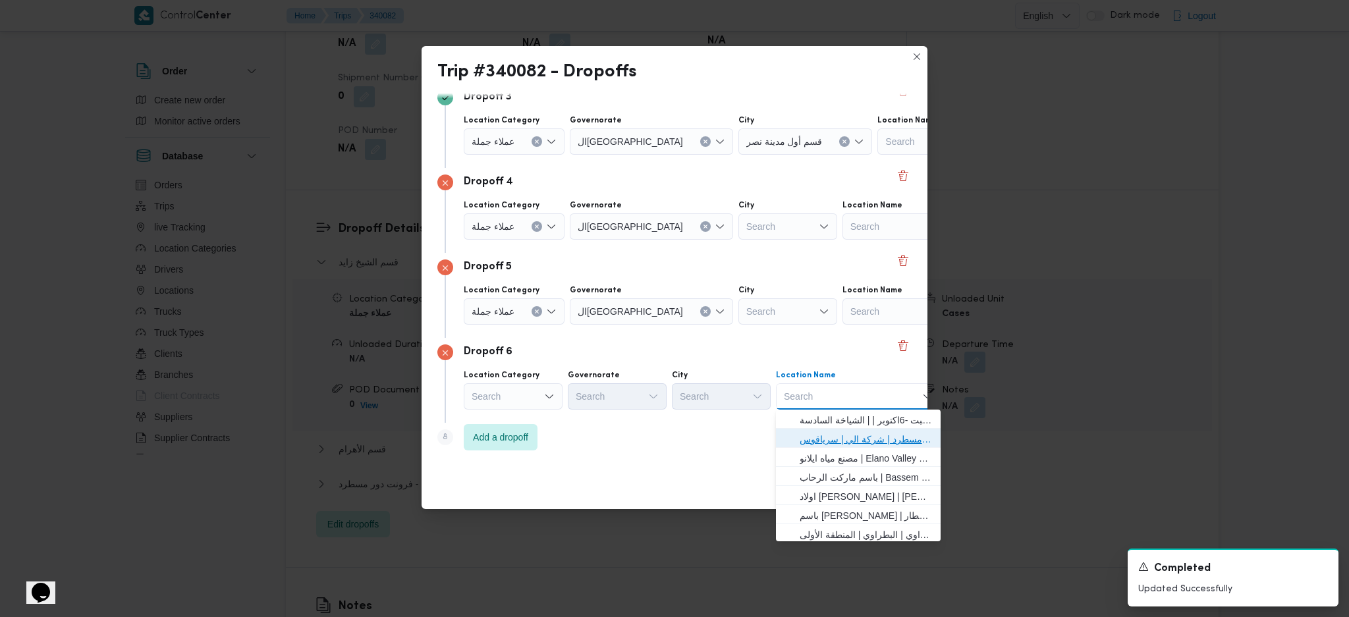
click at [812, 439] on span "فرونت دور مسطرد | شركة الي | سرياقوس" at bounding box center [866, 440] width 133 height 16
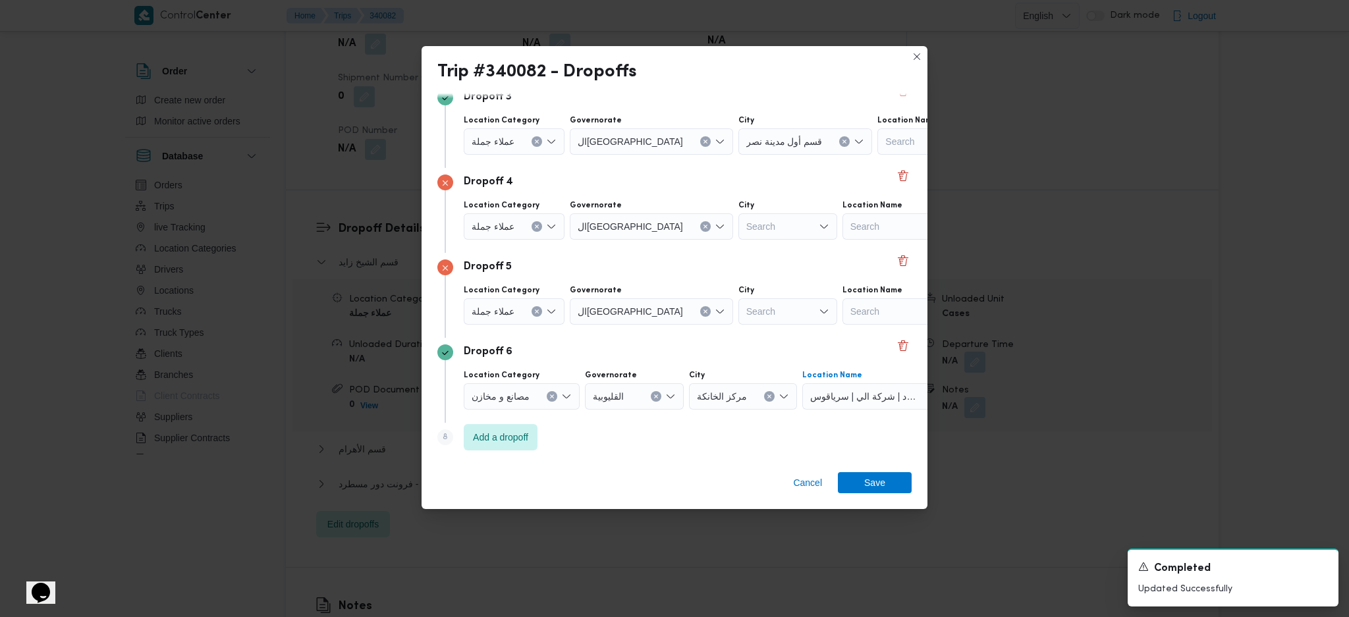
drag, startPoint x: 720, startPoint y: 238, endPoint x: 723, endPoint y: 228, distance: 10.6
click at [739, 237] on div "Search" at bounding box center [788, 226] width 99 height 26
type input "[PERSON_NAME]"
click at [720, 254] on span "قسم السيدة زين ب" at bounding box center [729, 250] width 67 height 16
click at [739, 311] on div "Search" at bounding box center [788, 311] width 99 height 26
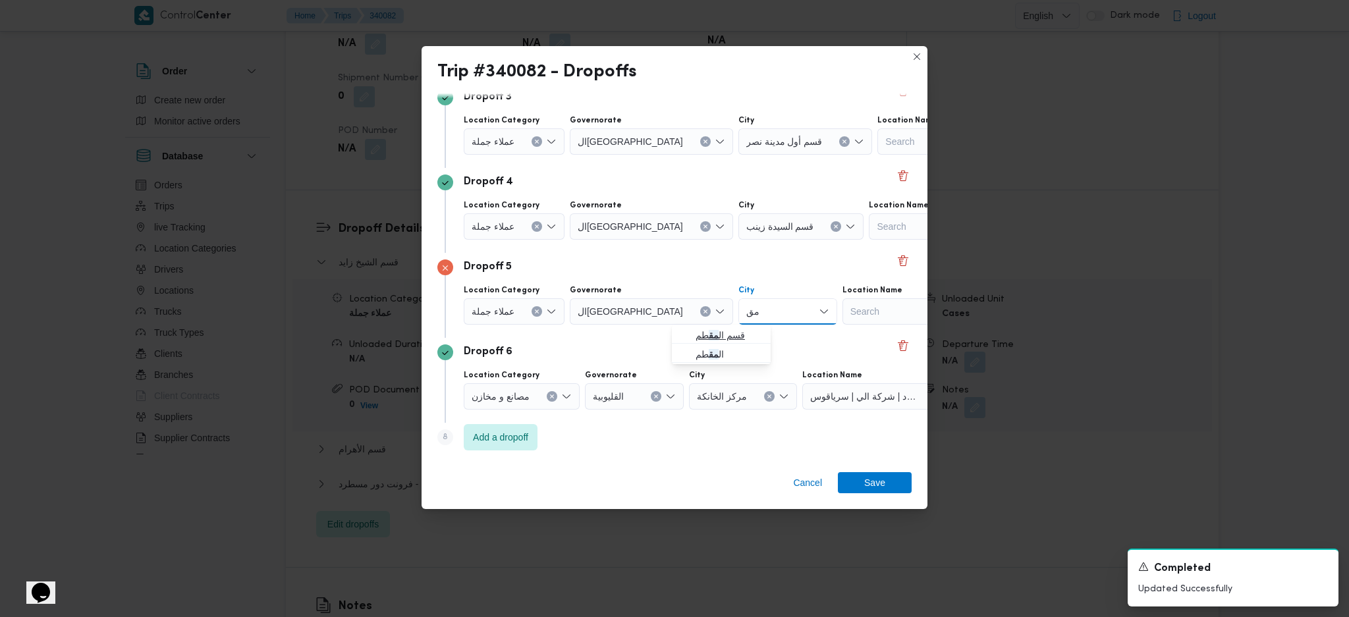
type input "مق"
drag, startPoint x: 686, startPoint y: 333, endPoint x: 825, endPoint y: 443, distance: 177.7
click at [686, 333] on icon "button" at bounding box center [685, 335] width 11 height 11
click at [863, 492] on span "Save" at bounding box center [875, 482] width 74 height 21
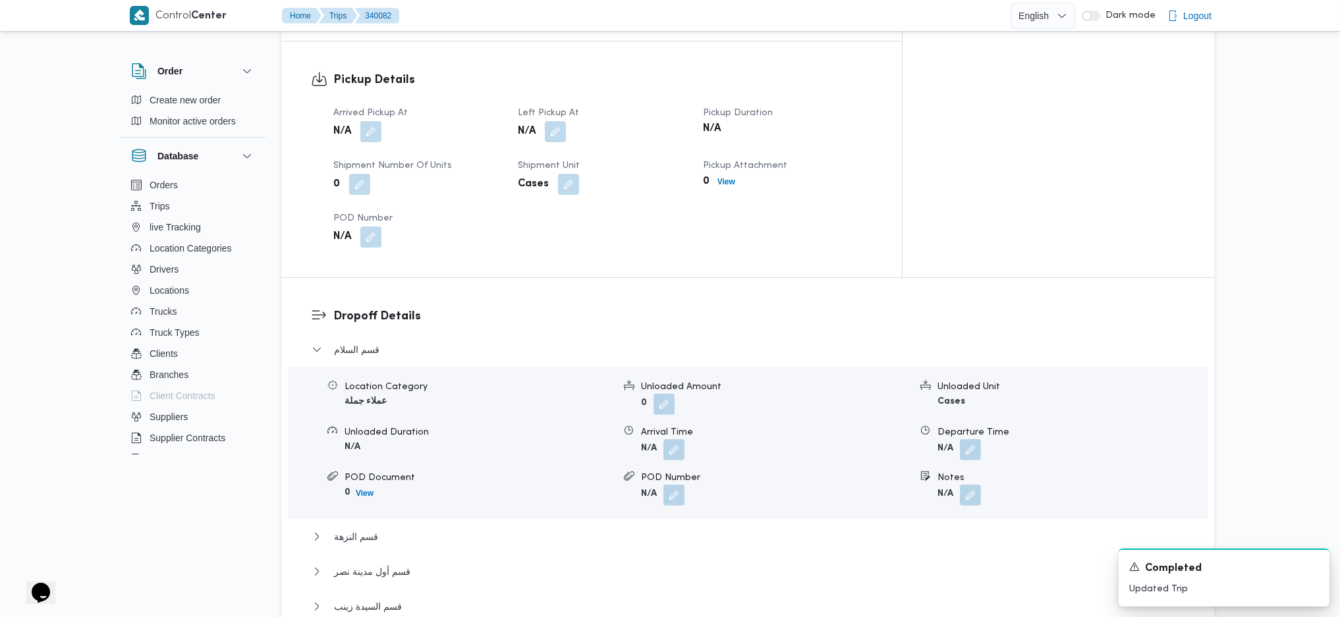
scroll to position [702, 0]
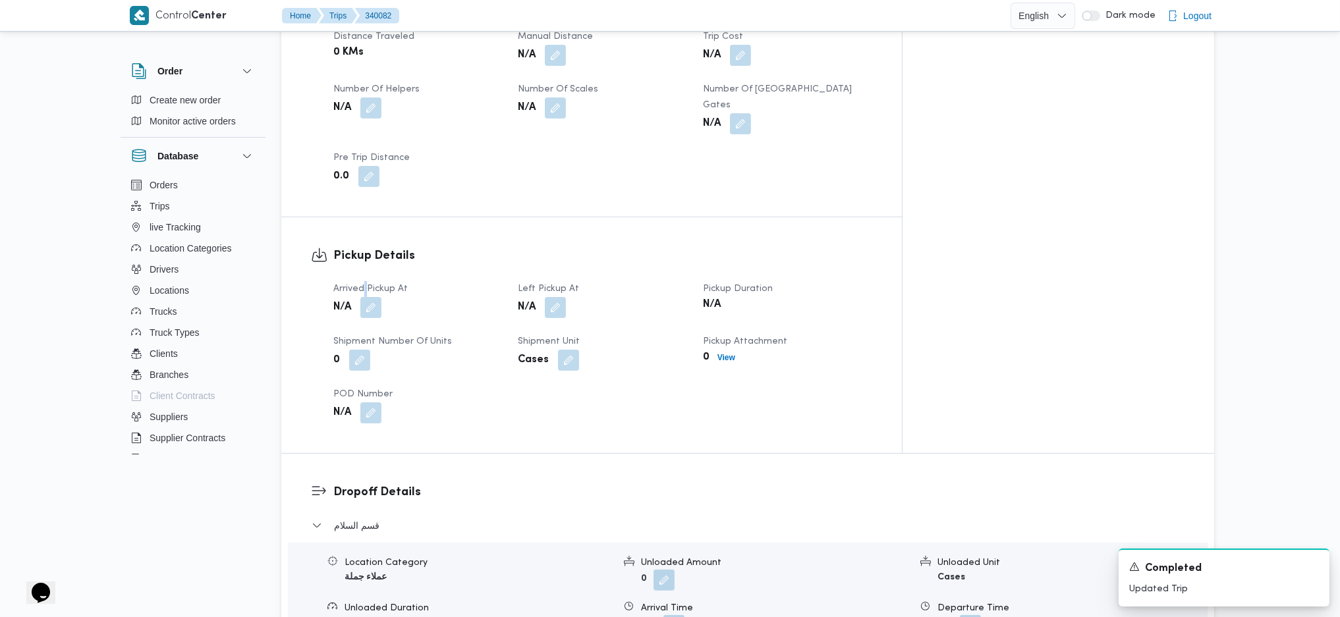
click at [366, 285] on span "Arrived Pickup At" at bounding box center [370, 289] width 74 height 9
click at [376, 297] on button "button" at bounding box center [370, 307] width 21 height 21
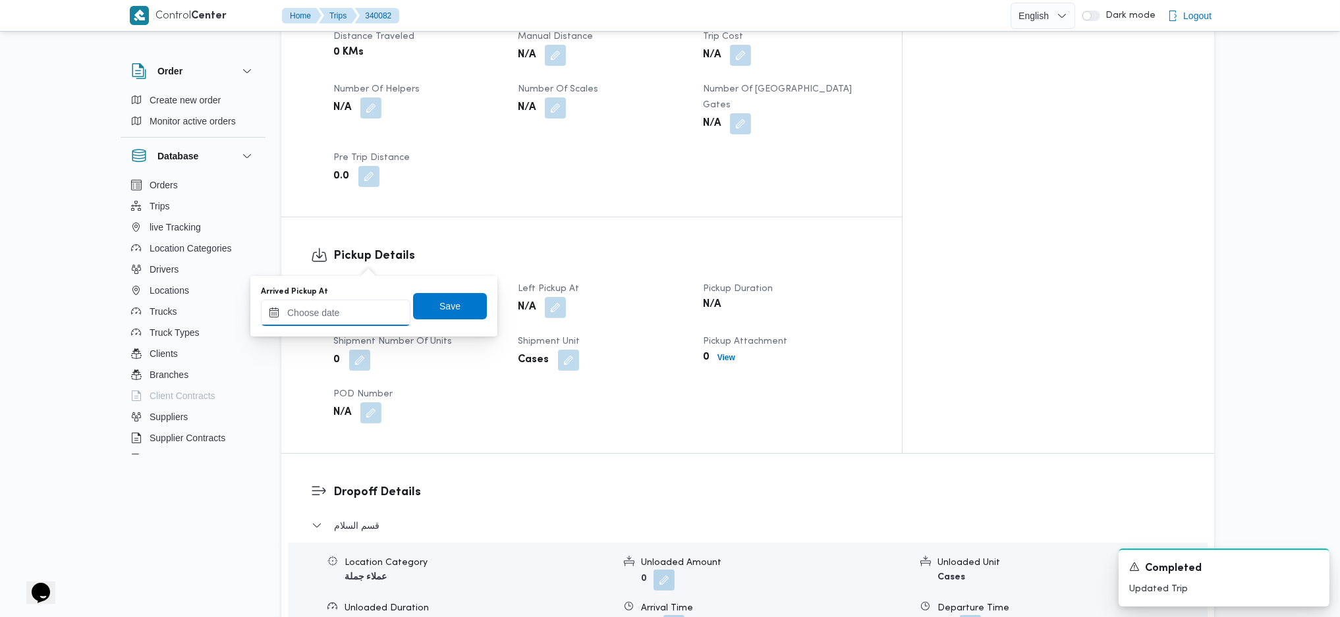
click at [345, 311] on input "Arrived Pickup At" at bounding box center [336, 313] width 150 height 26
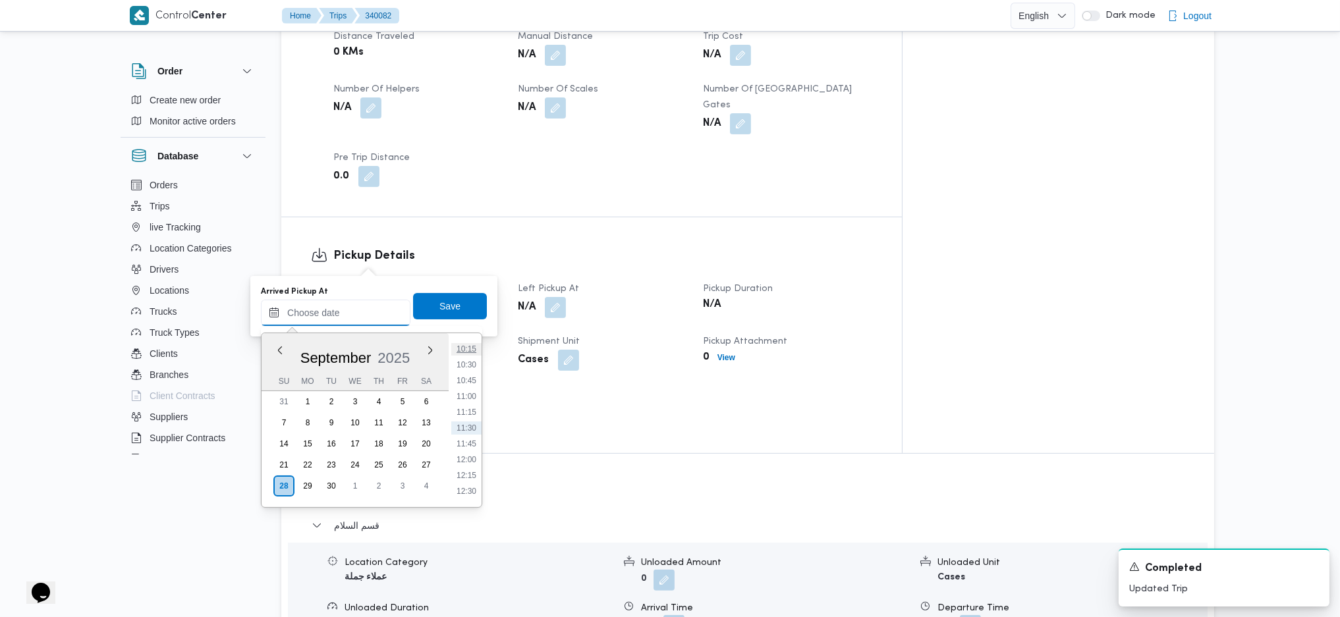
scroll to position [474, 0]
click at [468, 345] on li "07:30" at bounding box center [466, 350] width 30 height 13
type input "[DATE] 07:30"
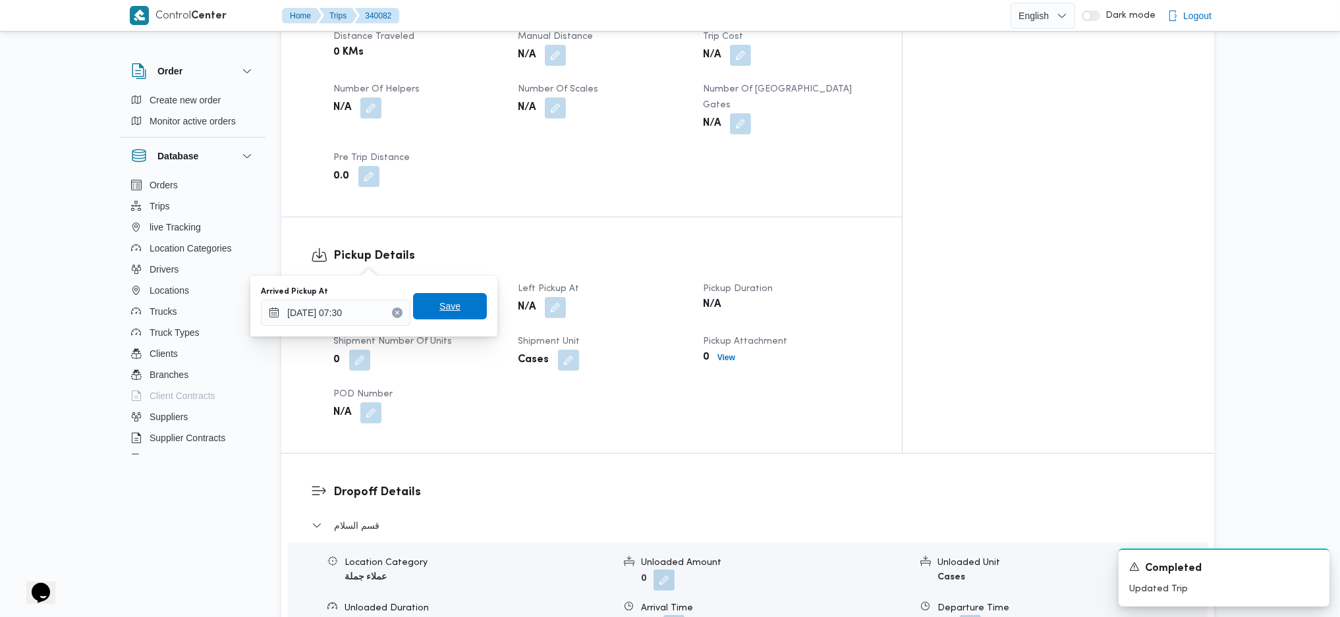
click at [441, 306] on span "Save" at bounding box center [450, 306] width 21 height 16
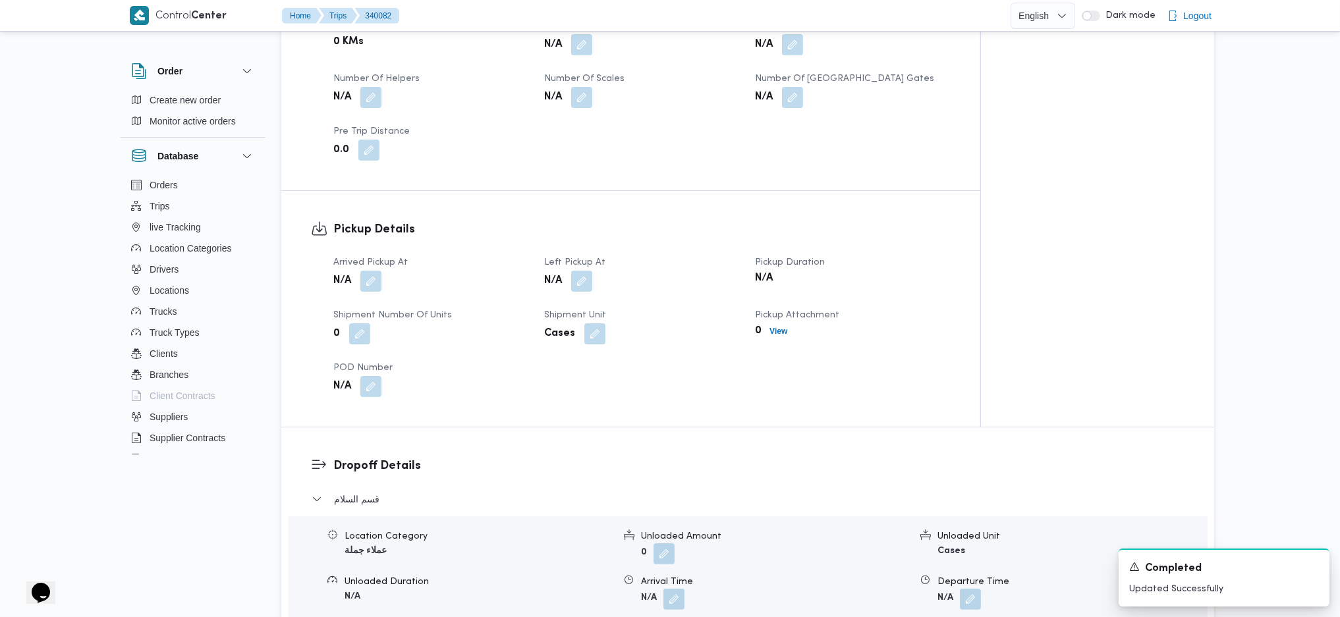
click at [596, 270] on div "N/A" at bounding box center [642, 282] width 198 height 24
click at [577, 270] on button "button" at bounding box center [581, 280] width 21 height 21
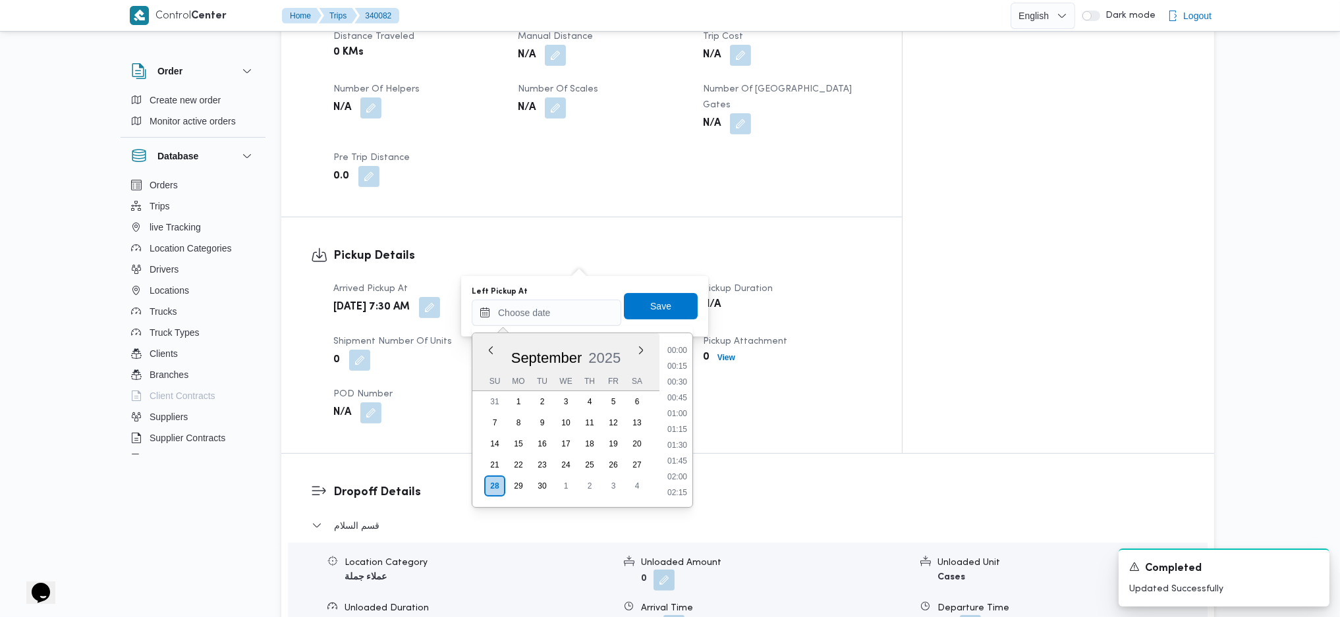
click at [550, 306] on input "Left Pickup At" at bounding box center [547, 313] width 150 height 26
drag, startPoint x: 681, startPoint y: 364, endPoint x: 681, endPoint y: 356, distance: 7.9
click at [681, 364] on ul "00:00 00:15 00:30 00:45 01:00 01:15 01:30 01:45 02:00 02:15 02:30 02:45 03:00 0…" at bounding box center [677, 420] width 30 height 153
click at [681, 356] on li "09:00" at bounding box center [677, 357] width 30 height 13
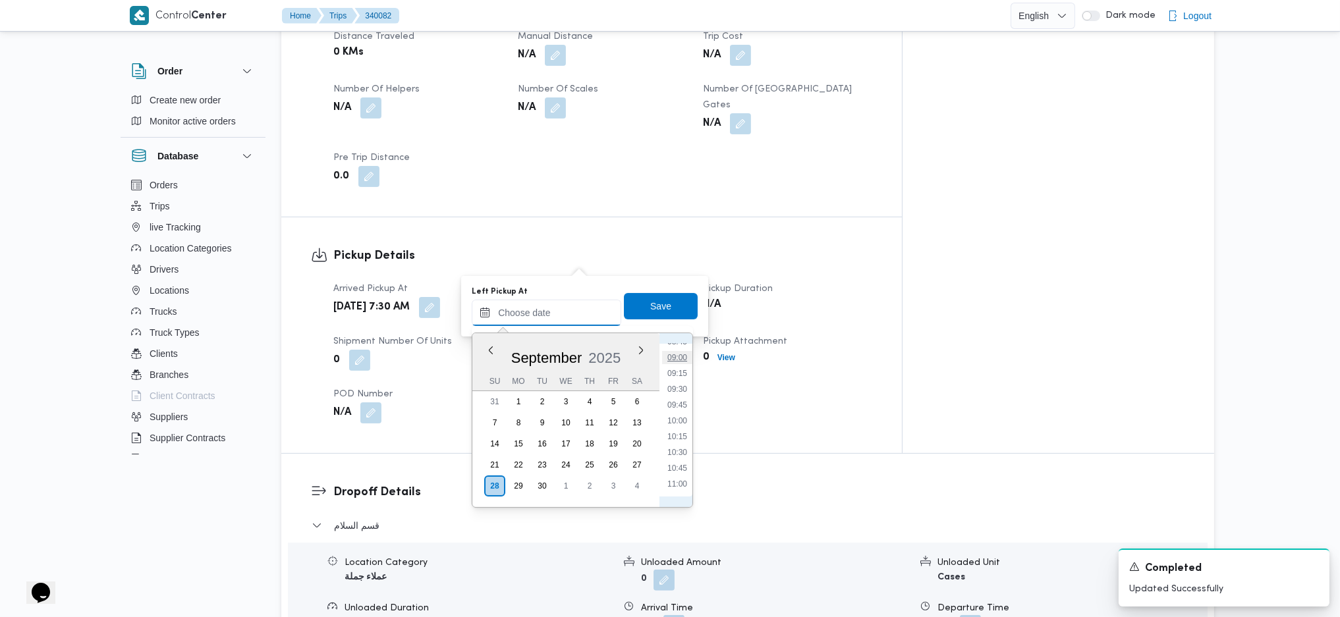
type input "[DATE] 09:00"
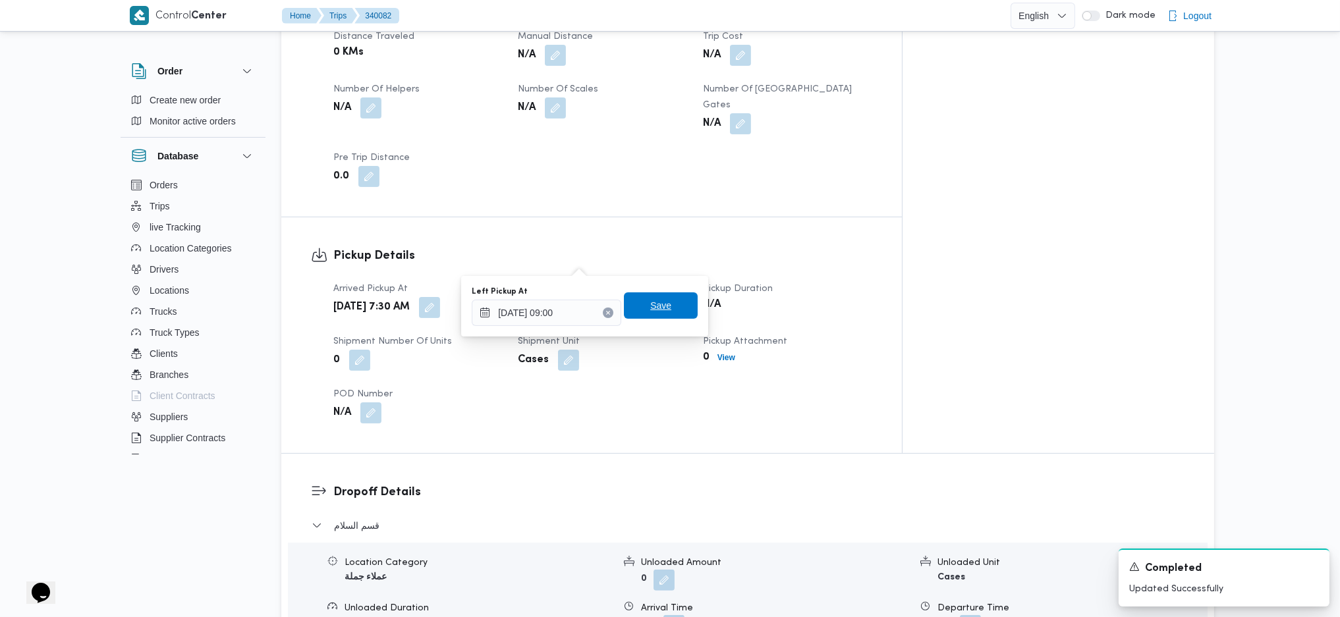
click at [660, 313] on span "Save" at bounding box center [661, 306] width 74 height 26
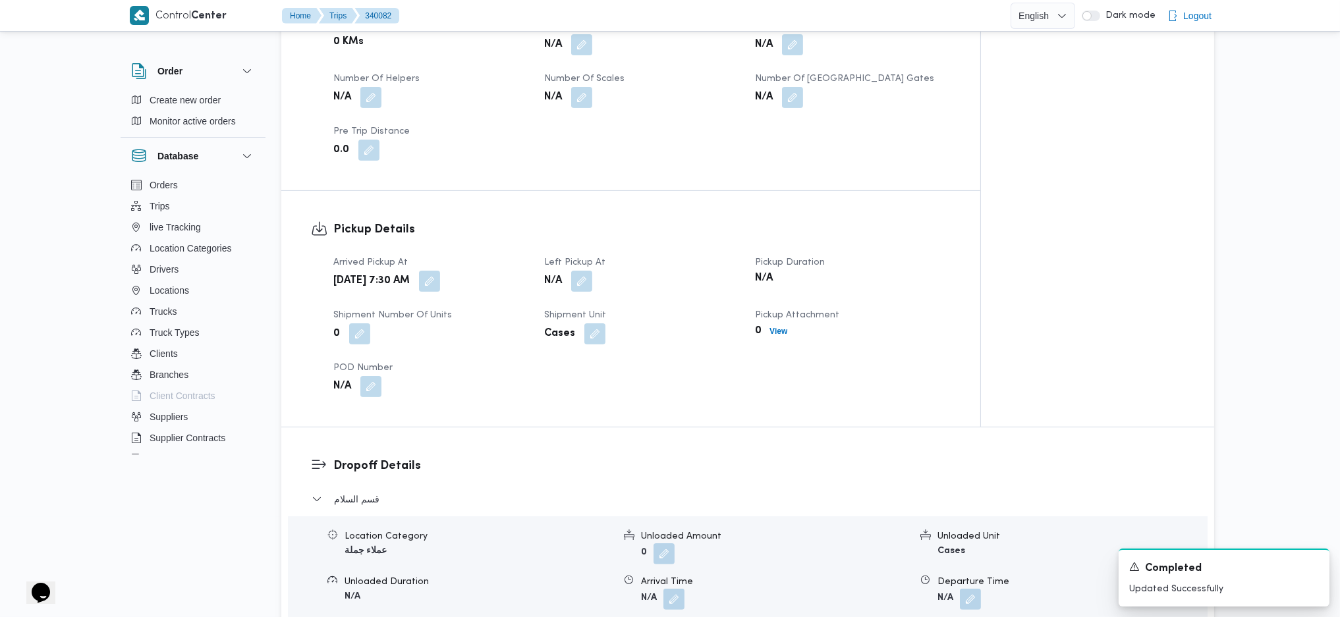
scroll to position [1054, 0]
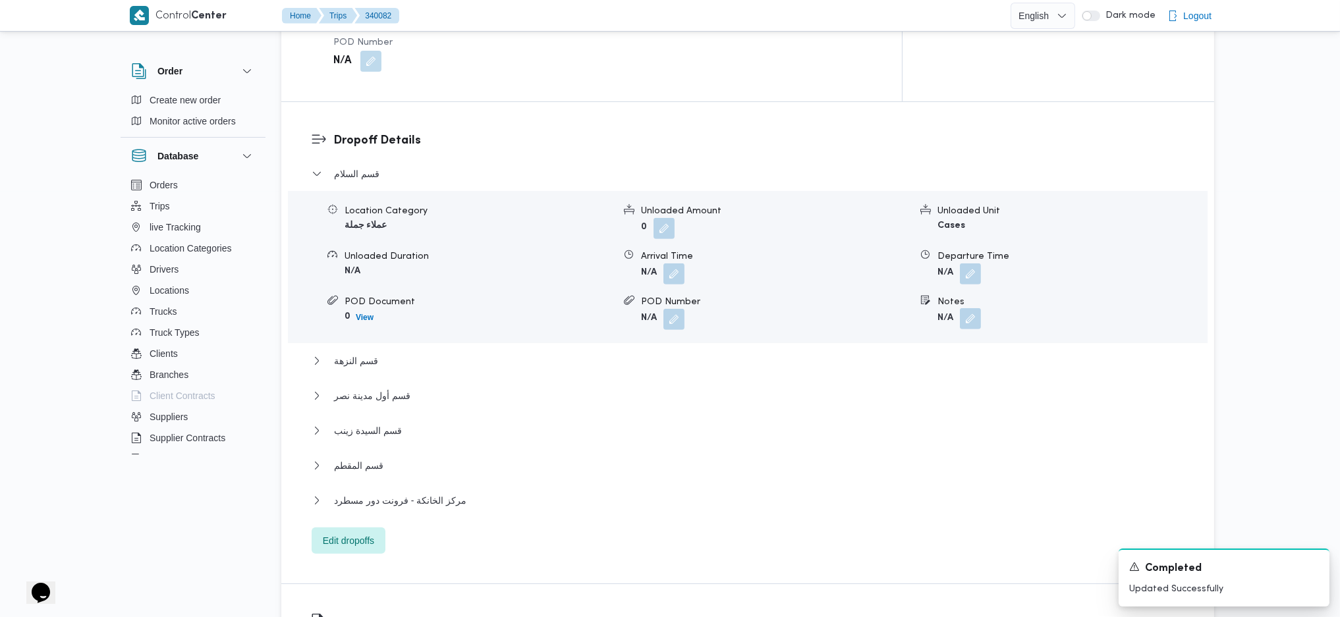
click at [969, 308] on button "button" at bounding box center [970, 318] width 21 height 21
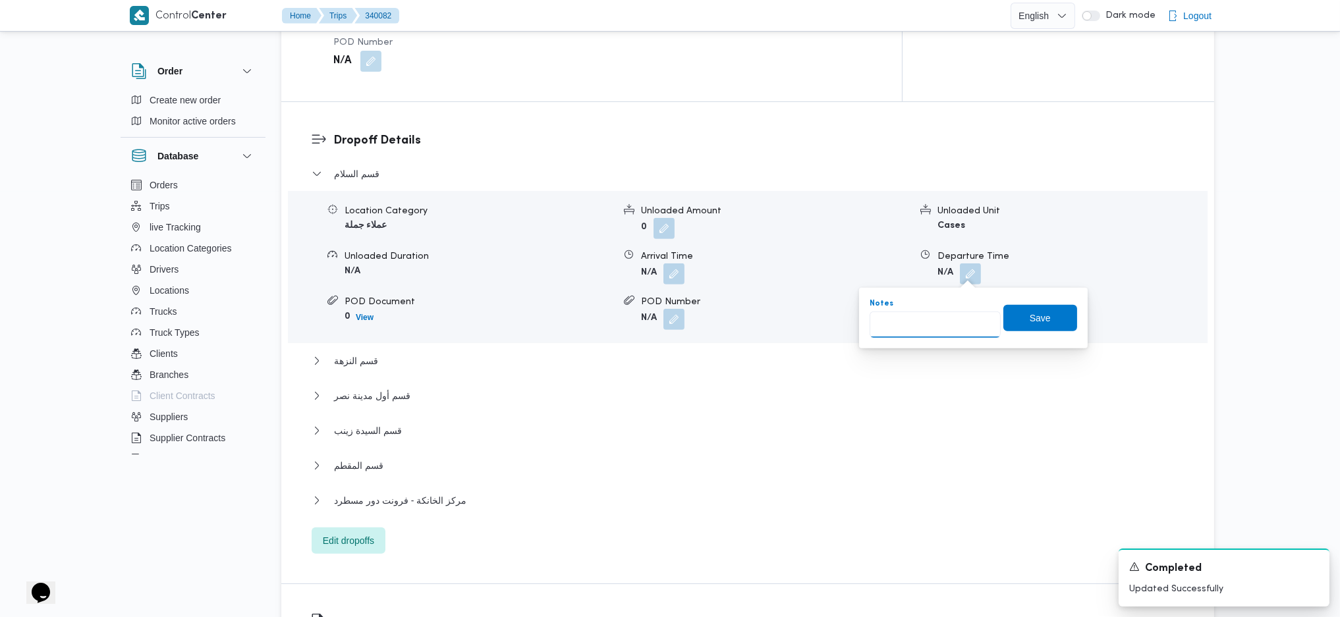
click at [882, 325] on input "Notes" at bounding box center [935, 325] width 131 height 26
click at [932, 335] on input "Notes" at bounding box center [935, 325] width 131 height 26
type input "هايبر موسي"
click at [1030, 315] on span "Save" at bounding box center [1040, 318] width 21 height 16
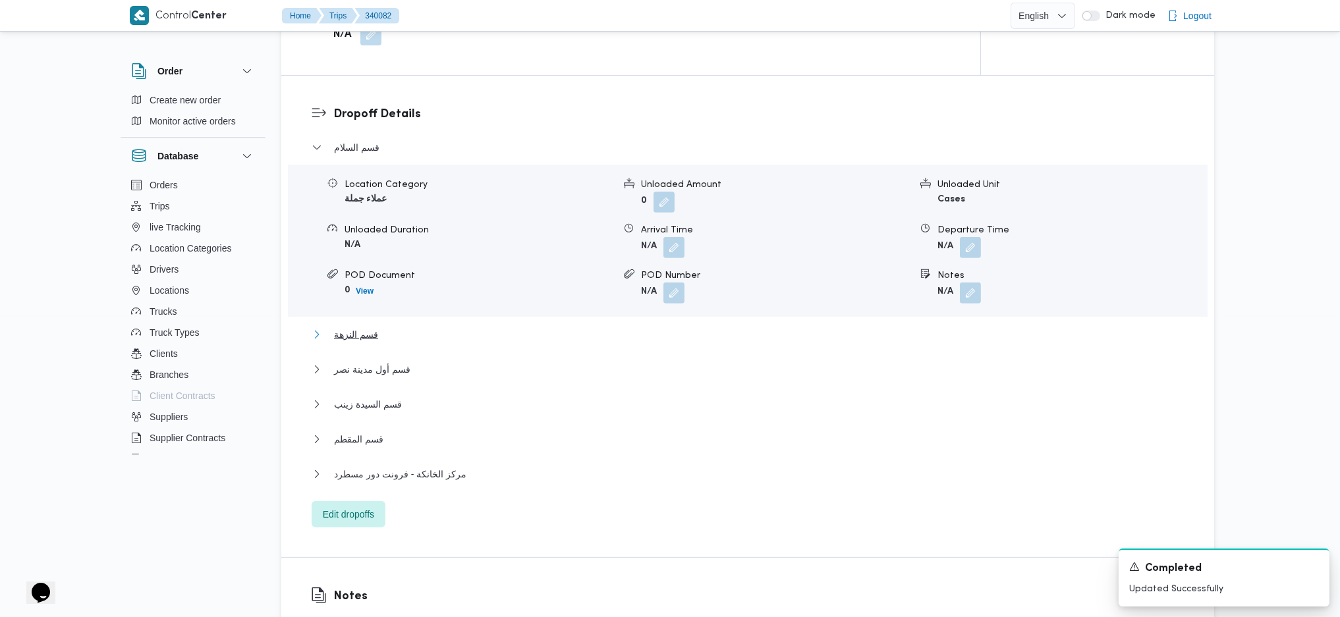
click at [368, 327] on span "قسم النزهة" at bounding box center [356, 335] width 44 height 16
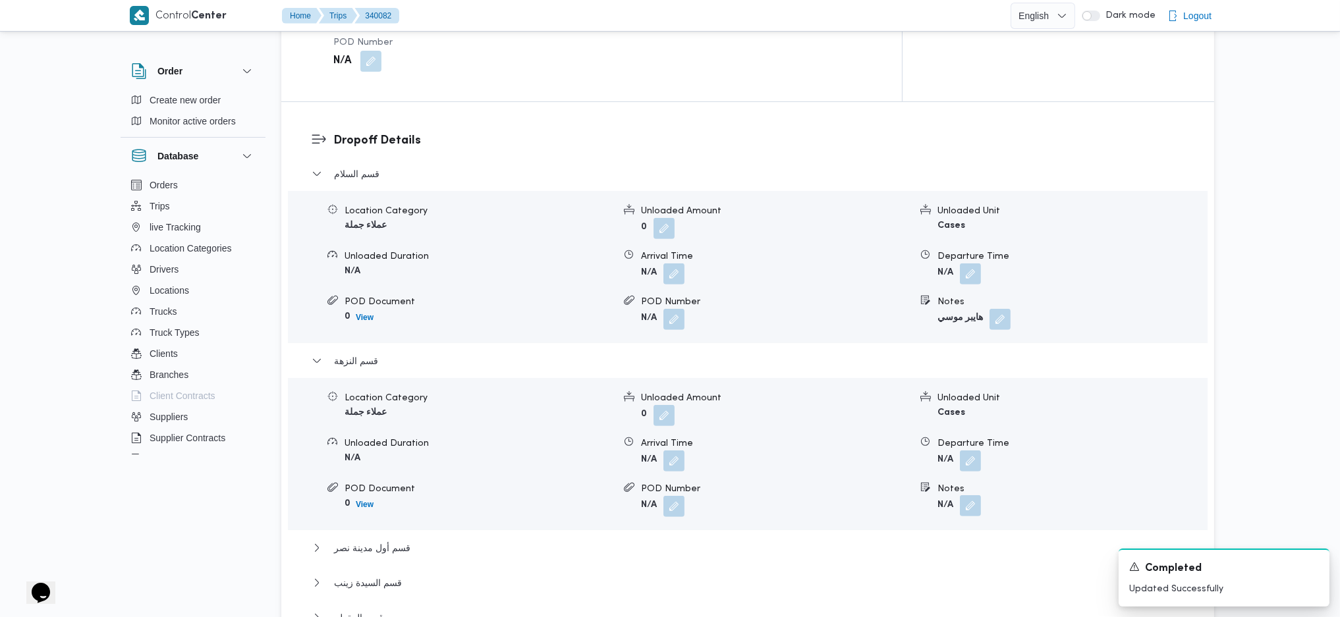
click at [970, 496] on button "button" at bounding box center [970, 506] width 21 height 21
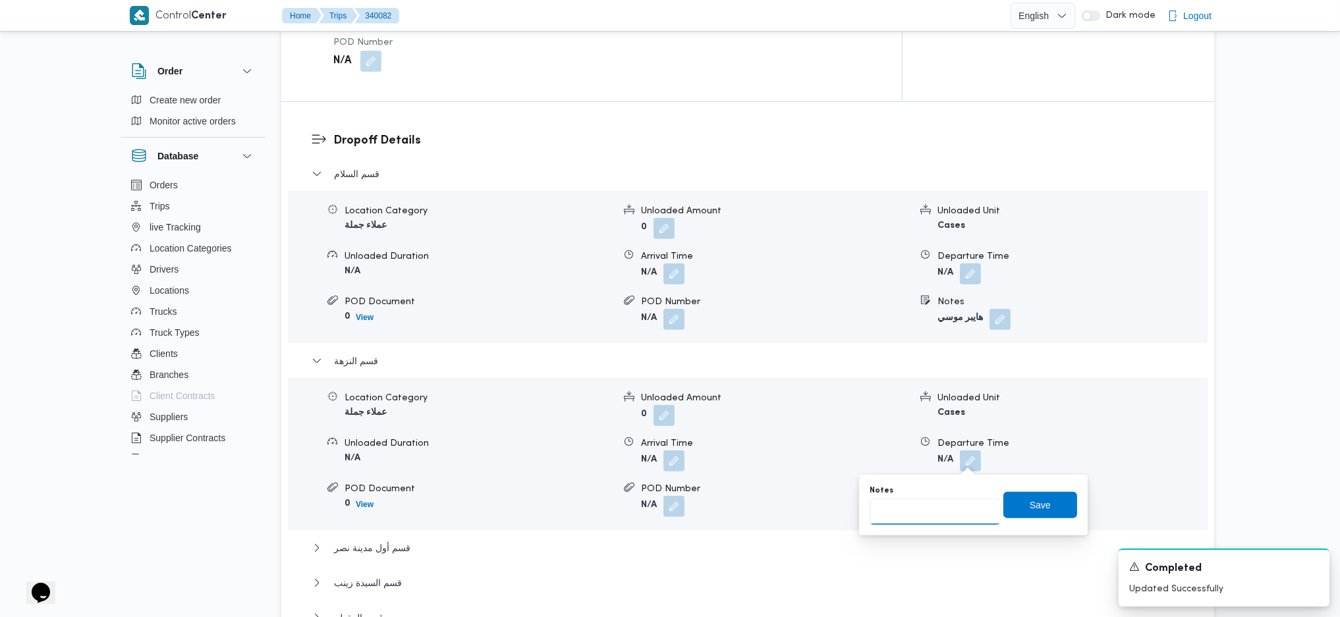
click at [905, 512] on input "Notes" at bounding box center [935, 512] width 131 height 26
type input "الفرجانى"
click button "Save" at bounding box center [1041, 505] width 74 height 26
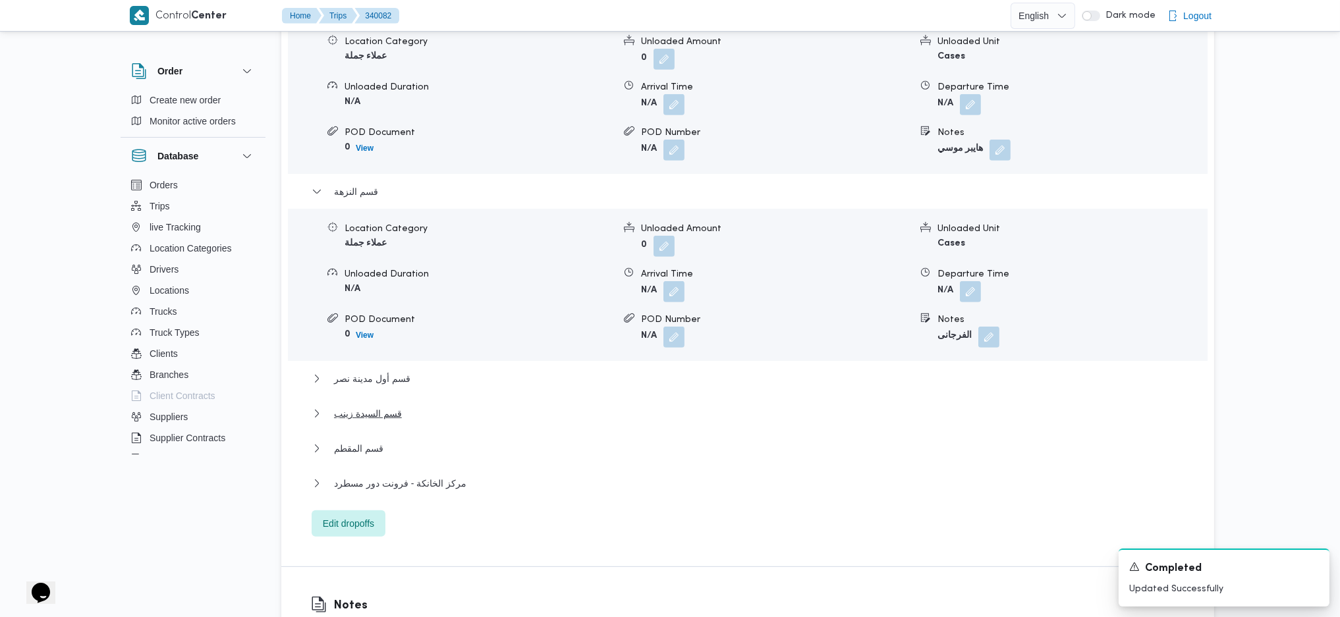
scroll to position [1230, 0]
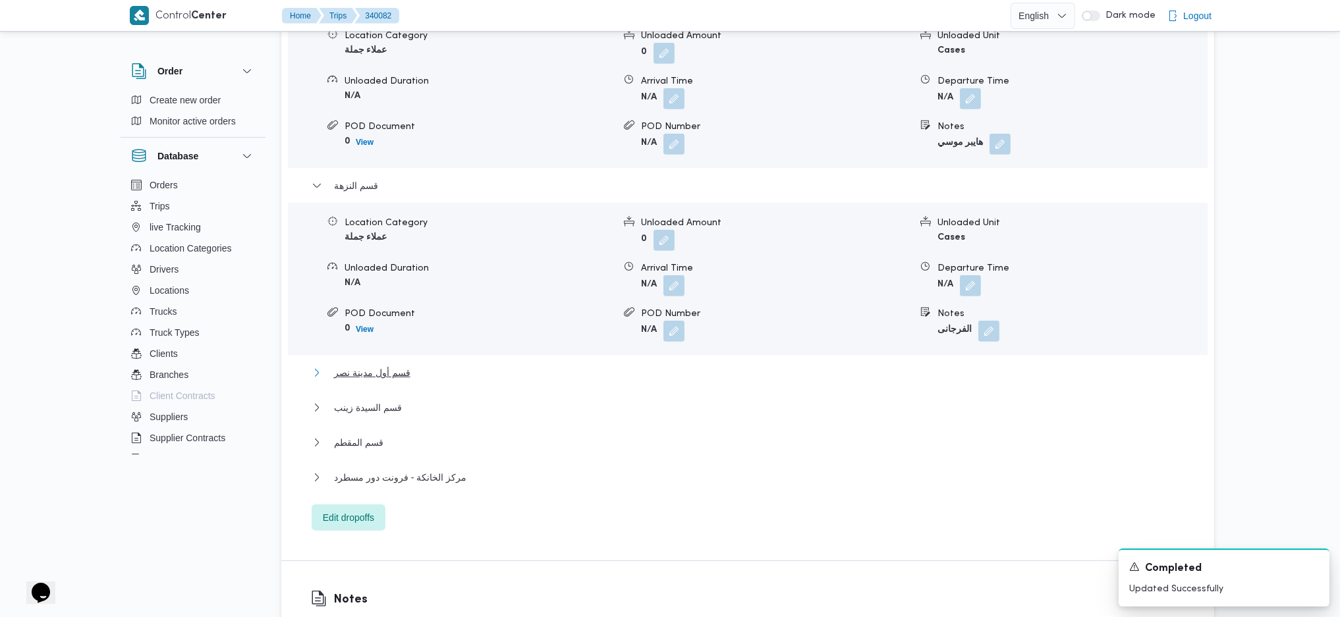
click at [434, 365] on button "قسم أول مدينة نصر" at bounding box center [748, 373] width 873 height 16
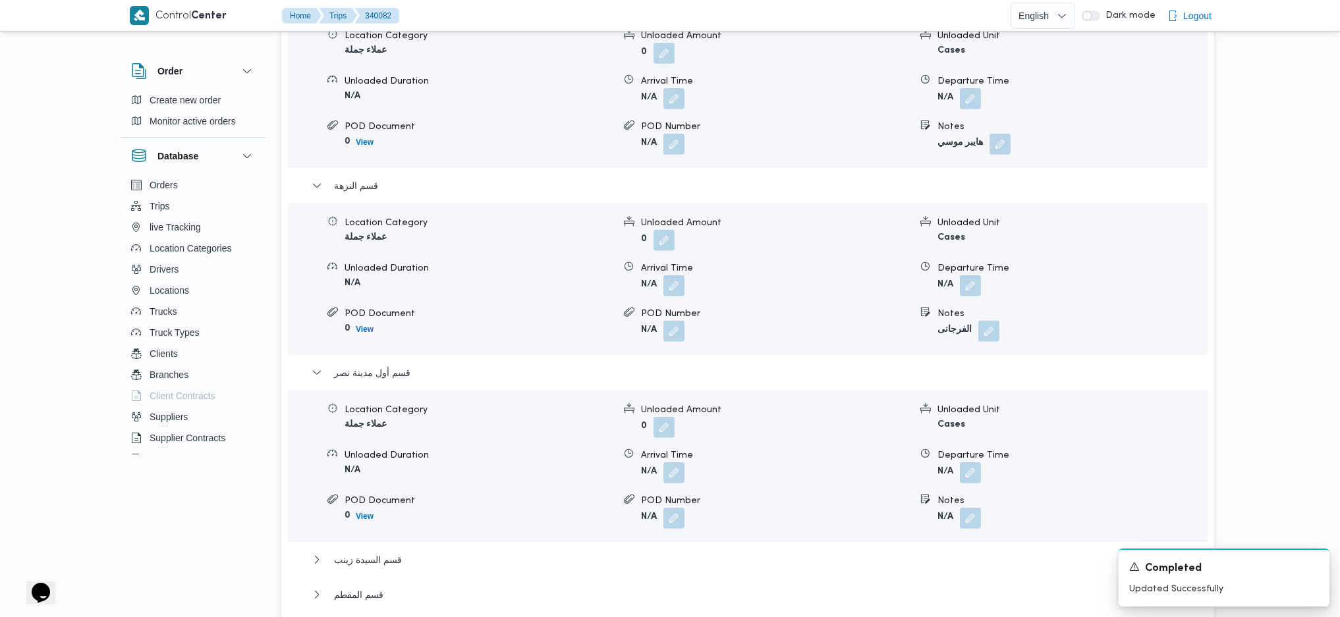
click at [959, 508] on span at bounding box center [967, 518] width 28 height 21
click at [970, 507] on button "button" at bounding box center [970, 517] width 21 height 21
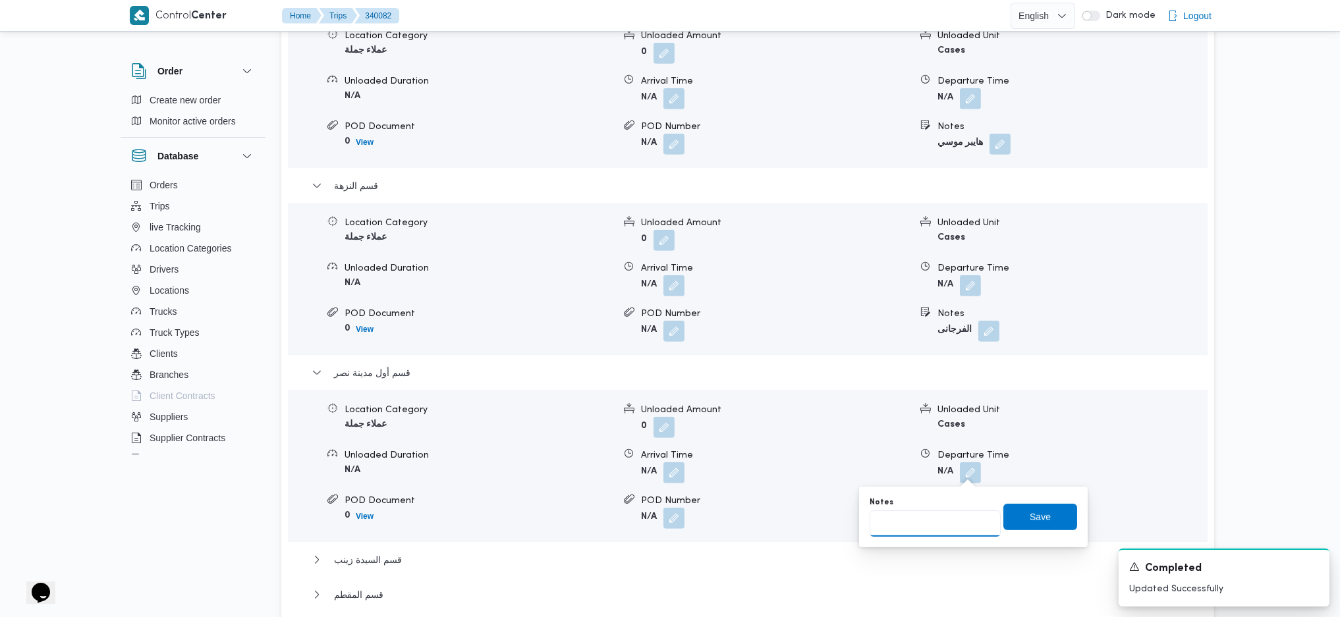
click at [930, 523] on input "Notes" at bounding box center [935, 524] width 131 height 26
type input "رابيت"
click button "Save" at bounding box center [1041, 517] width 74 height 26
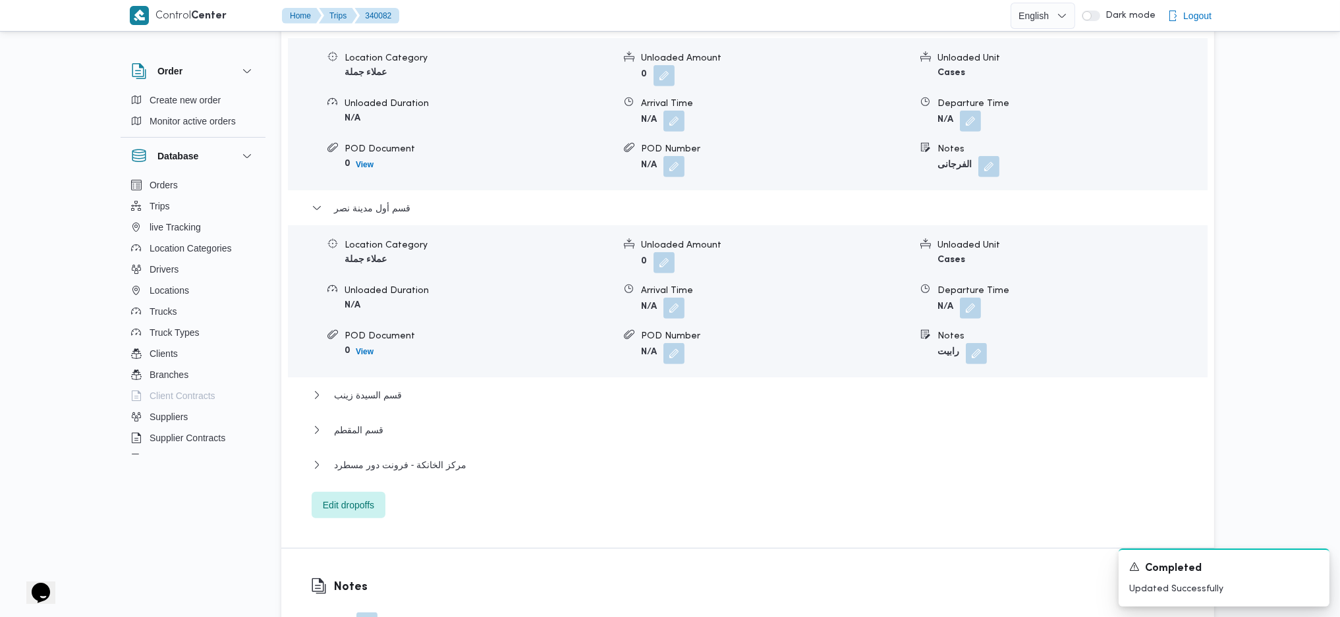
scroll to position [1405, 0]
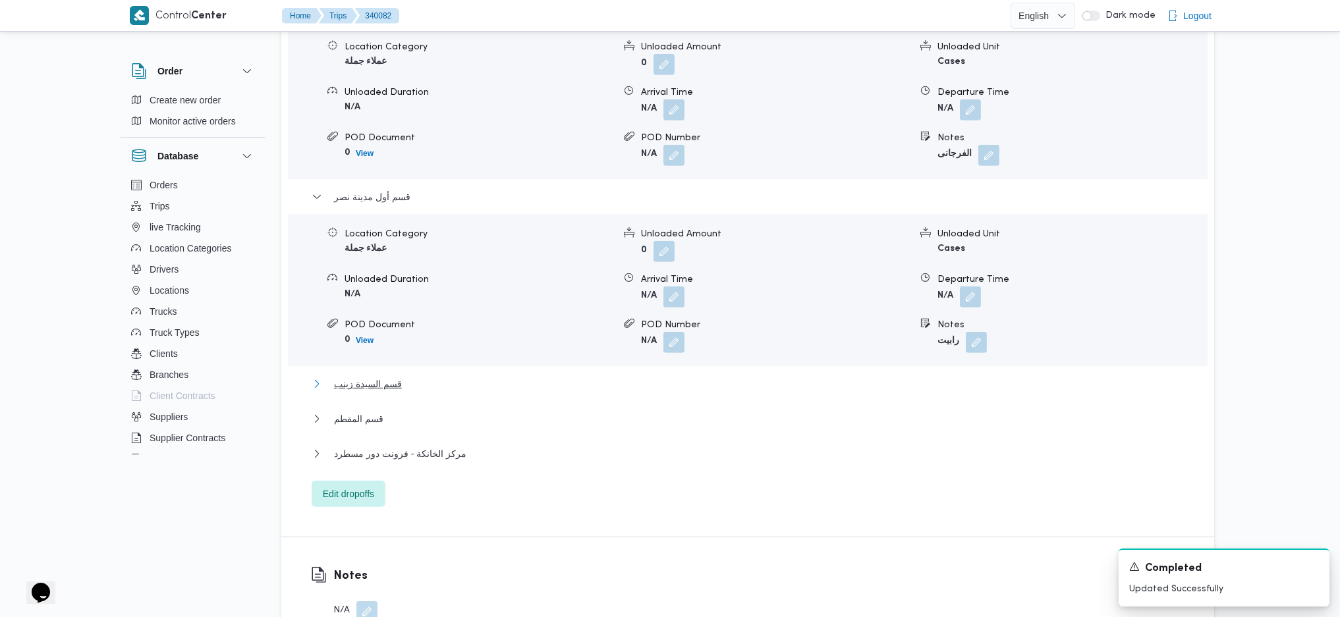
click at [436, 376] on button "قسم السيدة زينب" at bounding box center [748, 384] width 873 height 16
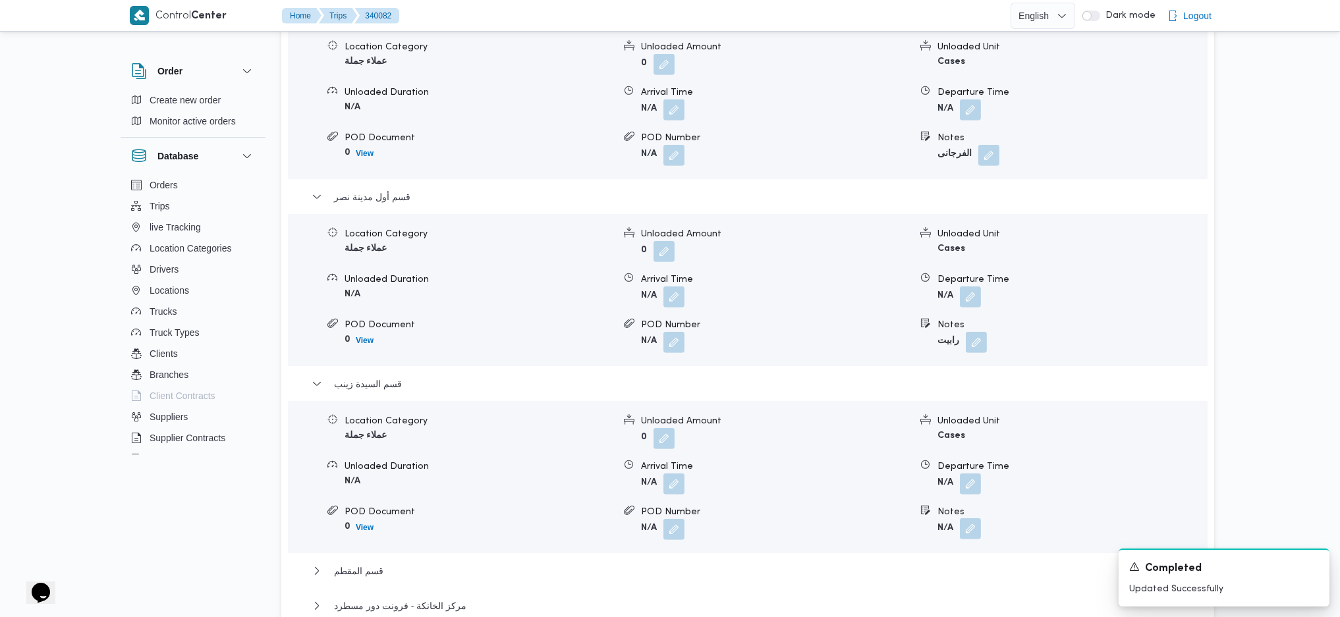
click at [971, 519] on button "button" at bounding box center [970, 529] width 21 height 21
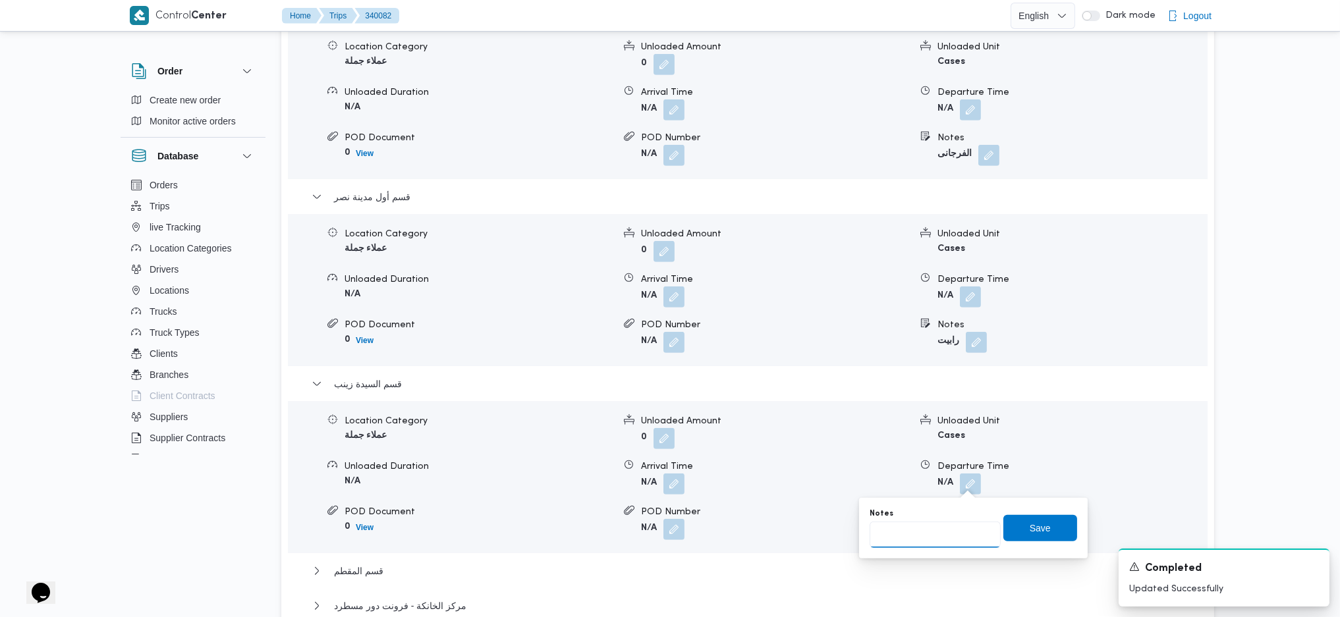
click at [926, 523] on input "Notes" at bounding box center [935, 535] width 131 height 26
type input "جملة ماركت"
click button "Save" at bounding box center [1041, 528] width 74 height 26
click at [416, 523] on button "قسم المقطم" at bounding box center [748, 571] width 873 height 16
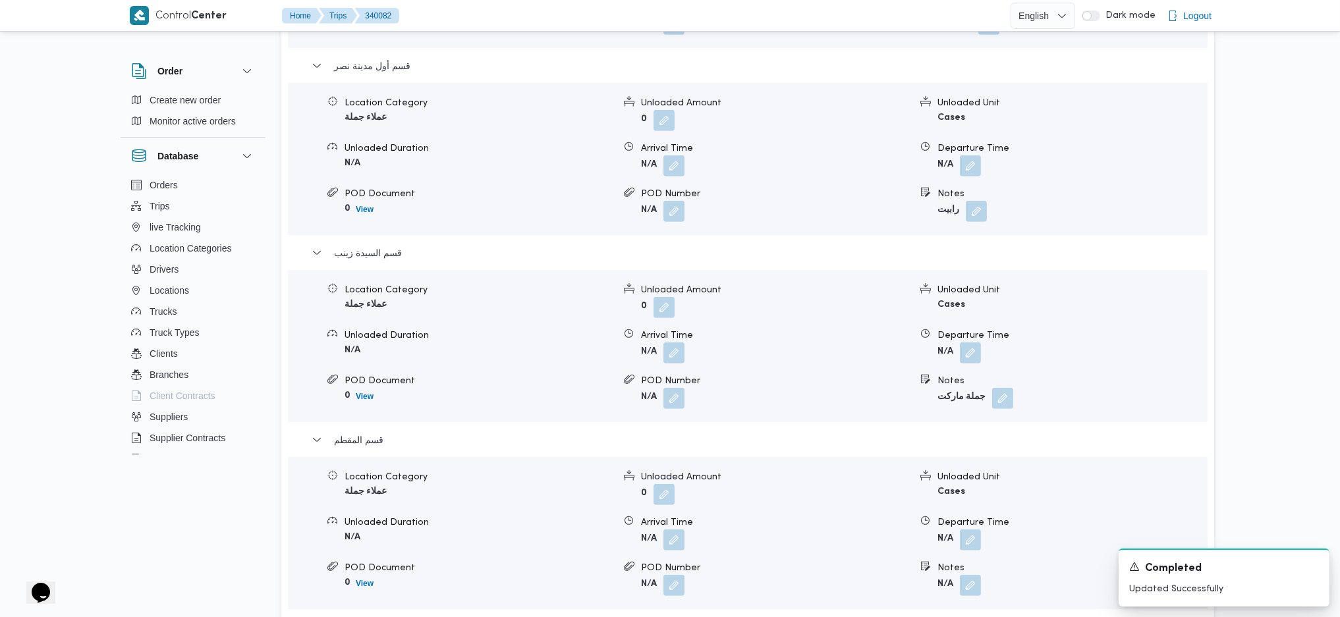
scroll to position [1581, 0]
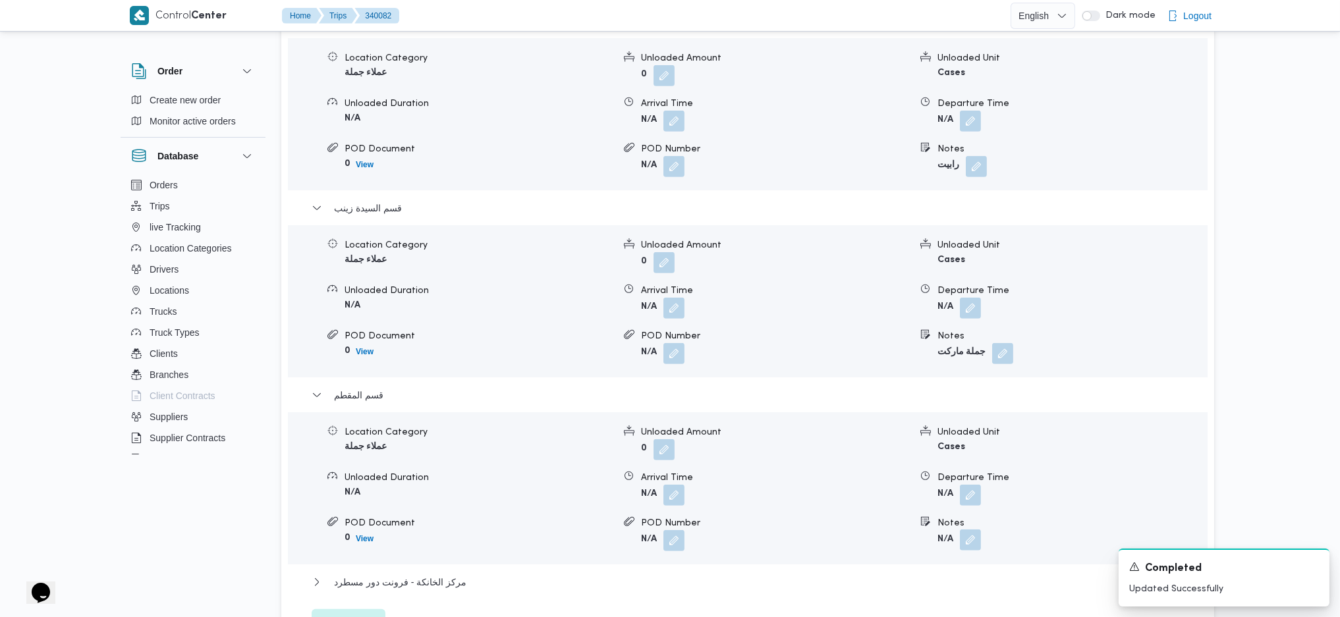
click at [972, 523] on button "button" at bounding box center [970, 540] width 21 height 21
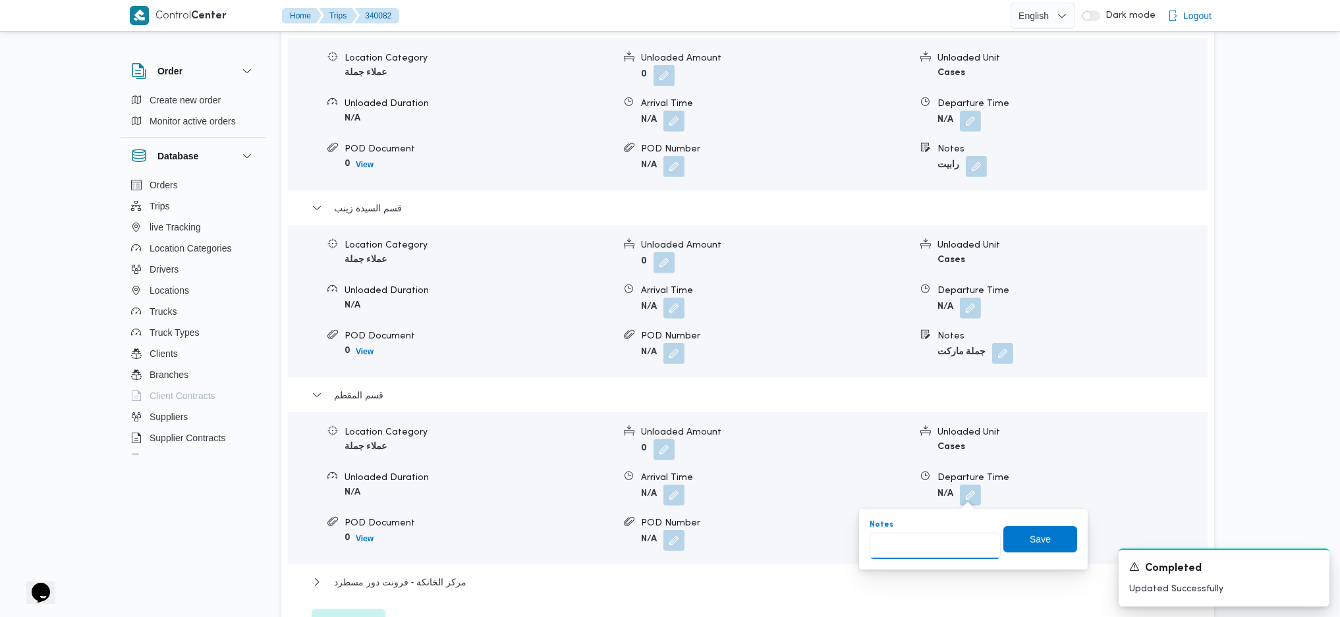
click at [935, 523] on input "Notes" at bounding box center [935, 546] width 131 height 26
type input "رابيت"
click button "Save" at bounding box center [1041, 539] width 74 height 26
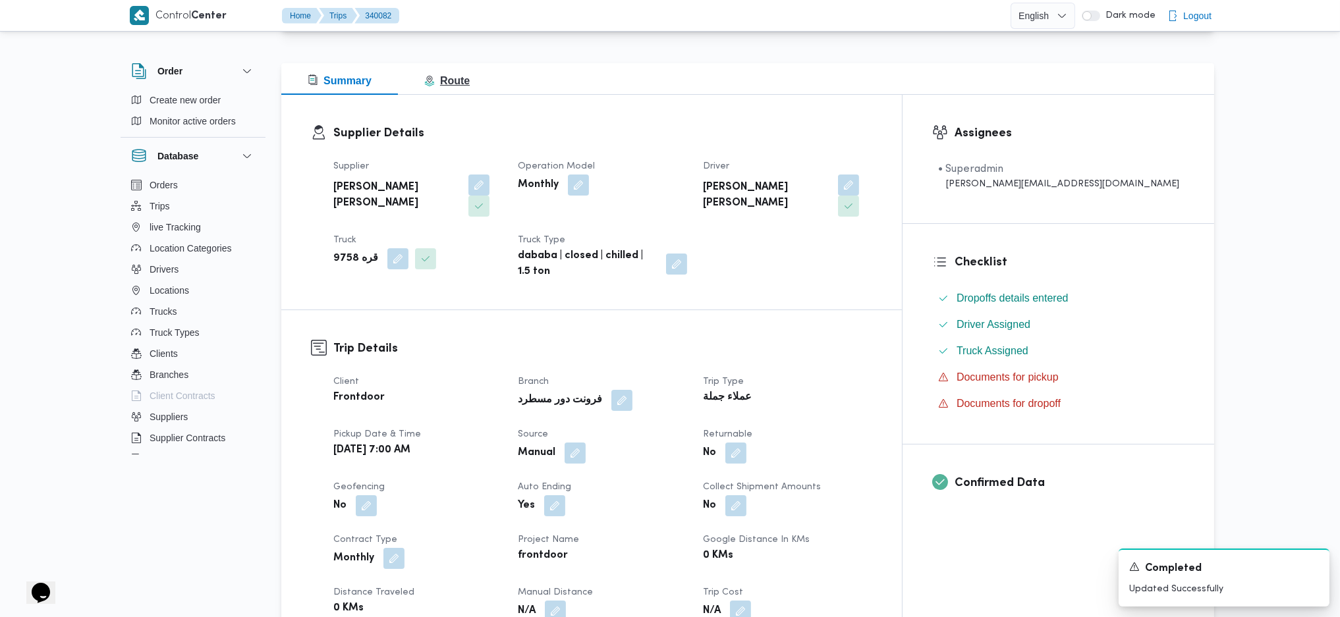
scroll to position [0, 0]
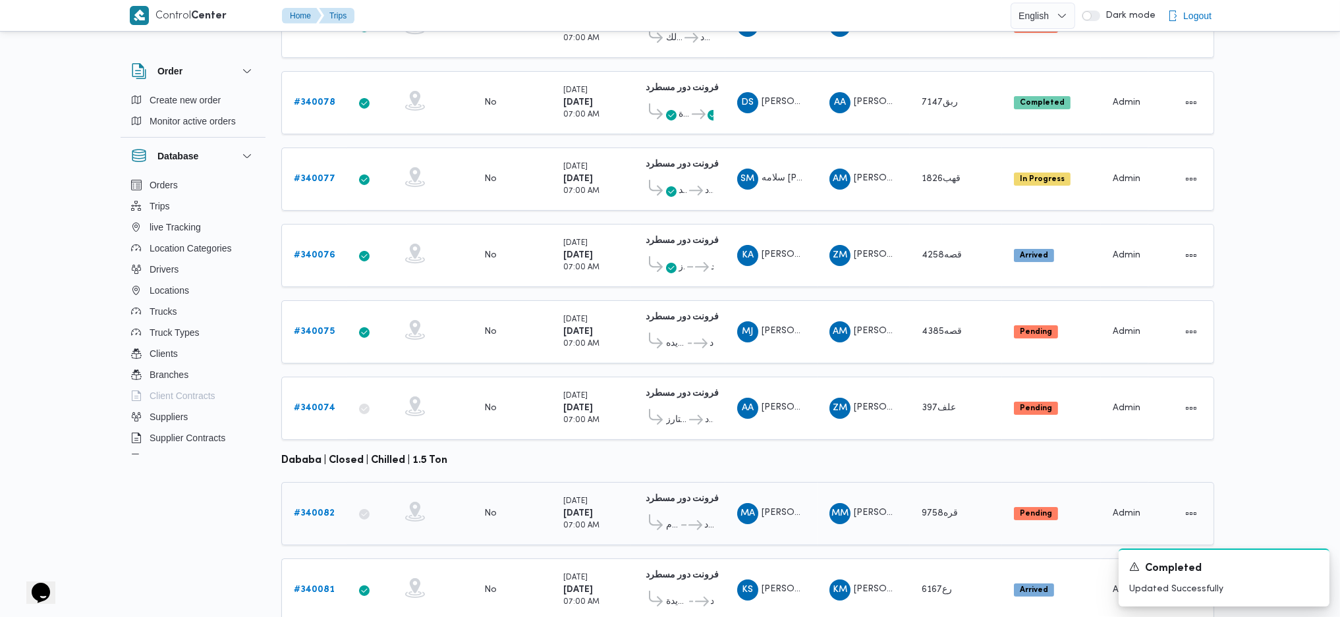
scroll to position [367, 0]
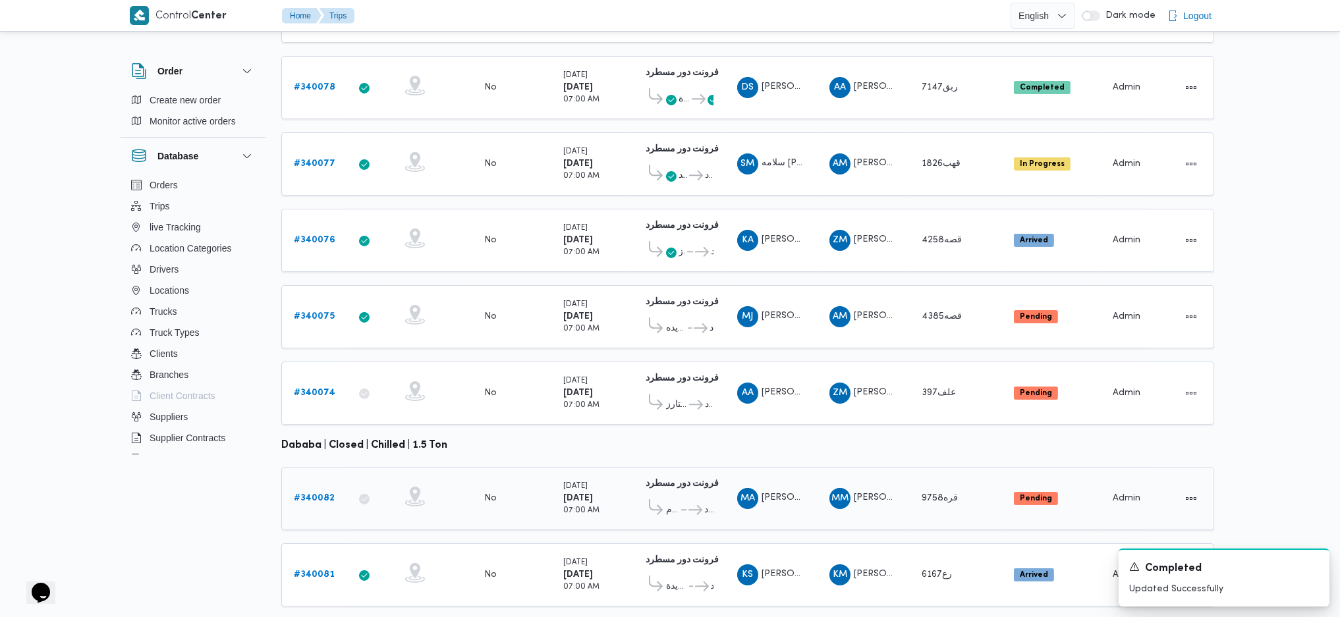
drag, startPoint x: 328, startPoint y: 459, endPoint x: 322, endPoint y: 464, distance: 7.5
click at [322, 486] on div "# 340082" at bounding box center [315, 499] width 52 height 26
click at [304, 523] on b "# 340081" at bounding box center [314, 575] width 41 height 9
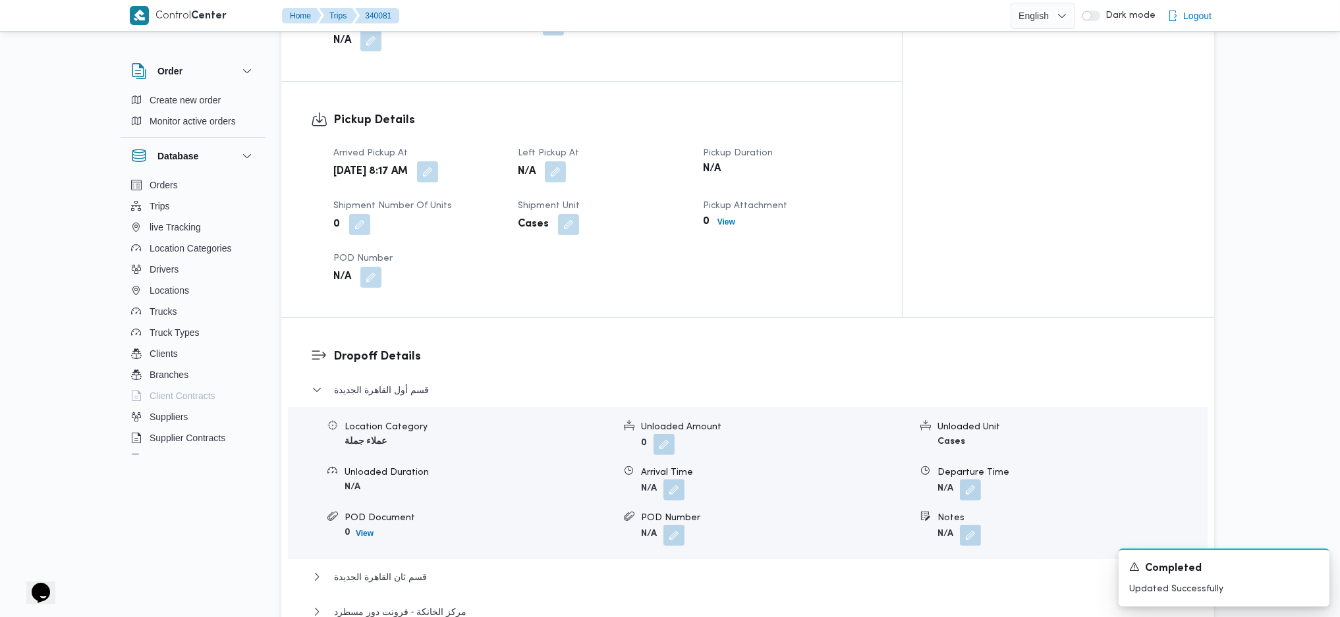
scroll to position [966, 0]
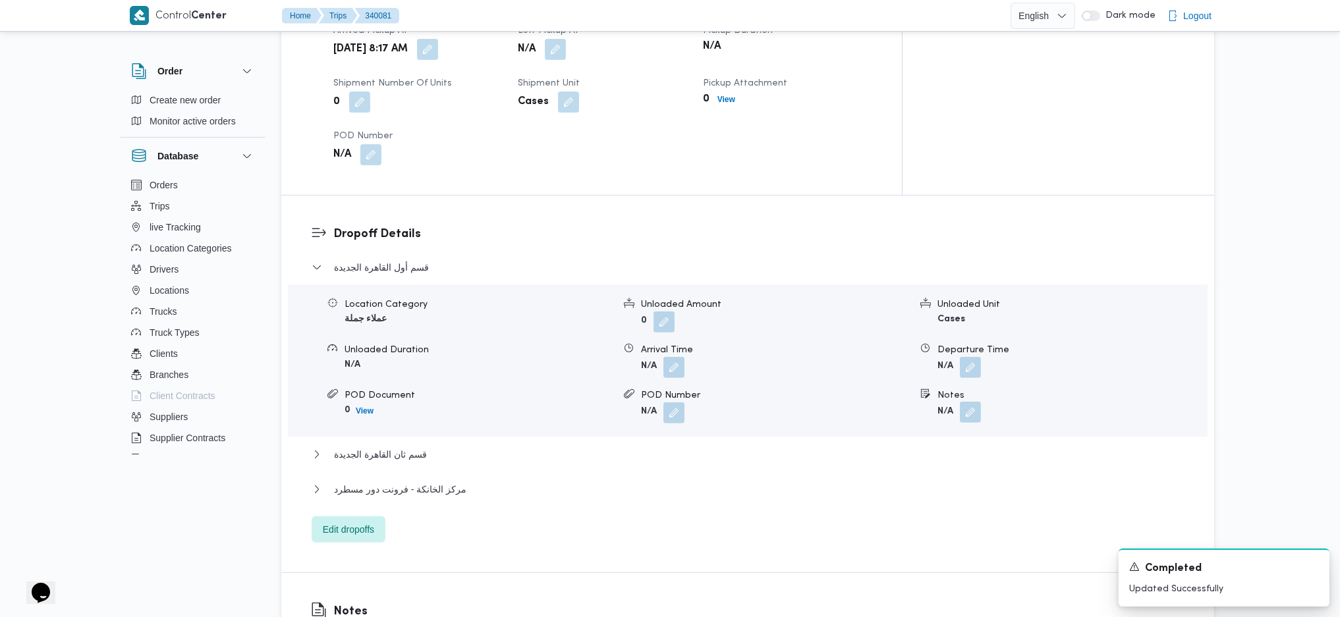
click at [965, 402] on button "button" at bounding box center [970, 412] width 21 height 21
click at [932, 407] on input "Notes" at bounding box center [935, 408] width 131 height 26
type input "الفار مافيدا"
click button "Save" at bounding box center [1041, 401] width 74 height 26
click at [426, 447] on button "قسم ثان القاهرة الجديدة" at bounding box center [748, 455] width 873 height 16
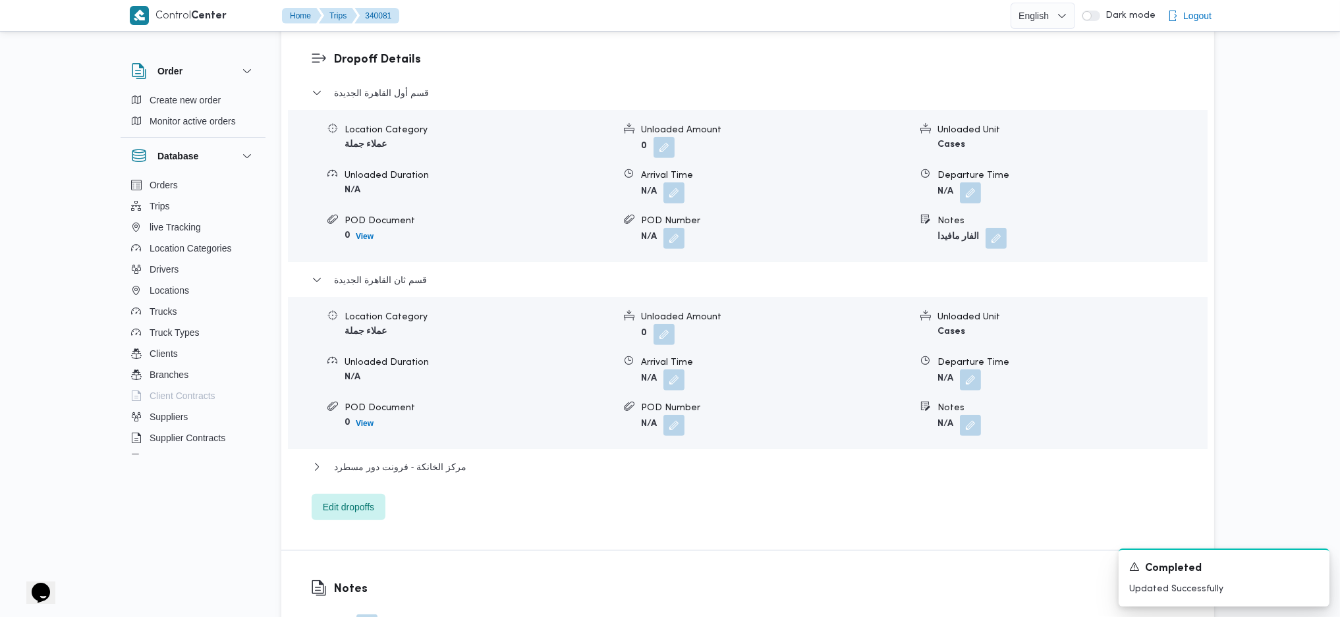
scroll to position [1142, 0]
click at [971, 413] on button "button" at bounding box center [970, 423] width 21 height 21
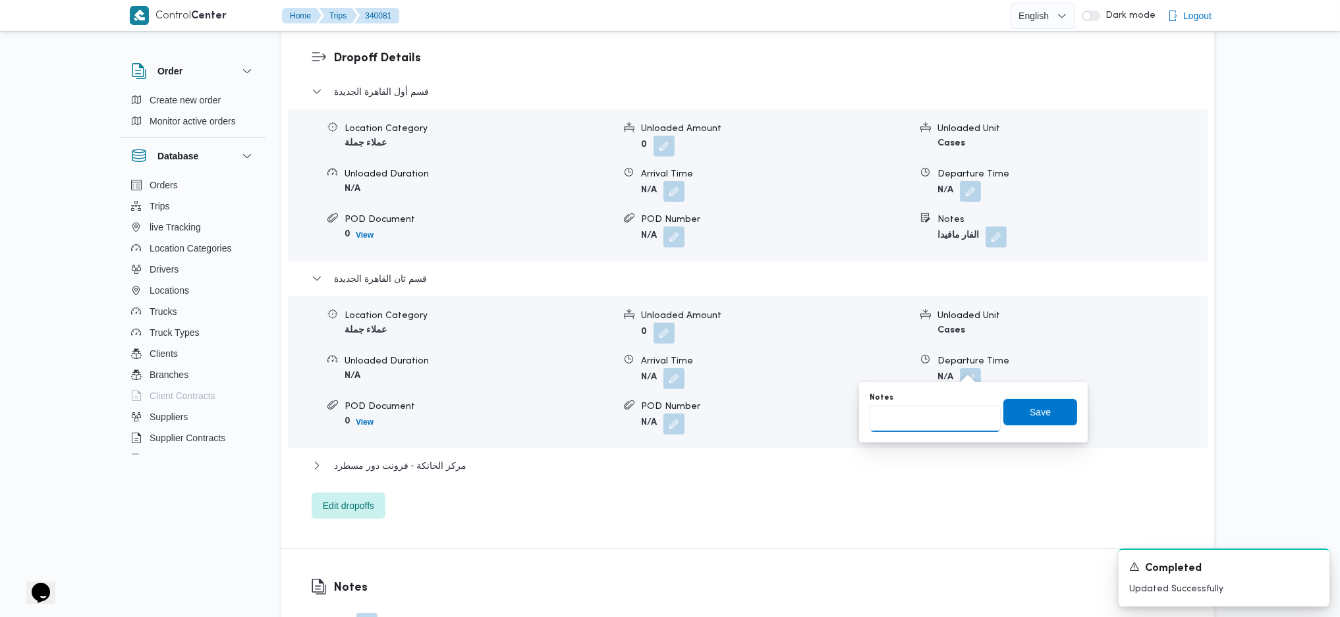
click at [921, 412] on input "Notes" at bounding box center [935, 419] width 131 height 26
type input "بيت الجملة مدينتيى"
drag, startPoint x: 913, startPoint y: 420, endPoint x: 939, endPoint y: 422, distance: 26.5
click at [939, 422] on input "بيت الجملة مدينتي و[GEOGRAPHIC_DATA] ورابيت مدينتى مدينتى" at bounding box center [935, 419] width 131 height 26
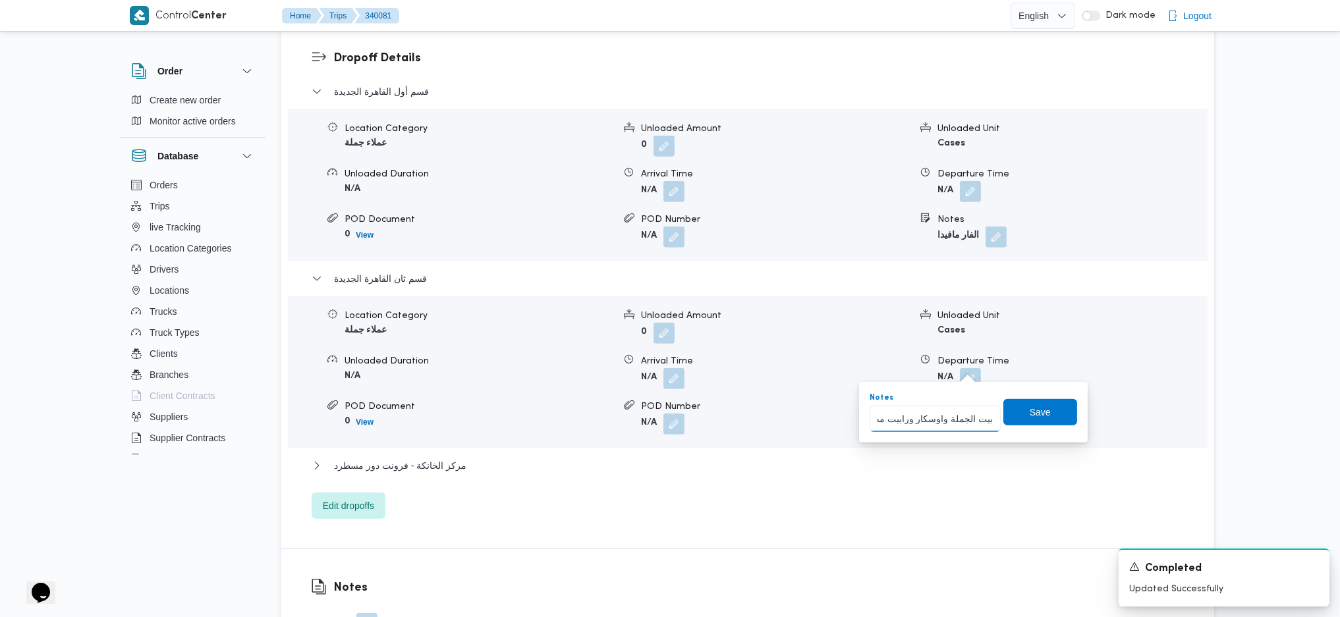
scroll to position [0, 57]
type input "بيت الجملة واوسكار ورابيت مدينتى مدينتى"
click button "Save" at bounding box center [1041, 412] width 74 height 26
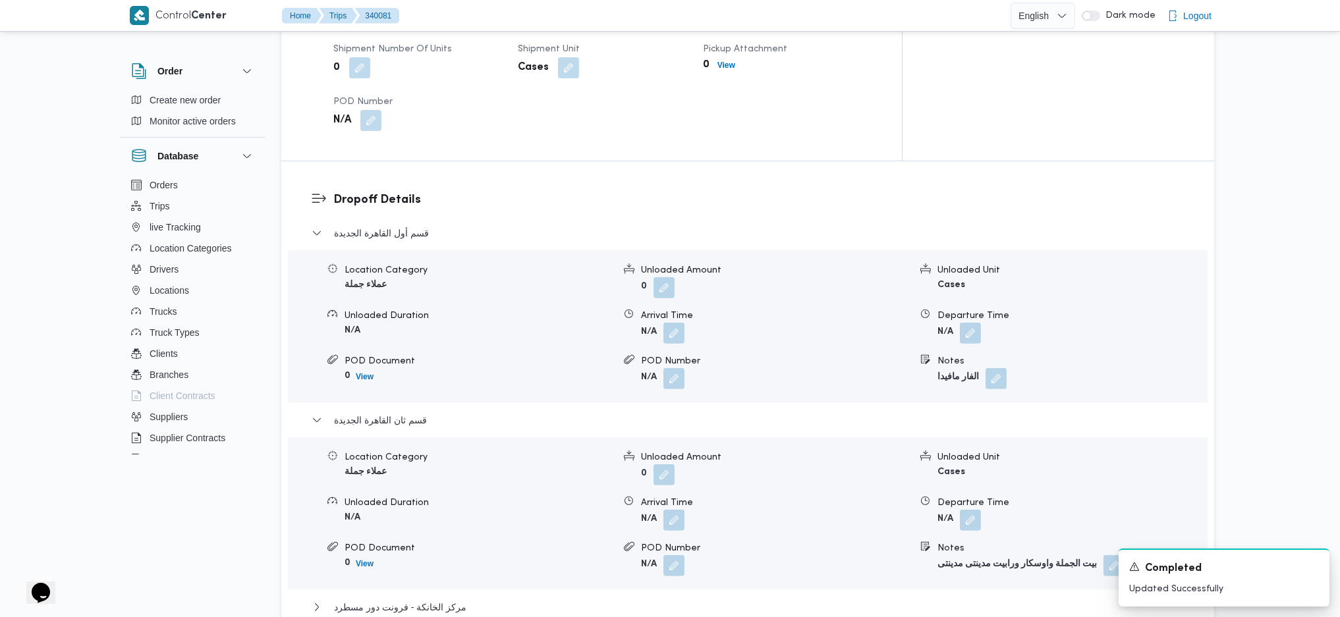
scroll to position [702, 0]
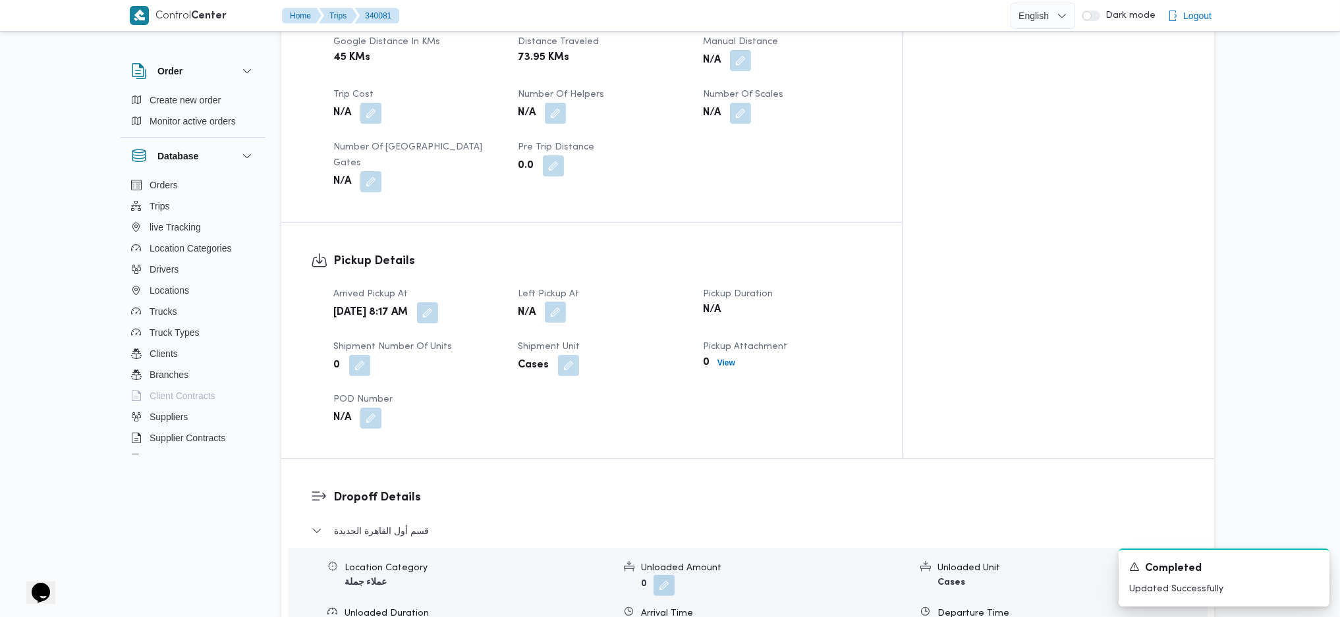
click at [566, 302] on button "button" at bounding box center [555, 312] width 21 height 21
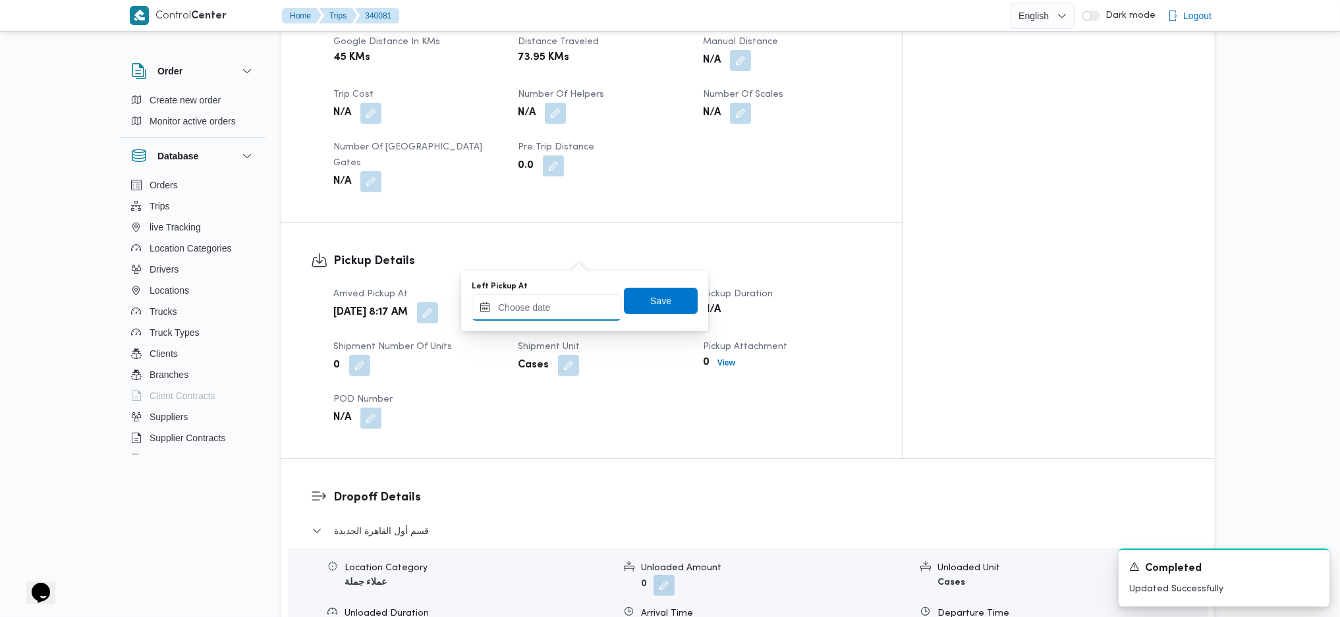
click at [554, 307] on input "Left Pickup At" at bounding box center [547, 308] width 150 height 26
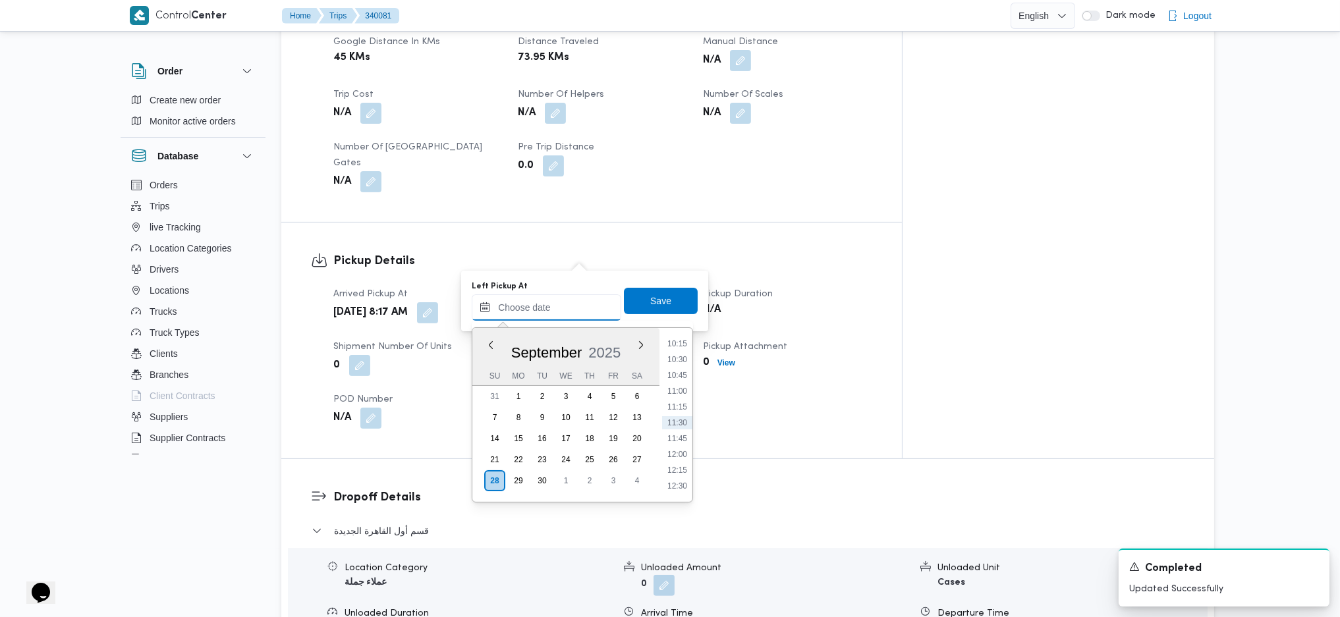
scroll to position [562, 0]
click at [681, 356] on li "09:00" at bounding box center [677, 352] width 30 height 13
type input "[DATE] 09:00"
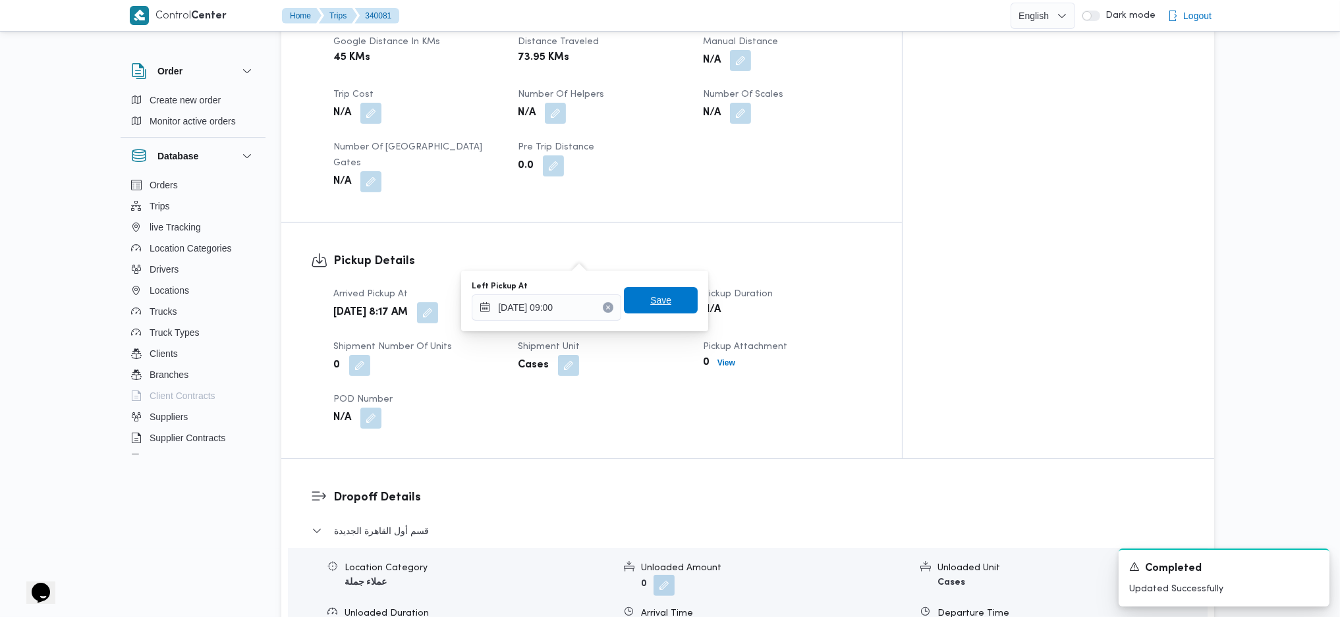
click at [658, 306] on span "Save" at bounding box center [660, 301] width 21 height 16
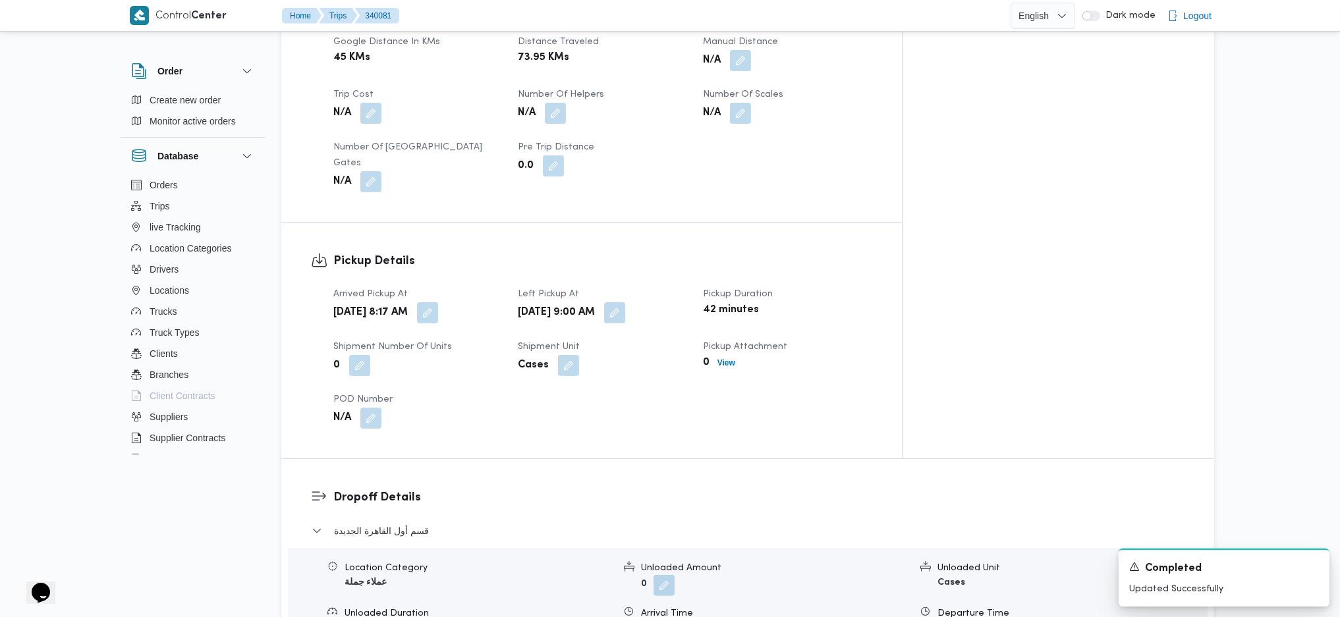
scroll to position [1142, 0]
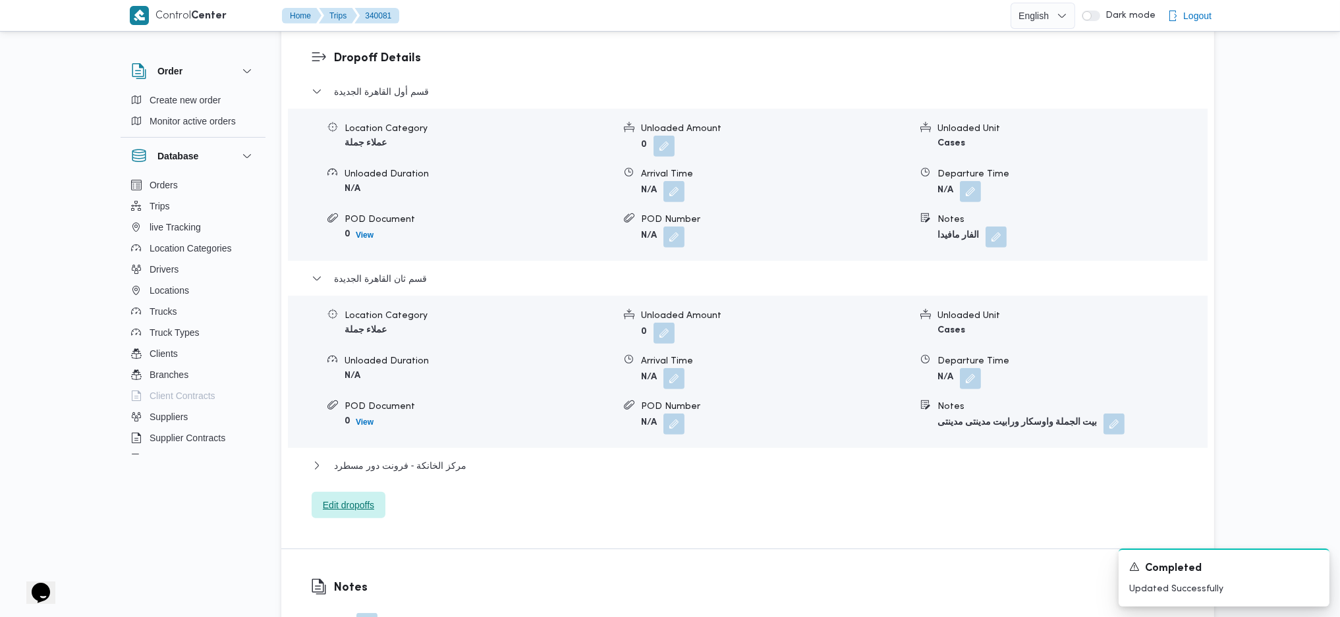
click at [355, 497] on span "Edit dropoffs" at bounding box center [348, 505] width 51 height 16
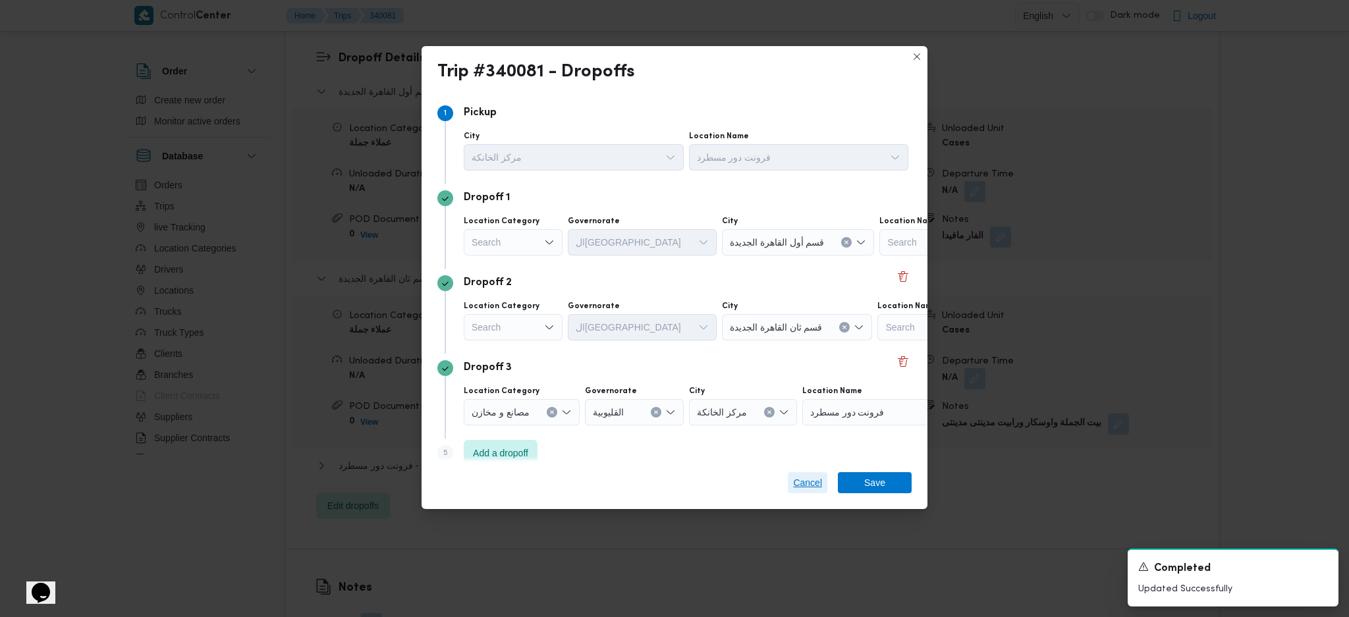
click at [794, 488] on span "Cancel" at bounding box center [807, 483] width 29 height 16
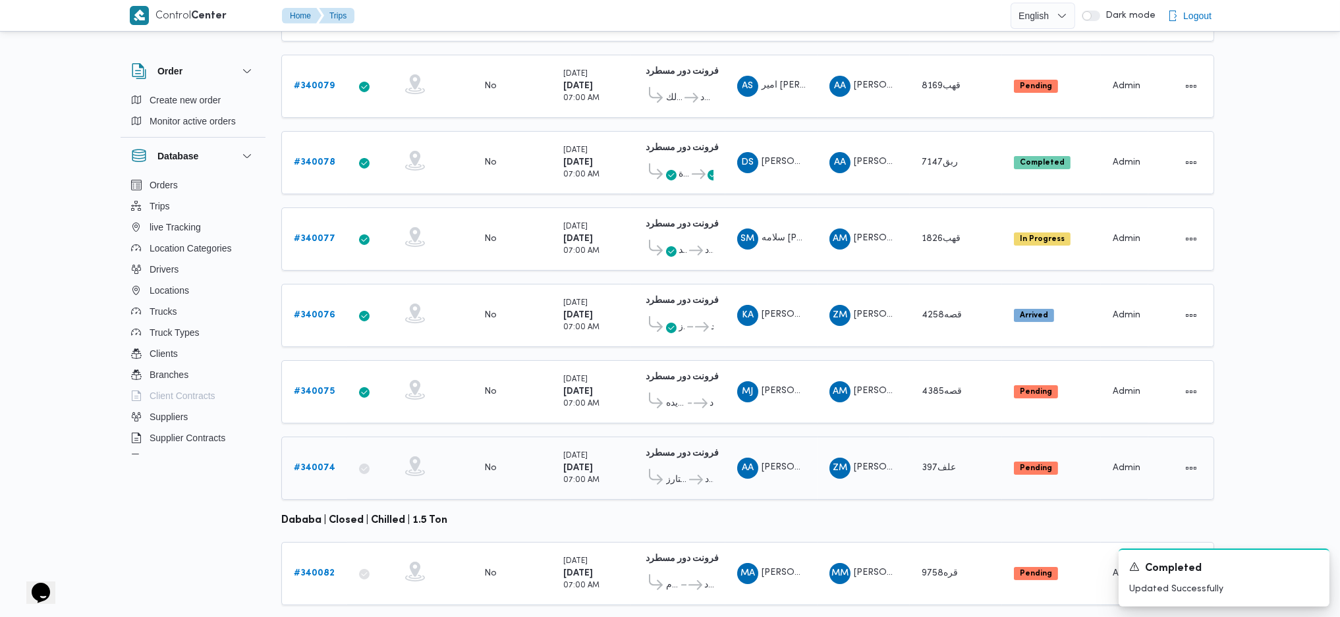
scroll to position [367, 0]
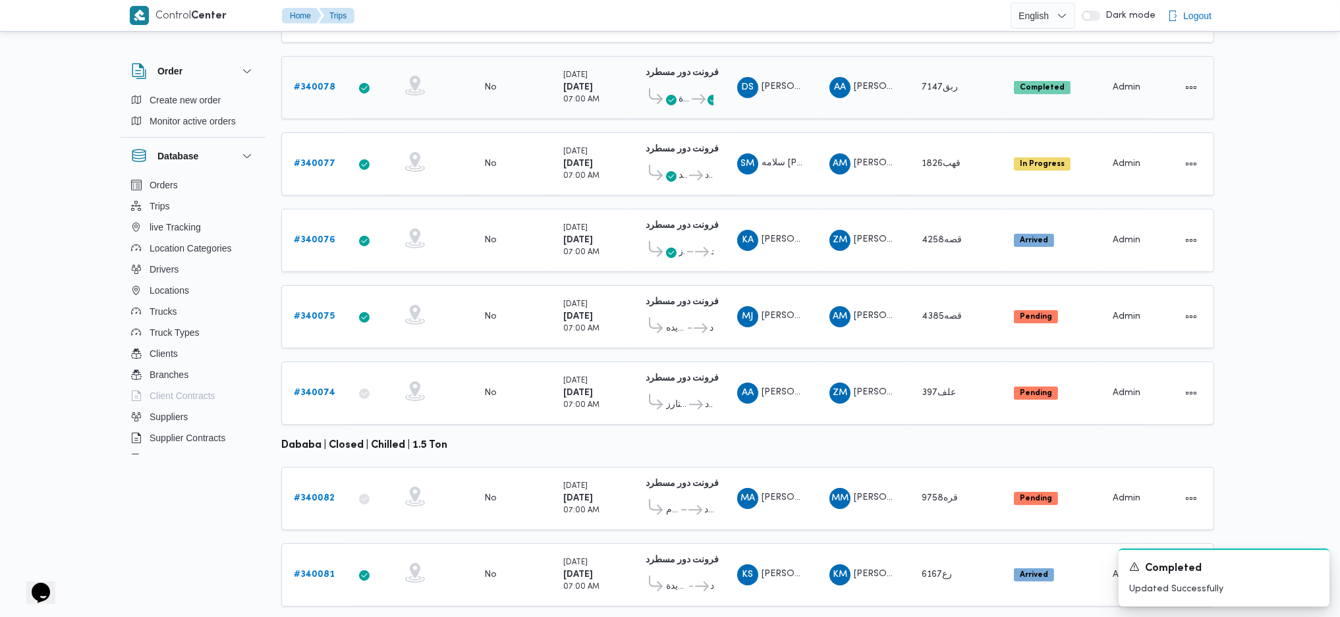
click at [310, 83] on b "# 340078" at bounding box center [315, 87] width 42 height 9
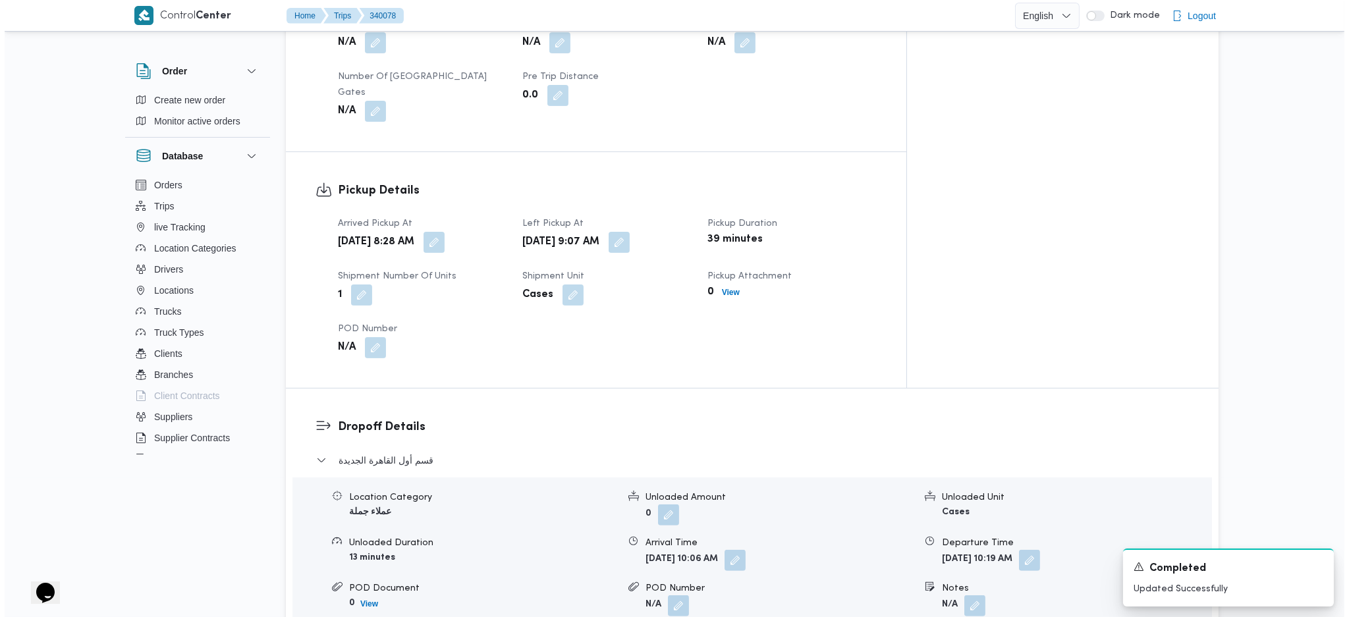
scroll to position [878, 0]
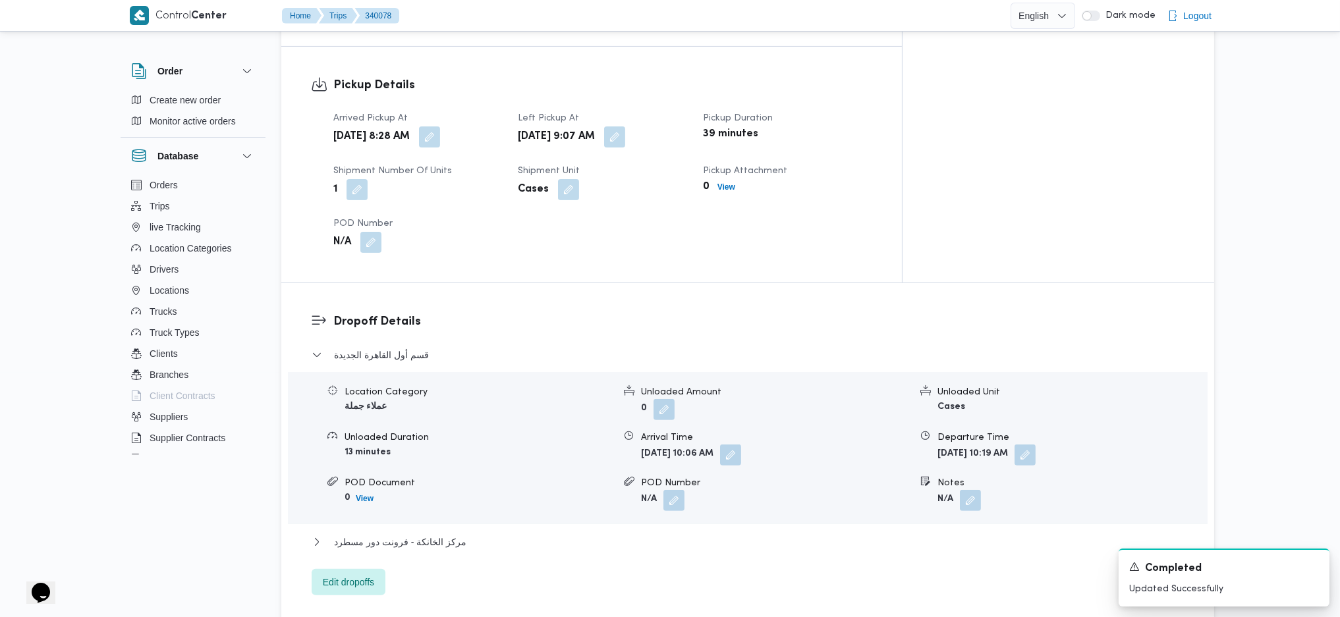
click at [363, 523] on div "Dropoff Details قسم أول القاهرة الجديدة Location Category عملاء جملة Unloaded A…" at bounding box center [747, 454] width 933 height 342
click at [373, 523] on span "Edit dropoffs" at bounding box center [348, 582] width 51 height 16
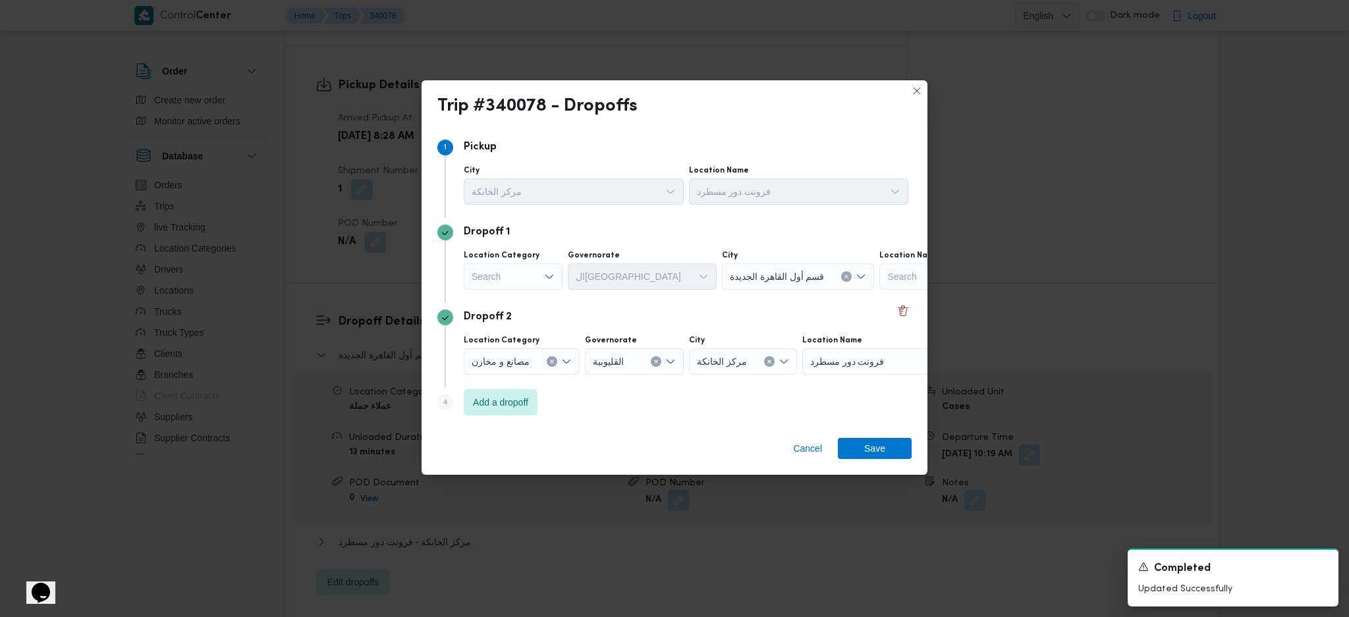
click at [556, 279] on div "Search" at bounding box center [513, 277] width 99 height 26
click at [524, 310] on span "أسواق خاصة" at bounding box center [513, 320] width 88 height 21
click at [538, 279] on button "Clear input" at bounding box center [543, 276] width 11 height 11
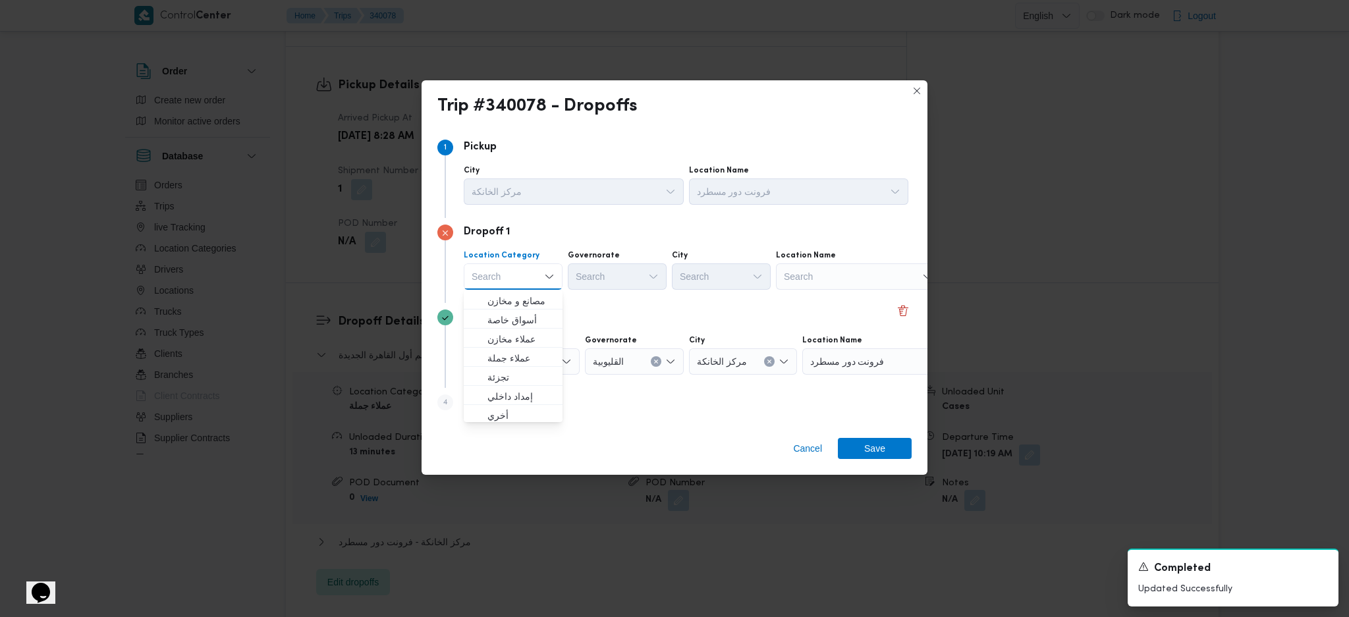
click at [845, 286] on div "Search" at bounding box center [858, 277] width 165 height 26
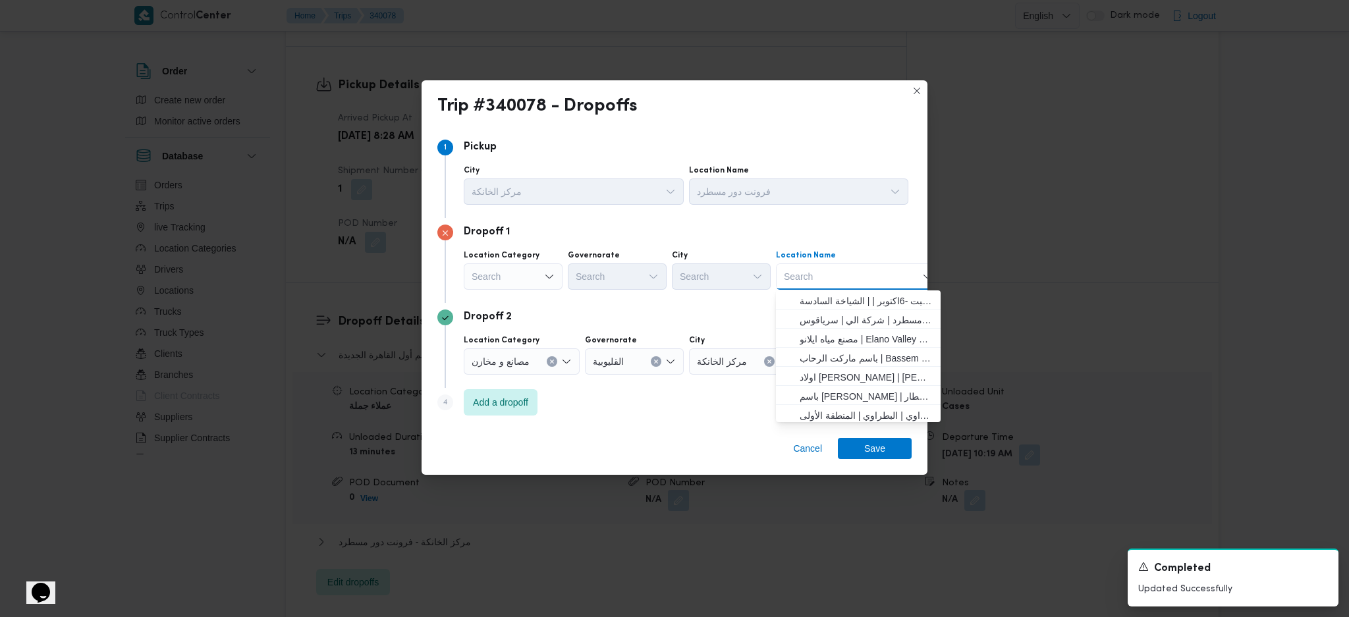
click at [840, 279] on div "Search Combo box. Selected. Combo box input. Search. Type some text or, to disp…" at bounding box center [858, 277] width 165 height 26
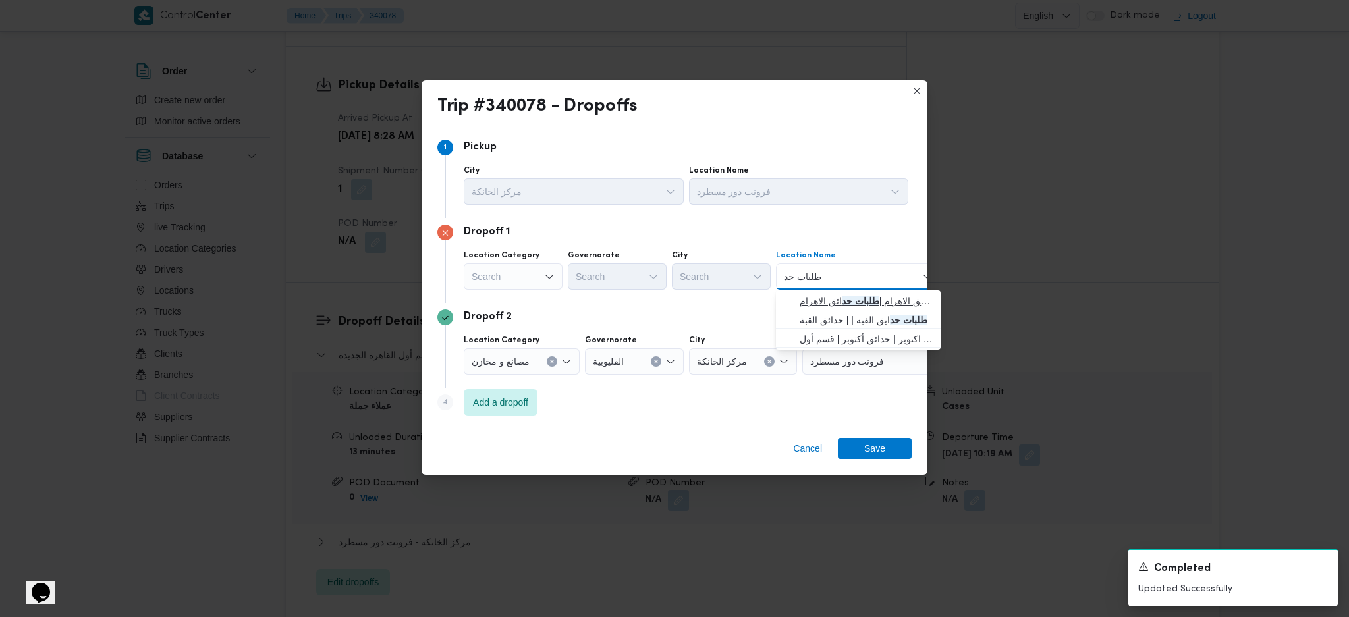
type input "طلبات حد"
click at [820, 299] on span "طلبات مارت حدائق الاهرام | طلبات حد ائق الاهرام | null" at bounding box center [866, 301] width 133 height 16
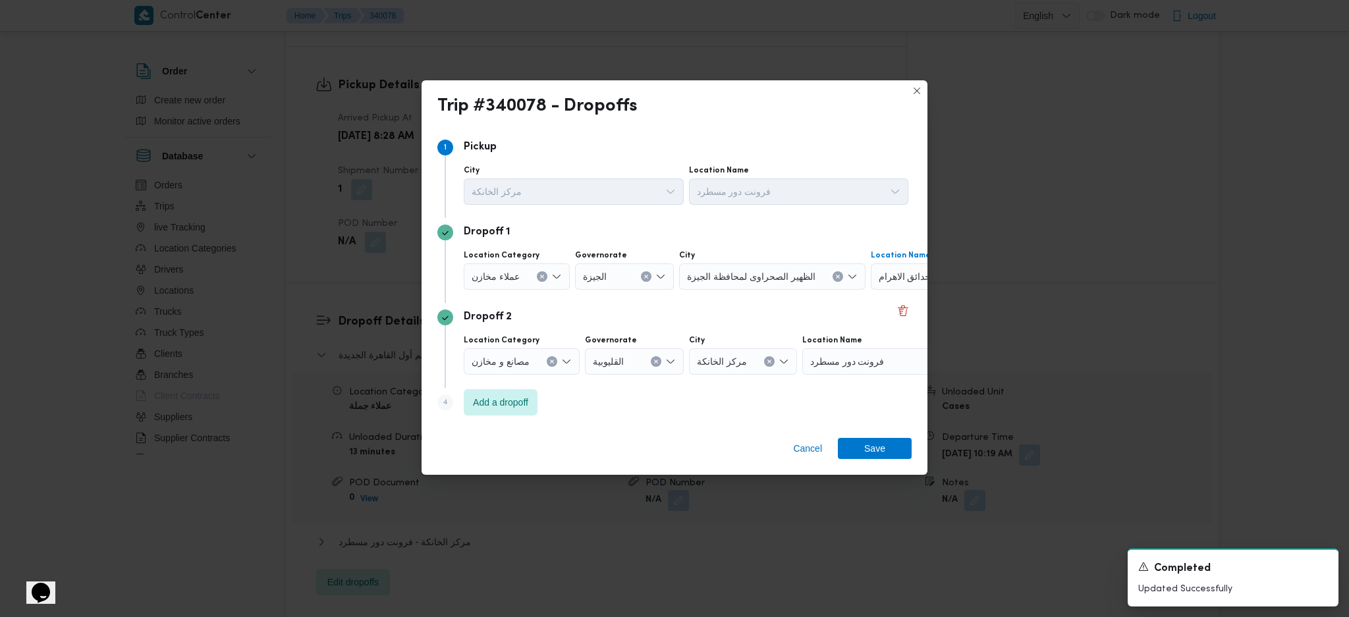
click at [556, 362] on button "Clear input" at bounding box center [552, 361] width 11 height 11
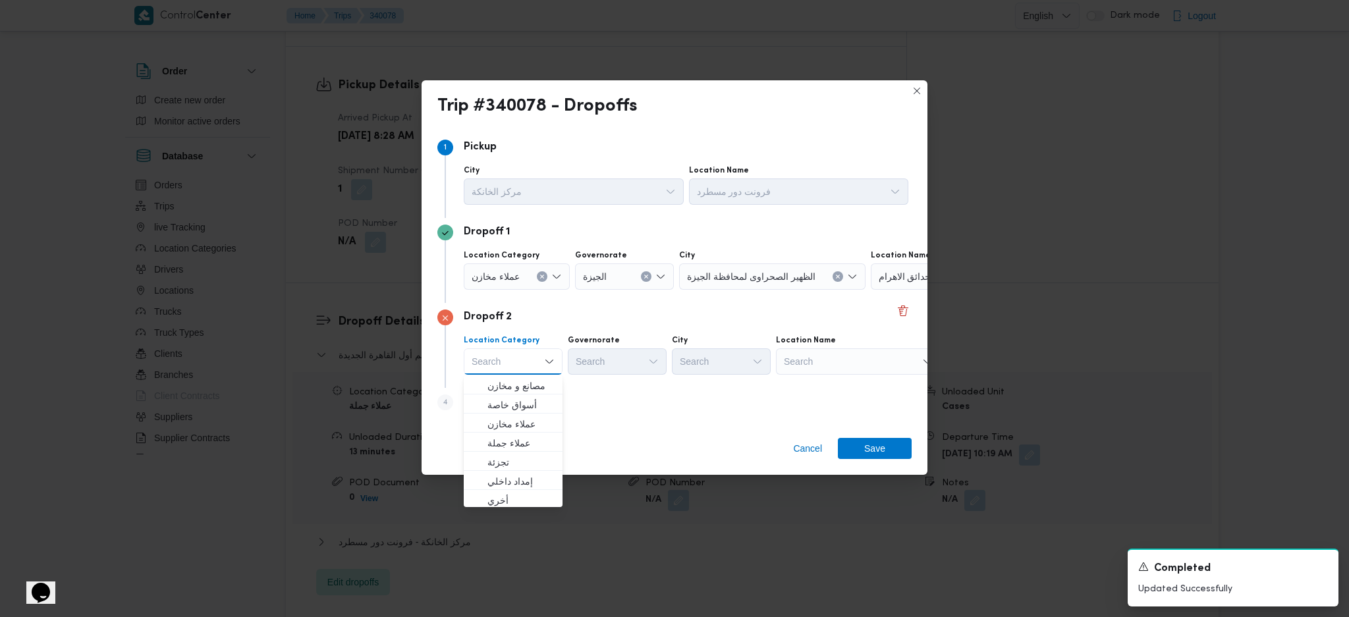
click at [894, 359] on div "Search" at bounding box center [858, 362] width 165 height 26
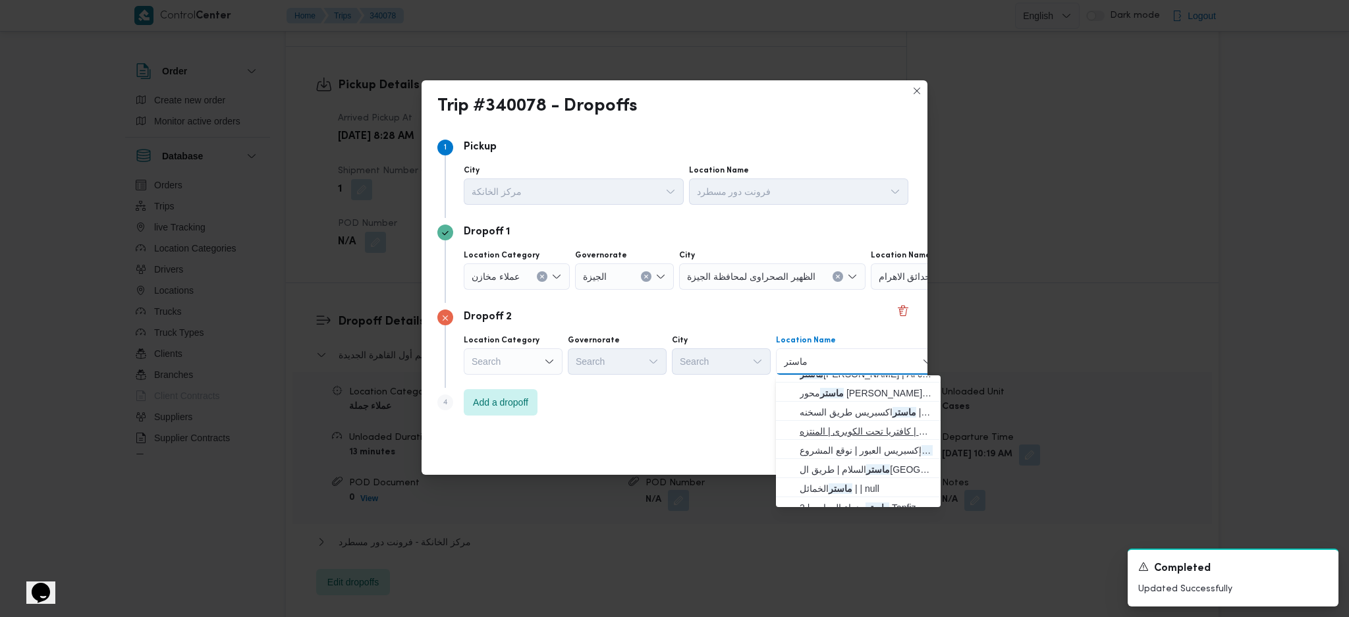
scroll to position [88, 0]
type input "ماستر"
click at [865, 404] on mark "ماستر" at bounding box center [865, 404] width 24 height 11
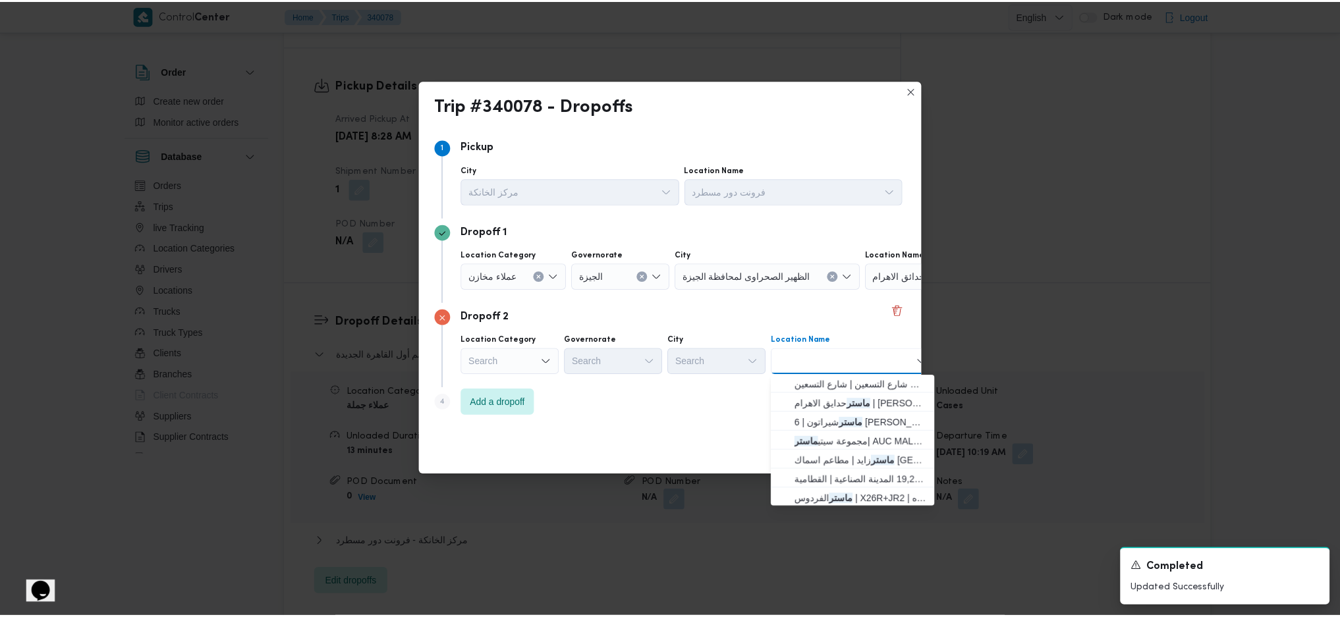
scroll to position [0, 0]
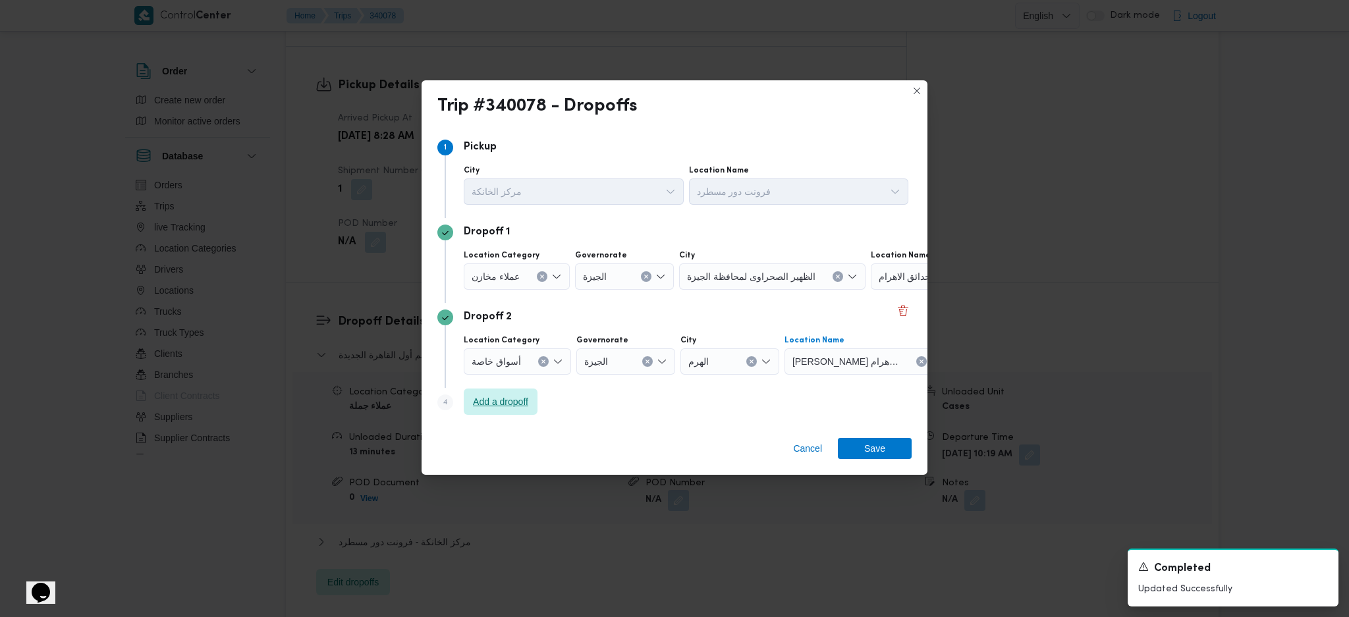
click at [527, 406] on span "Add a dropoff" at bounding box center [500, 402] width 55 height 16
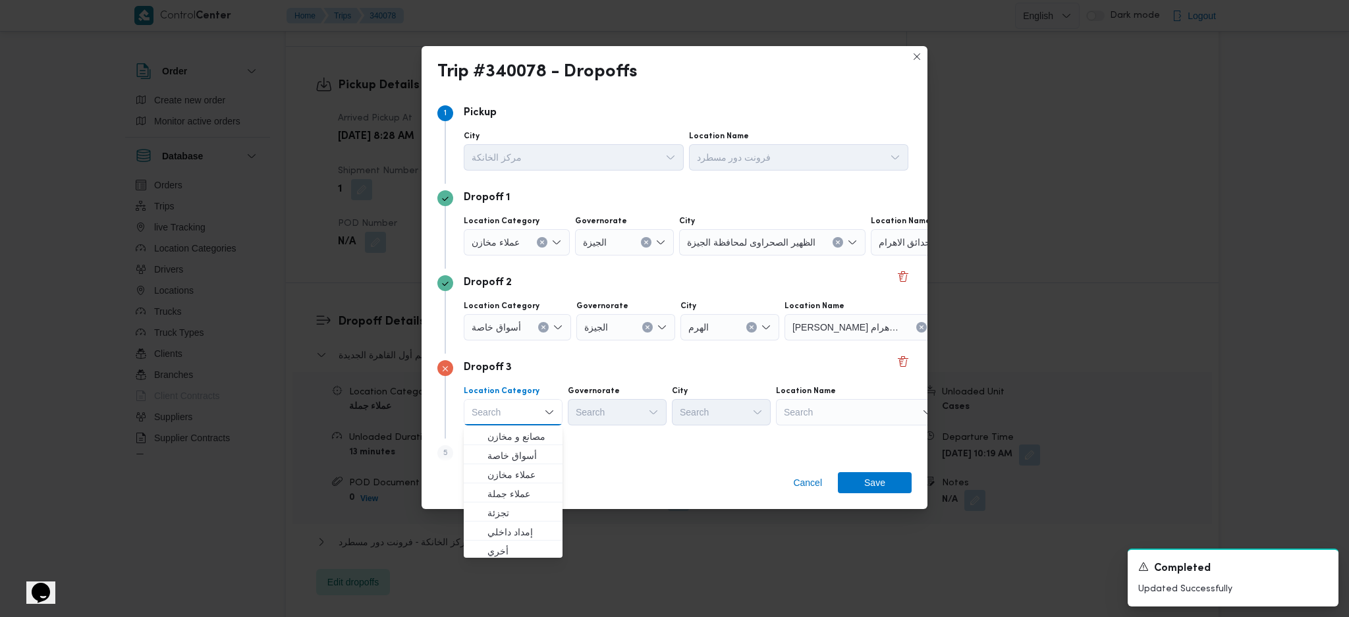
click at [875, 414] on div "Search" at bounding box center [858, 412] width 165 height 26
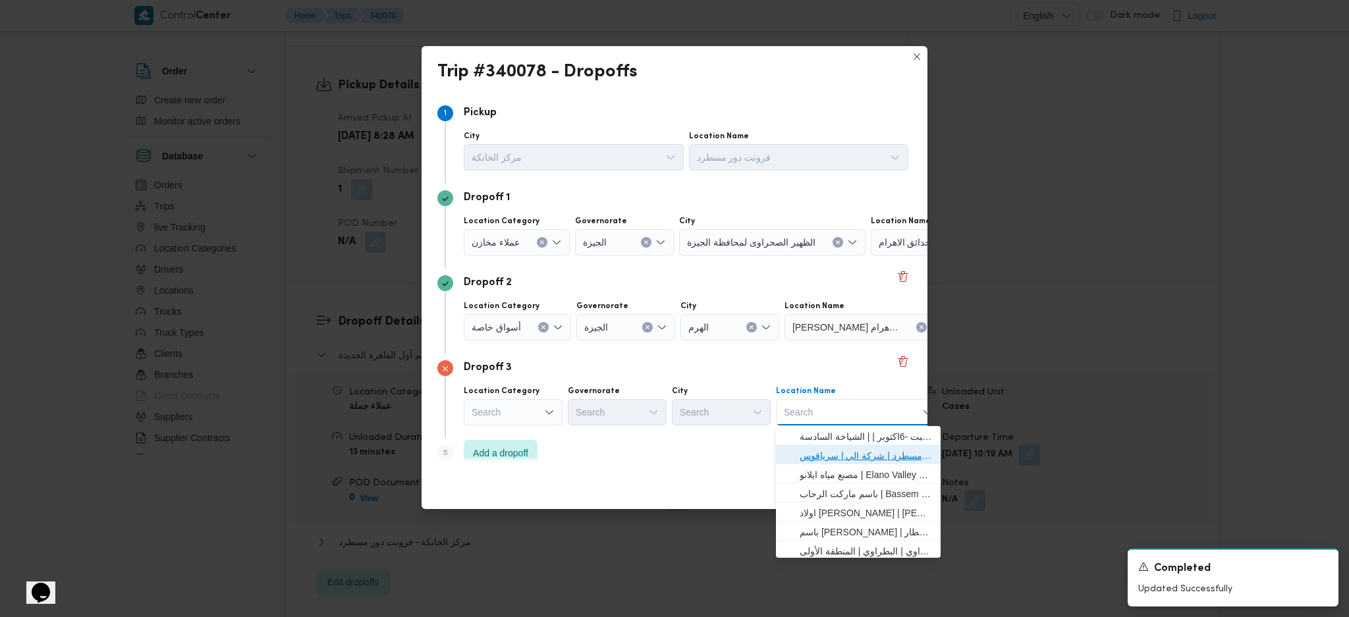
drag, startPoint x: 842, startPoint y: 452, endPoint x: 858, endPoint y: 462, distance: 18.6
click at [844, 453] on span "فرونت دور مسطرد | شركة الي | سرياقوس" at bounding box center [866, 456] width 133 height 16
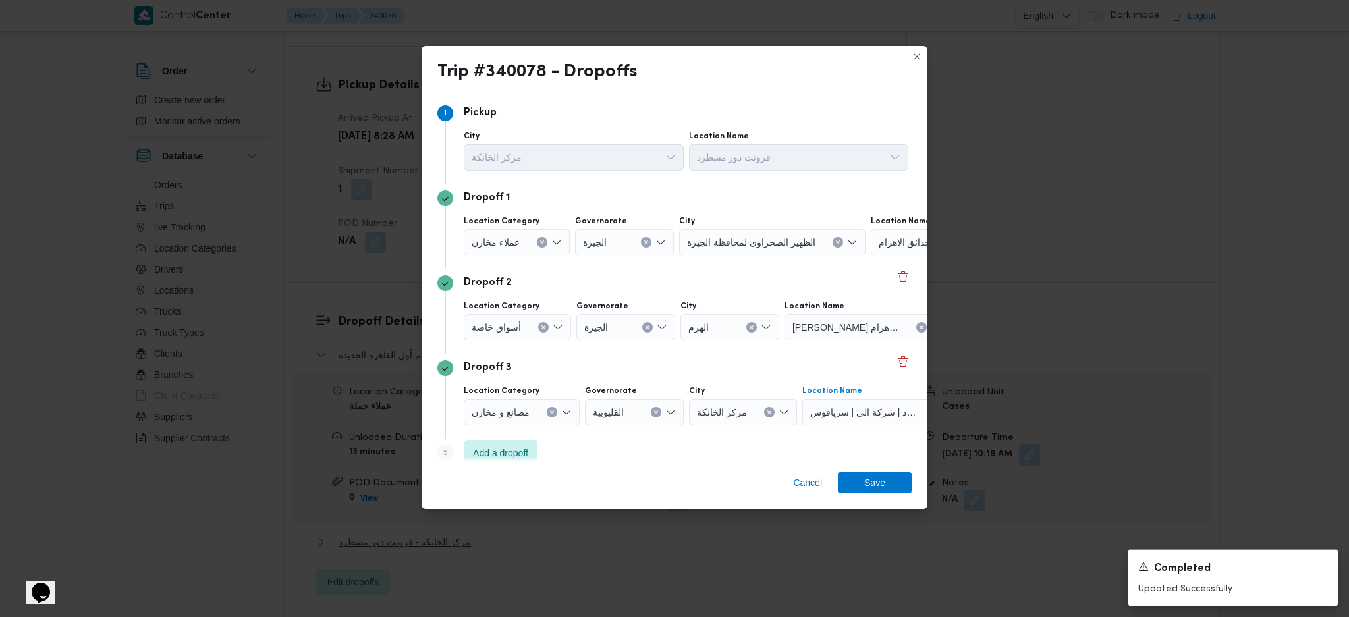
click at [869, 484] on span "Save" at bounding box center [875, 482] width 21 height 21
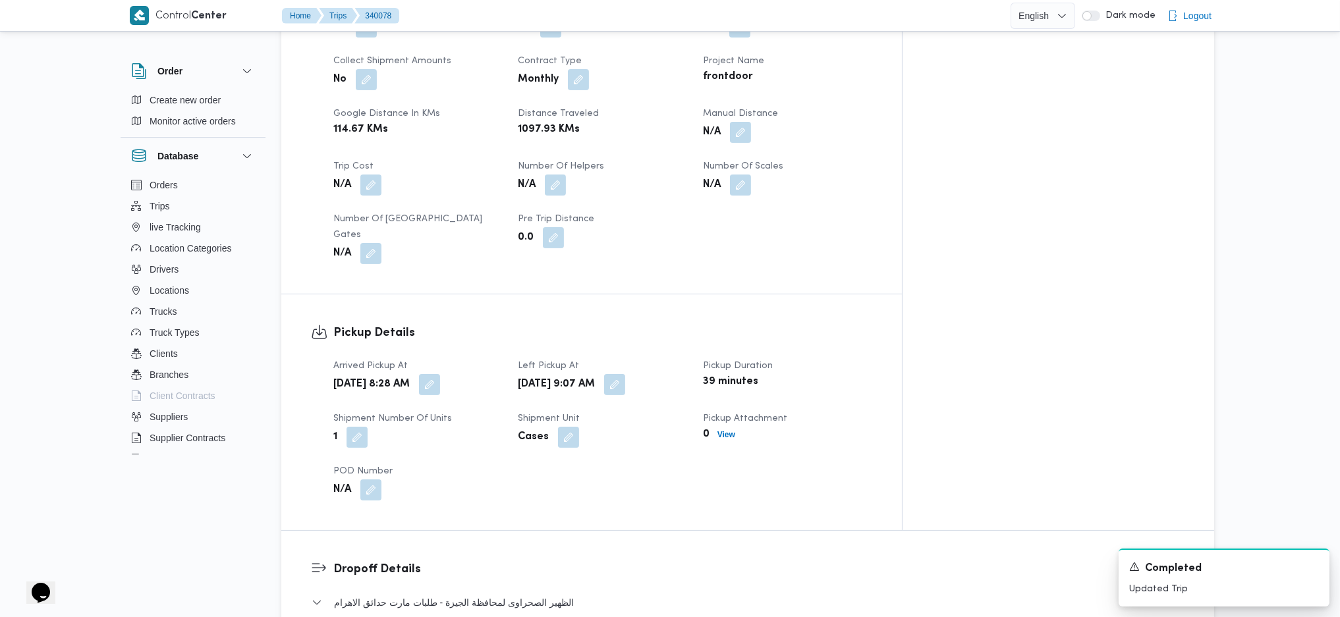
scroll to position [878, 0]
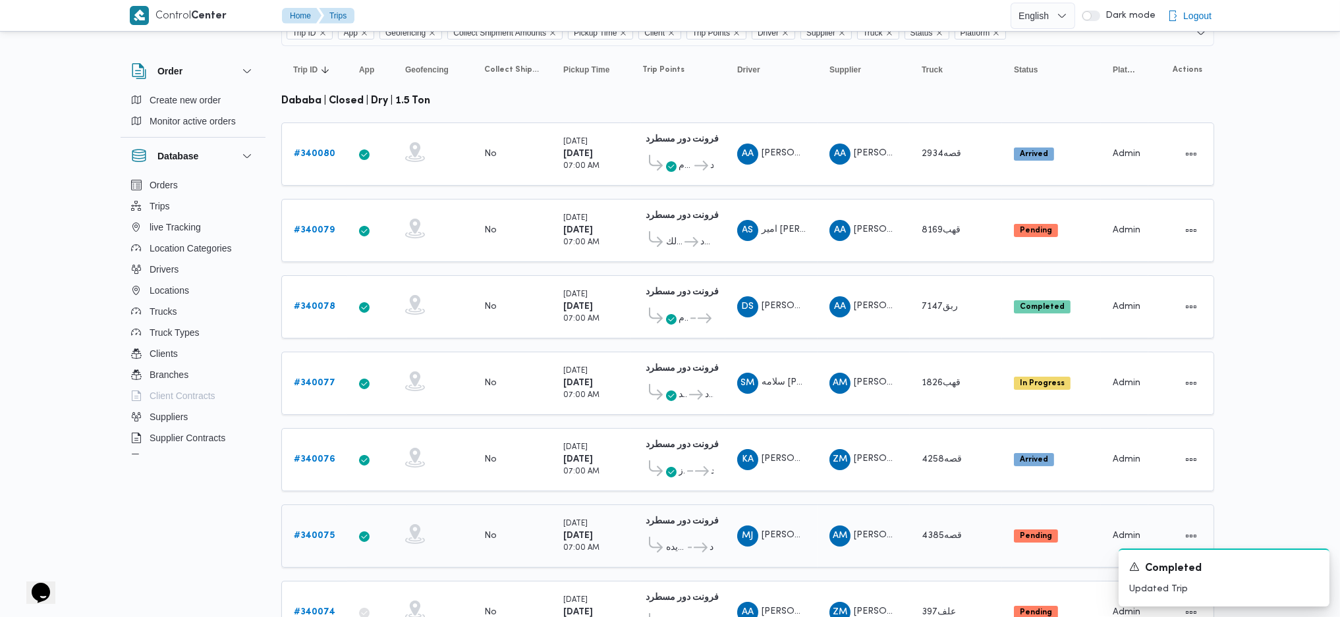
scroll to position [367, 0]
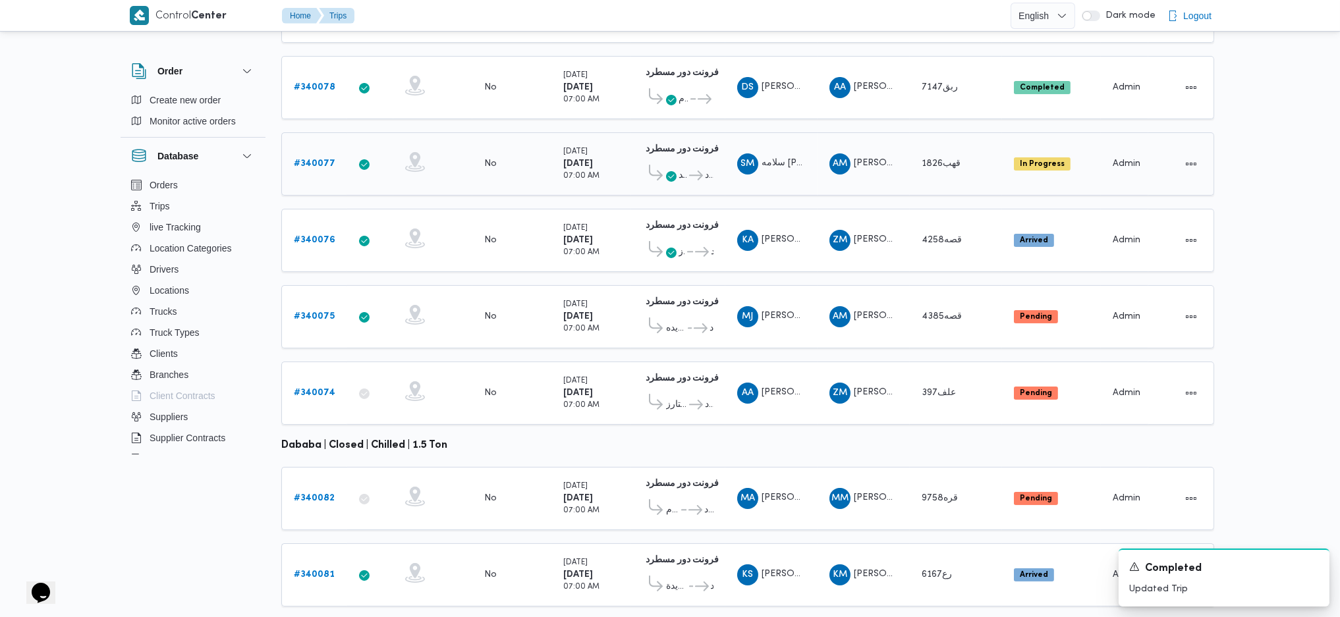
click at [313, 159] on b "# 340077" at bounding box center [315, 163] width 42 height 9
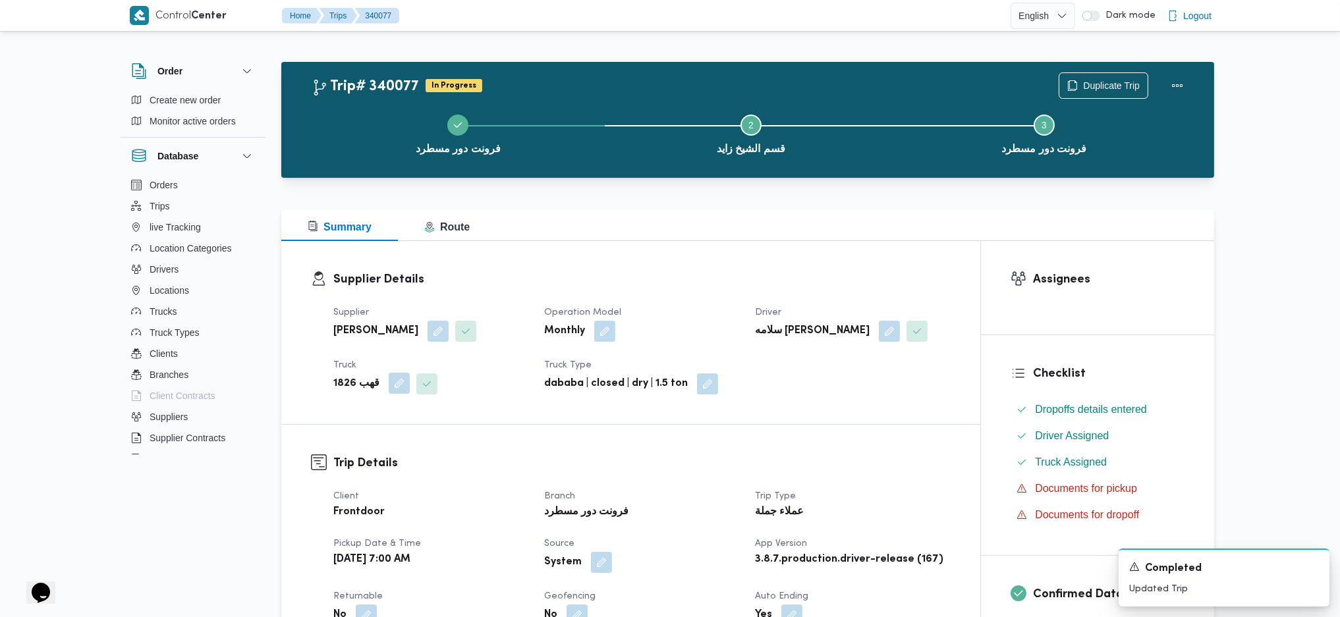
click at [389, 389] on button "button" at bounding box center [399, 383] width 21 height 21
click at [373, 434] on div at bounding box center [371, 436] width 7 height 21
type input "3"
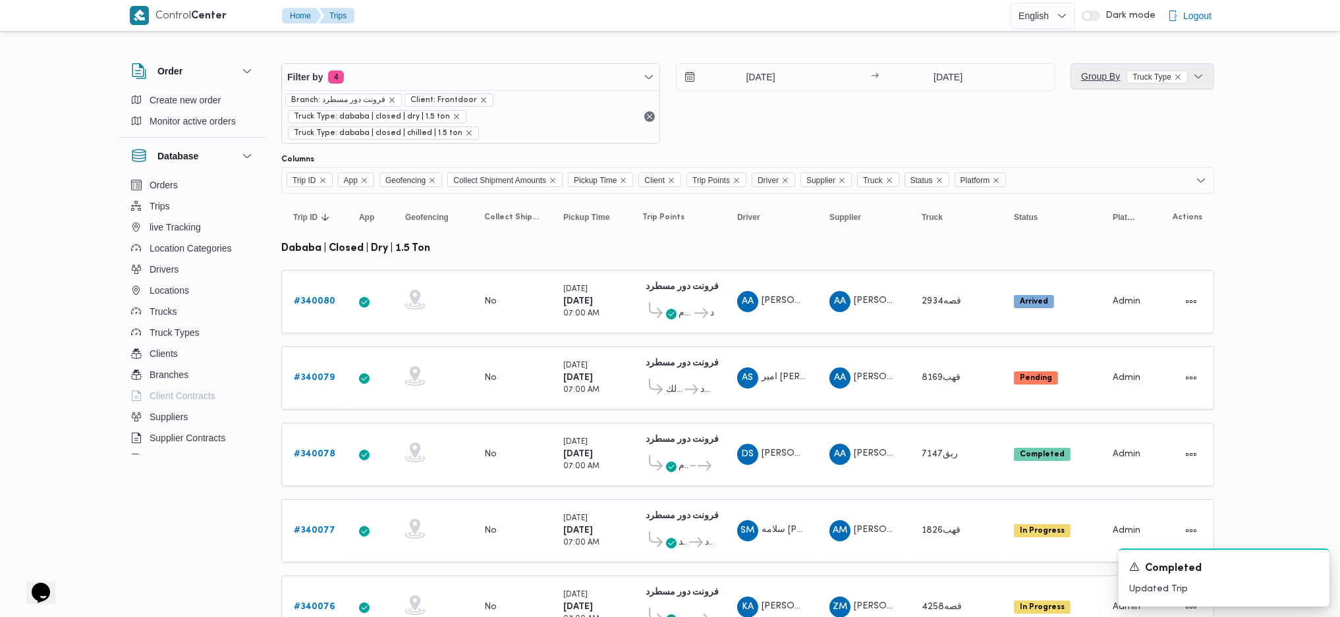
drag, startPoint x: 1101, startPoint y: 77, endPoint x: 1102, endPoint y: 92, distance: 15.2
click at [1102, 76] on span "Group By Truck Type" at bounding box center [1134, 76] width 107 height 11
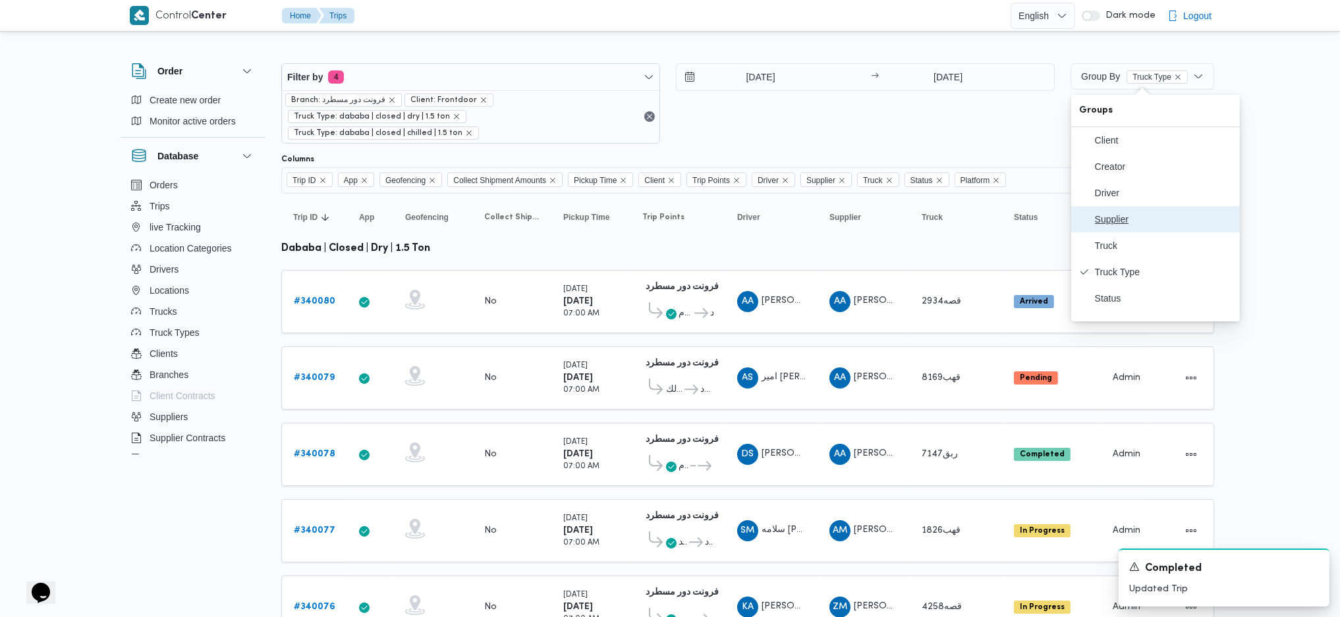
click at [1118, 232] on button "Supplier" at bounding box center [1155, 219] width 169 height 26
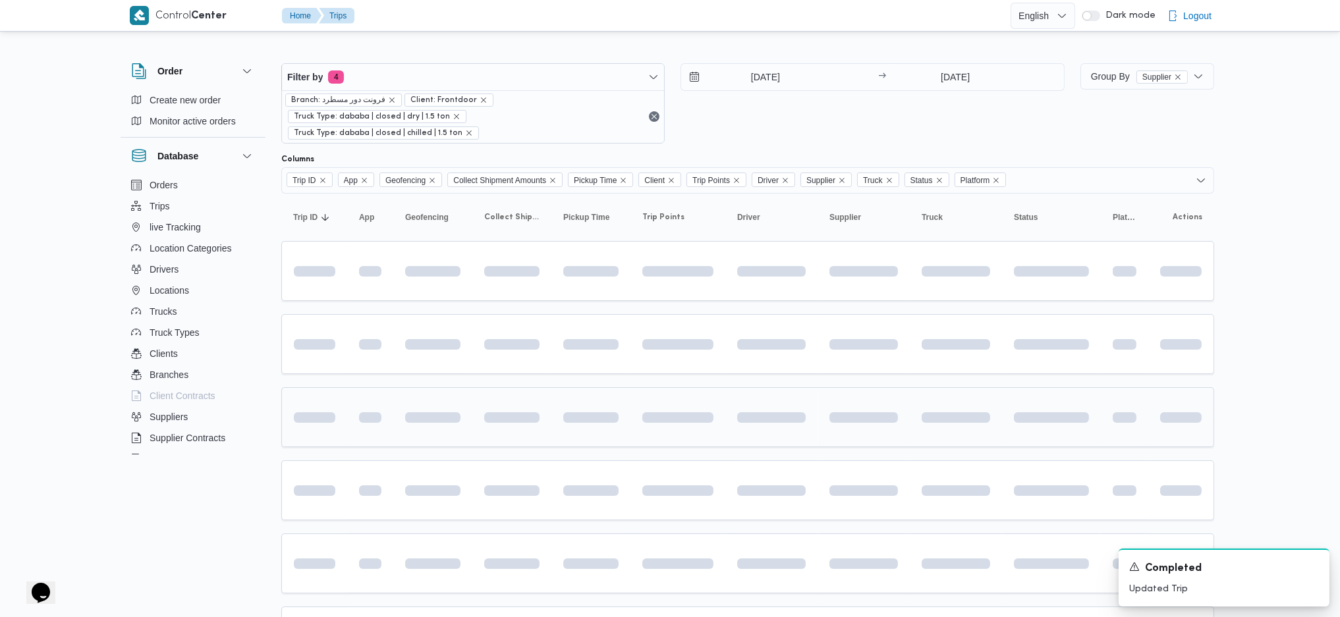
click at [510, 412] on span at bounding box center [481, 417] width 122 height 11
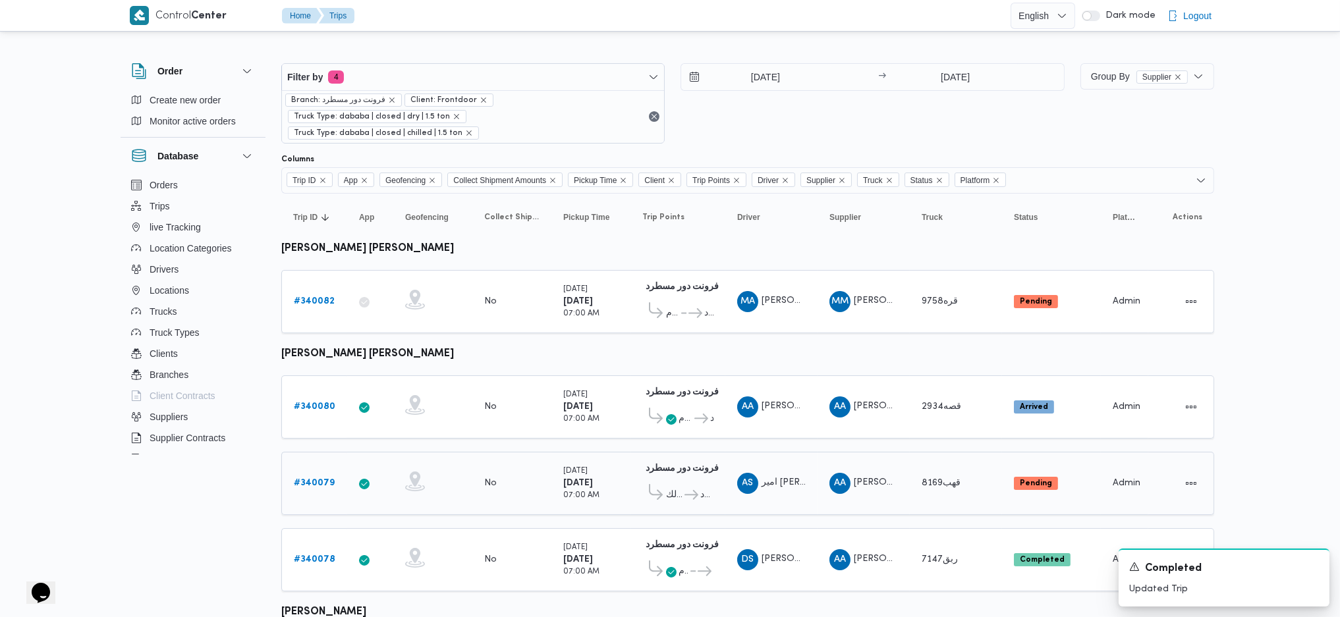
click at [510, 397] on div "No" at bounding box center [512, 407] width 66 height 22
click at [768, 67] on input "[DATE]" at bounding box center [756, 77] width 150 height 26
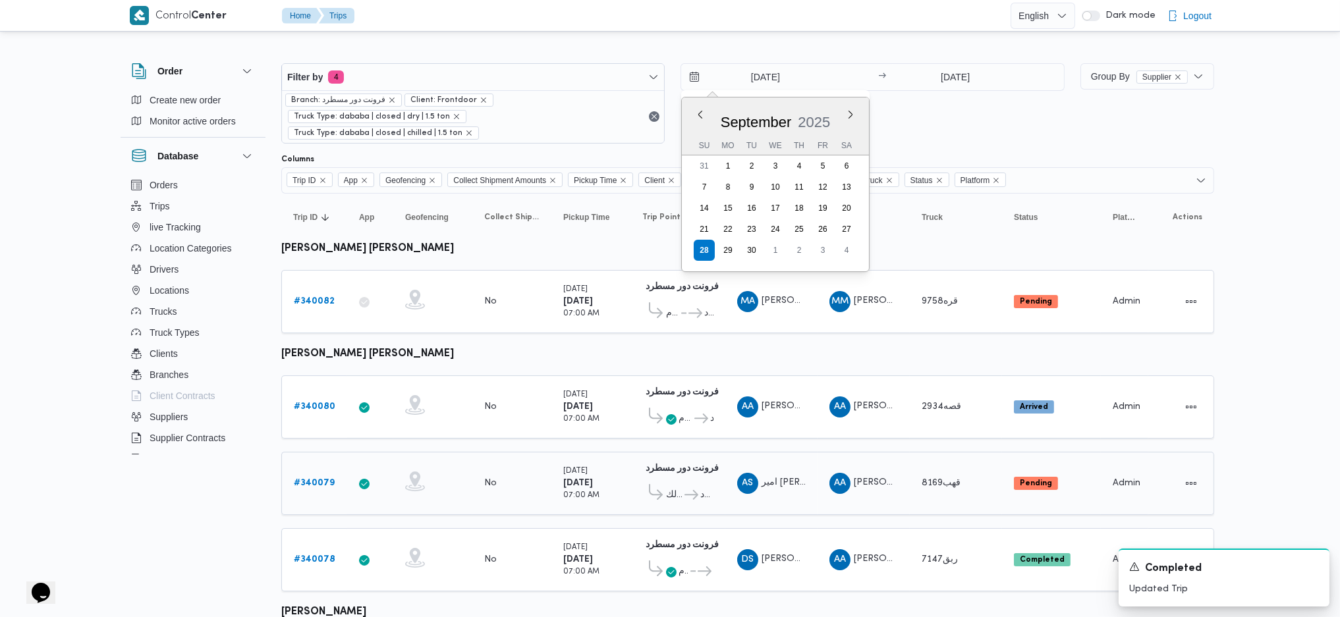
click at [955, 62] on div "Filter by 4 Branch: فرونت دور مسطرد Client: Frontdoor Truck Type: dababa | clos…" at bounding box center [672, 103] width 799 height 96
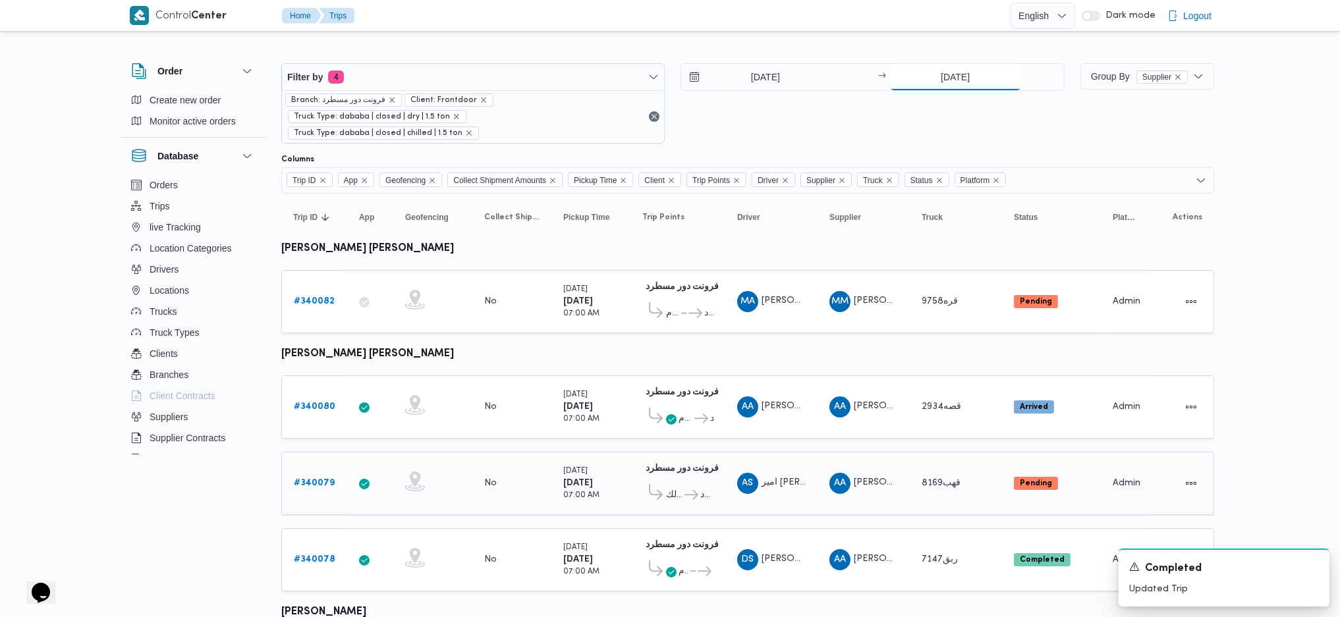
click at [955, 72] on input "[DATE]" at bounding box center [955, 77] width 131 height 26
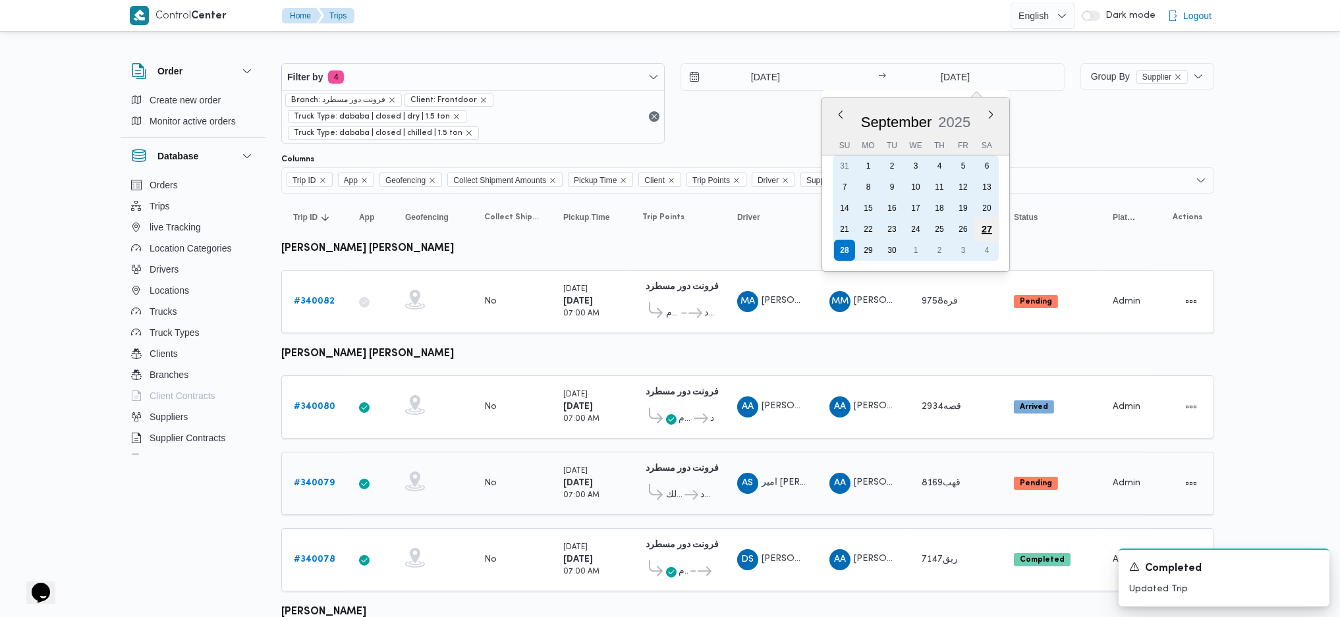
click at [988, 219] on div "27" at bounding box center [986, 229] width 25 height 25
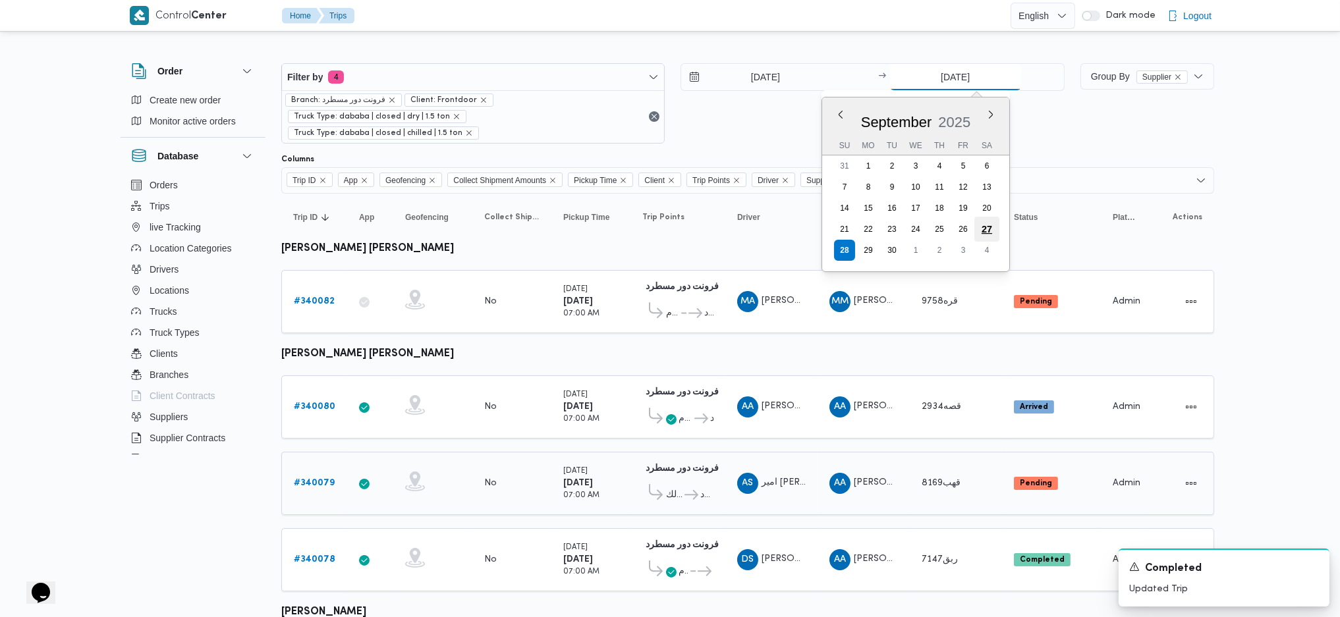
type input "[DATE]"
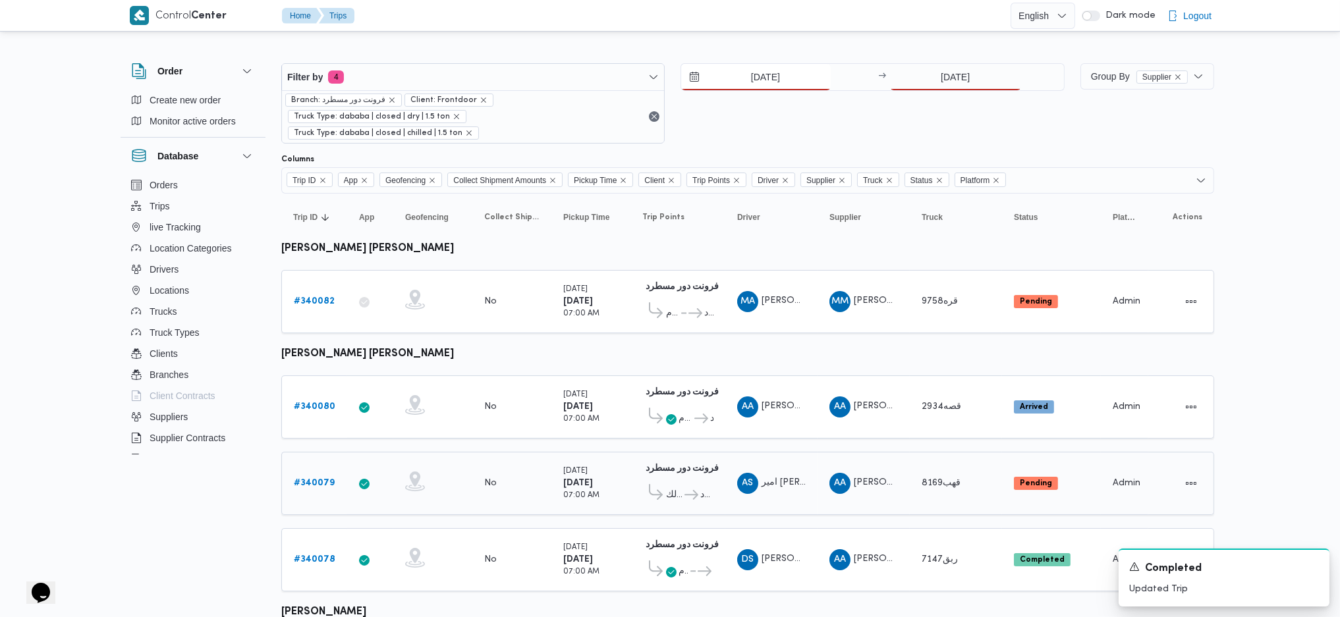
click at [782, 78] on input "[DATE]" at bounding box center [756, 77] width 150 height 26
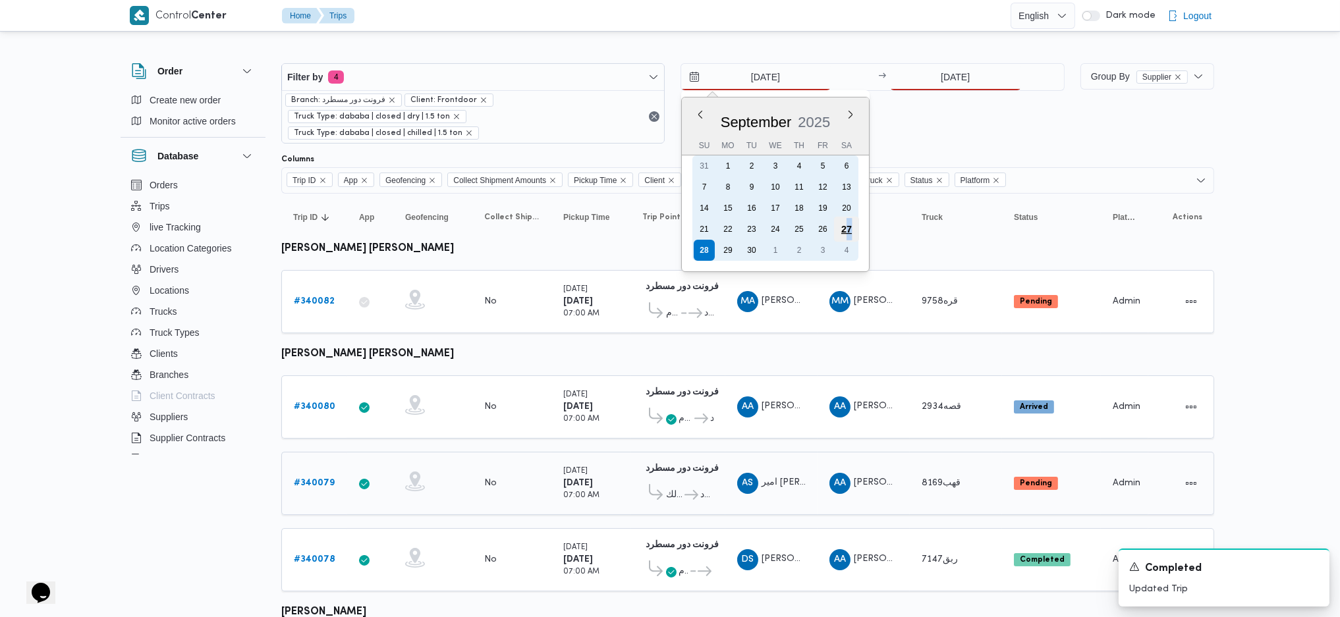
click at [849, 220] on div "27" at bounding box center [846, 229] width 25 height 25
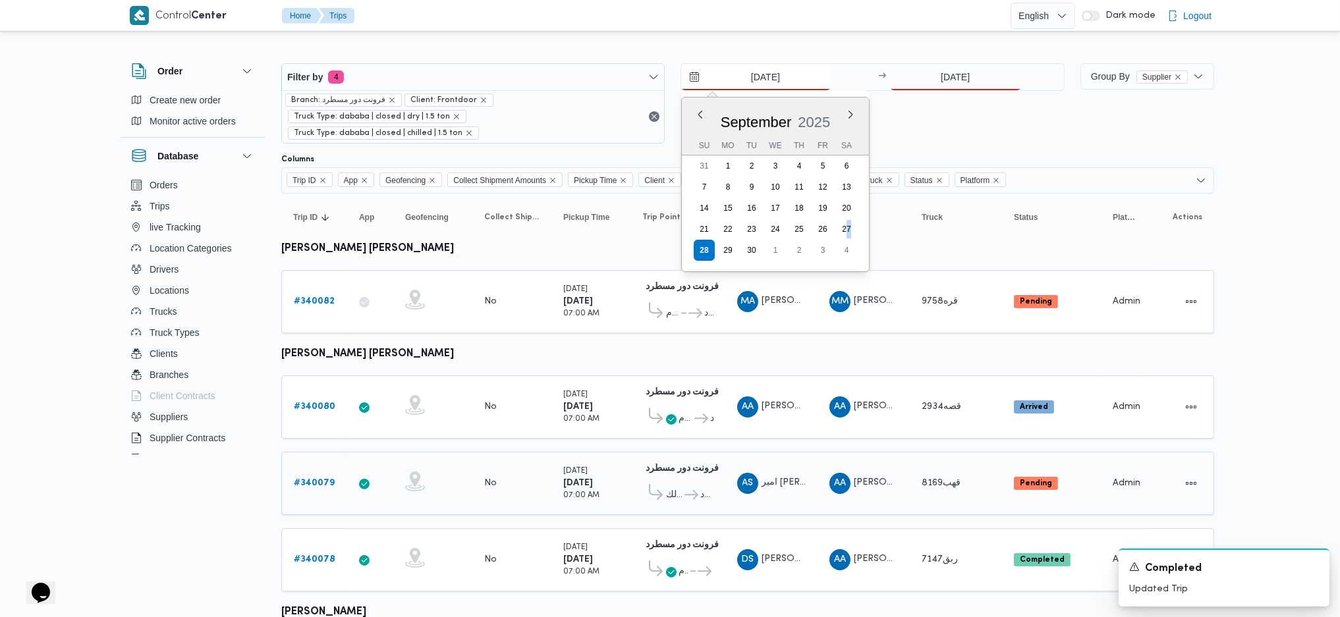
type input "[DATE]"
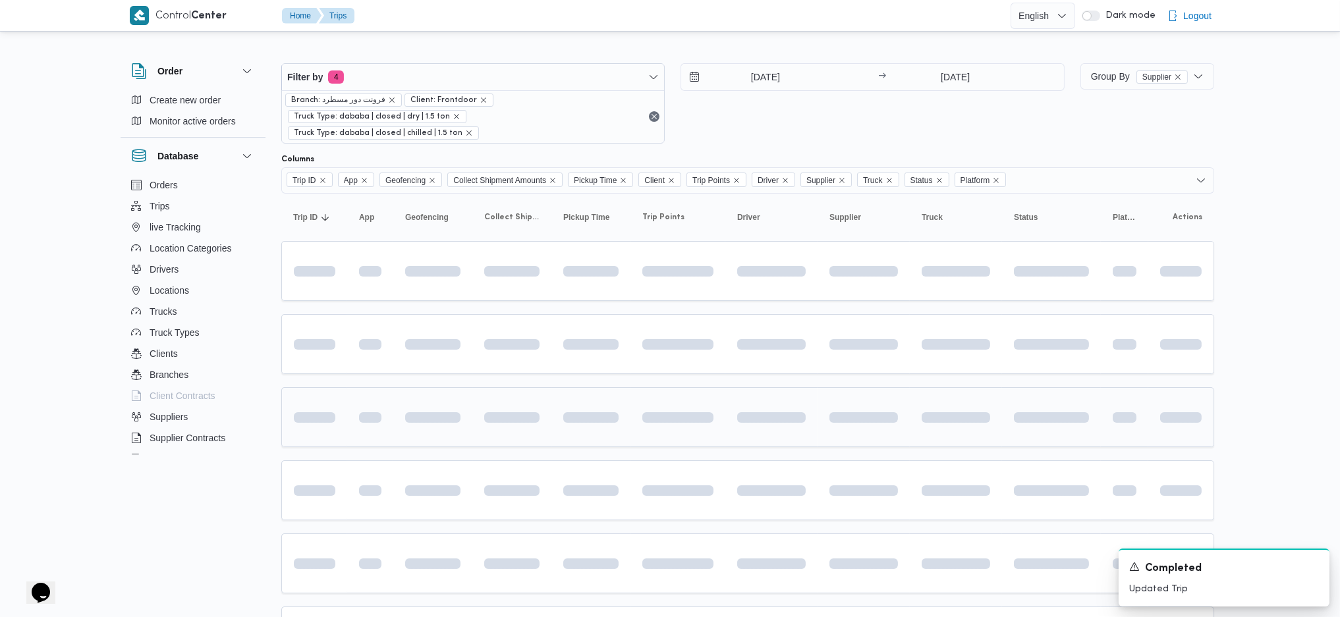
click at [691, 397] on span at bounding box center [677, 418] width 71 height 42
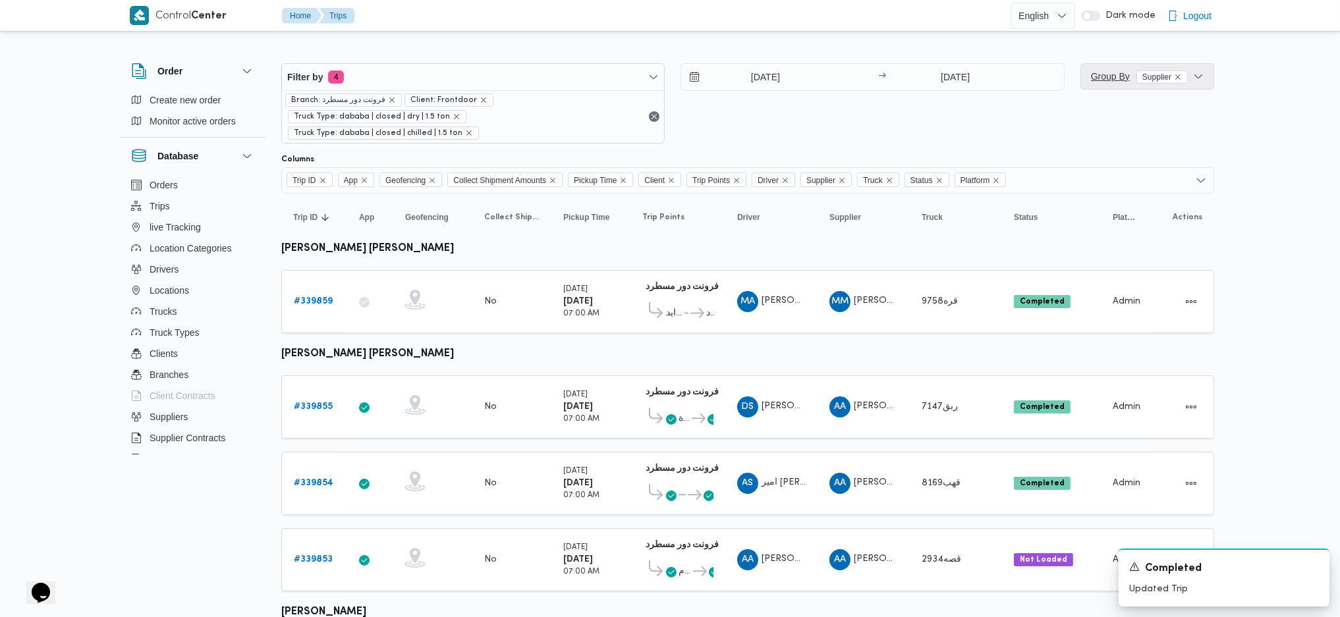
click at [1114, 77] on span "Group By Supplier" at bounding box center [1139, 76] width 97 height 11
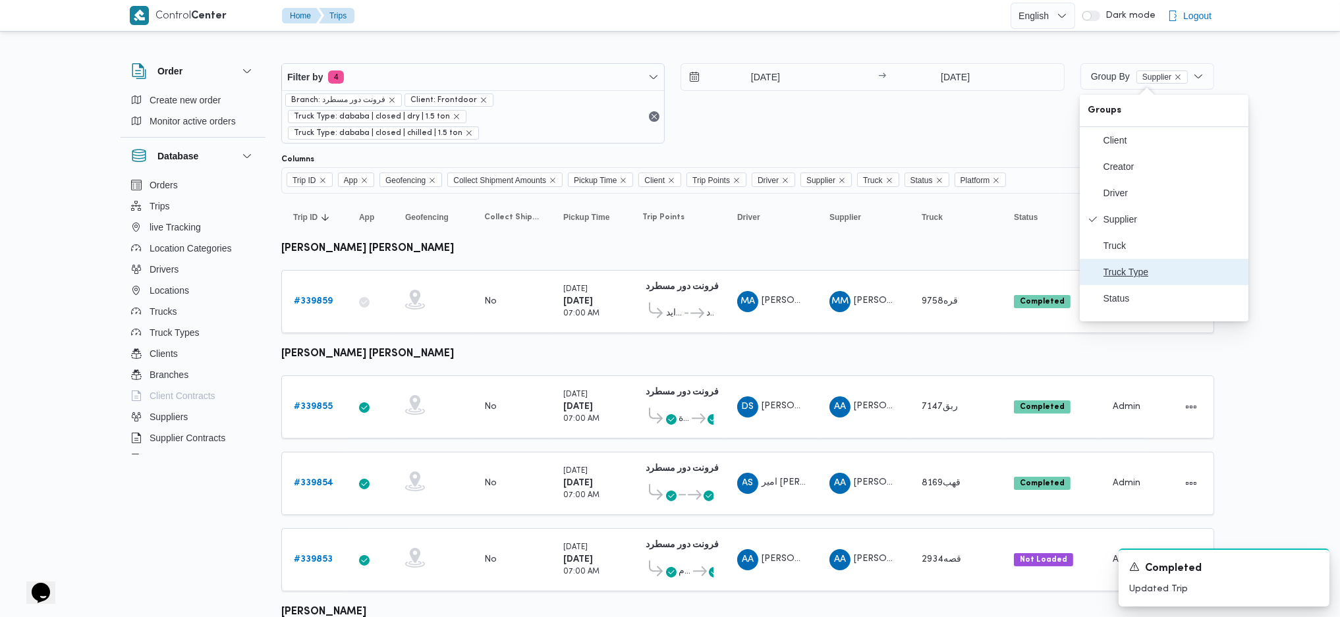
click at [1118, 285] on button "Truck Type" at bounding box center [1164, 272] width 169 height 26
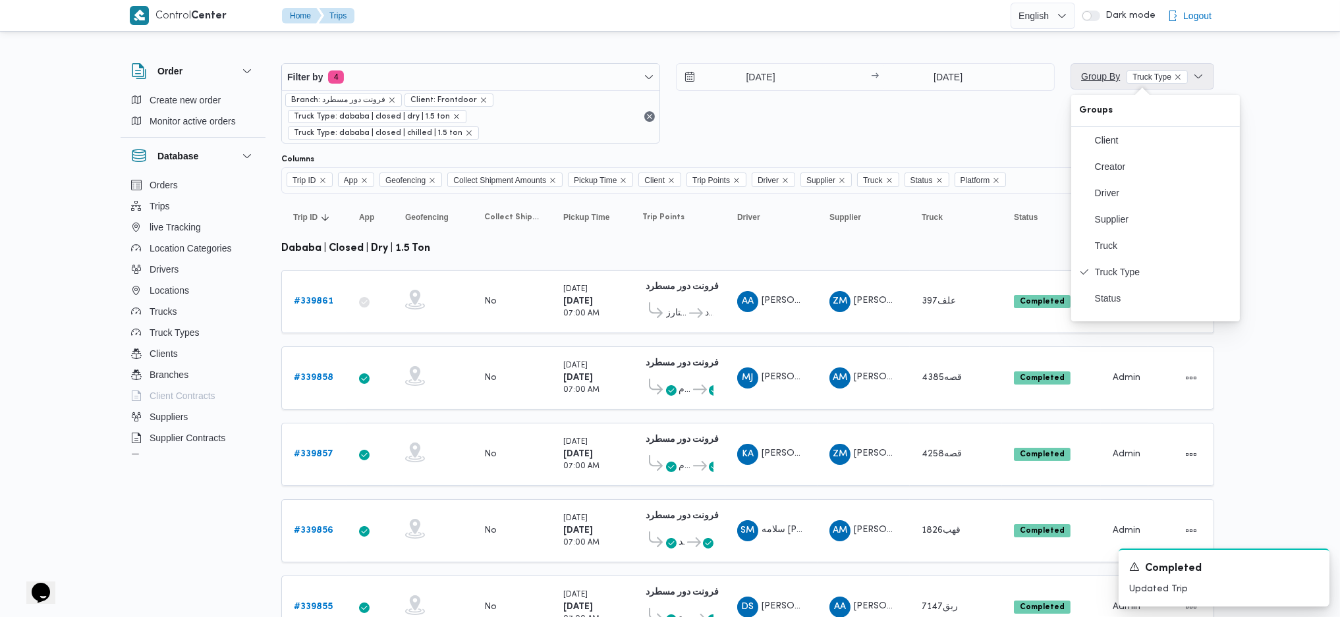
click at [1095, 79] on span "Group By Truck Type" at bounding box center [1134, 76] width 107 height 11
click at [1112, 84] on span "Group By Truck Type" at bounding box center [1134, 77] width 107 height 16
click at [888, 304] on td "Supplier ZM [PERSON_NAME]" at bounding box center [864, 301] width 92 height 63
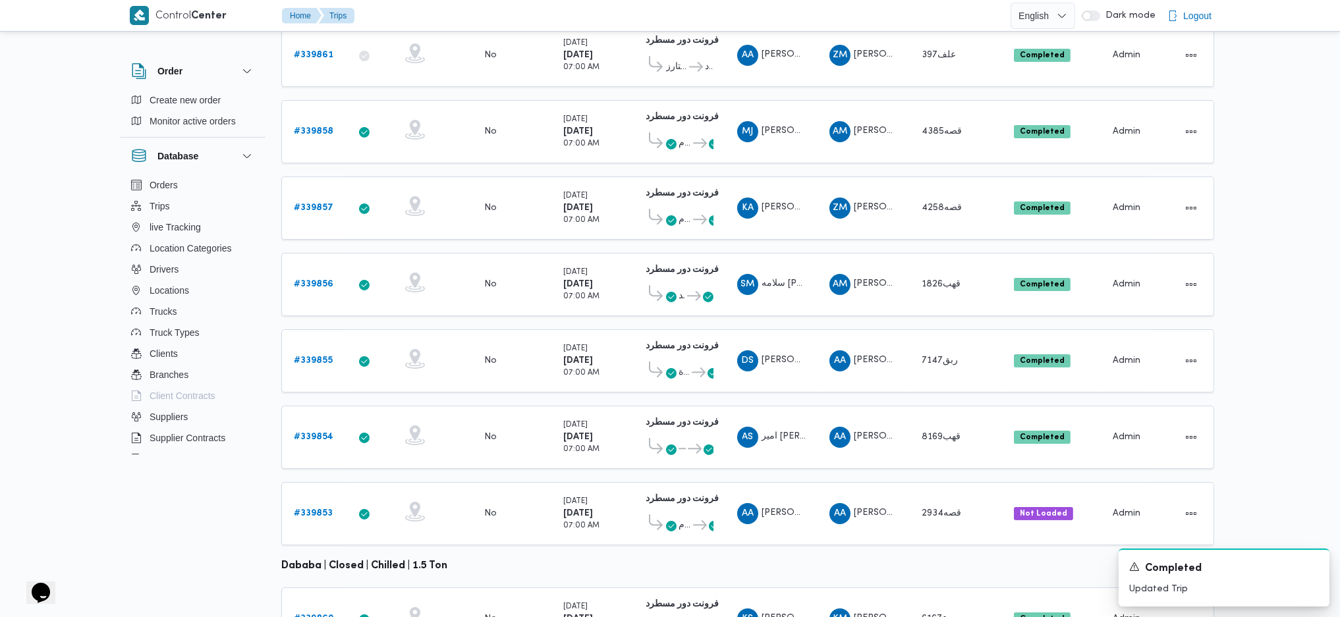
scroll to position [367, 0]
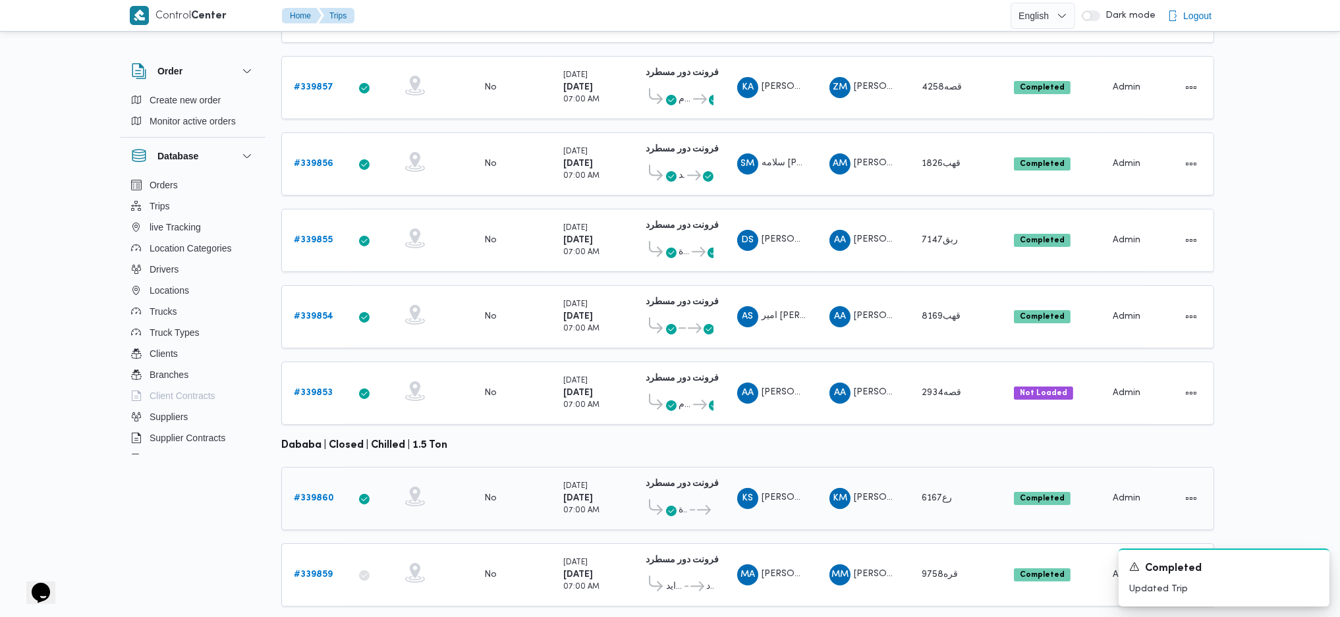
click at [314, 494] on b "# 339860" at bounding box center [314, 498] width 40 height 9
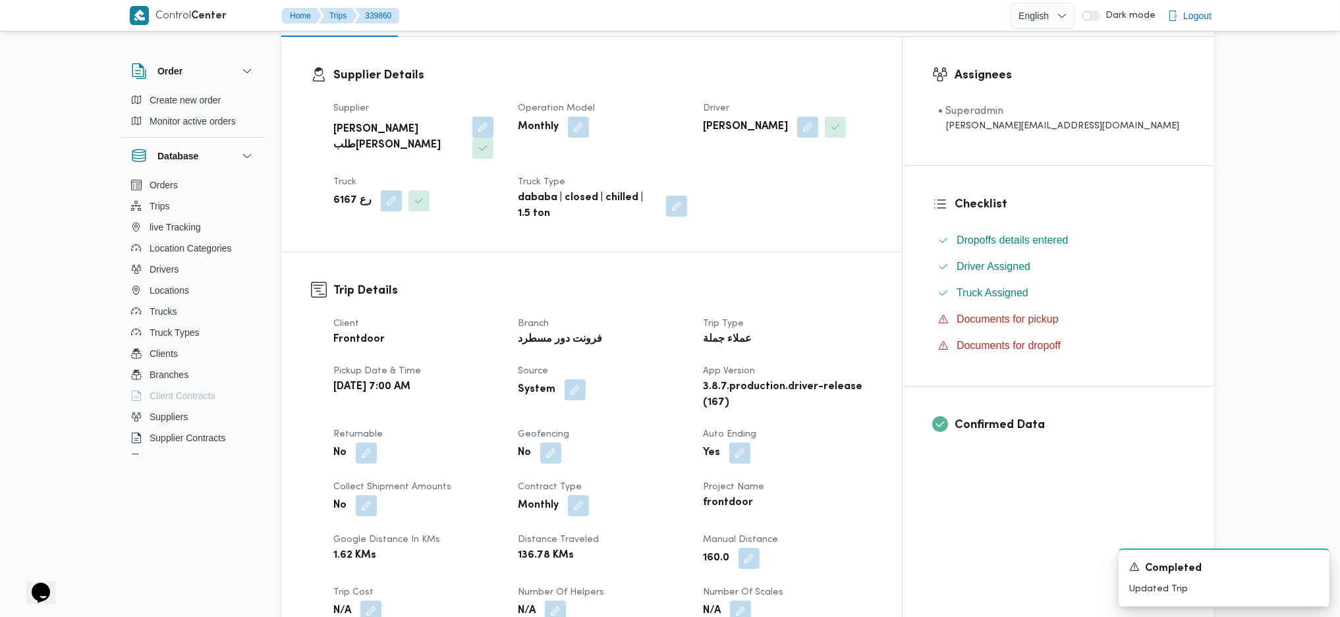
scroll to position [439, 0]
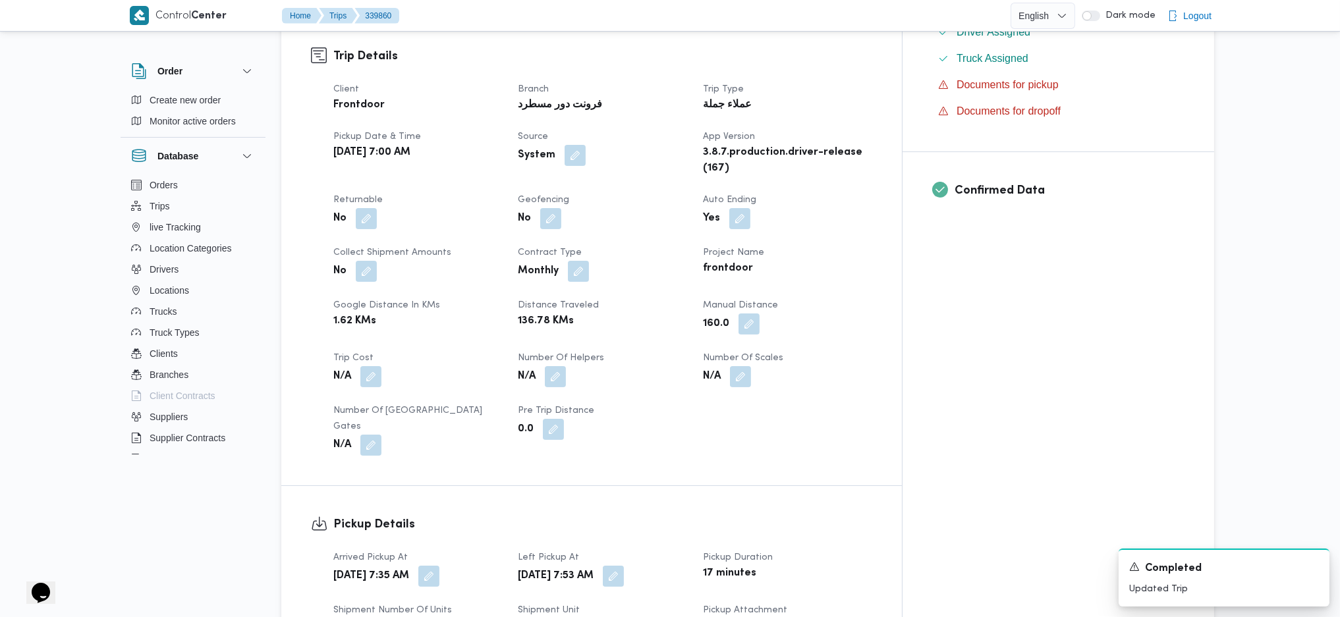
click at [880, 368] on div "Client Frontdoor Branch فرونت دور مسطرد Trip Type عملاء جملة Pickup date & time…" at bounding box center [603, 269] width 555 height 390
click at [782, 383] on div "Client Frontdoor Branch فرونت دور مسطرد Trip Type عملاء جملة Pickup date & time…" at bounding box center [603, 269] width 555 height 390
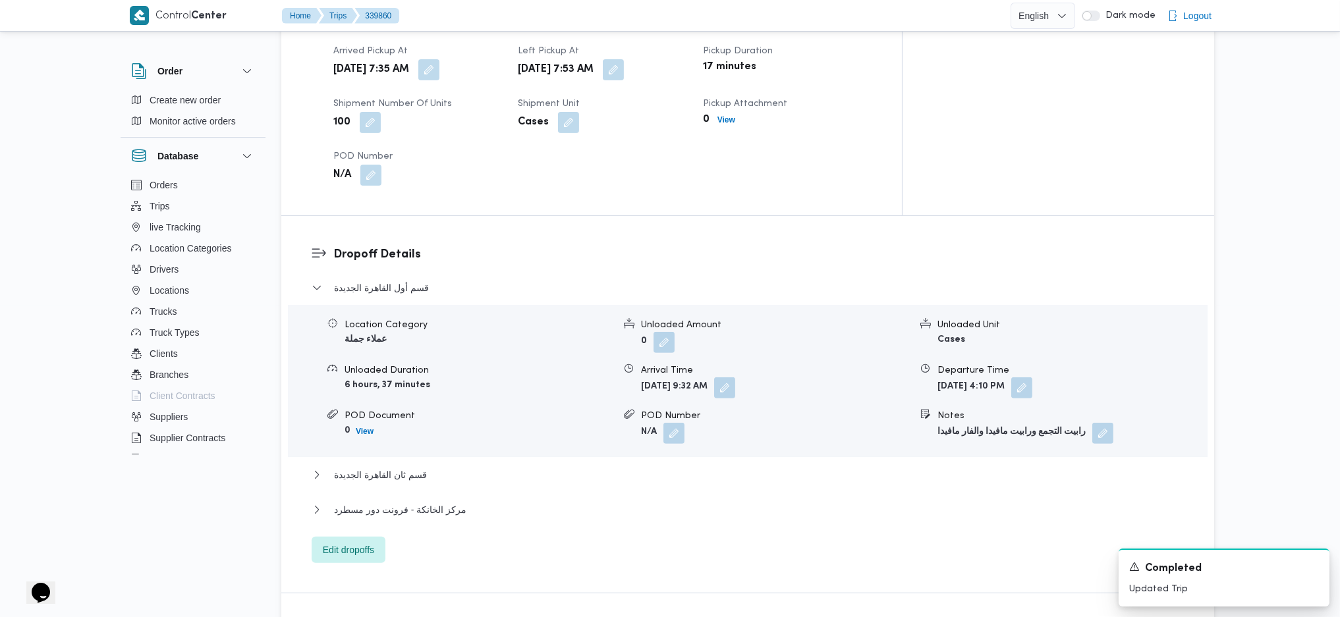
scroll to position [1054, 0]
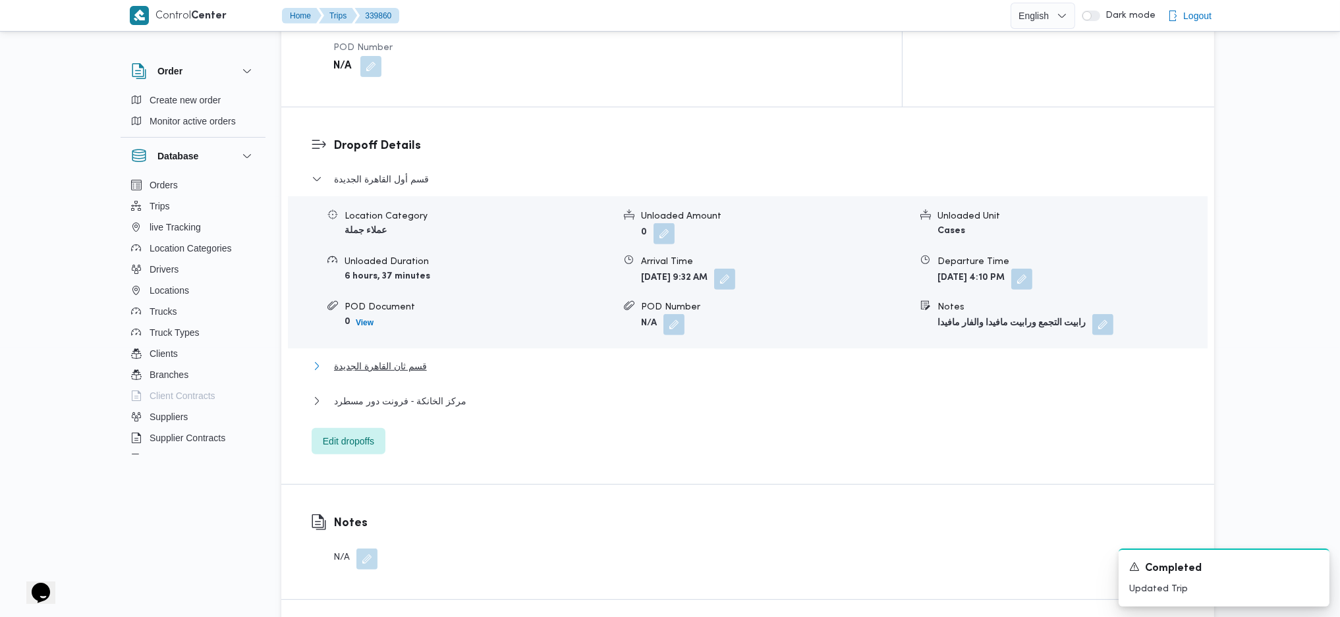
click at [432, 358] on button "قسم ثان القاهرة الجديدة" at bounding box center [748, 366] width 873 height 16
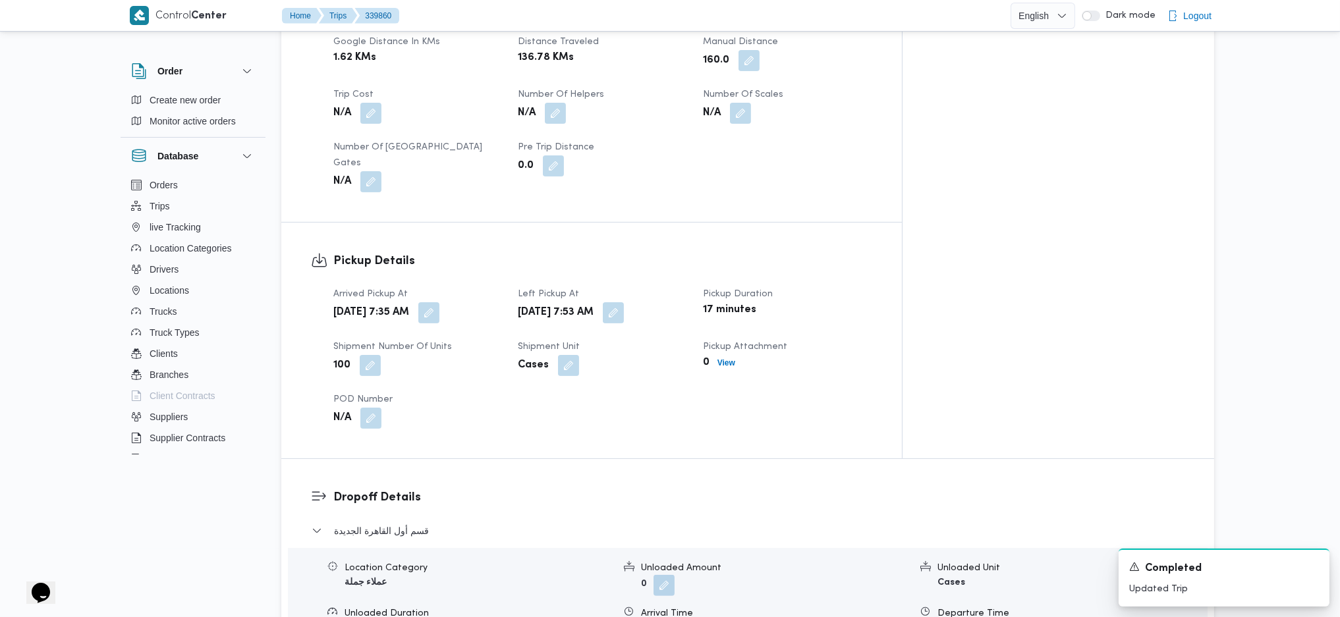
scroll to position [1405, 0]
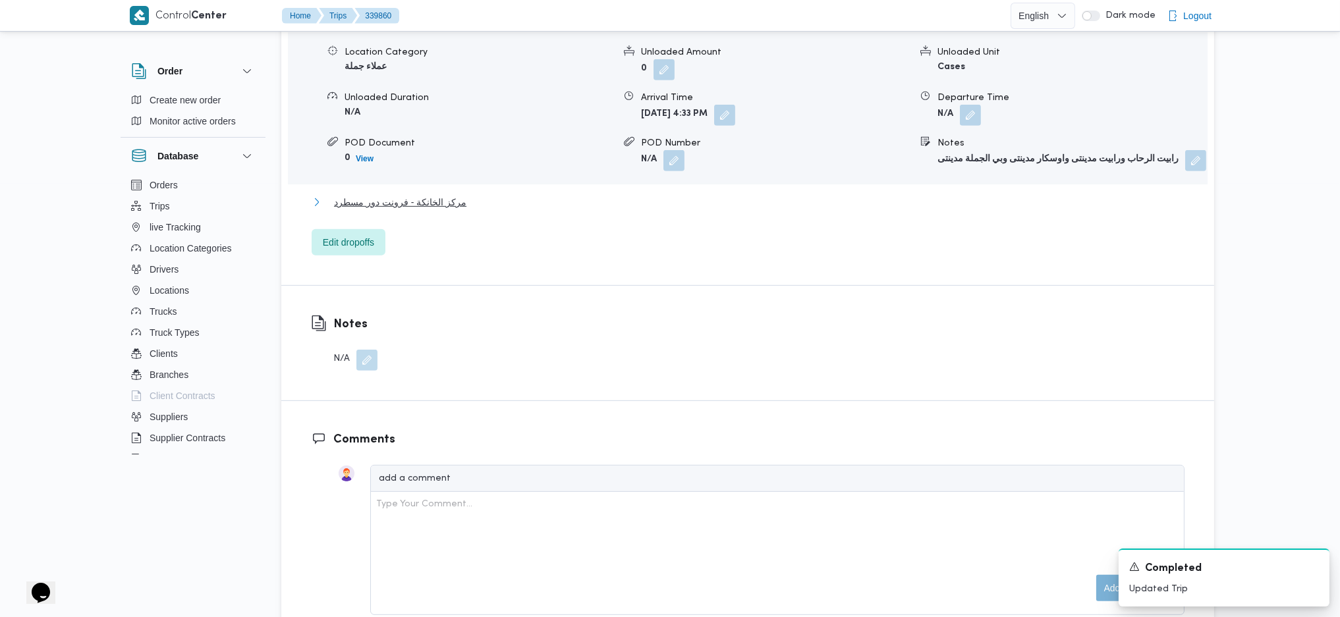
click at [405, 194] on span "مركز الخانكة - فرونت دور مسطرد" at bounding box center [400, 202] width 132 height 16
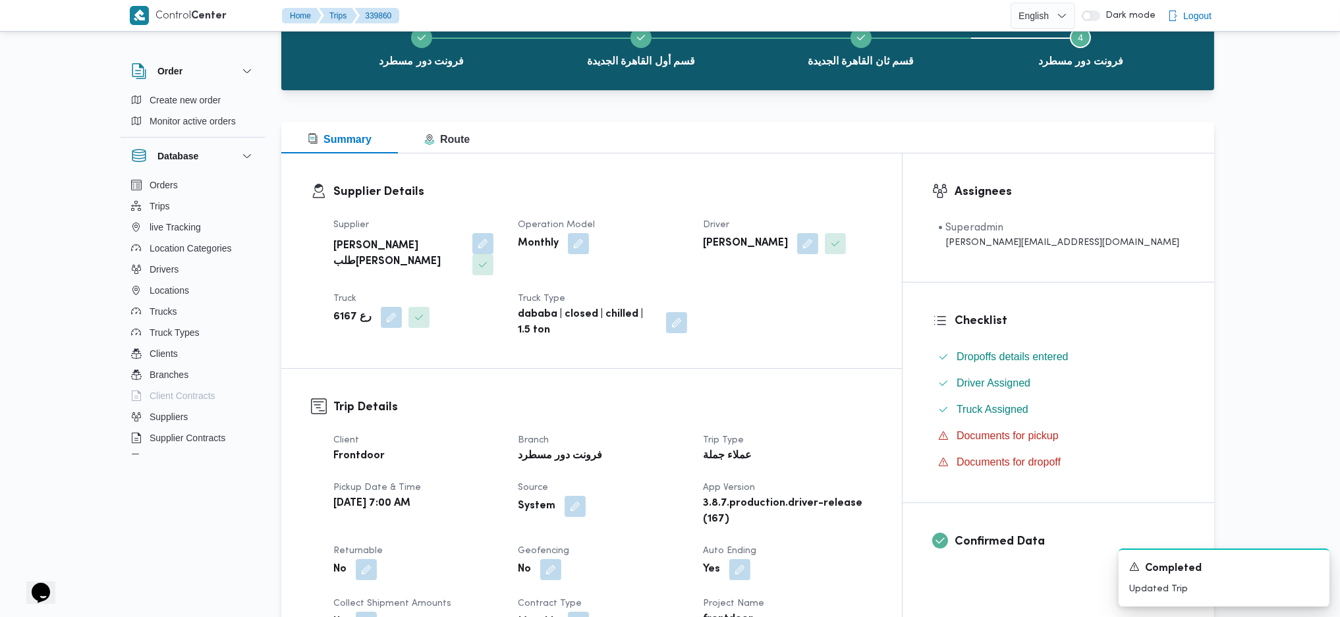
scroll to position [0, 0]
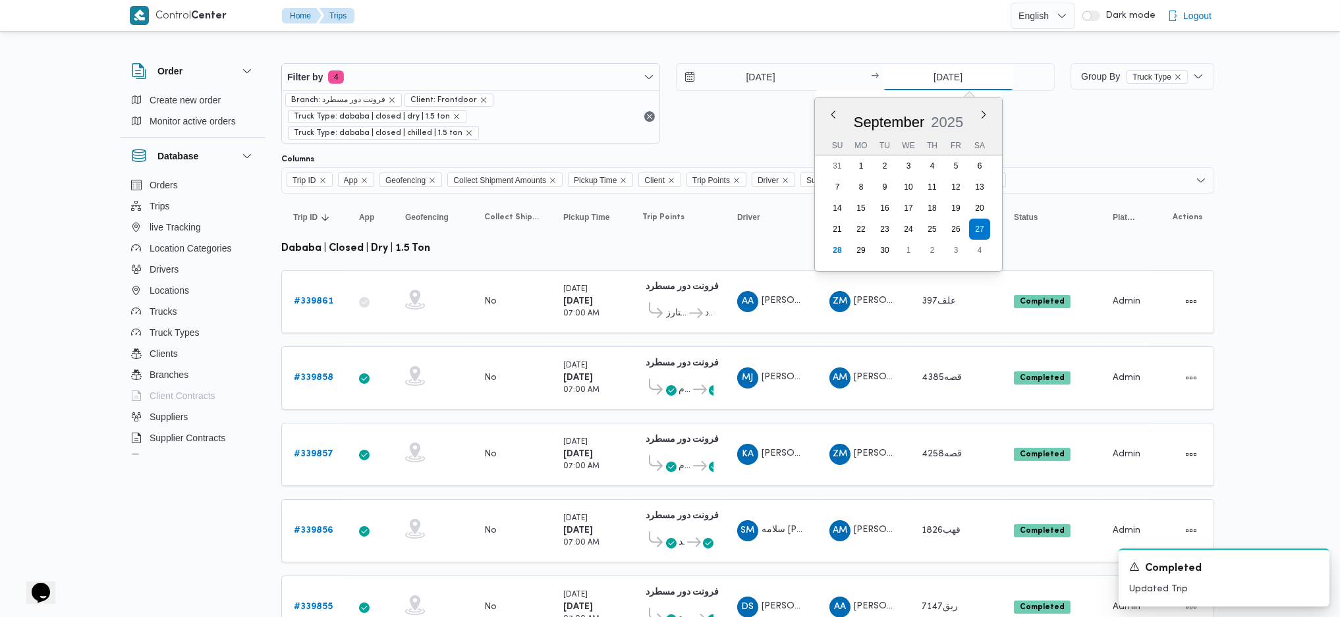
click at [930, 82] on input "[DATE]" at bounding box center [948, 77] width 131 height 26
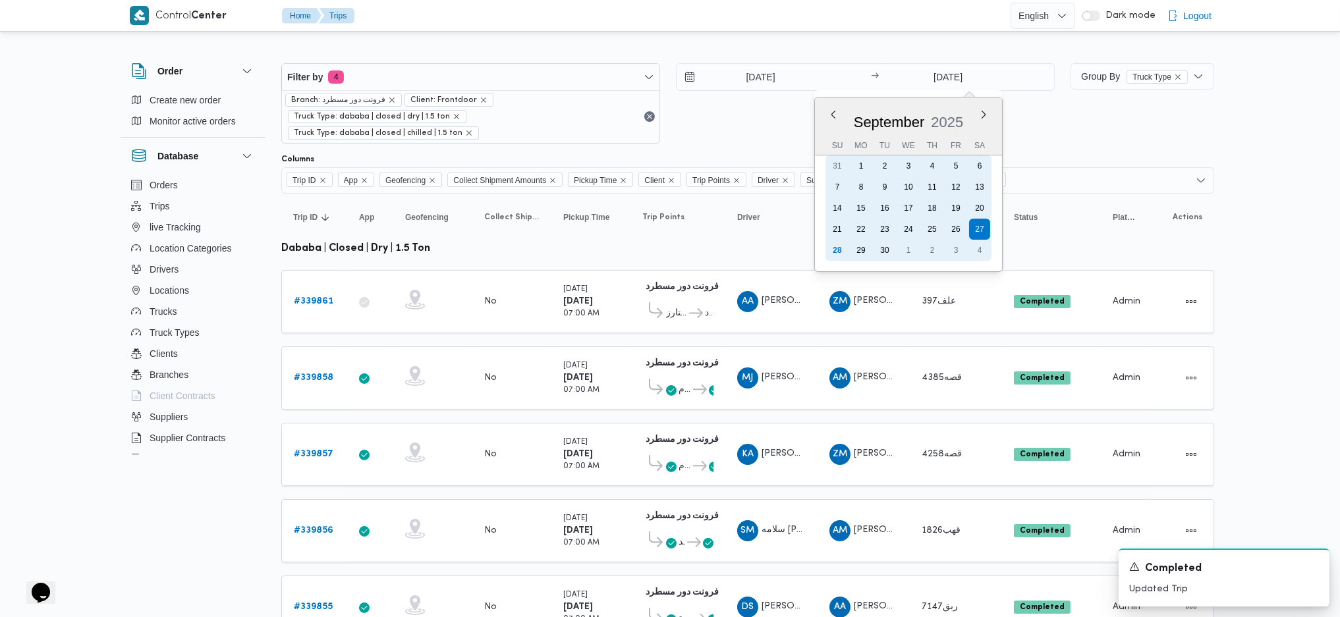
drag, startPoint x: 841, startPoint y: 246, endPoint x: 773, endPoint y: 99, distance: 162.1
click at [841, 245] on div "28" at bounding box center [837, 250] width 21 height 21
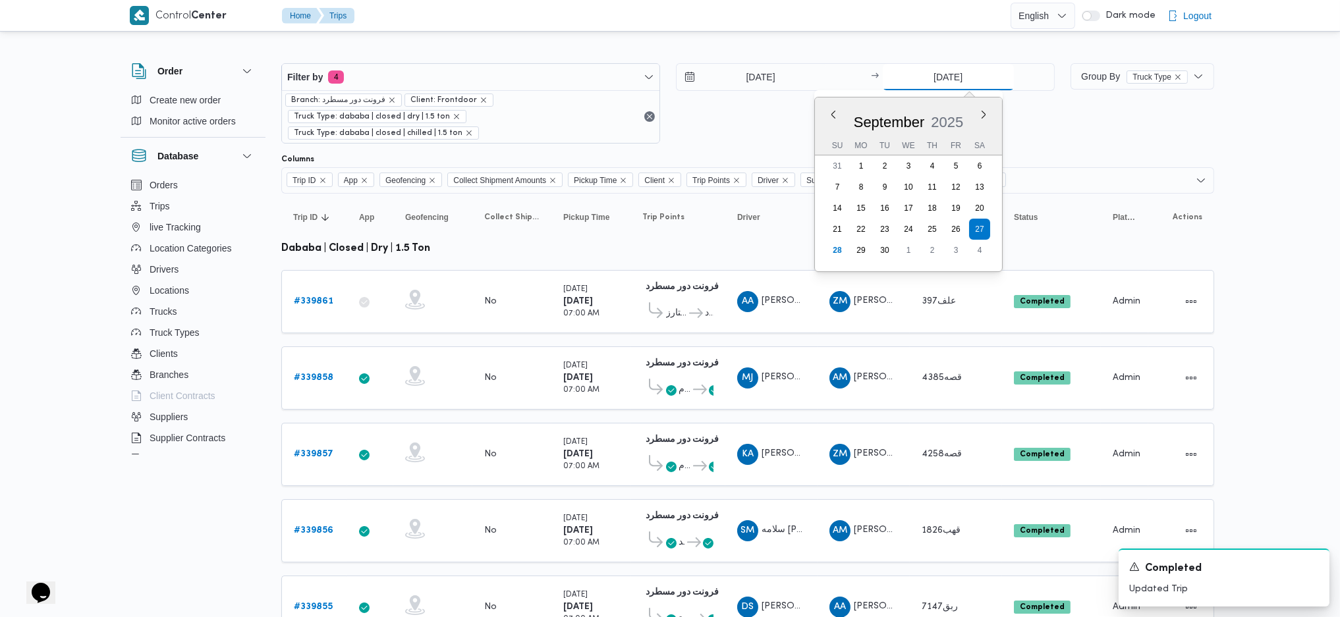
type input "[DATE]"
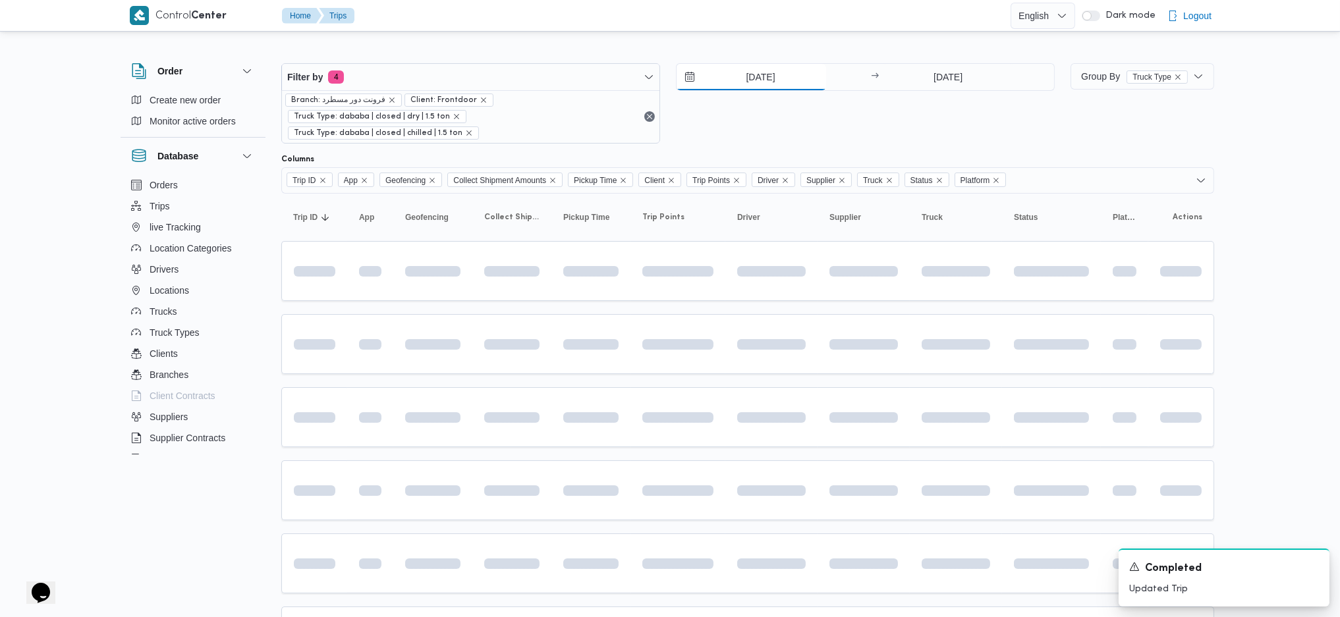
click at [772, 89] on input "[DATE]" at bounding box center [752, 77] width 150 height 26
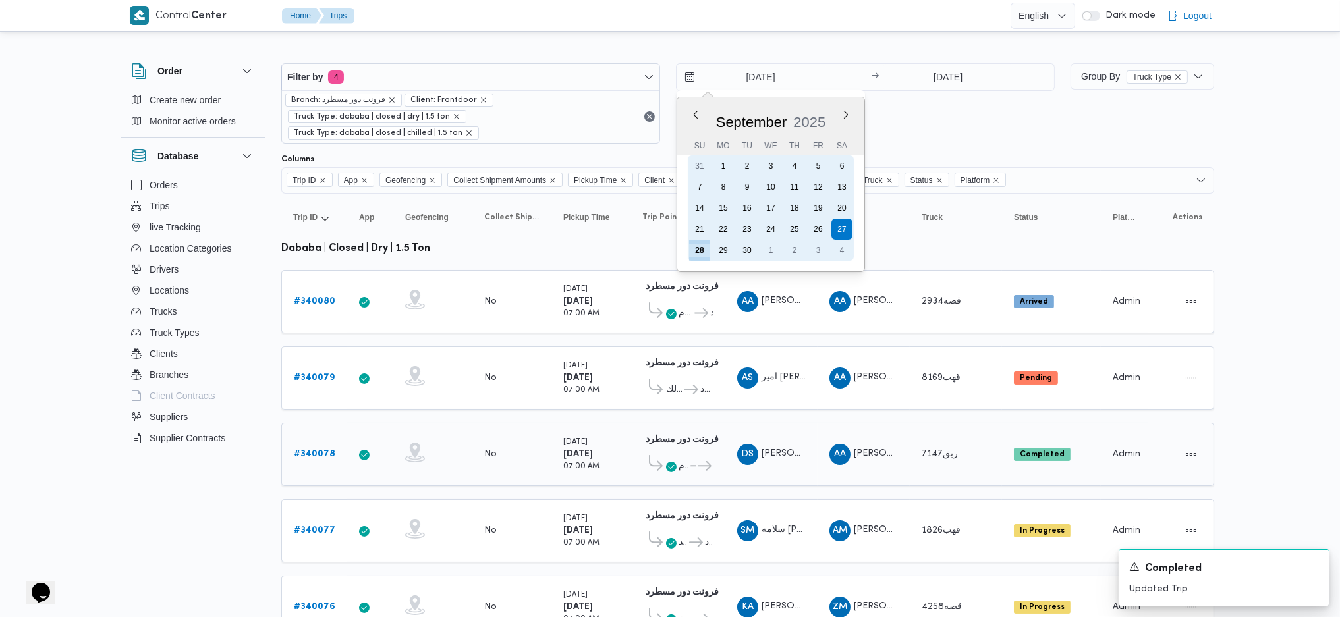
click at [699, 248] on div "28" at bounding box center [699, 250] width 21 height 21
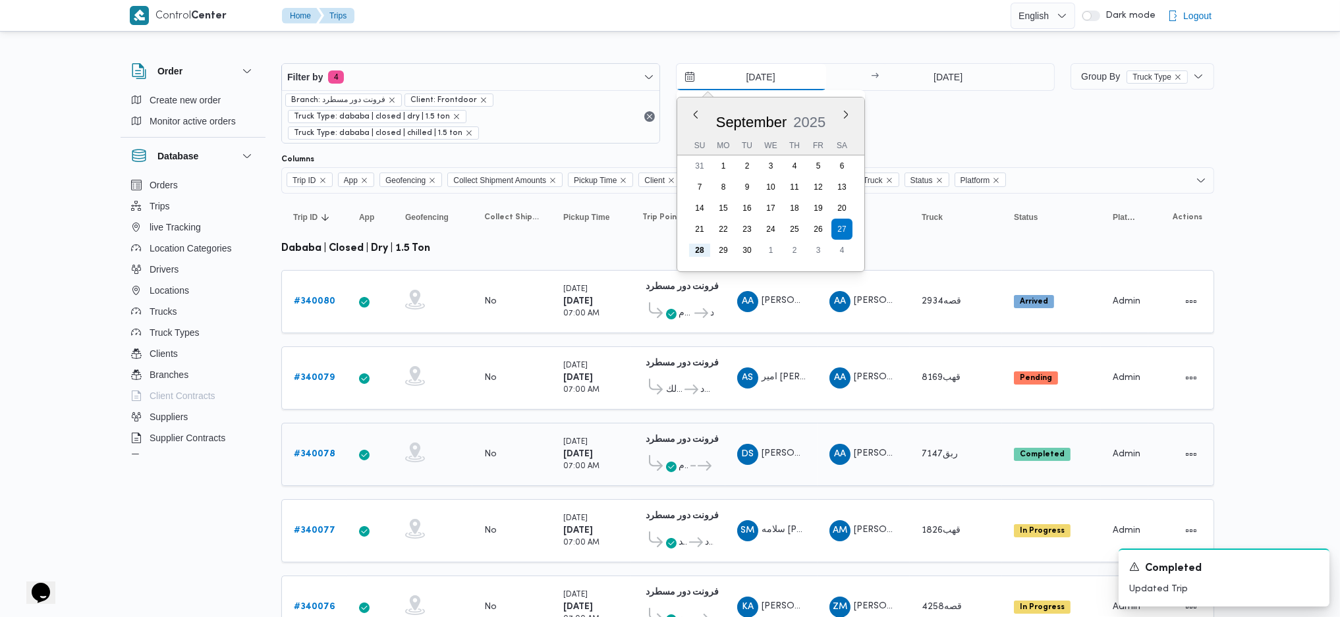
type input "[DATE]"
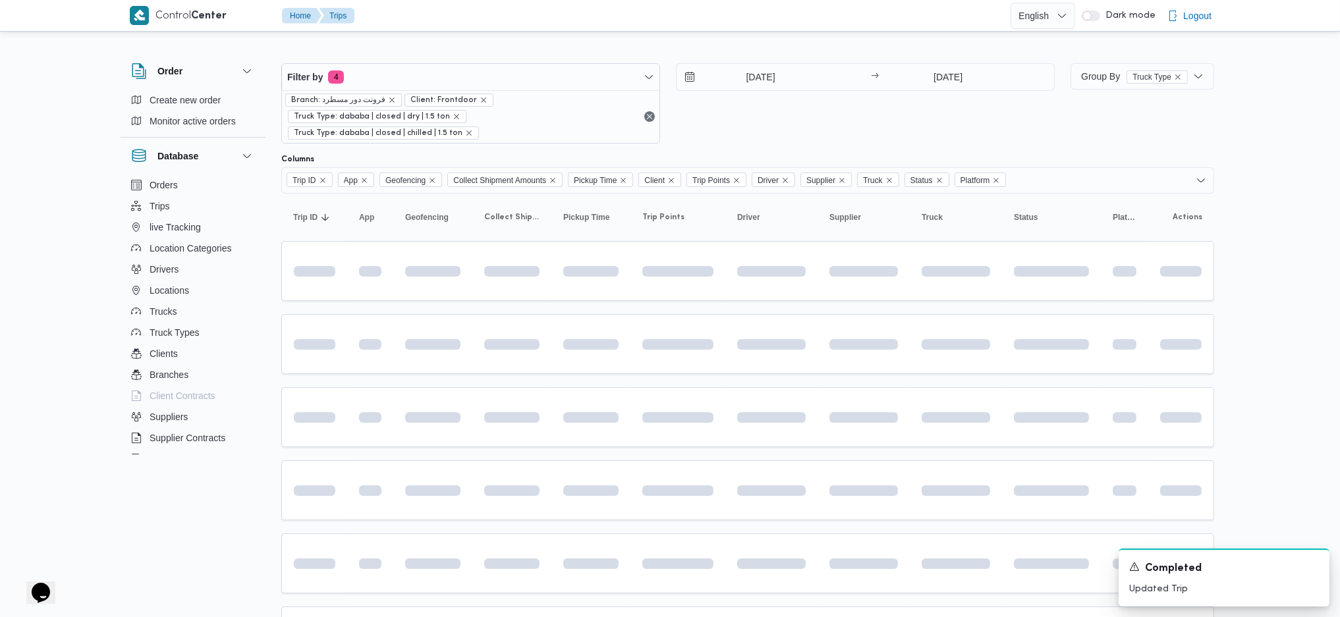
click at [679, 432] on table "Trip ID Click to sort in ascending order App Click to sort in ascending order G…" at bounding box center [747, 583] width 933 height 779
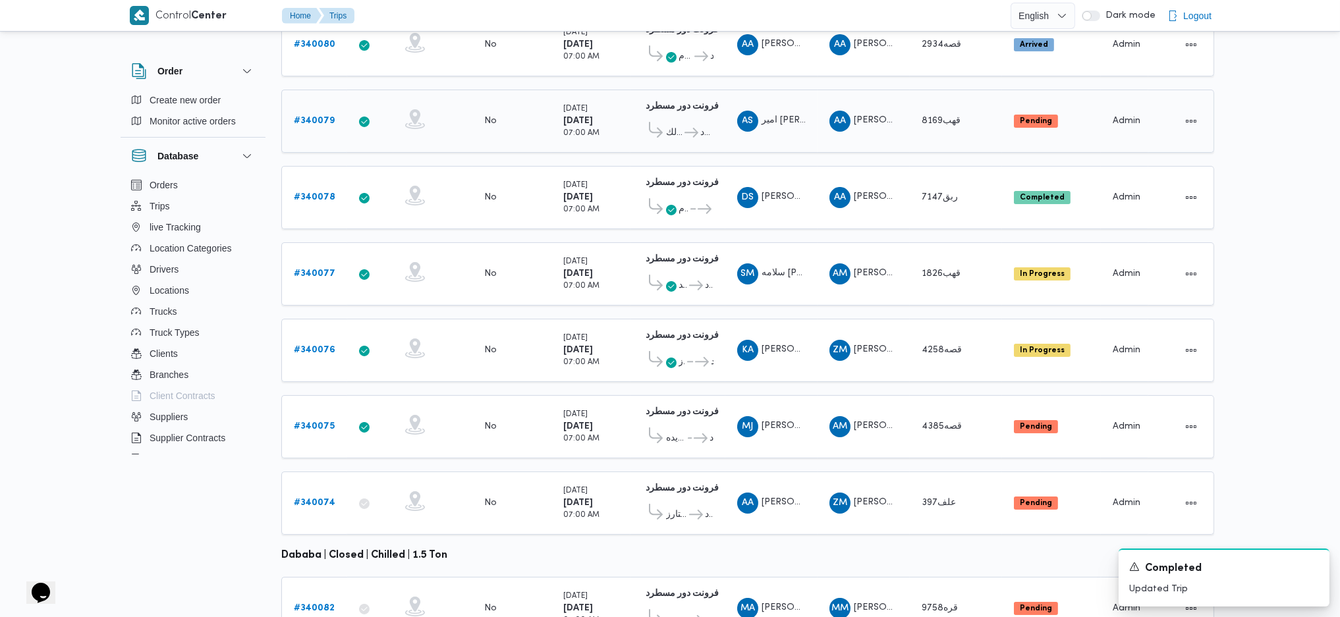
scroll to position [367, 0]
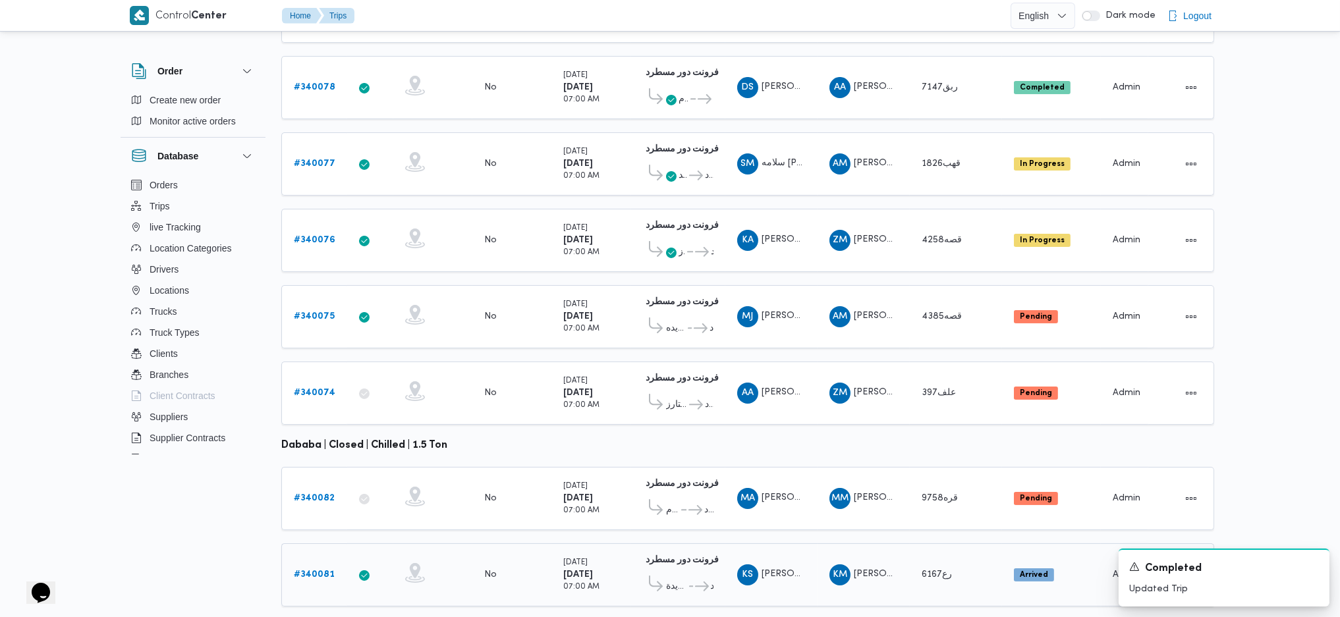
click at [325, 523] on b "# 340081" at bounding box center [314, 575] width 41 height 9
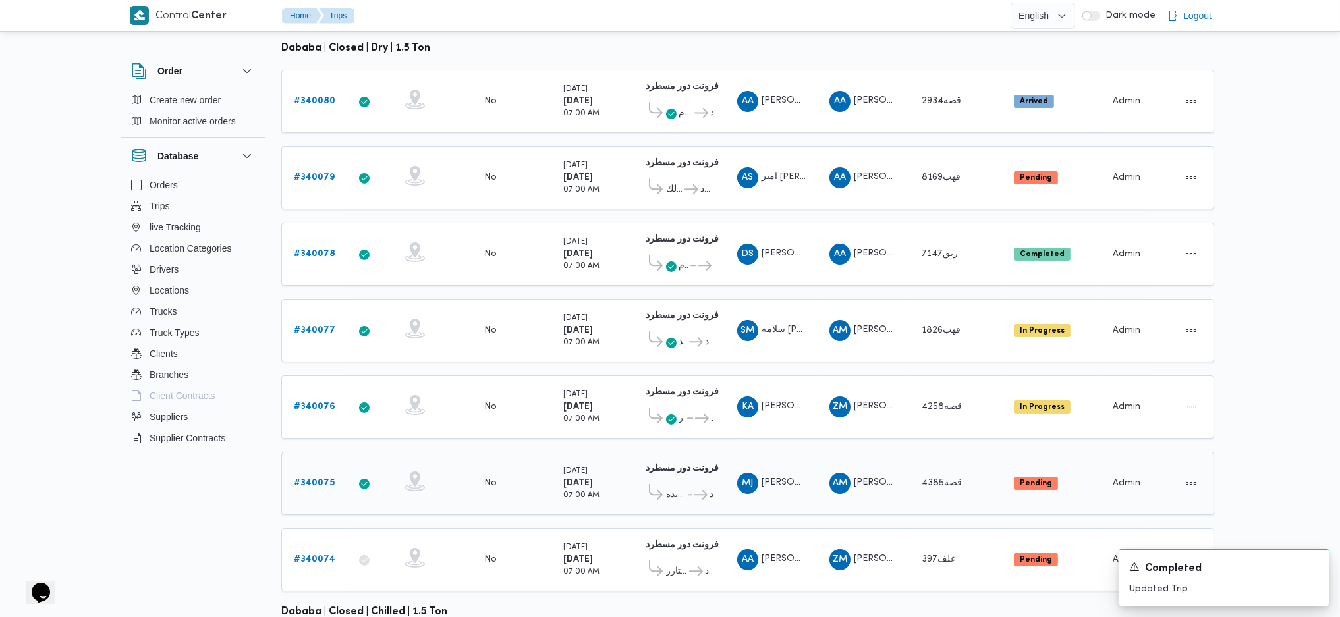
scroll to position [192, 0]
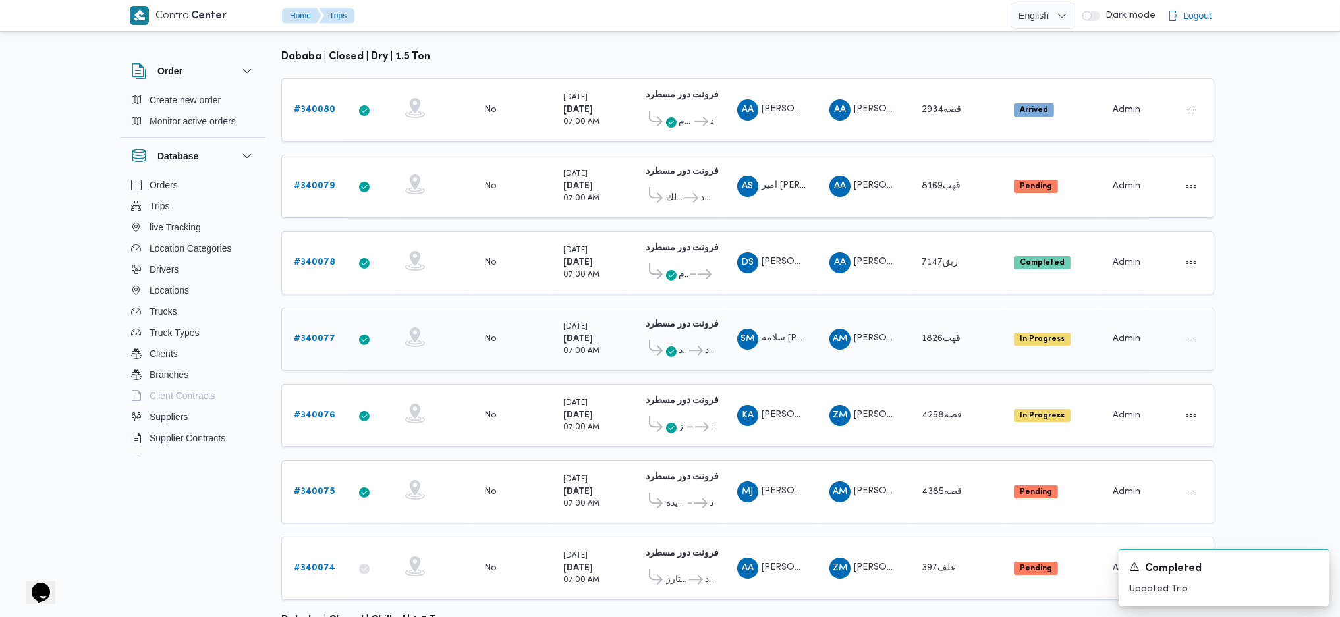
click at [314, 331] on link "# 340077" at bounding box center [315, 339] width 42 height 16
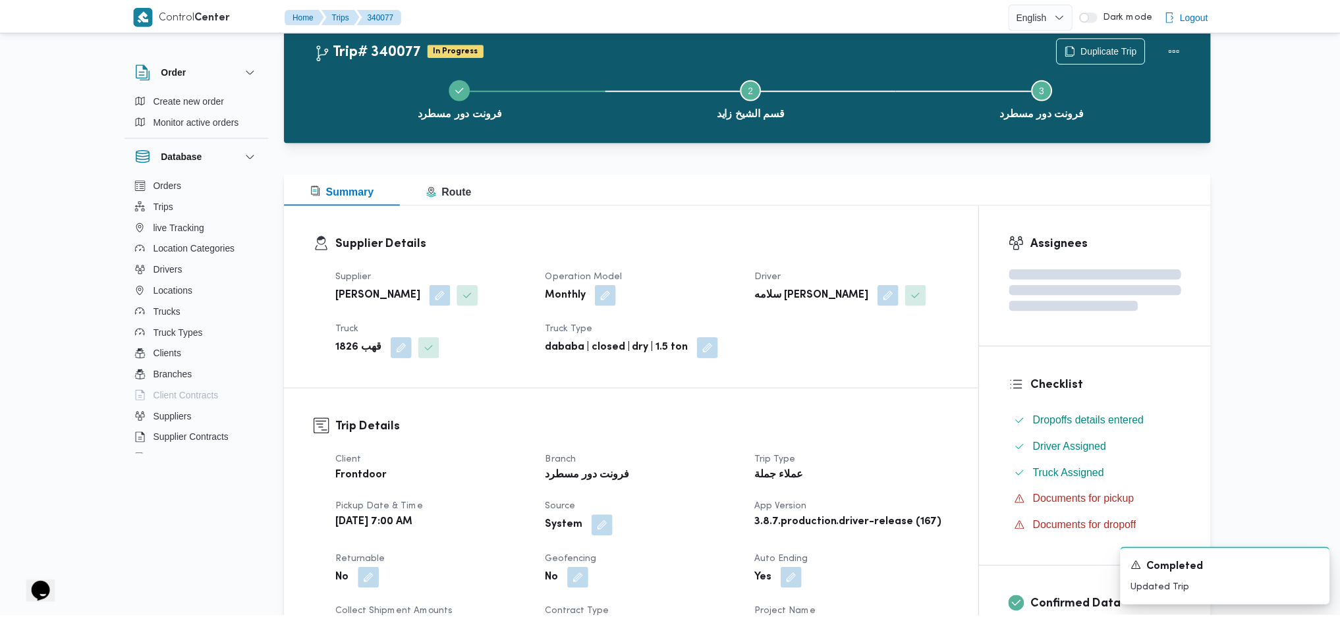
scroll to position [192, 0]
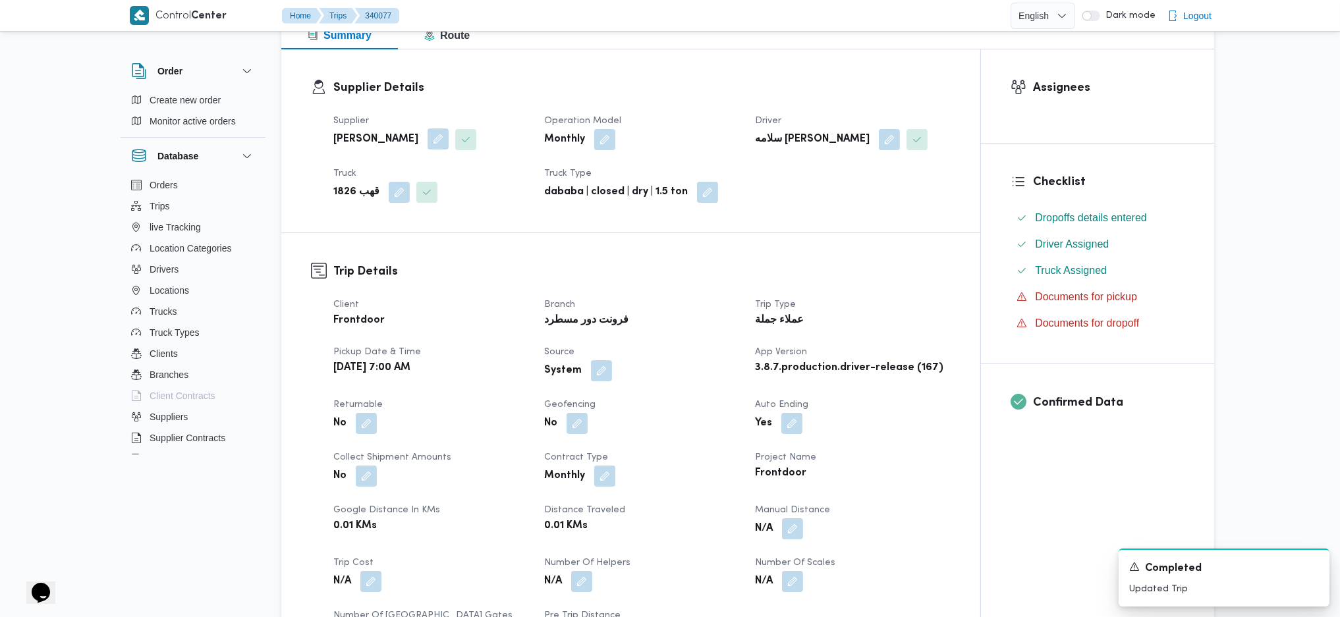
drag, startPoint x: 451, startPoint y: 140, endPoint x: 451, endPoint y: 148, distance: 7.2
click at [449, 141] on button "button" at bounding box center [438, 138] width 21 height 21
click at [430, 202] on div "[PERSON_NAME]" at bounding box center [404, 192] width 134 height 26
type input "P"
type input "حمادة"
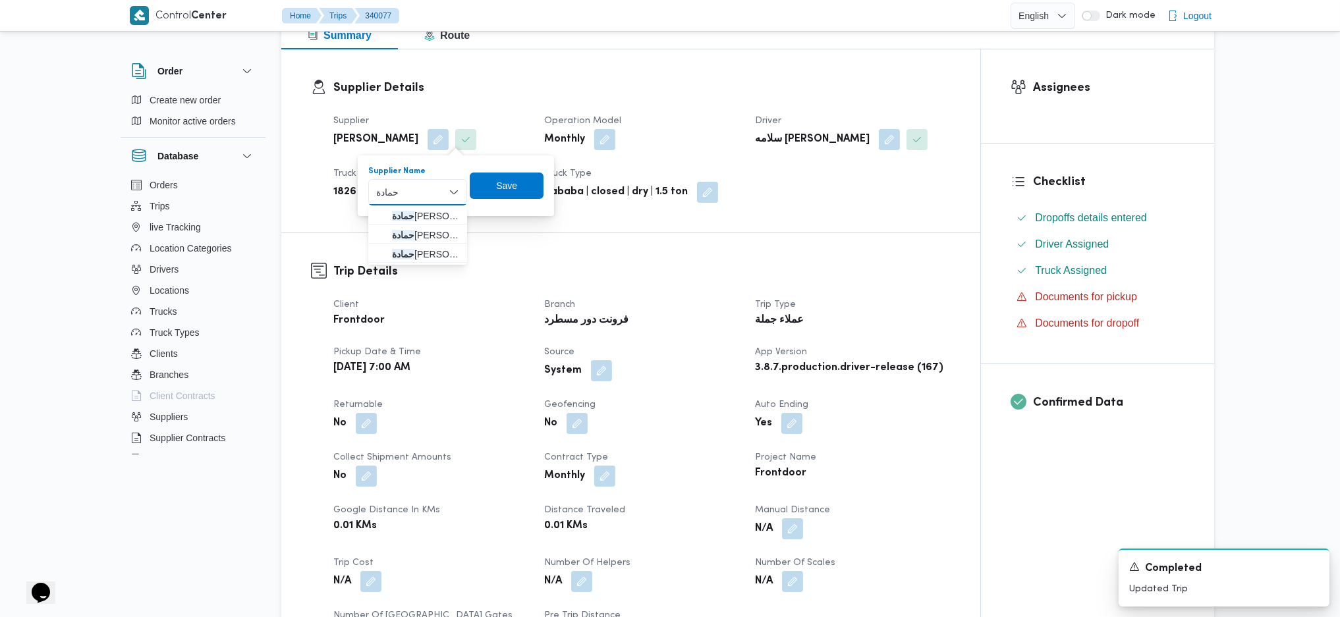
click at [672, 256] on div "Trip Details Client Frontdoor Branch فرونت دور مسطرد Trip Type عملاء جملة Picku…" at bounding box center [630, 453] width 699 height 441
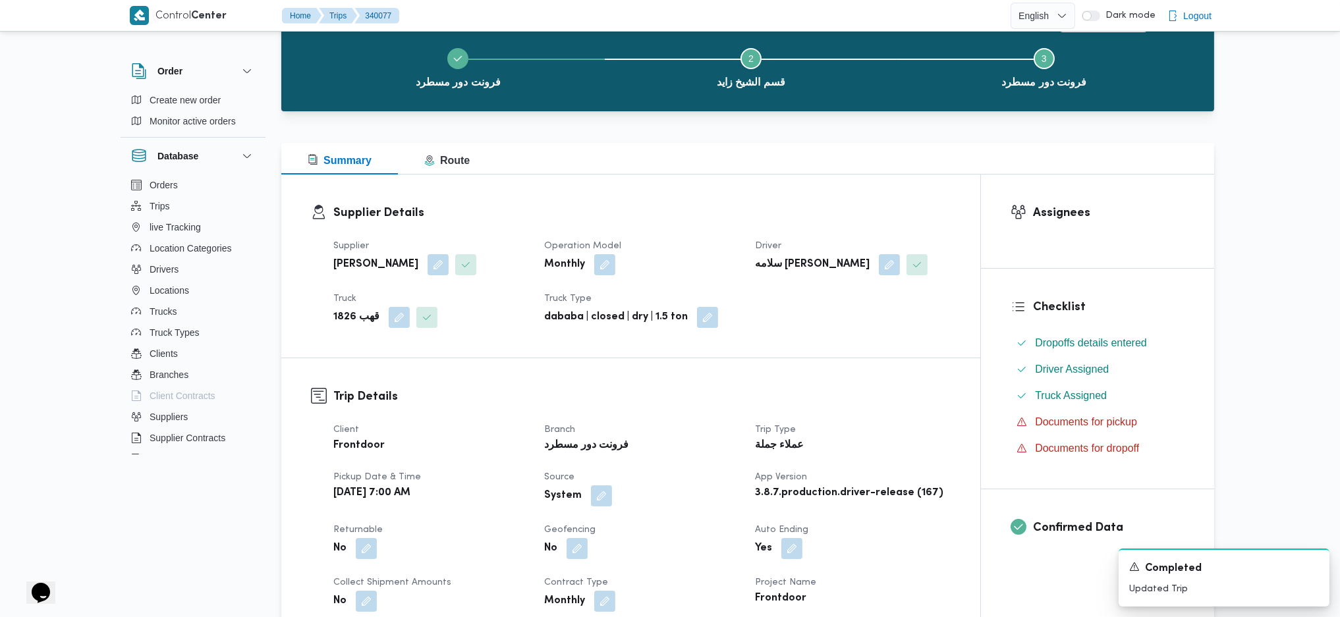
scroll to position [0, 0]
